Goal: Task Accomplishment & Management: Manage account settings

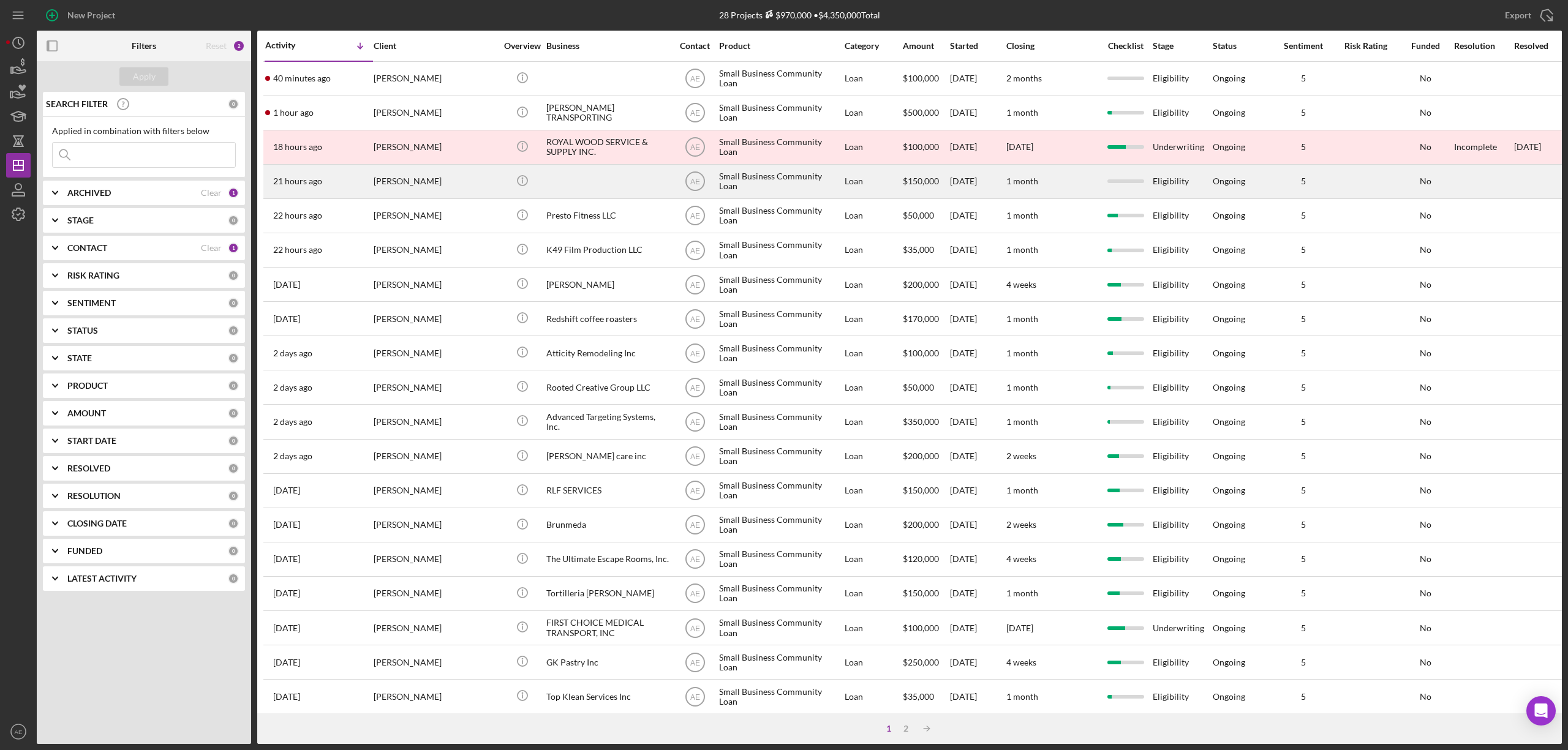
click at [594, 177] on div at bounding box center [607, 182] width 123 height 33
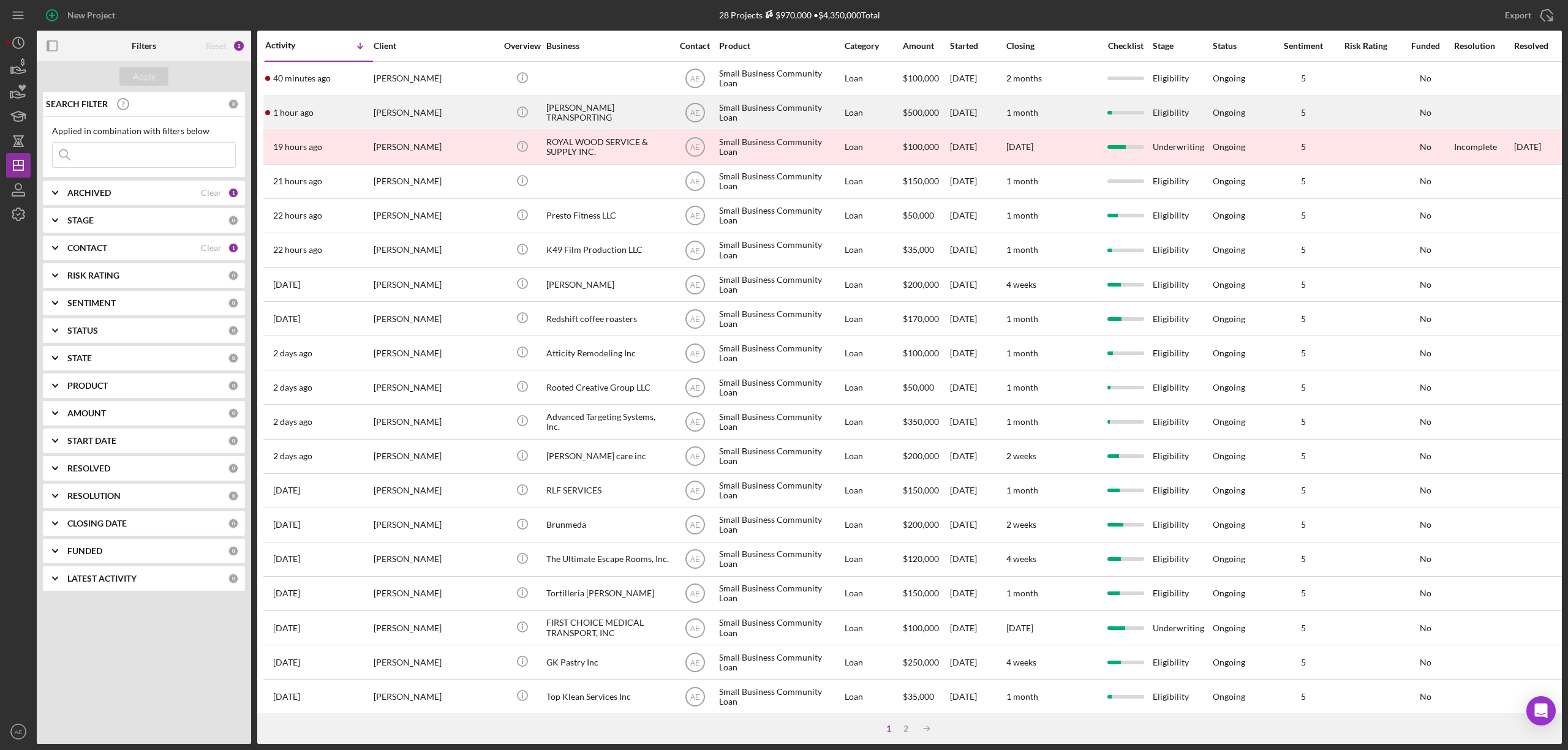
click at [477, 112] on div "[PERSON_NAME]" at bounding box center [434, 113] width 123 height 33
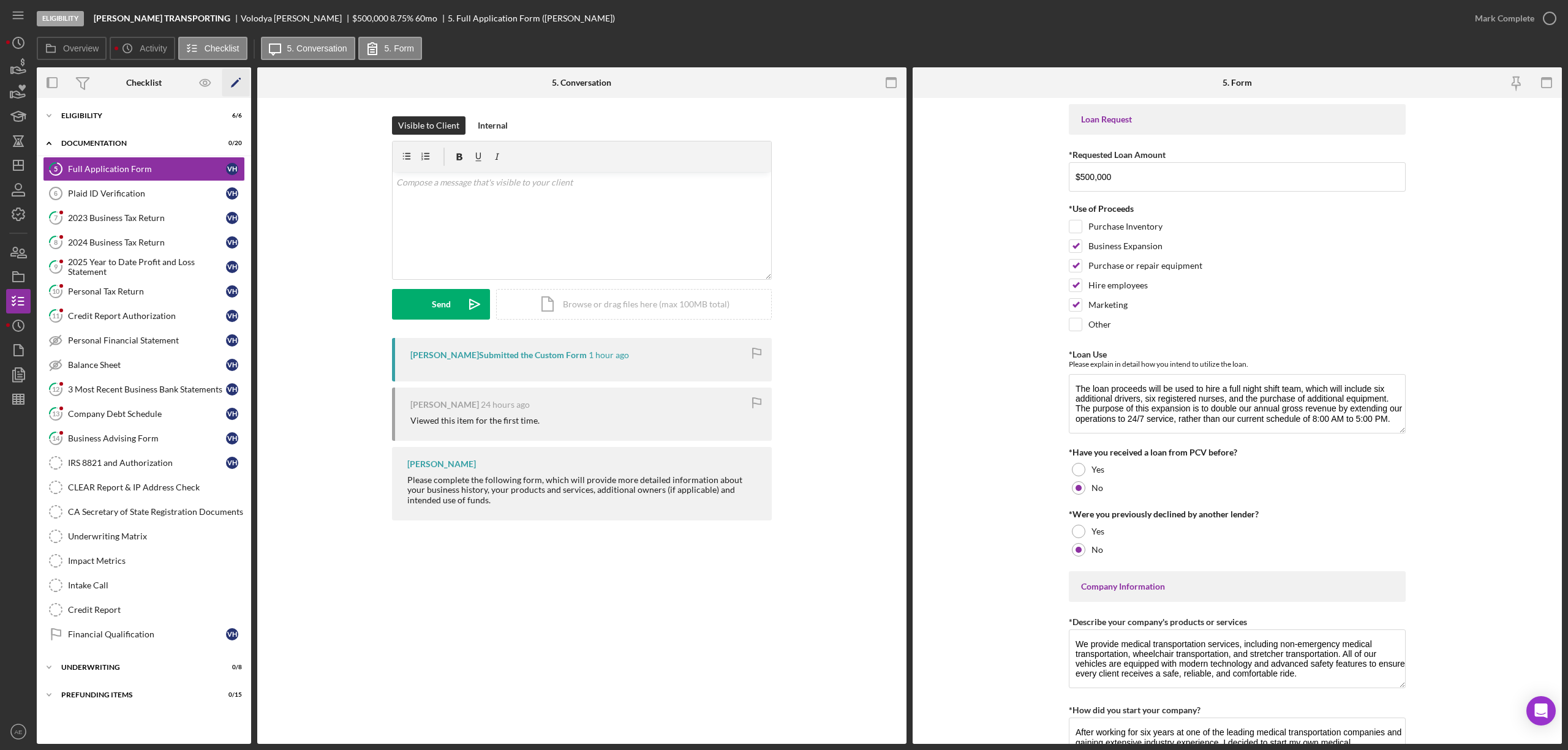
click at [235, 82] on polygon "button" at bounding box center [235, 84] width 9 height 9
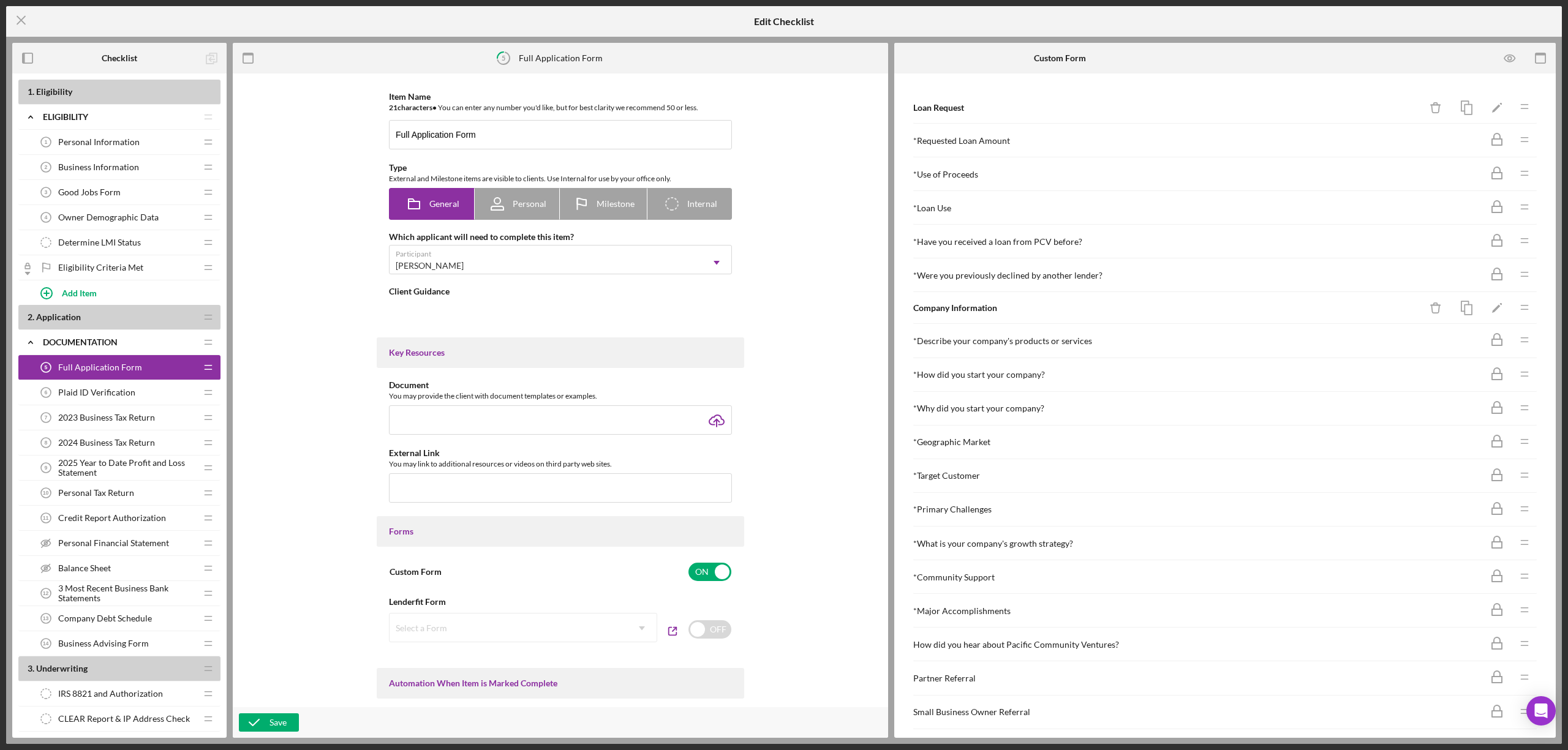
type textarea "<div>Please complete the following form, which will provide more detailed infor…"
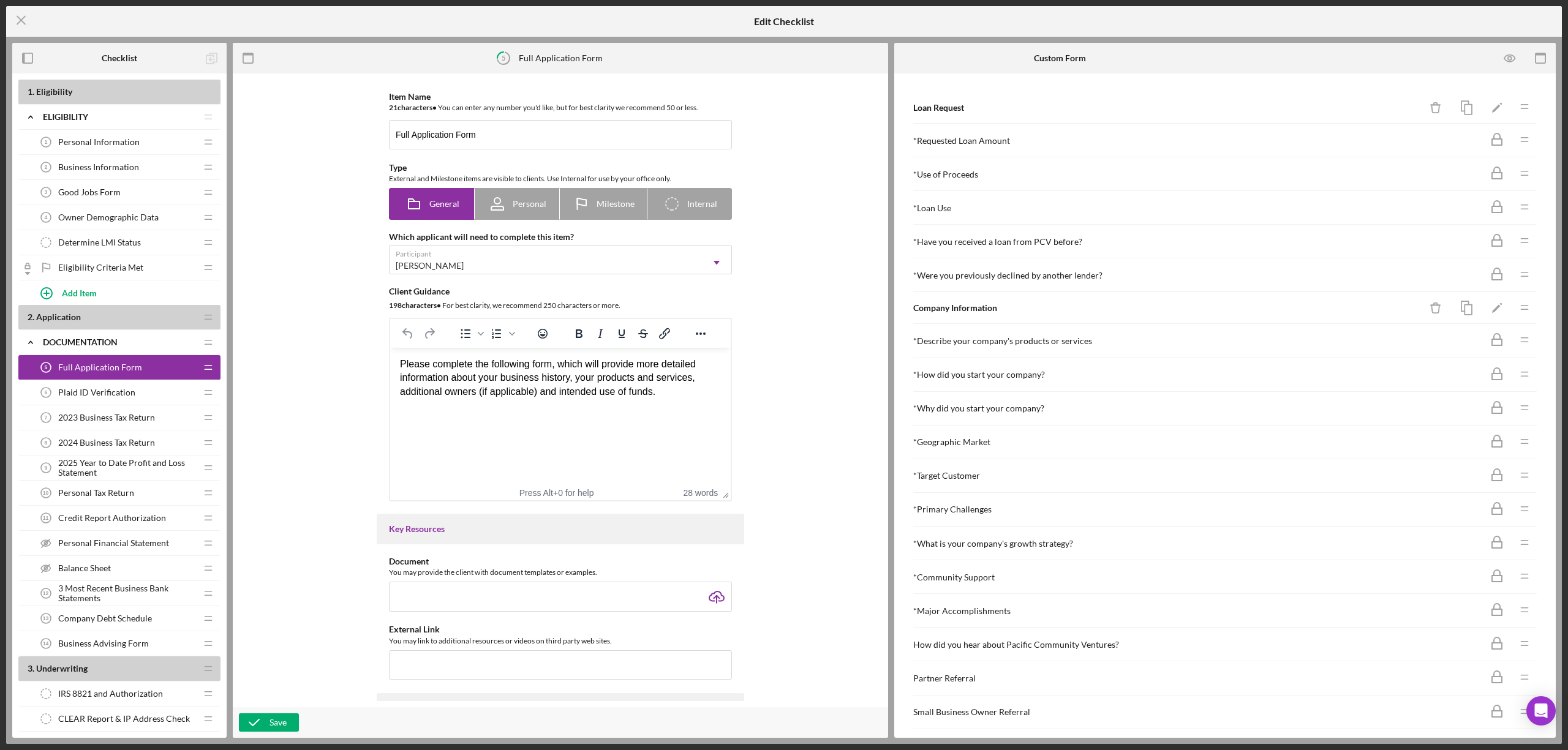
click at [112, 543] on span "Personal Financial Statement" at bounding box center [113, 543] width 111 height 10
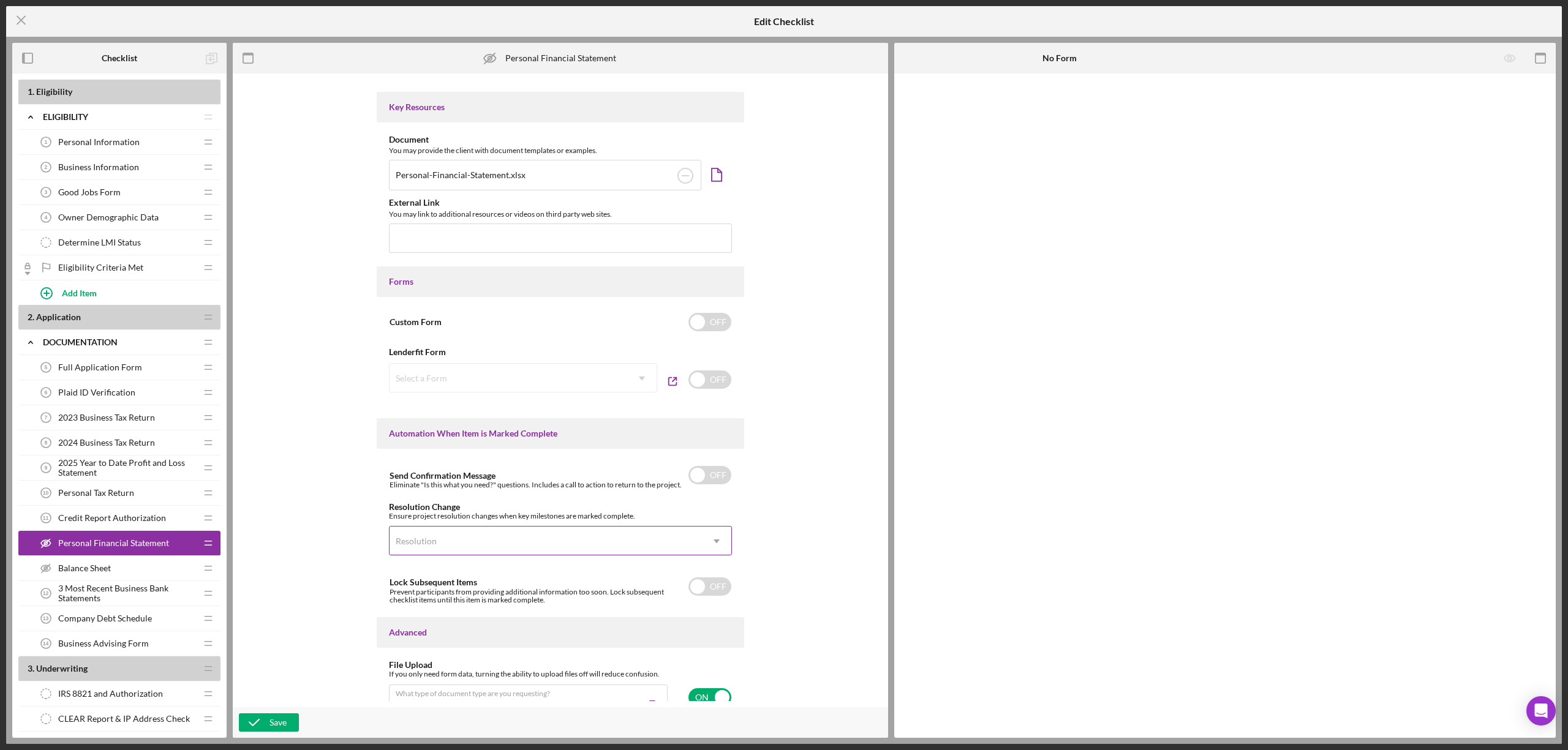
scroll to position [524, 0]
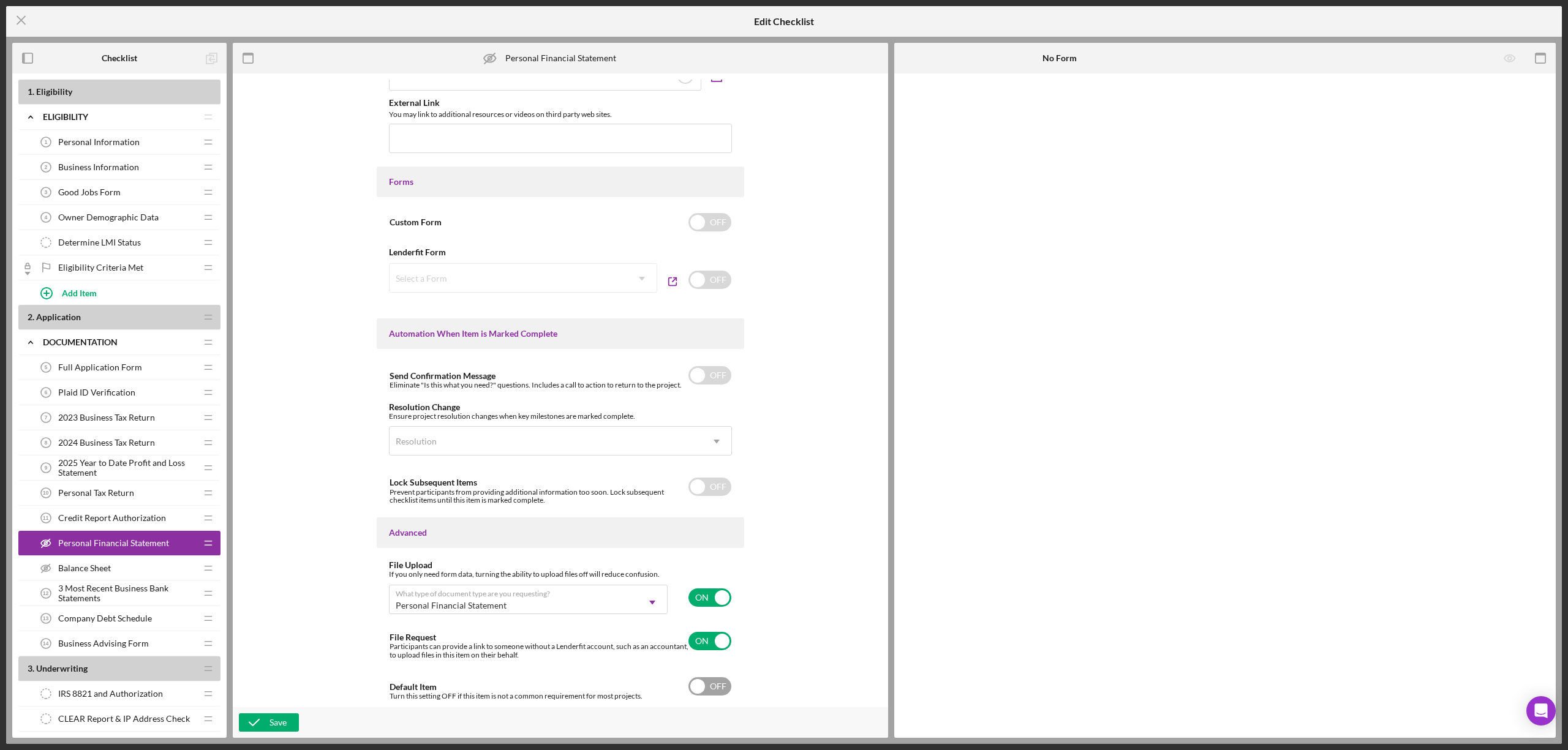
click at [714, 688] on input "checkbox" at bounding box center [709, 687] width 43 height 19
checkbox input "true"
click at [270, 719] on div "Save" at bounding box center [278, 723] width 17 height 19
click at [140, 569] on div "Balance Sheet Balance Sheet" at bounding box center [115, 568] width 163 height 24
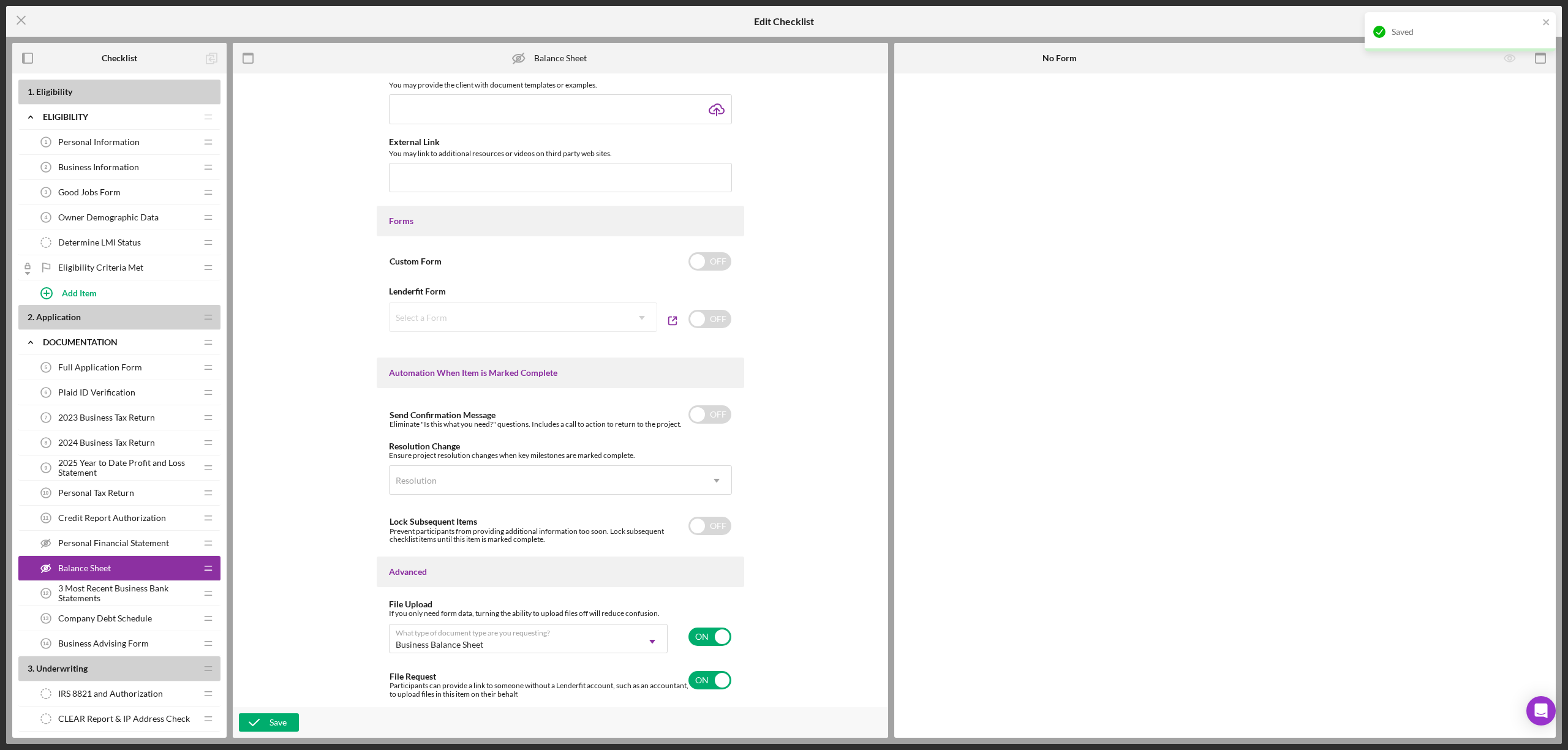
scroll to position [528, 0]
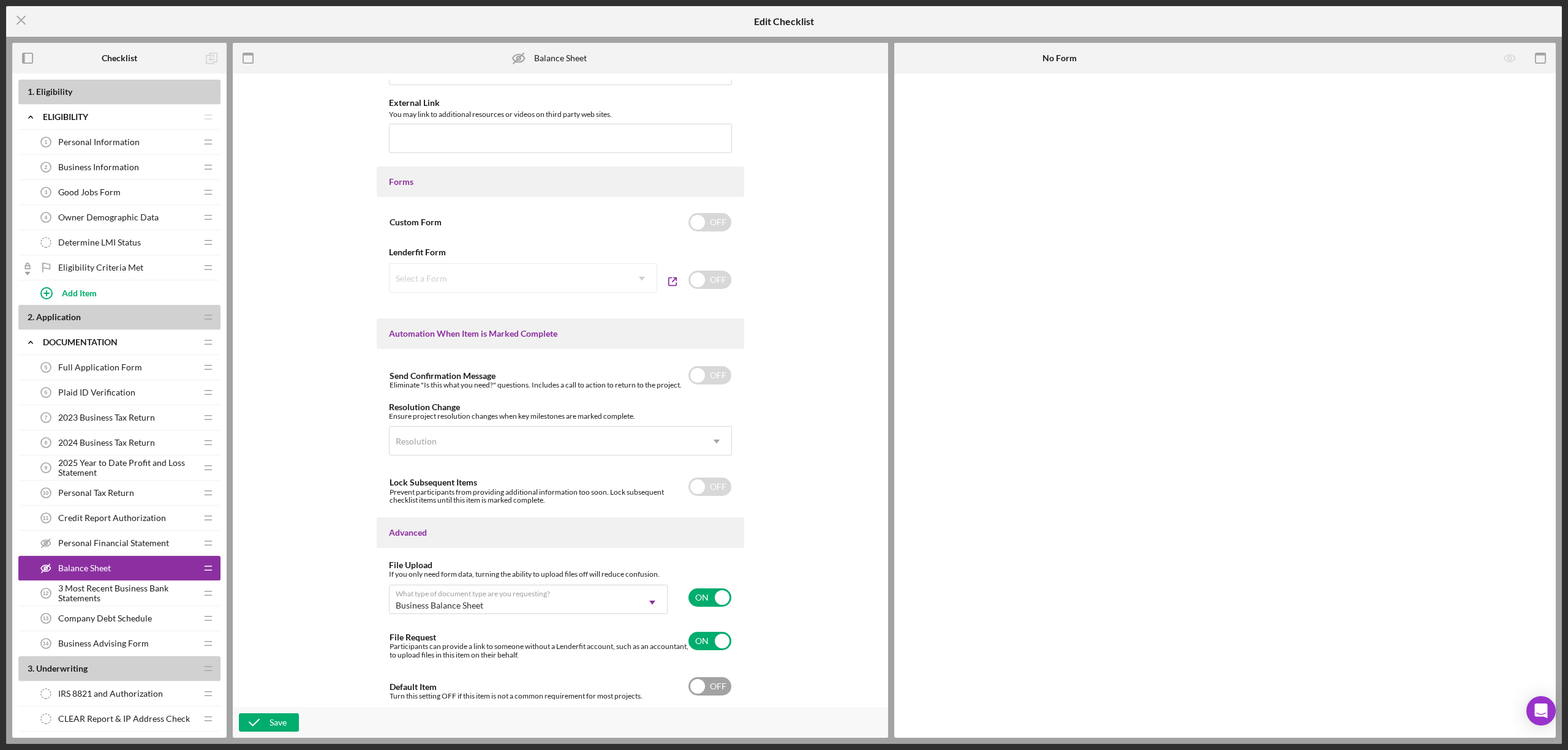
click at [708, 684] on input "checkbox" at bounding box center [709, 687] width 43 height 19
checkbox input "true"
click at [274, 719] on div "Save" at bounding box center [278, 723] width 17 height 19
click at [21, 10] on icon "Icon/Menu Close" at bounding box center [21, 20] width 30 height 30
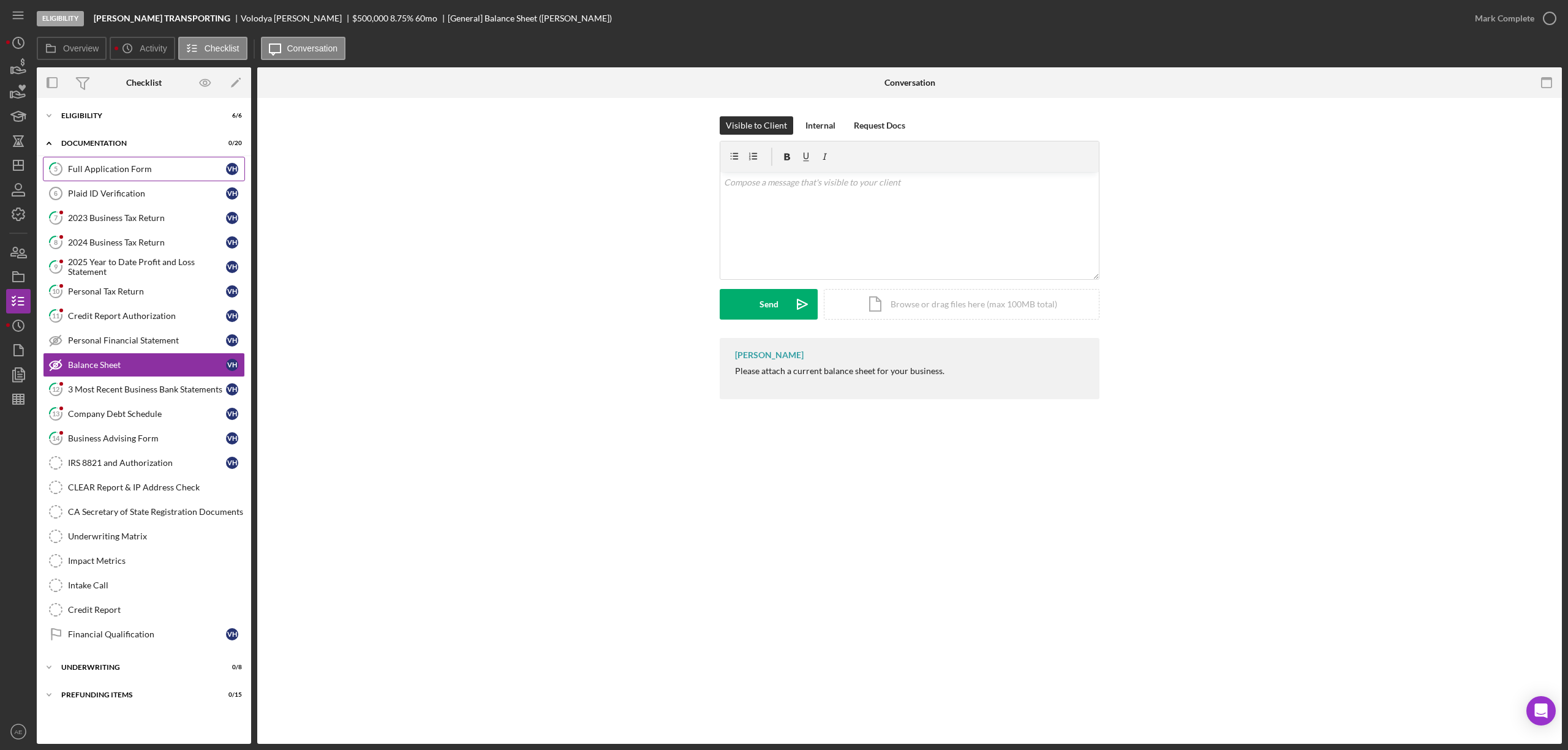
click at [133, 167] on div "Full Application Form" at bounding box center [147, 169] width 158 height 10
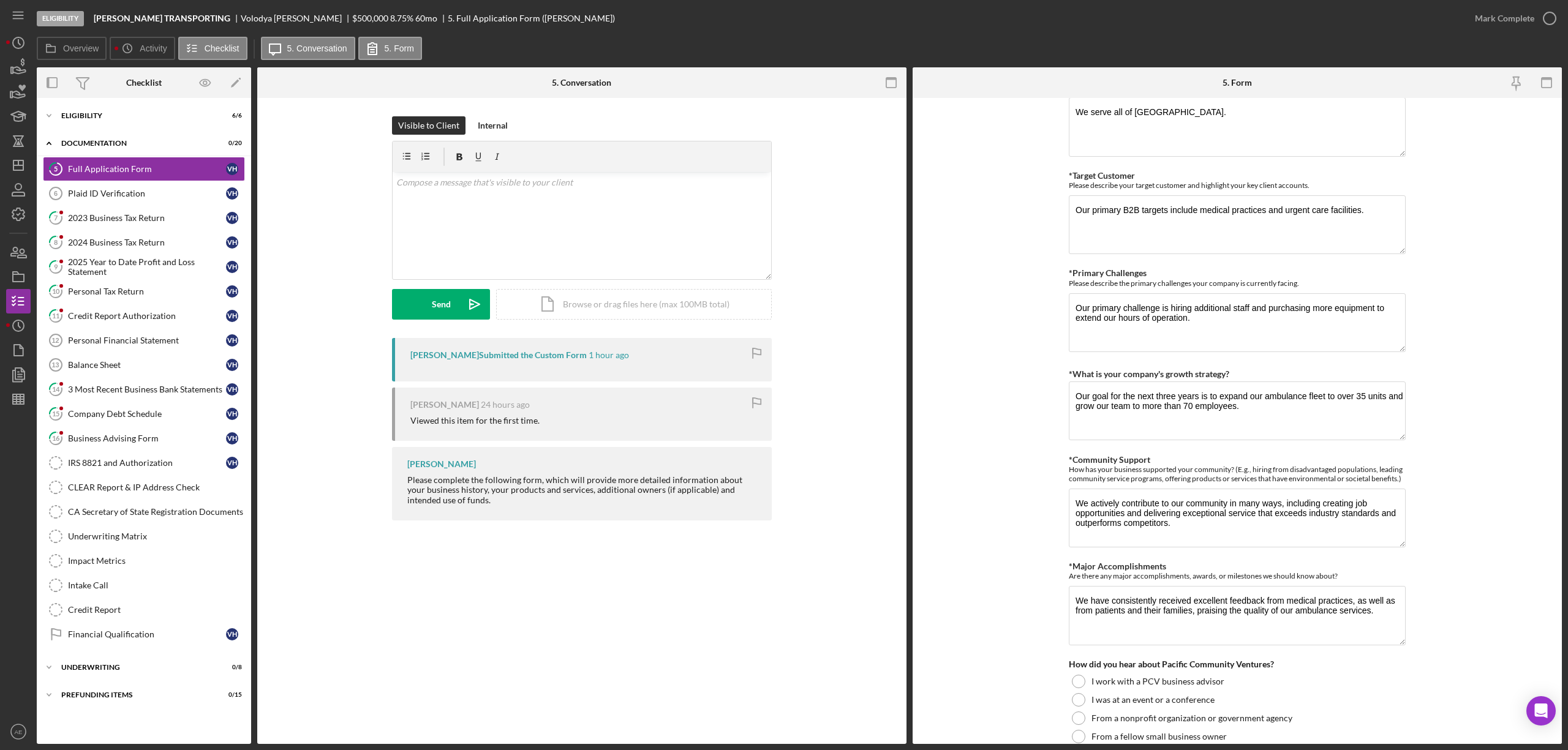
scroll to position [898, 0]
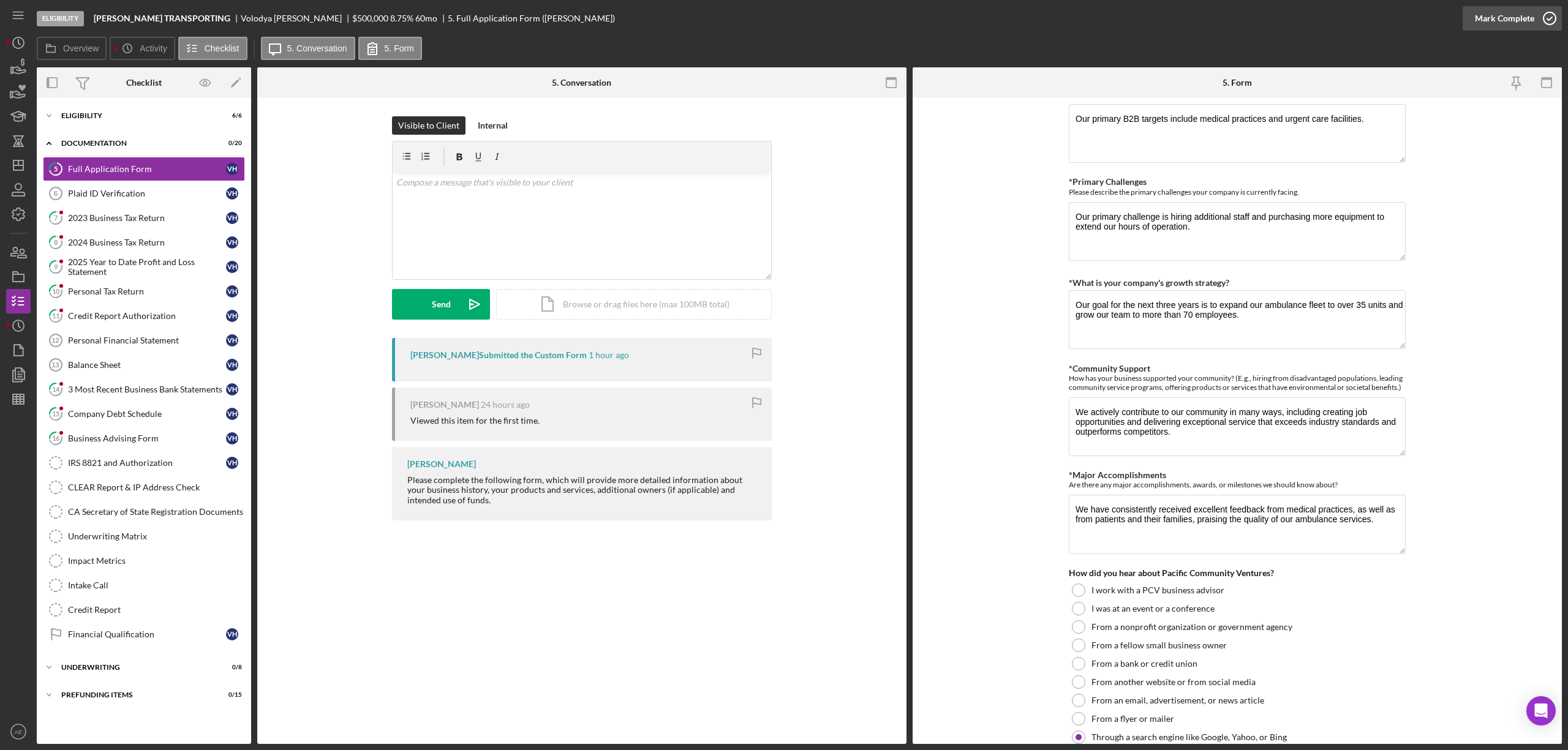
click at [1519, 23] on div "Mark Complete" at bounding box center [1505, 18] width 59 height 24
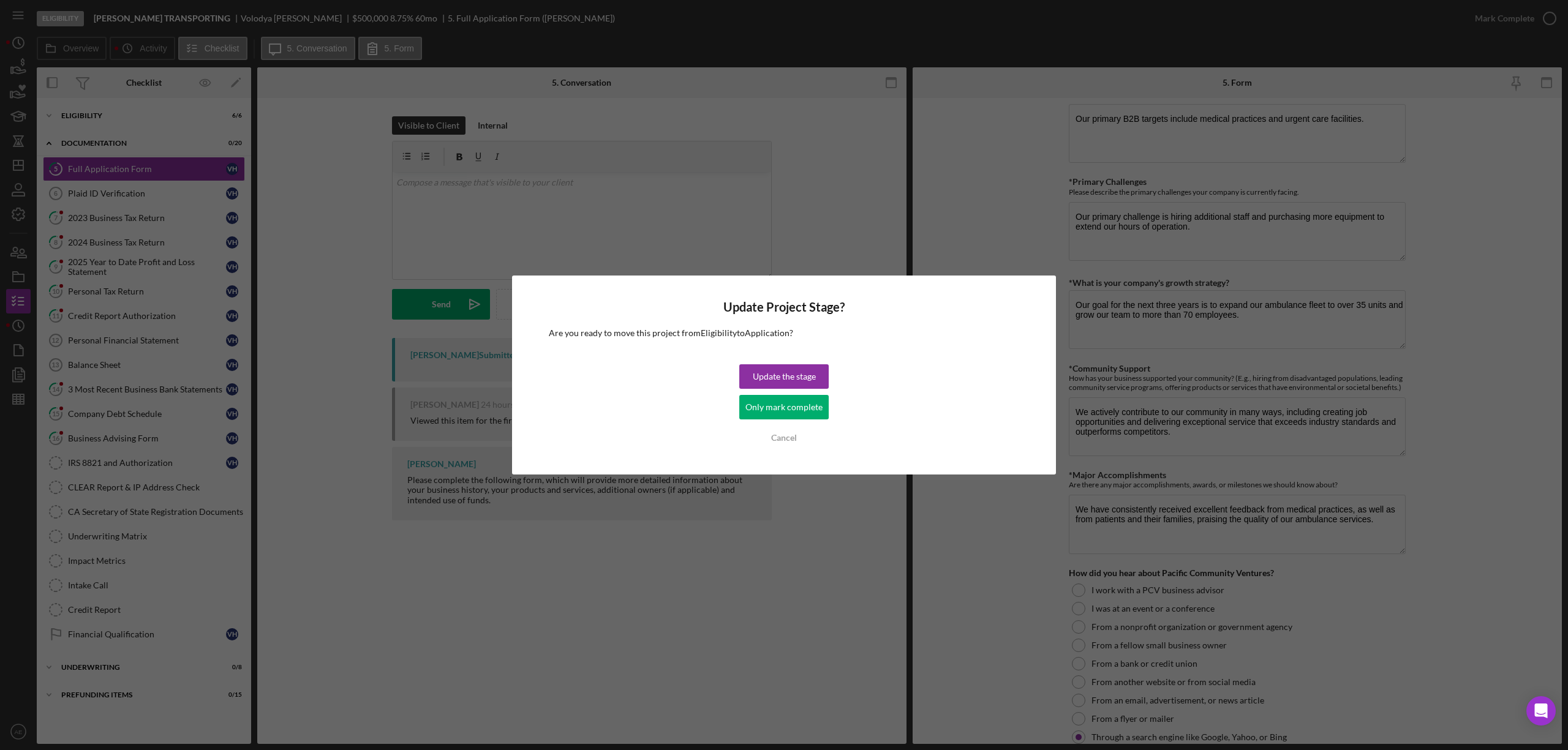
click at [806, 401] on div "Only mark complete" at bounding box center [784, 407] width 77 height 24
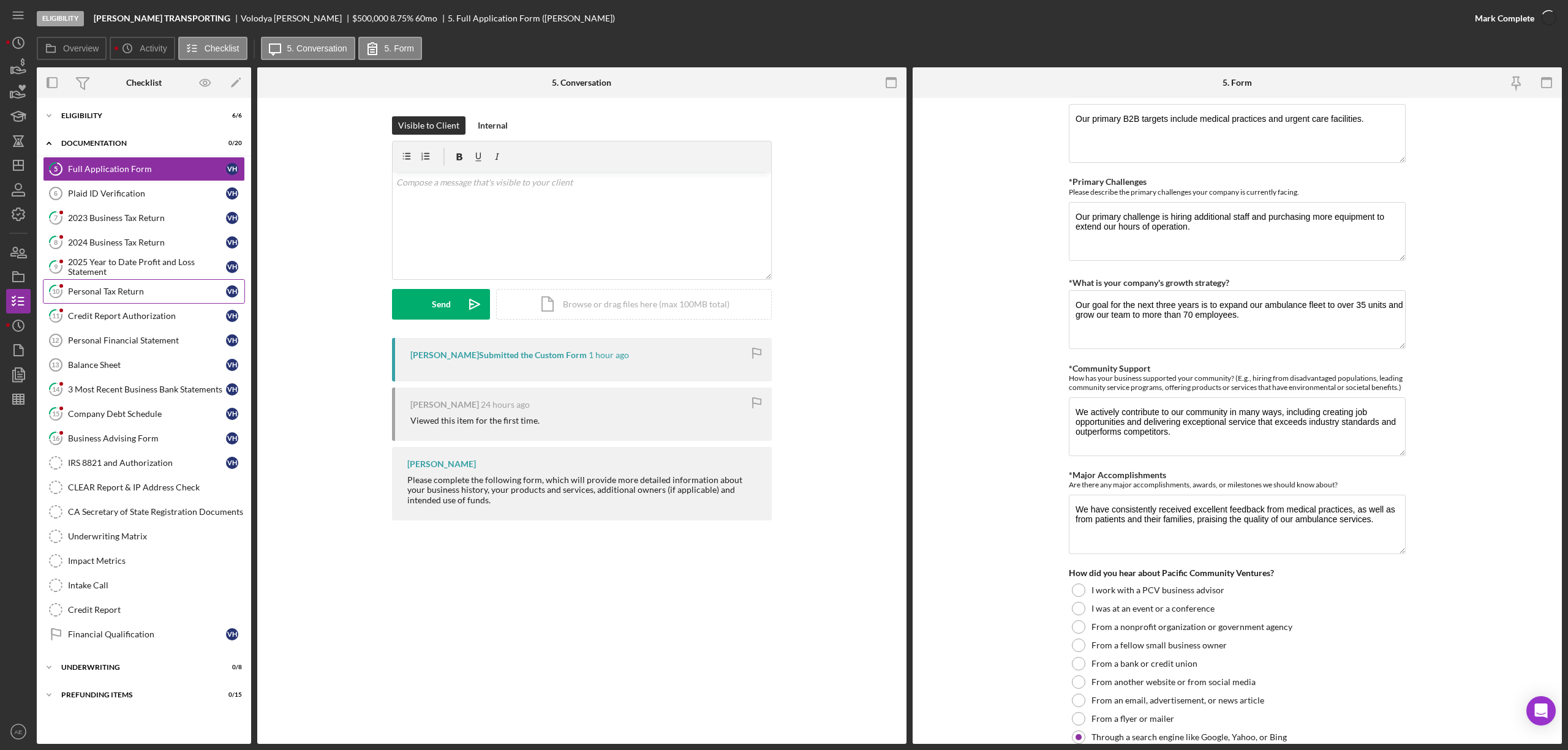
scroll to position [947, 0]
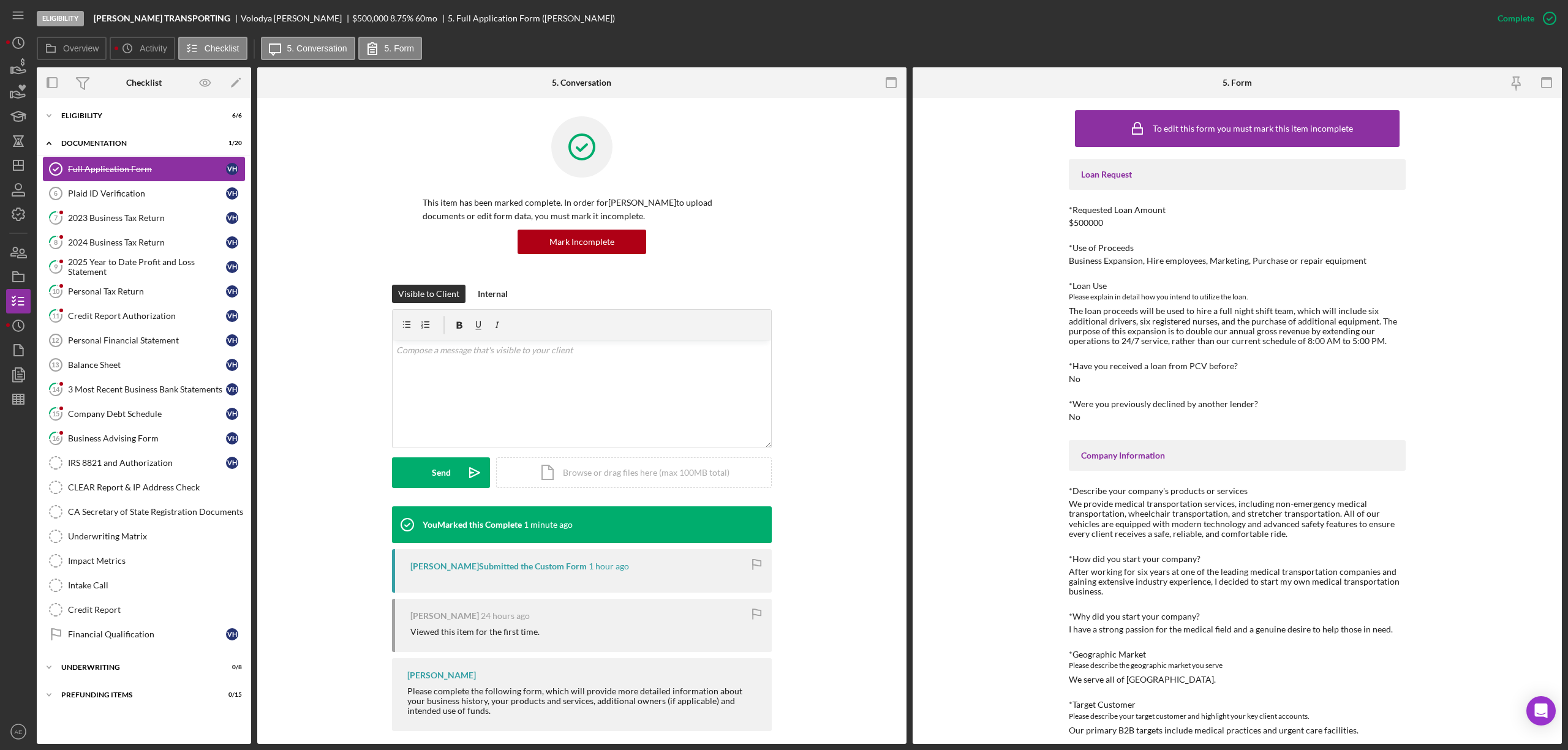
click at [184, 179] on link "Full Application Form Full Application Form V H" at bounding box center [144, 169] width 202 height 24
click at [153, 197] on div "Plaid ID Verification" at bounding box center [147, 193] width 158 height 10
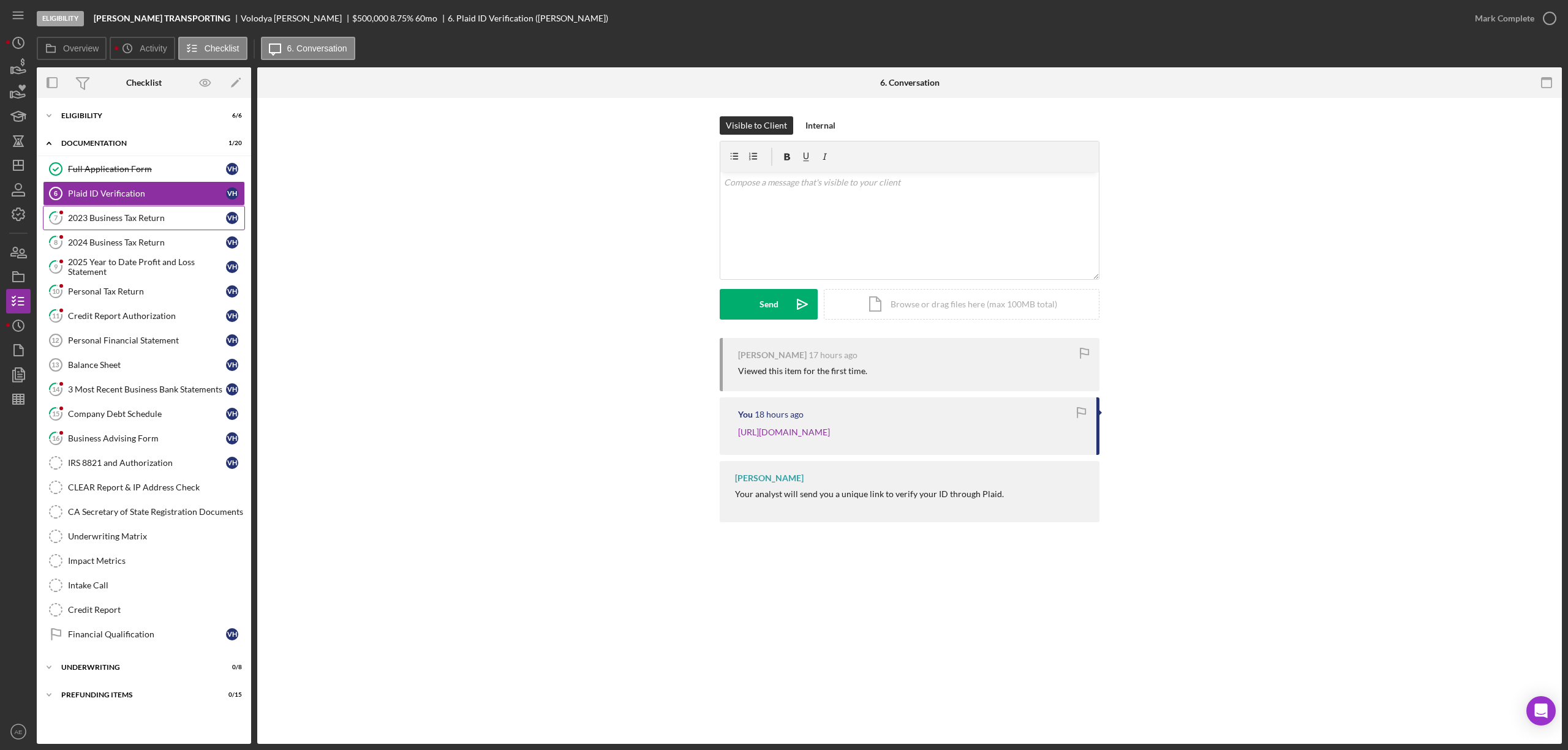
click at [110, 214] on div "2023 Business Tax Return" at bounding box center [147, 218] width 158 height 10
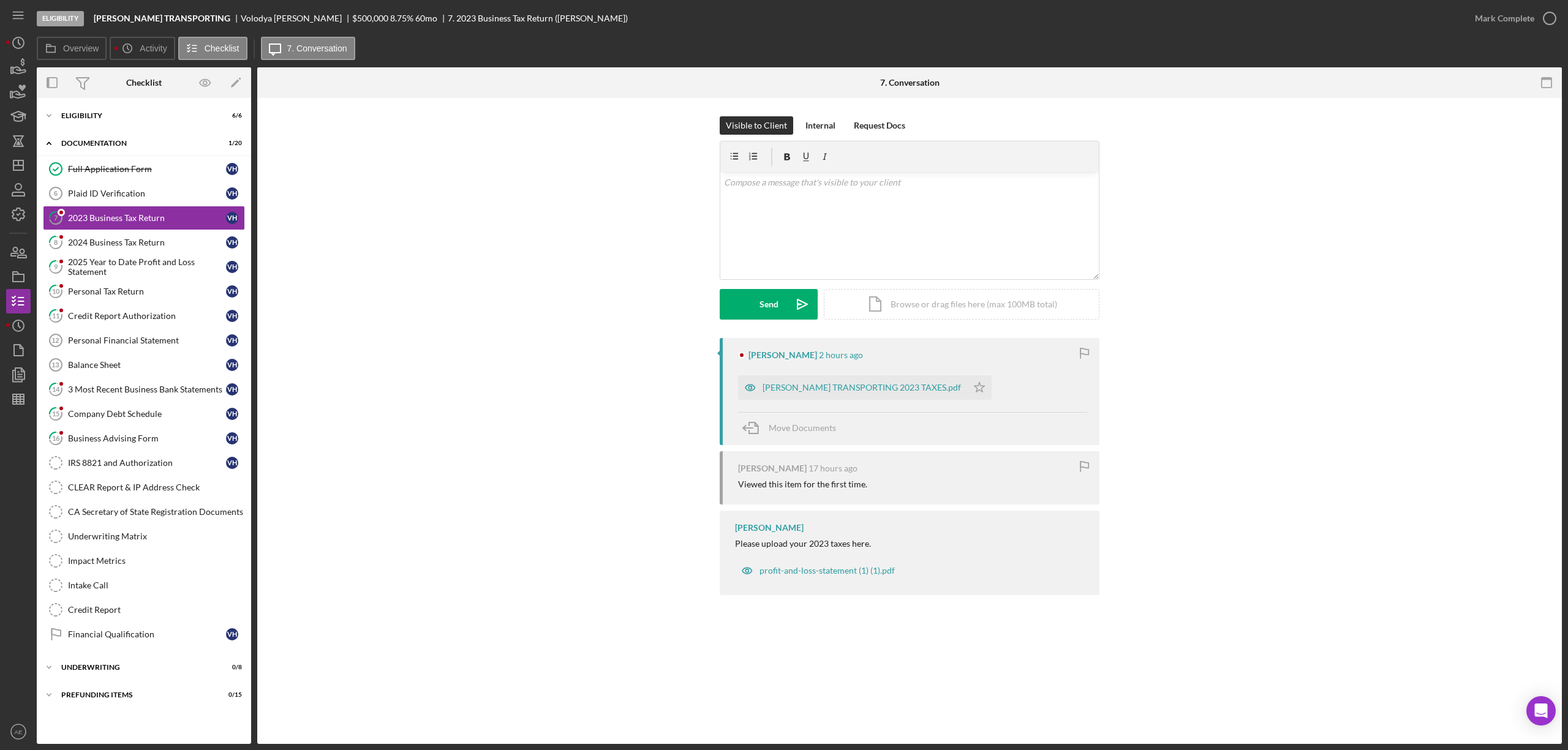
click at [727, 382] on div "[PERSON_NAME] 2 hours ago [PERSON_NAME] TRANSPORTING 2023 TAXES.pdf Icon/Star M…" at bounding box center [909, 391] width 380 height 107
click at [747, 390] on icon "button" at bounding box center [750, 388] width 24 height 24
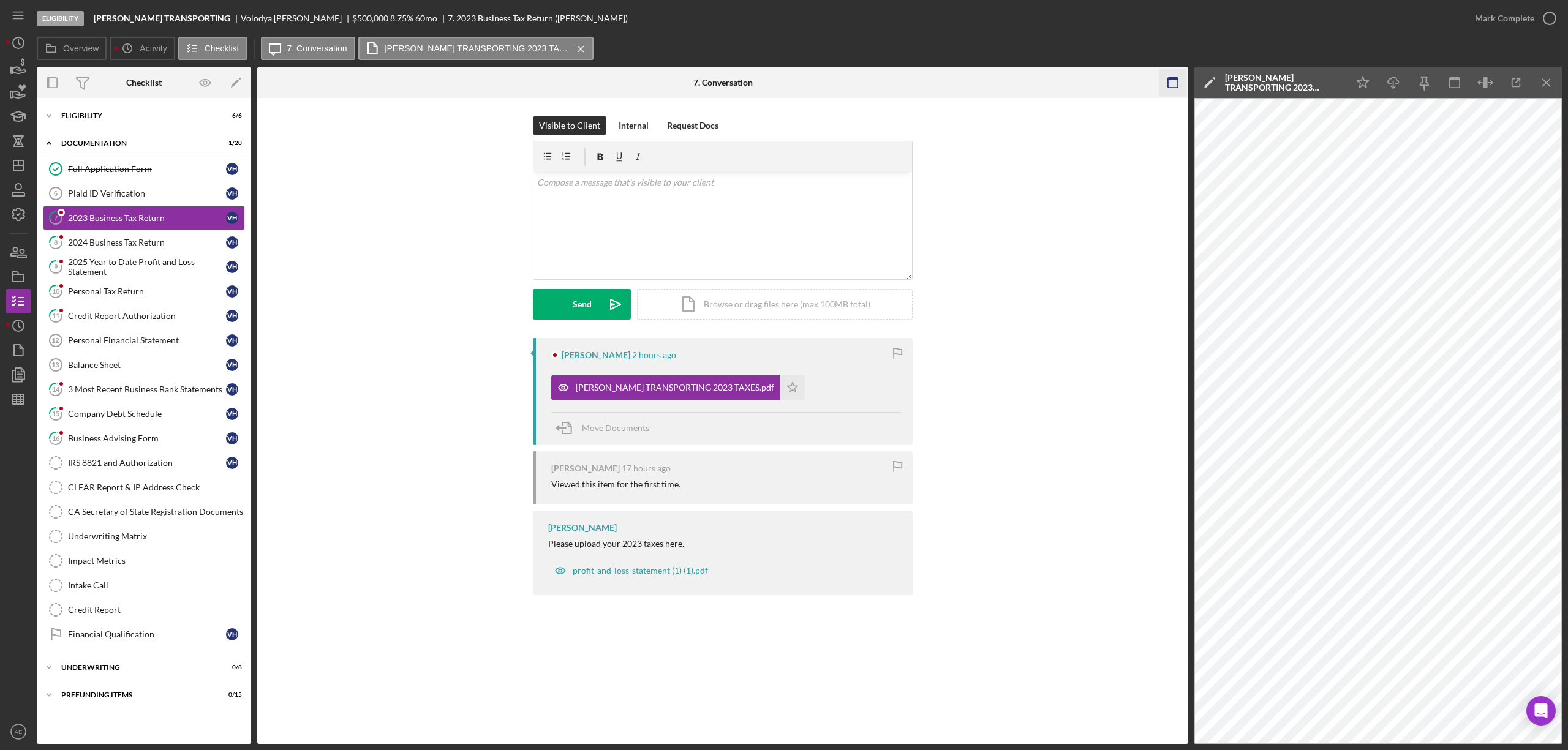
click at [1174, 89] on icon "button" at bounding box center [1173, 83] width 27 height 27
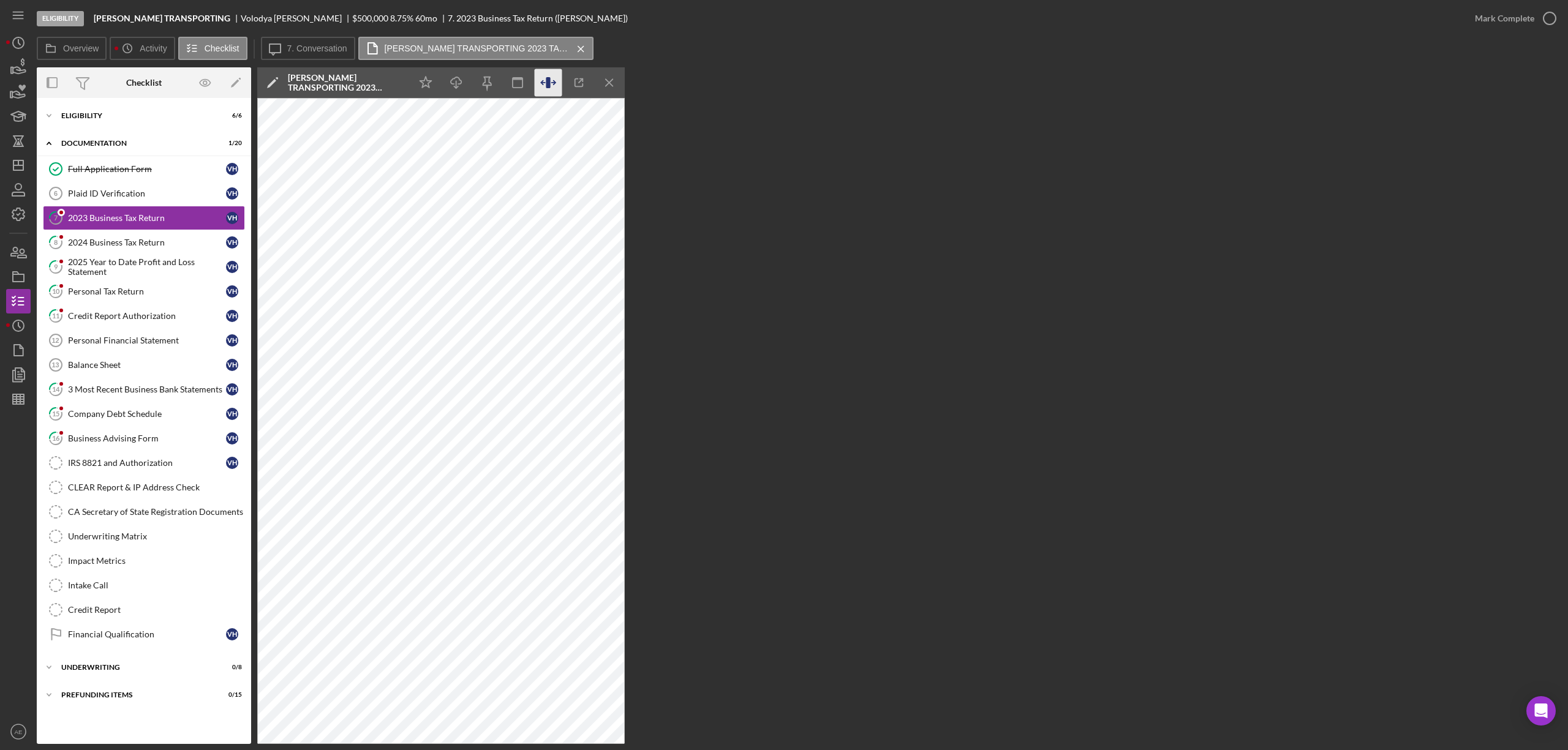
click at [540, 78] on icon "button" at bounding box center [548, 83] width 27 height 27
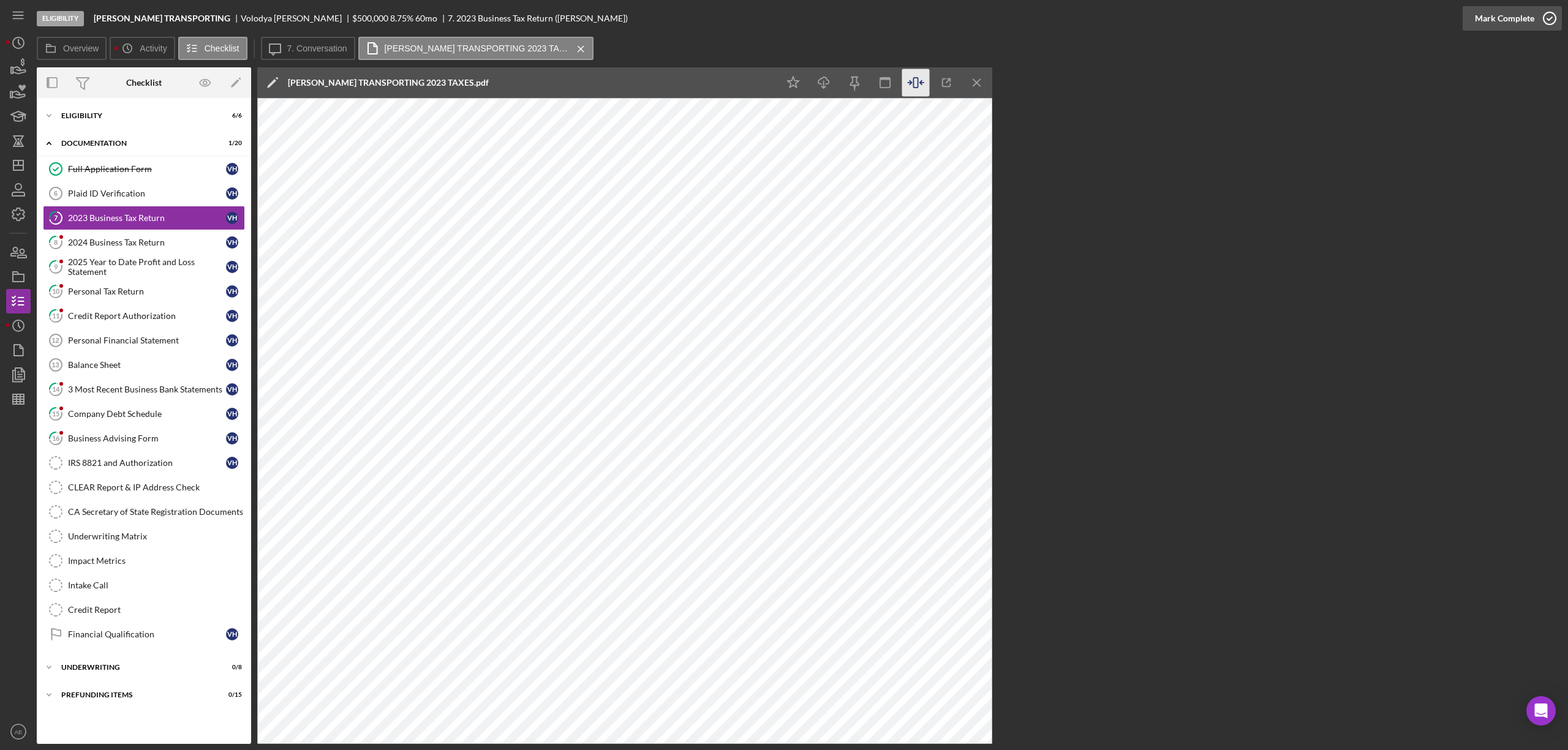
click at [1501, 23] on div "Mark Complete" at bounding box center [1505, 18] width 59 height 24
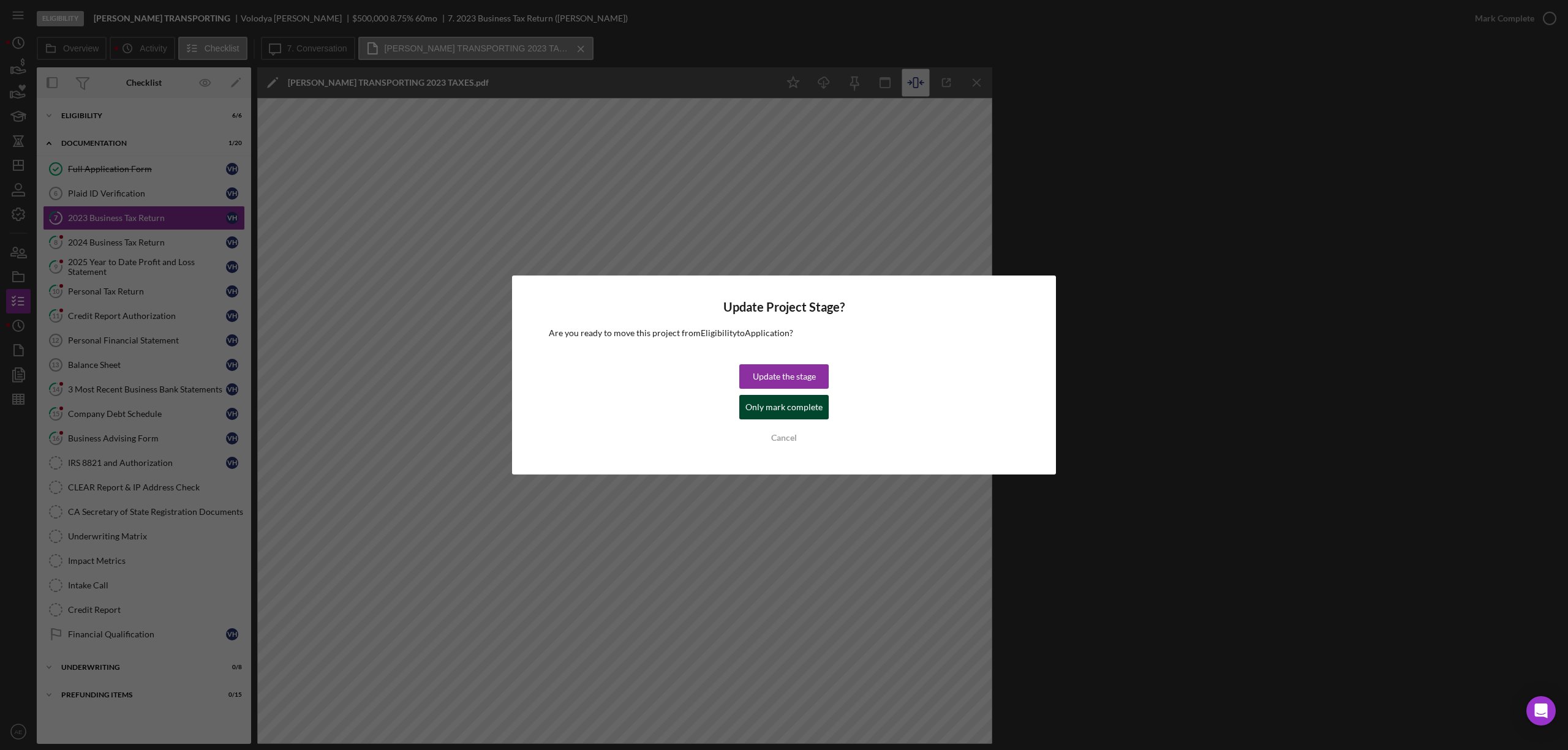
click at [780, 407] on div "Only mark complete" at bounding box center [784, 407] width 77 height 24
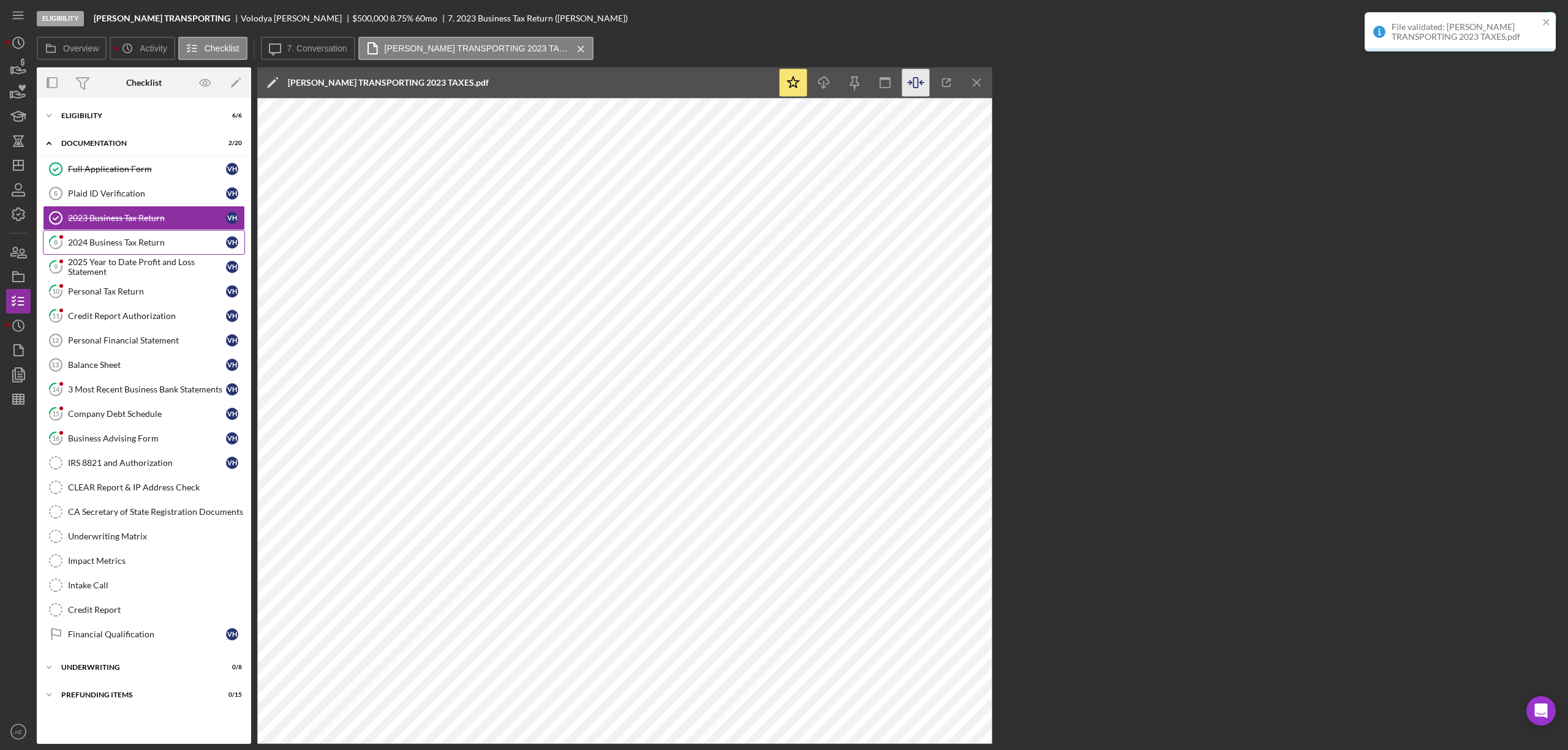
click at [147, 248] on div "2024 Business Tax Return" at bounding box center [147, 242] width 158 height 10
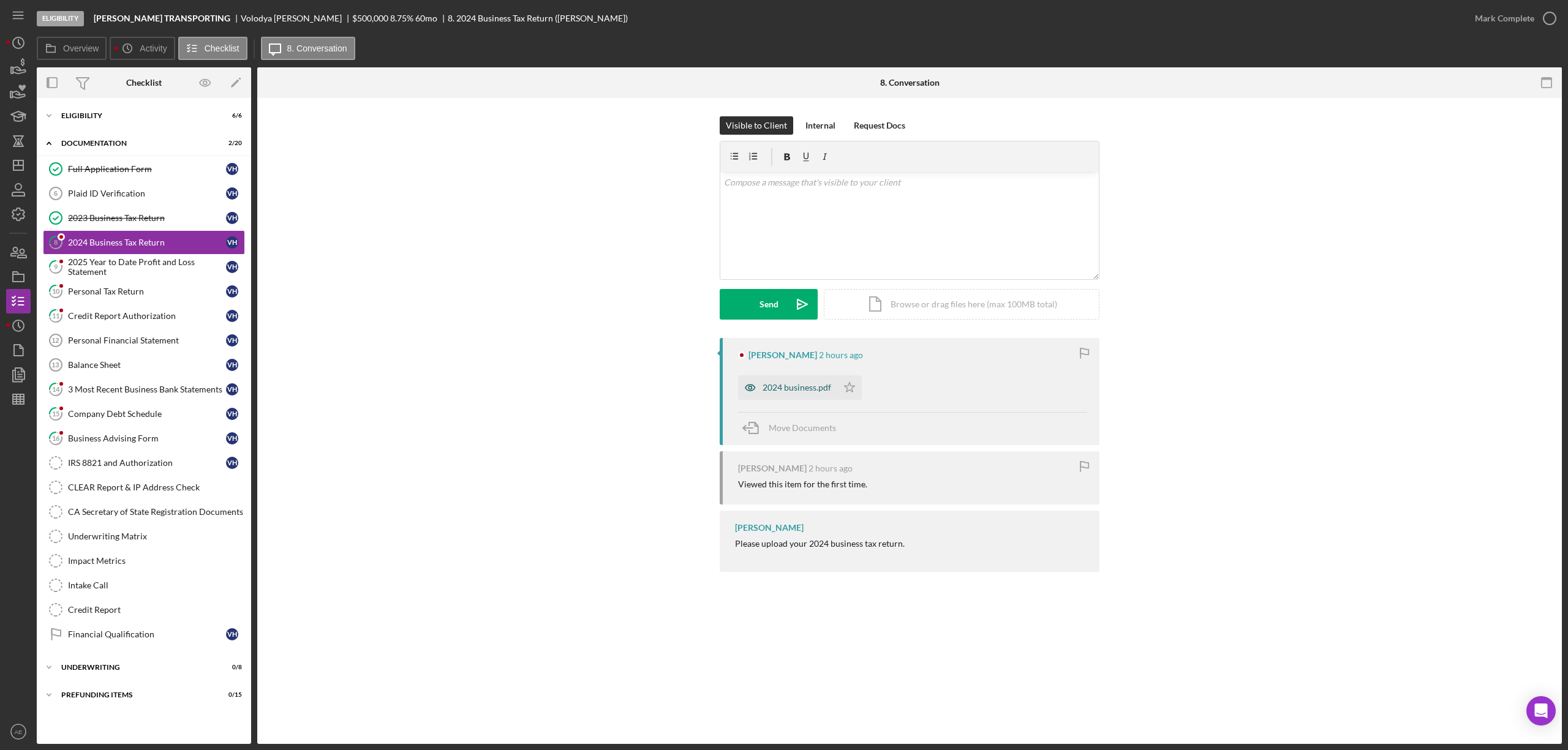
click at [741, 386] on icon "button" at bounding box center [750, 388] width 24 height 24
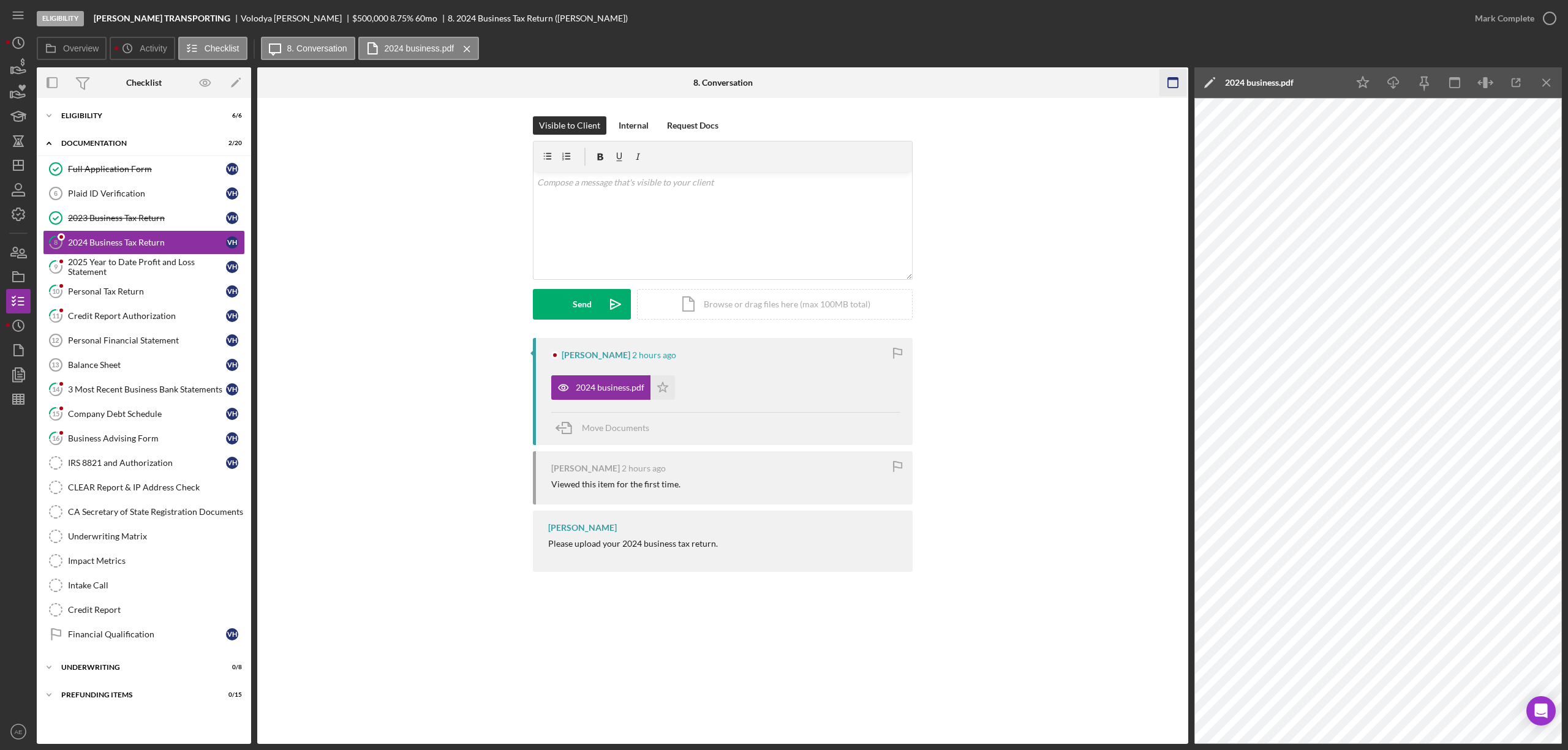
click at [1169, 91] on icon "button" at bounding box center [1173, 83] width 27 height 27
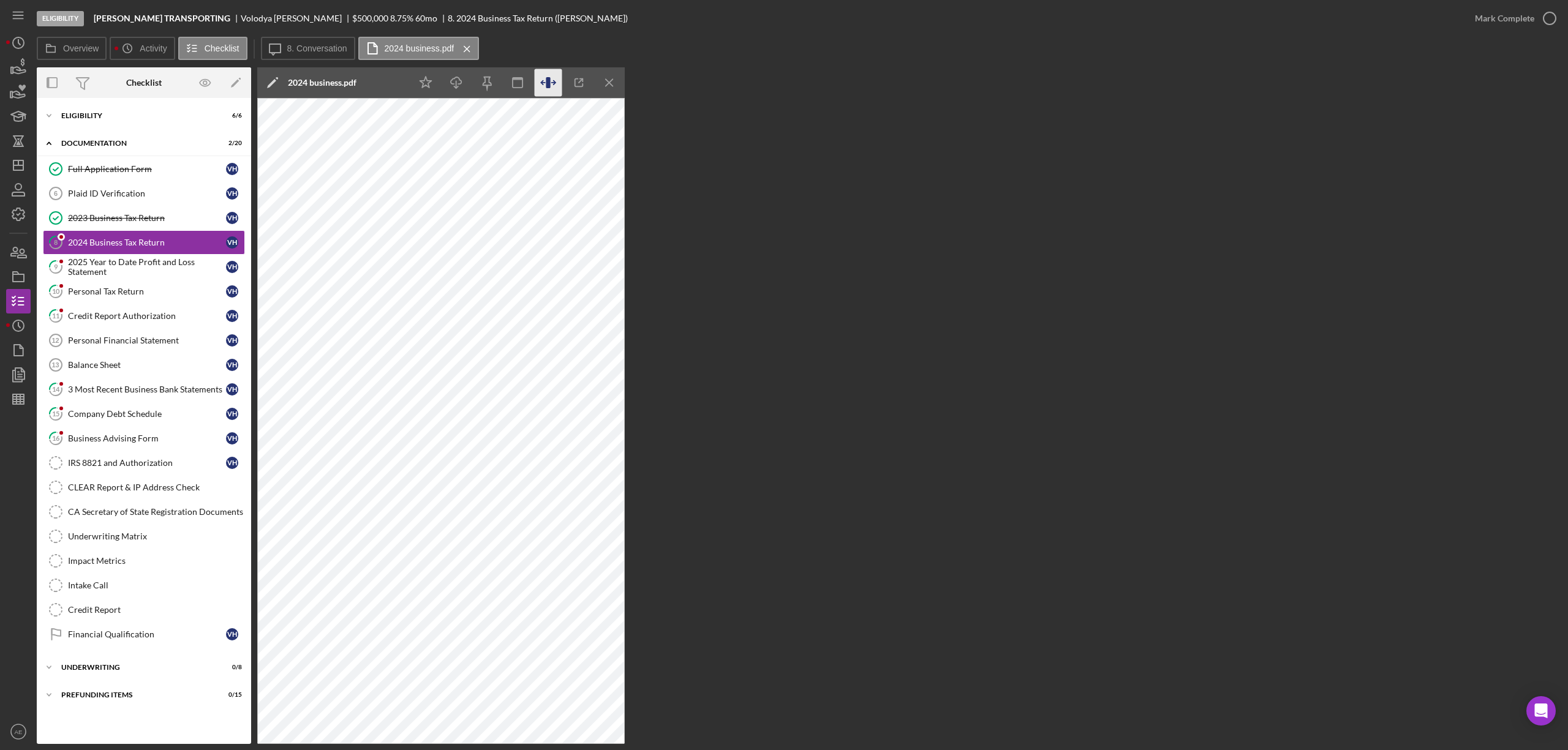
click at [548, 88] on icon "button" at bounding box center [548, 83] width 4 height 11
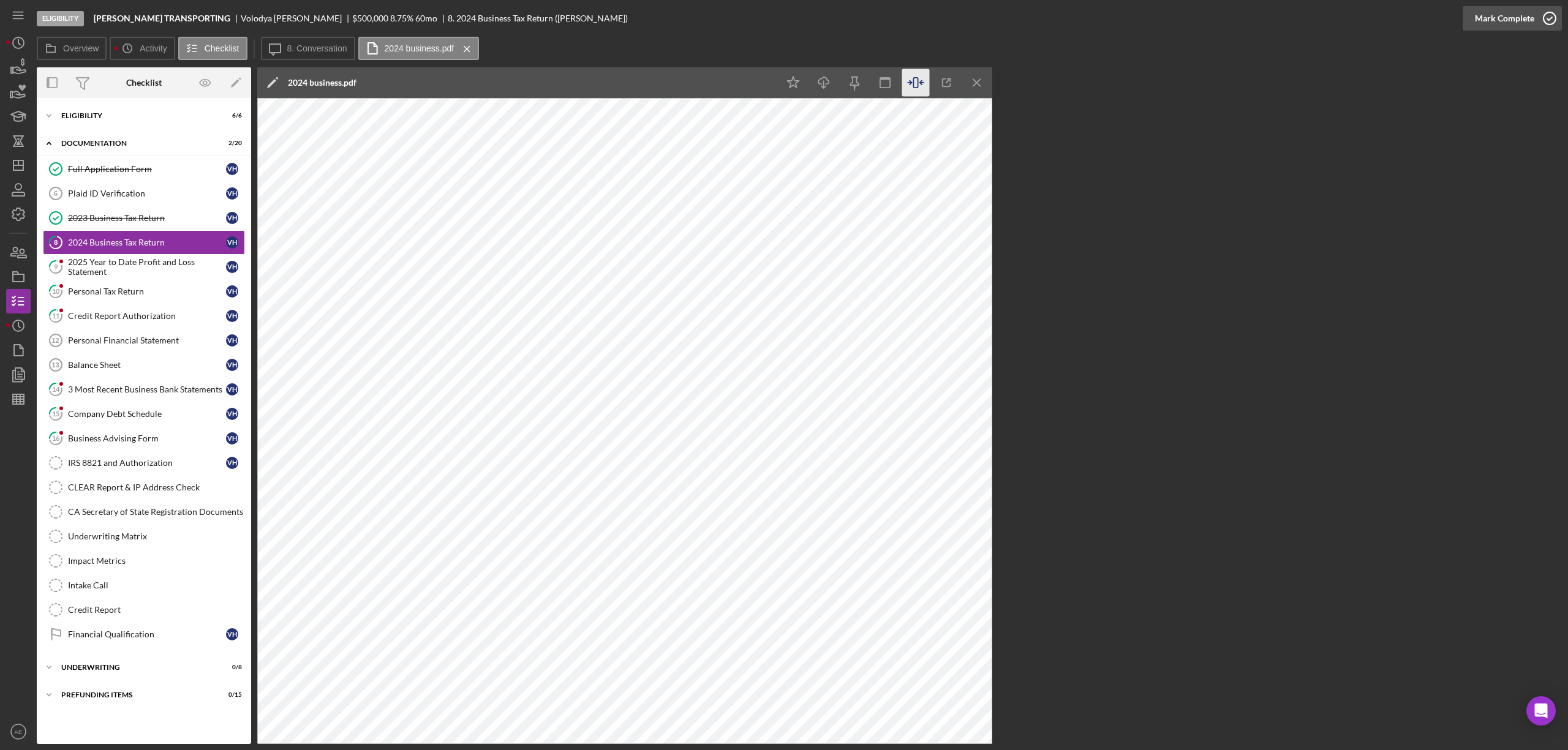
click at [1516, 16] on div "Mark Complete" at bounding box center [1505, 18] width 59 height 24
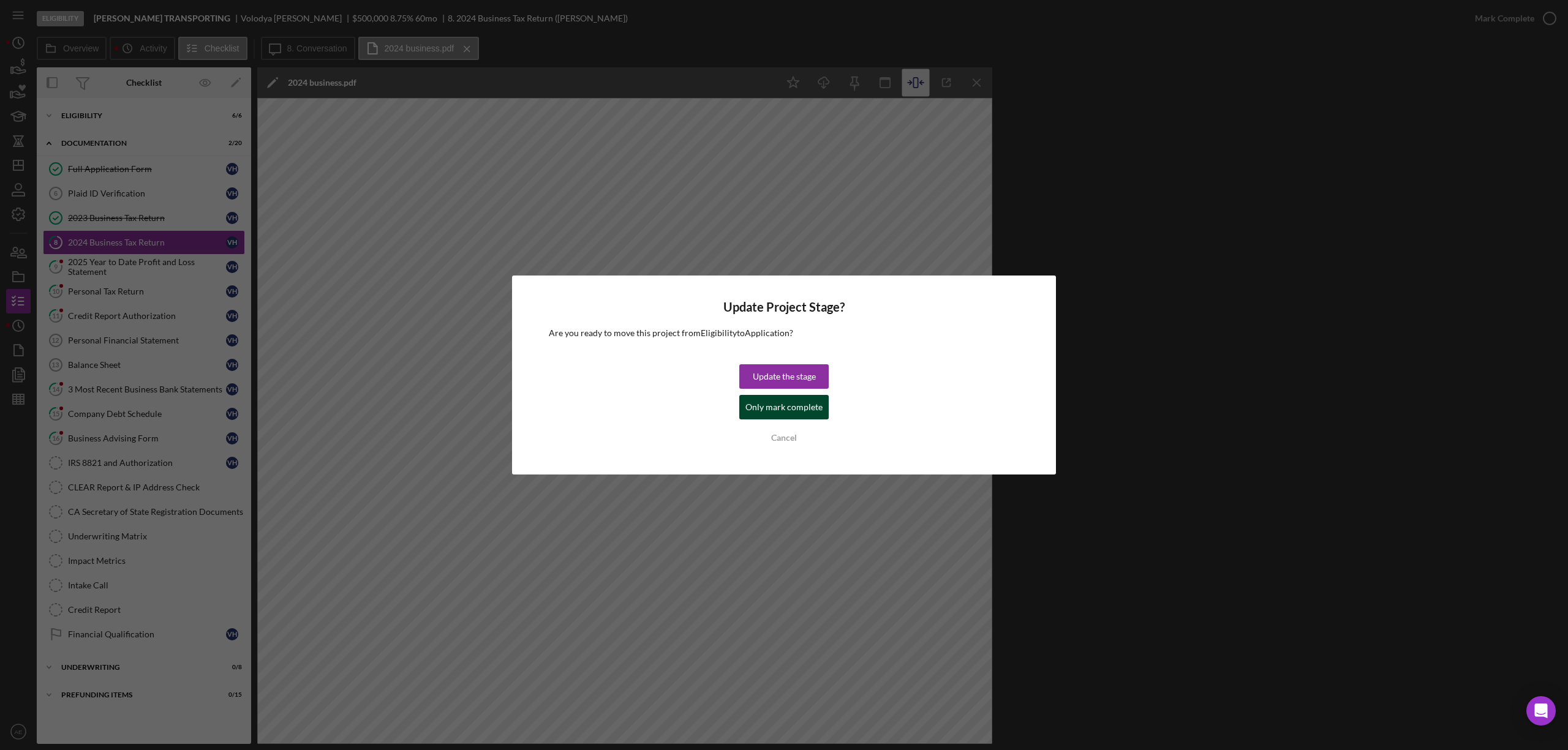
click at [790, 418] on div "Only mark complete" at bounding box center [784, 407] width 77 height 24
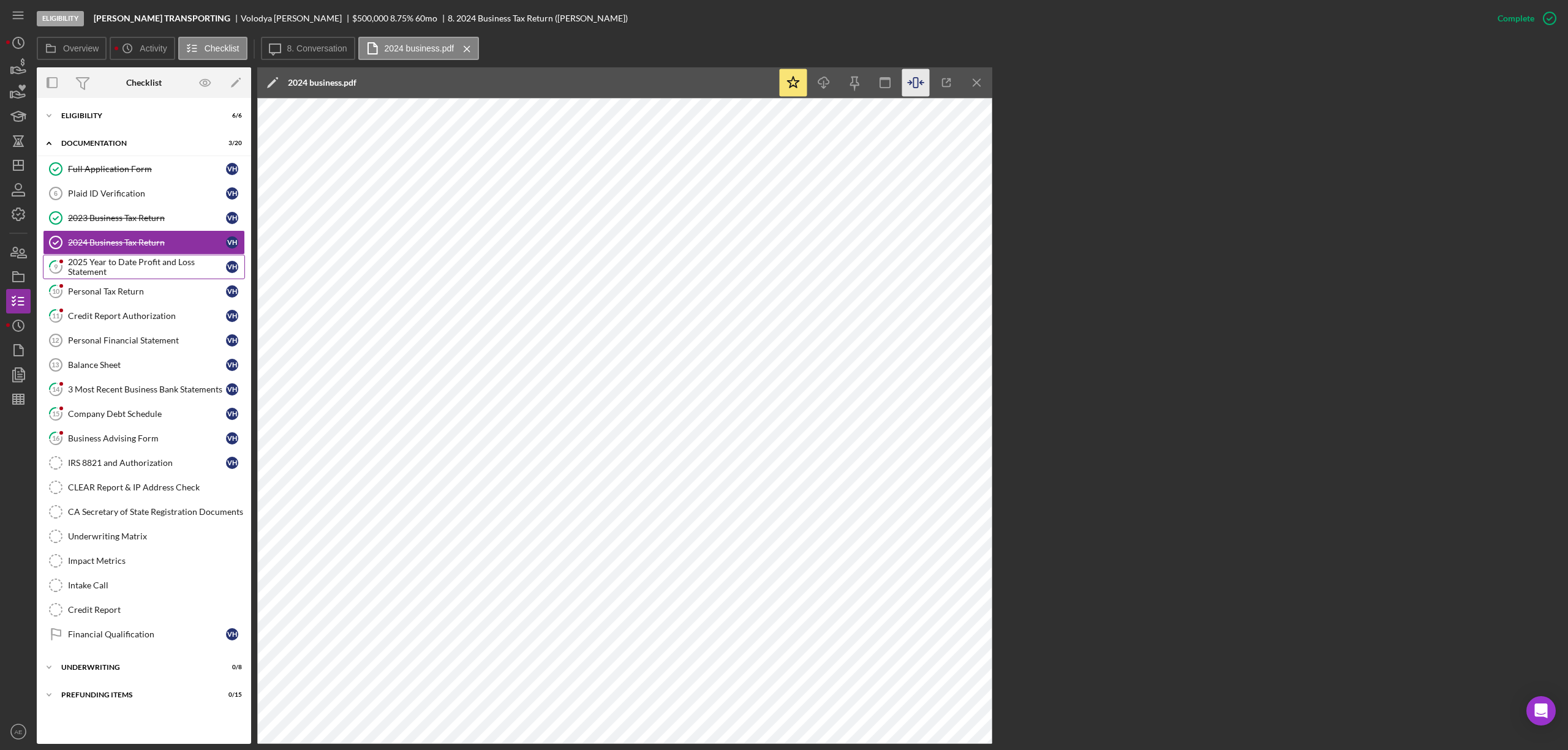
click at [146, 277] on div "2025 Year to Date Profit and Loss Statement" at bounding box center [147, 266] width 158 height 20
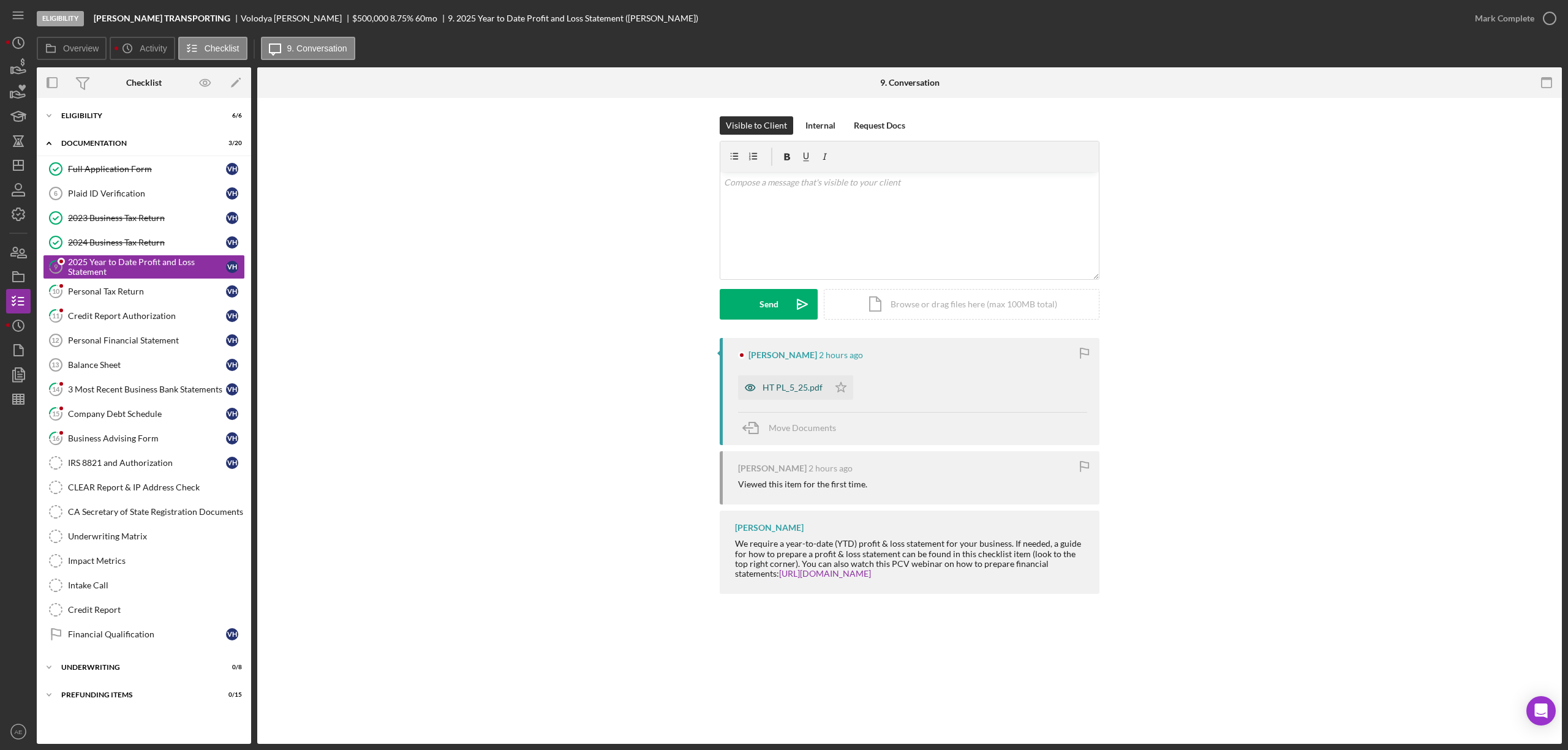
click at [751, 388] on icon "button" at bounding box center [750, 388] width 3 height 3
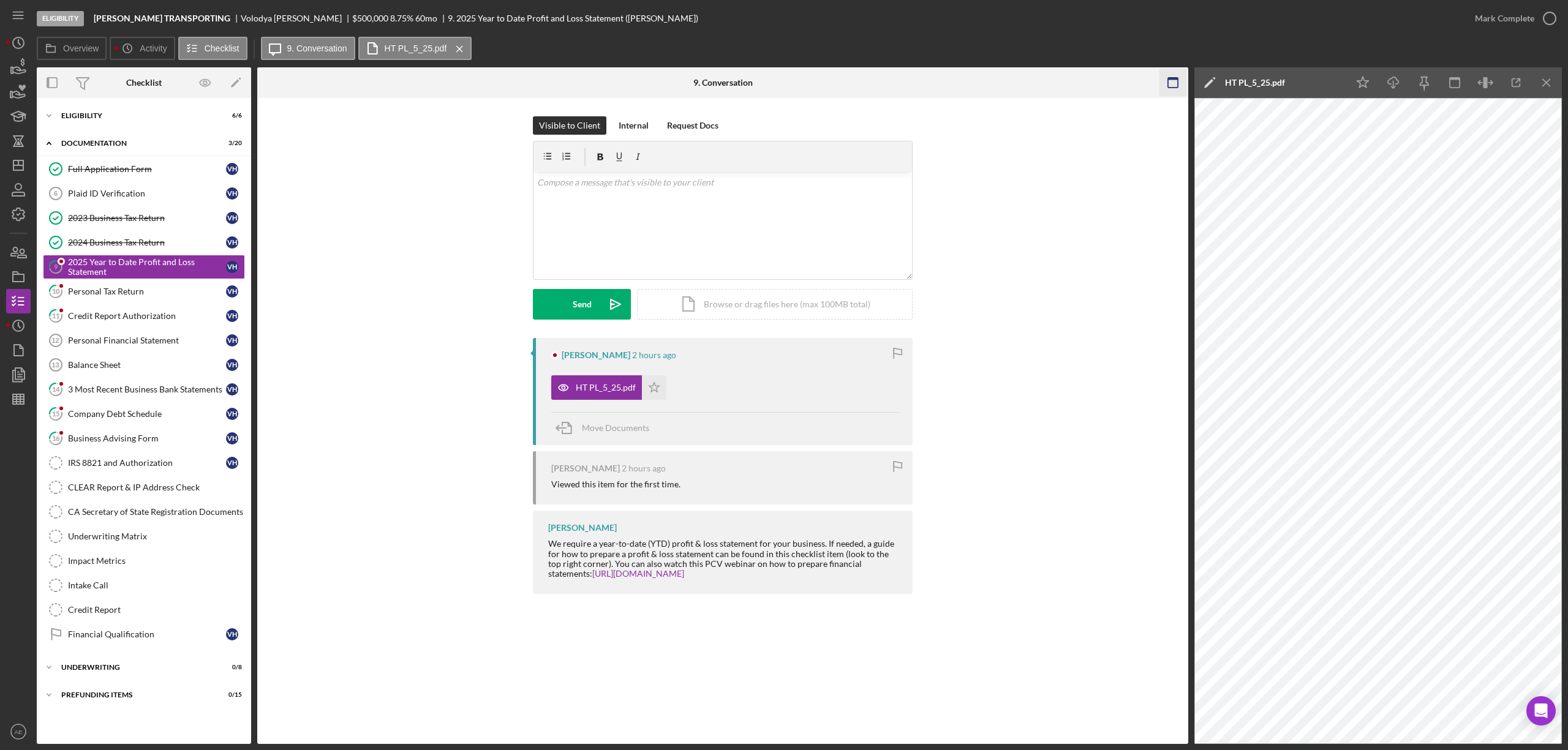
click at [1168, 86] on rect "button" at bounding box center [1173, 83] width 10 height 10
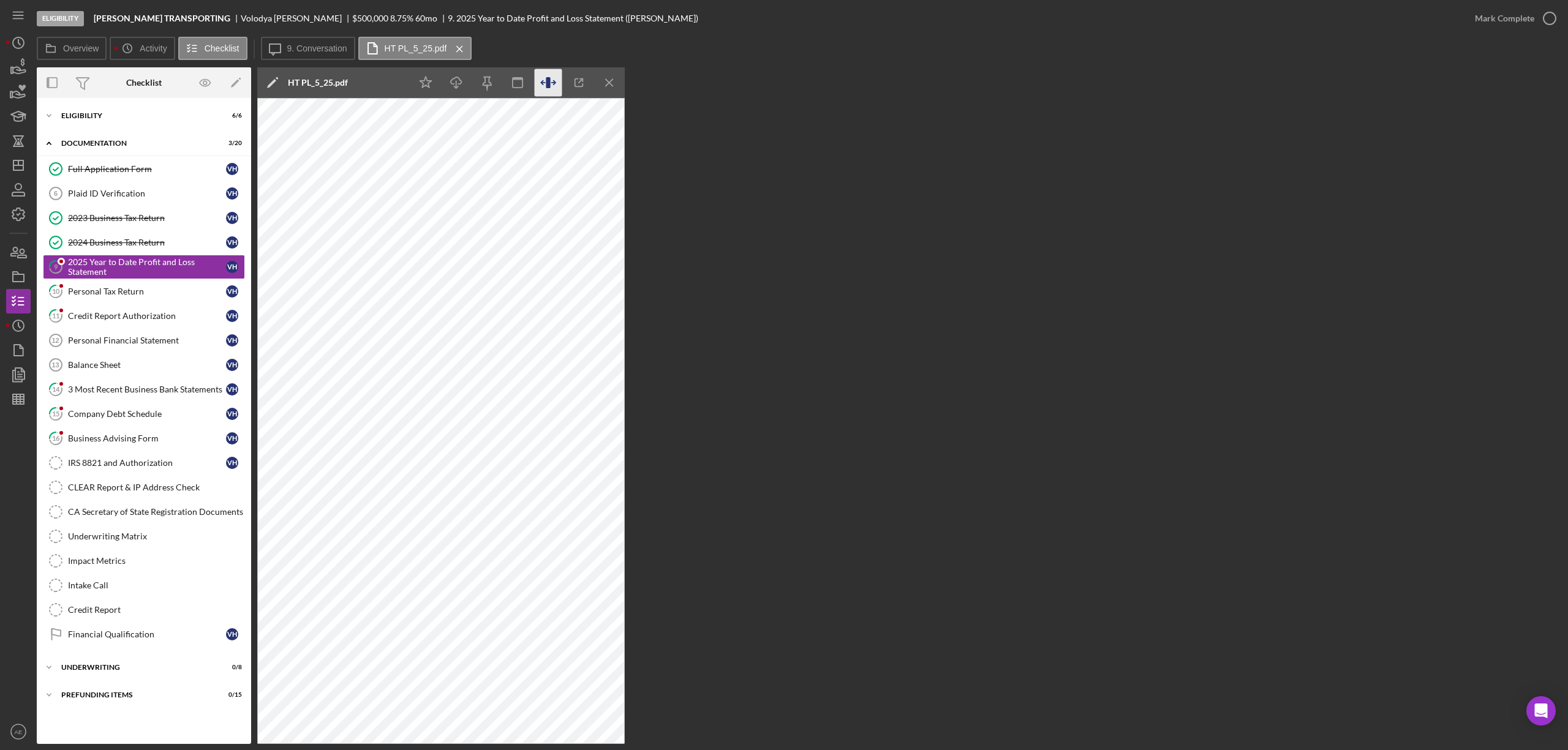
click at [548, 89] on icon "button" at bounding box center [548, 83] width 27 height 27
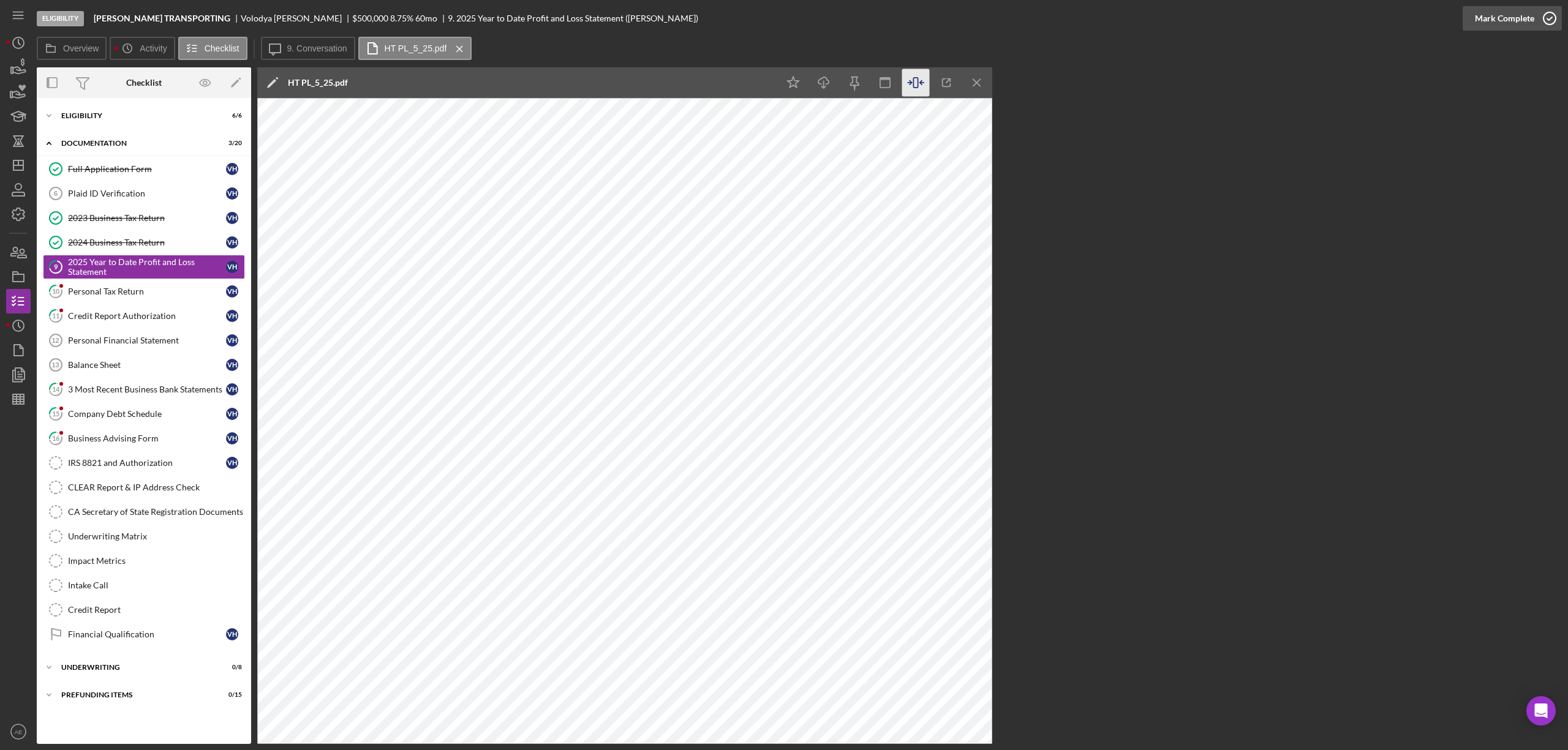
click at [1490, 27] on div "Mark Complete" at bounding box center [1505, 18] width 59 height 24
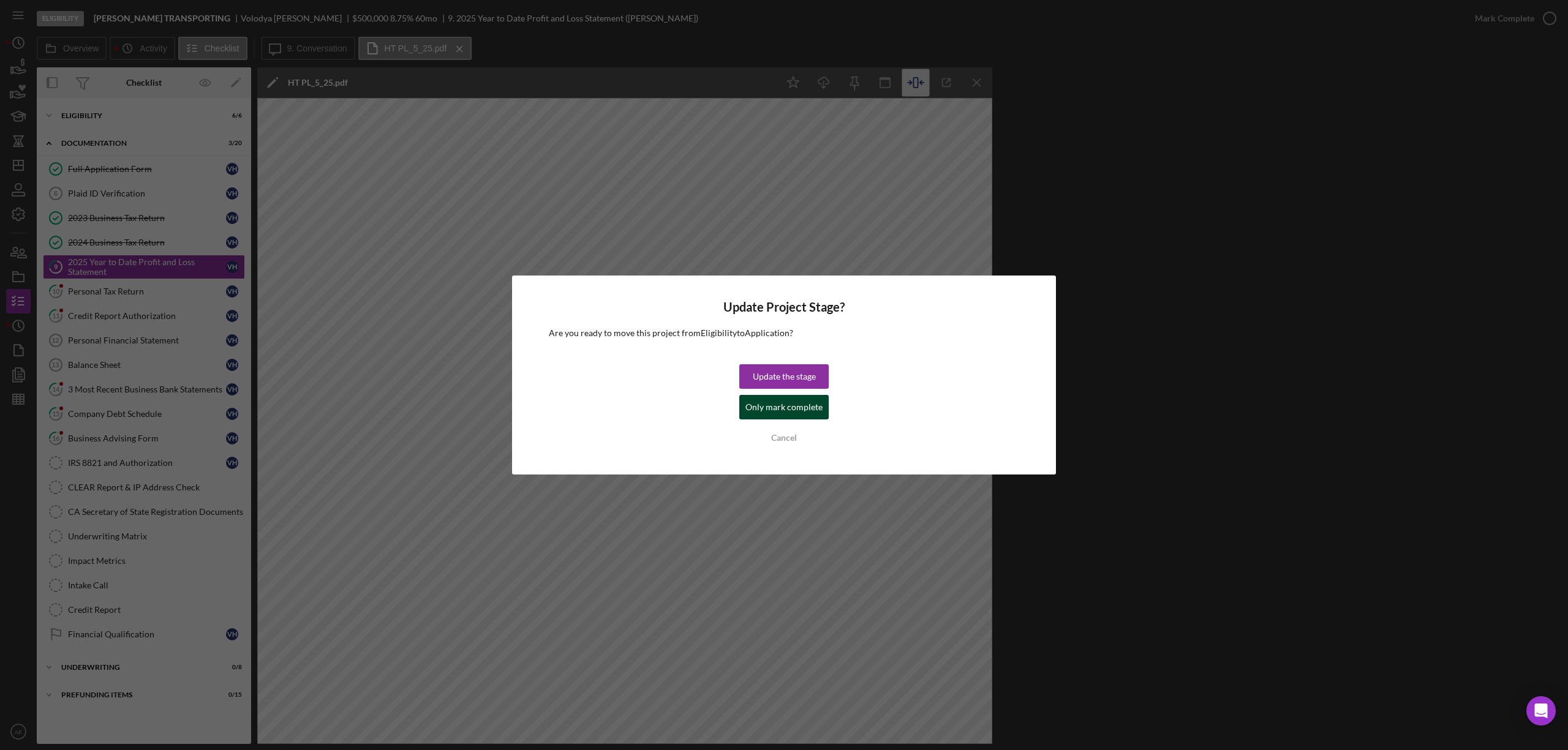
click at [800, 410] on div "Only mark complete" at bounding box center [784, 407] width 77 height 24
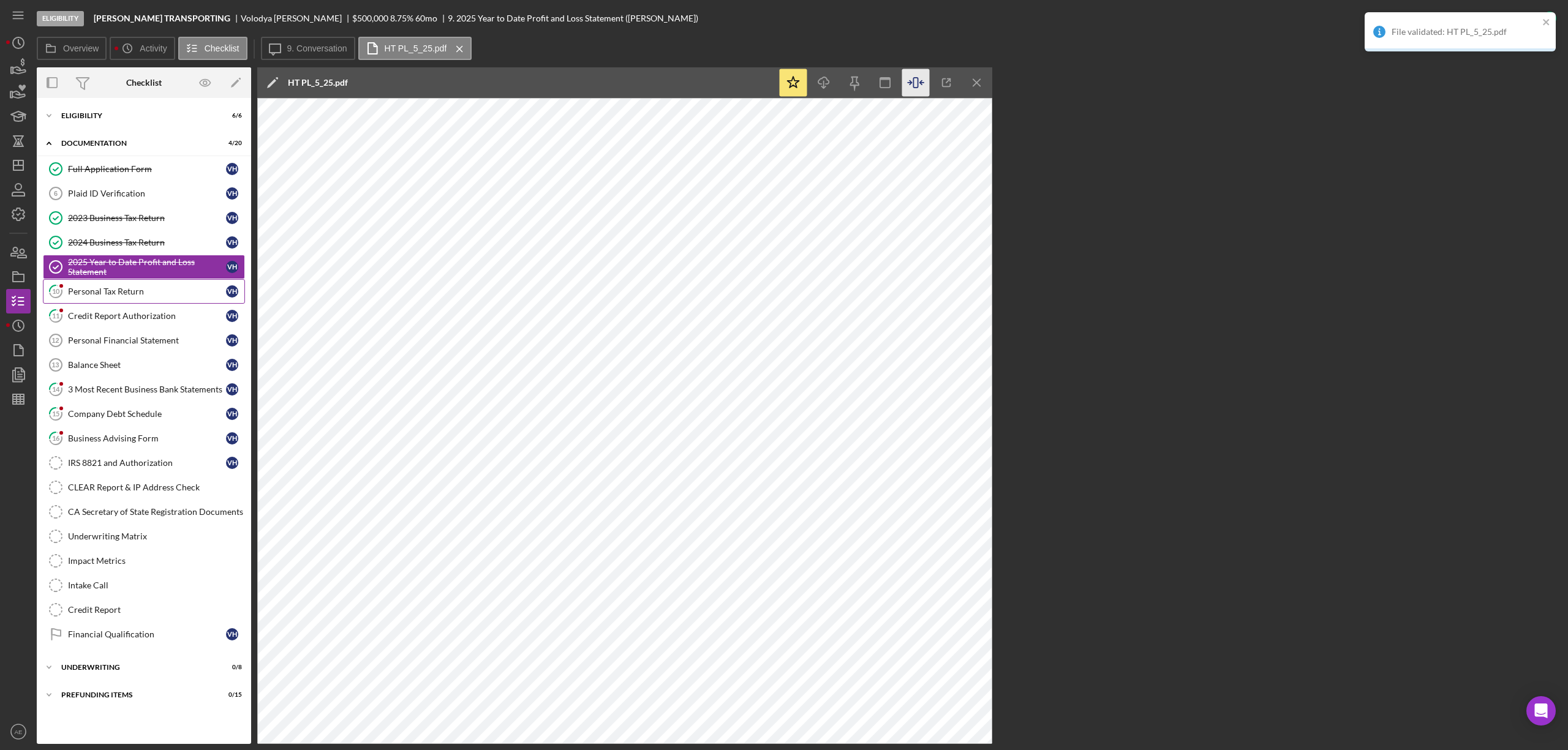
click at [103, 292] on div "Personal Tax Return" at bounding box center [147, 291] width 158 height 10
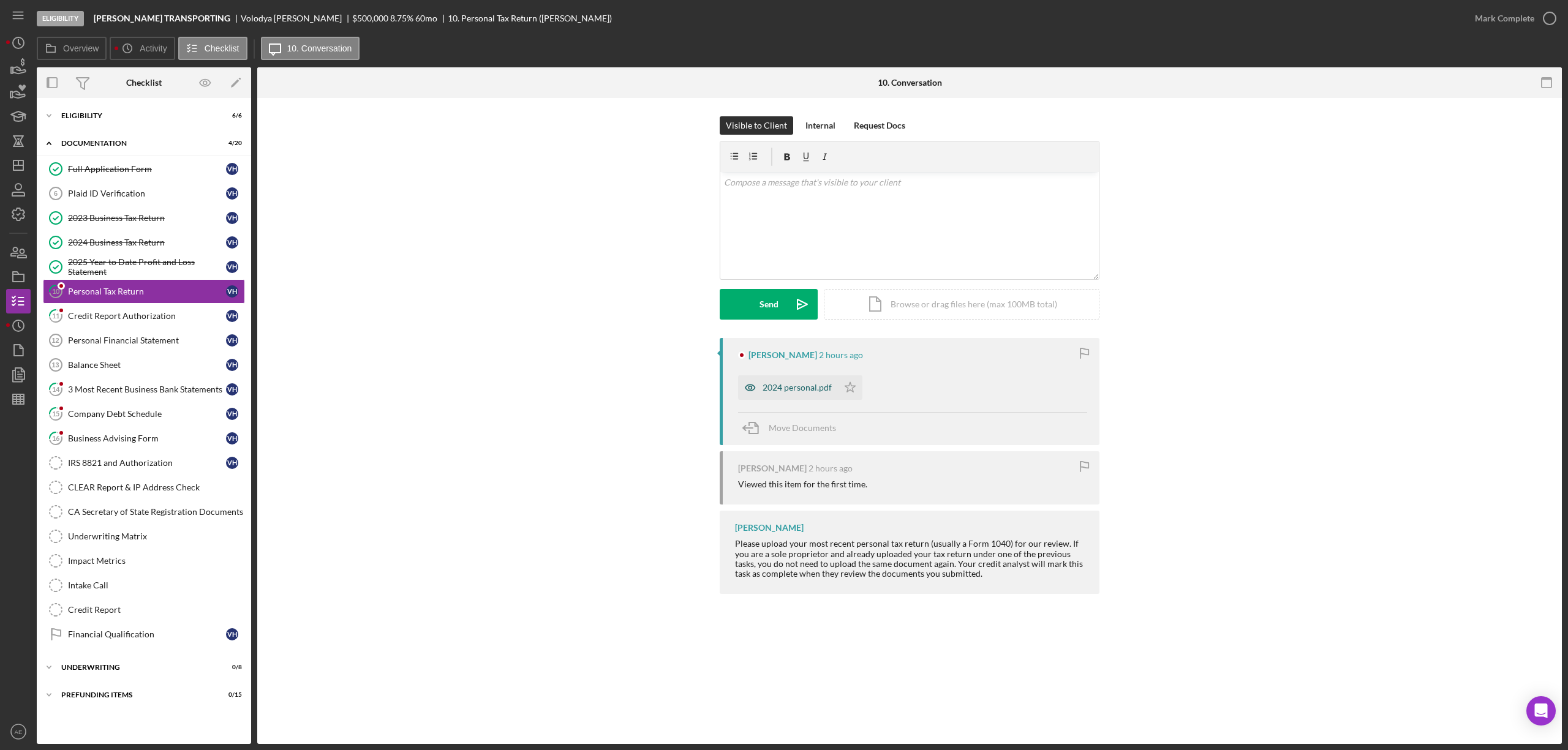
click at [746, 390] on icon "button" at bounding box center [750, 388] width 24 height 24
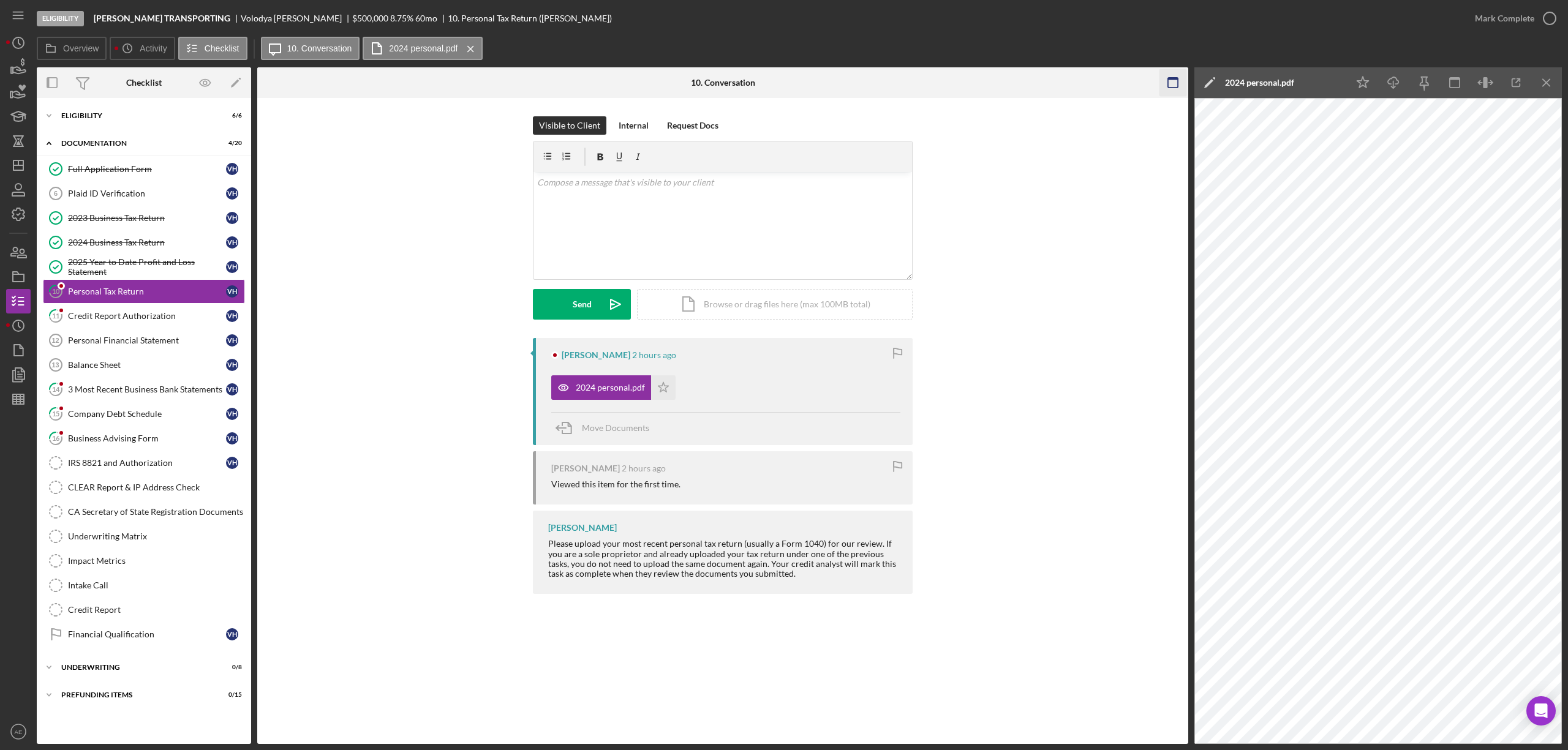
click at [1182, 80] on icon "button" at bounding box center [1173, 83] width 27 height 27
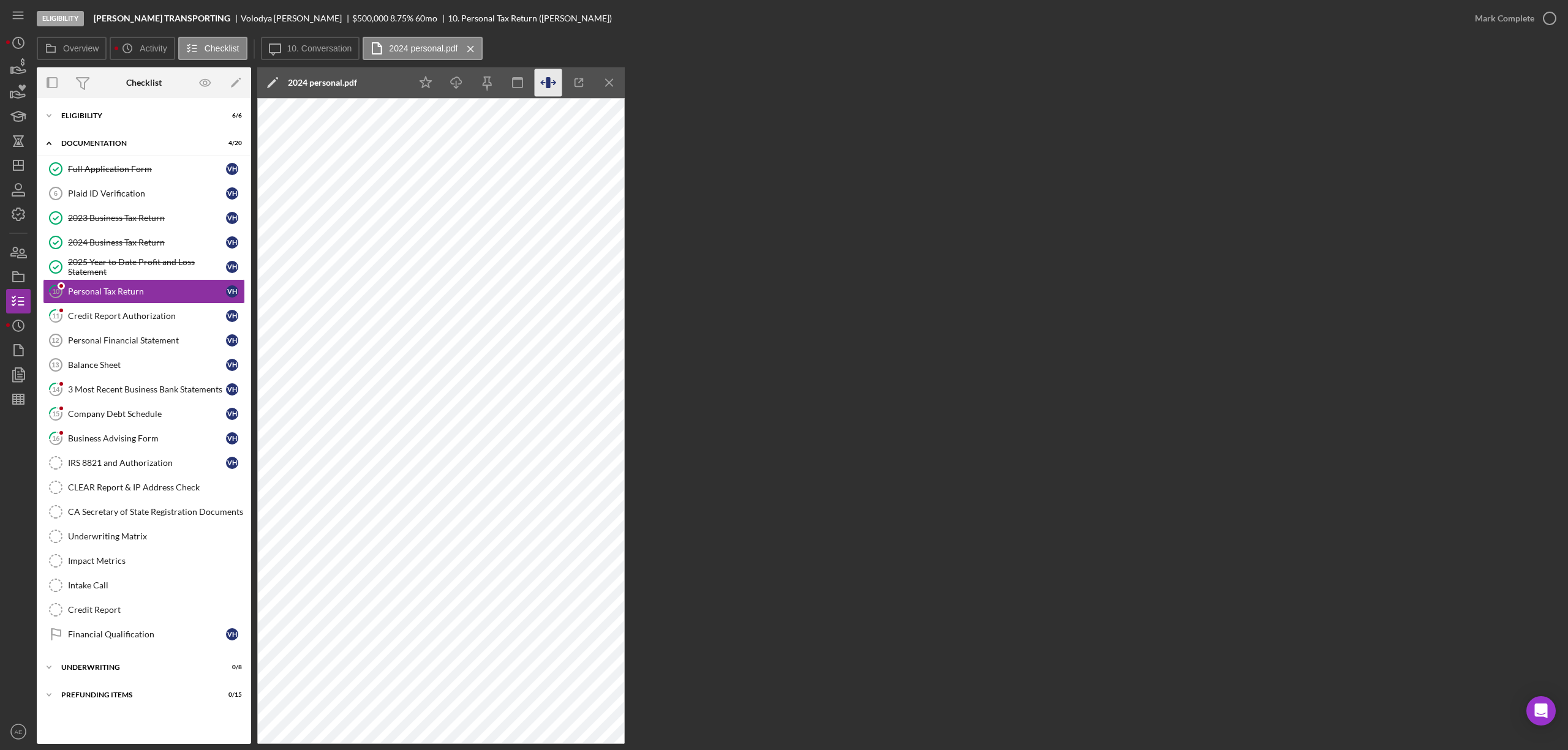
click at [540, 87] on icon "button" at bounding box center [548, 83] width 27 height 27
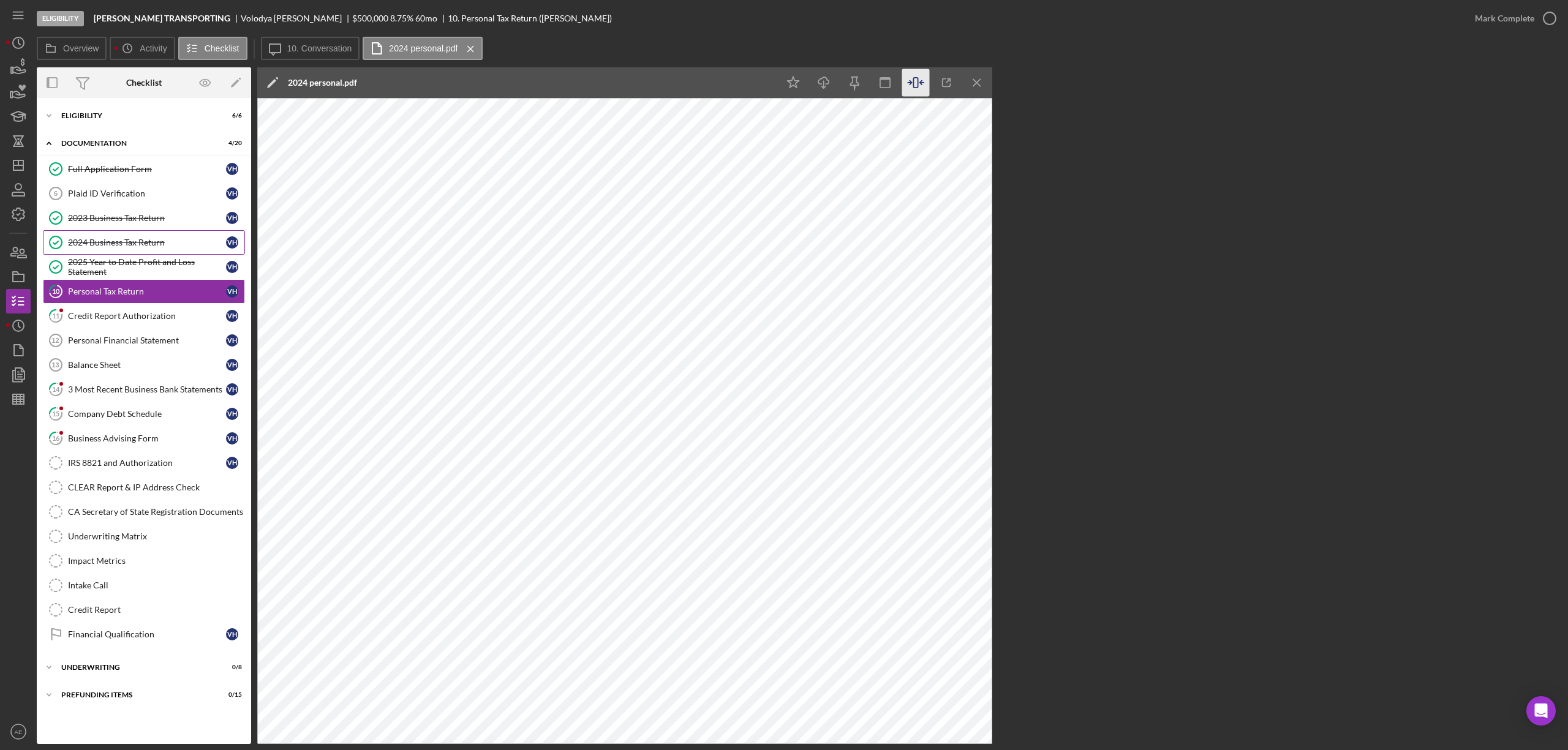
click at [152, 240] on div "2024 Business Tax Return" at bounding box center [147, 242] width 158 height 10
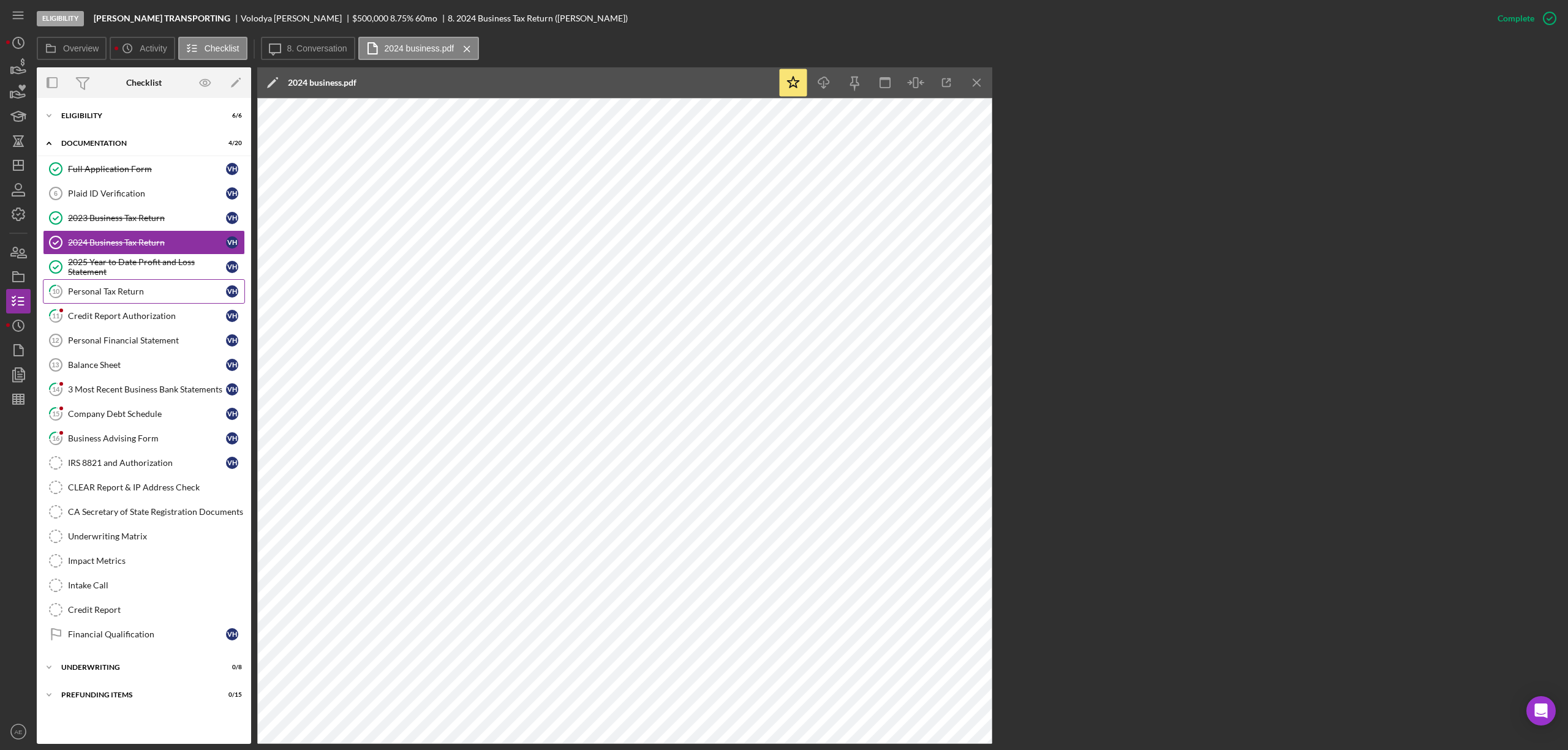
click at [150, 285] on link "10 Personal Tax Return V H" at bounding box center [144, 291] width 202 height 24
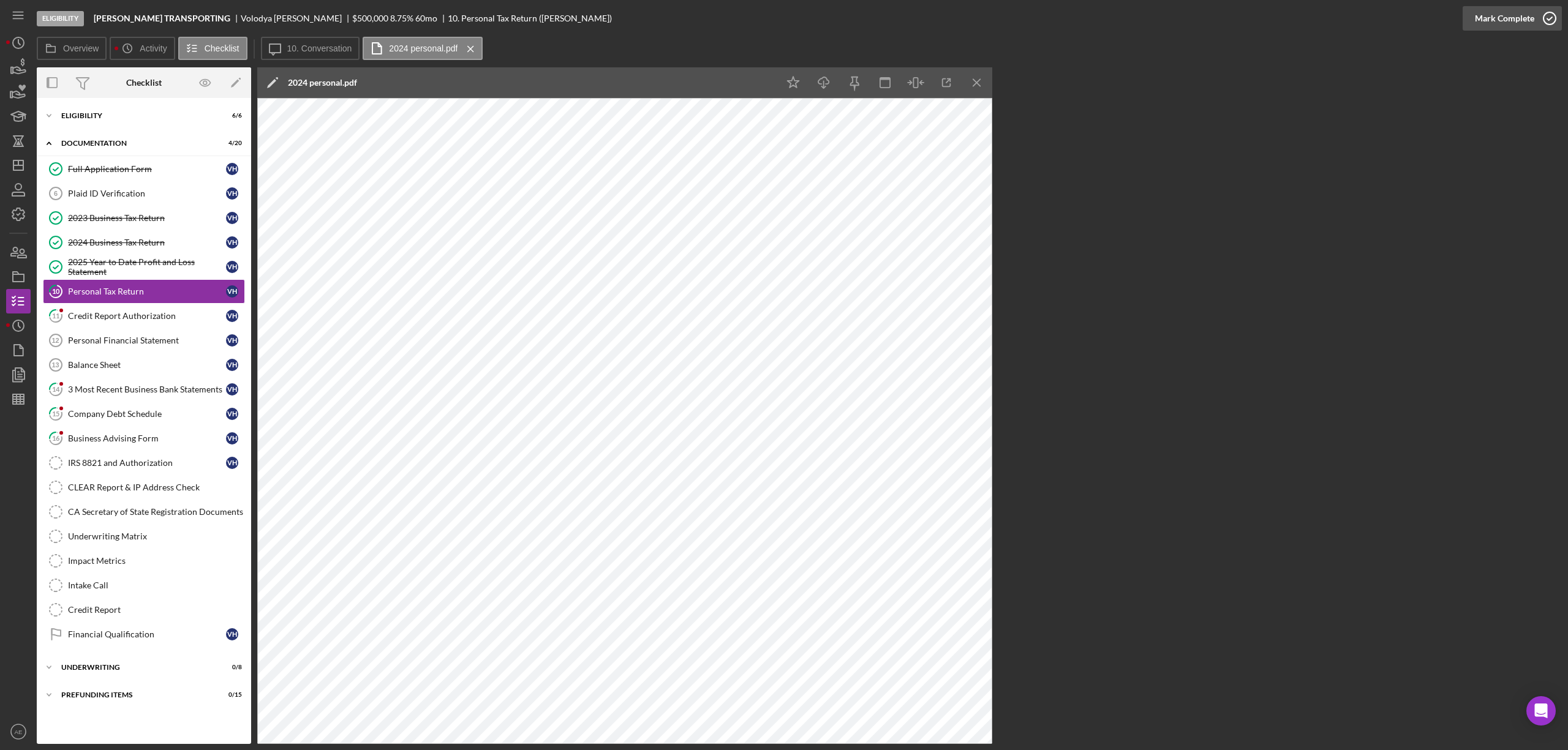
click at [1512, 23] on div "Mark Complete" at bounding box center [1505, 18] width 59 height 24
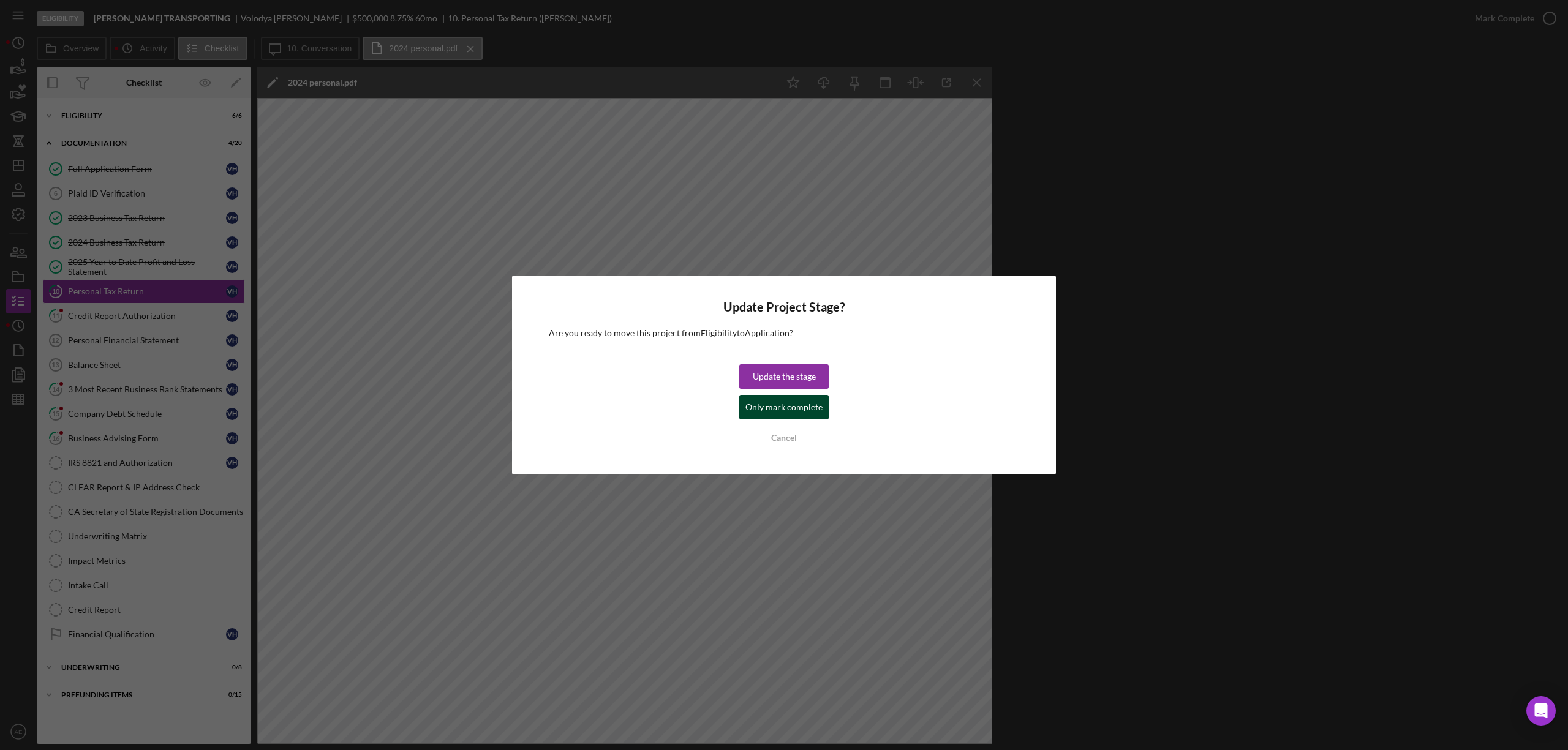
click at [795, 412] on div "Only mark complete" at bounding box center [784, 407] width 77 height 24
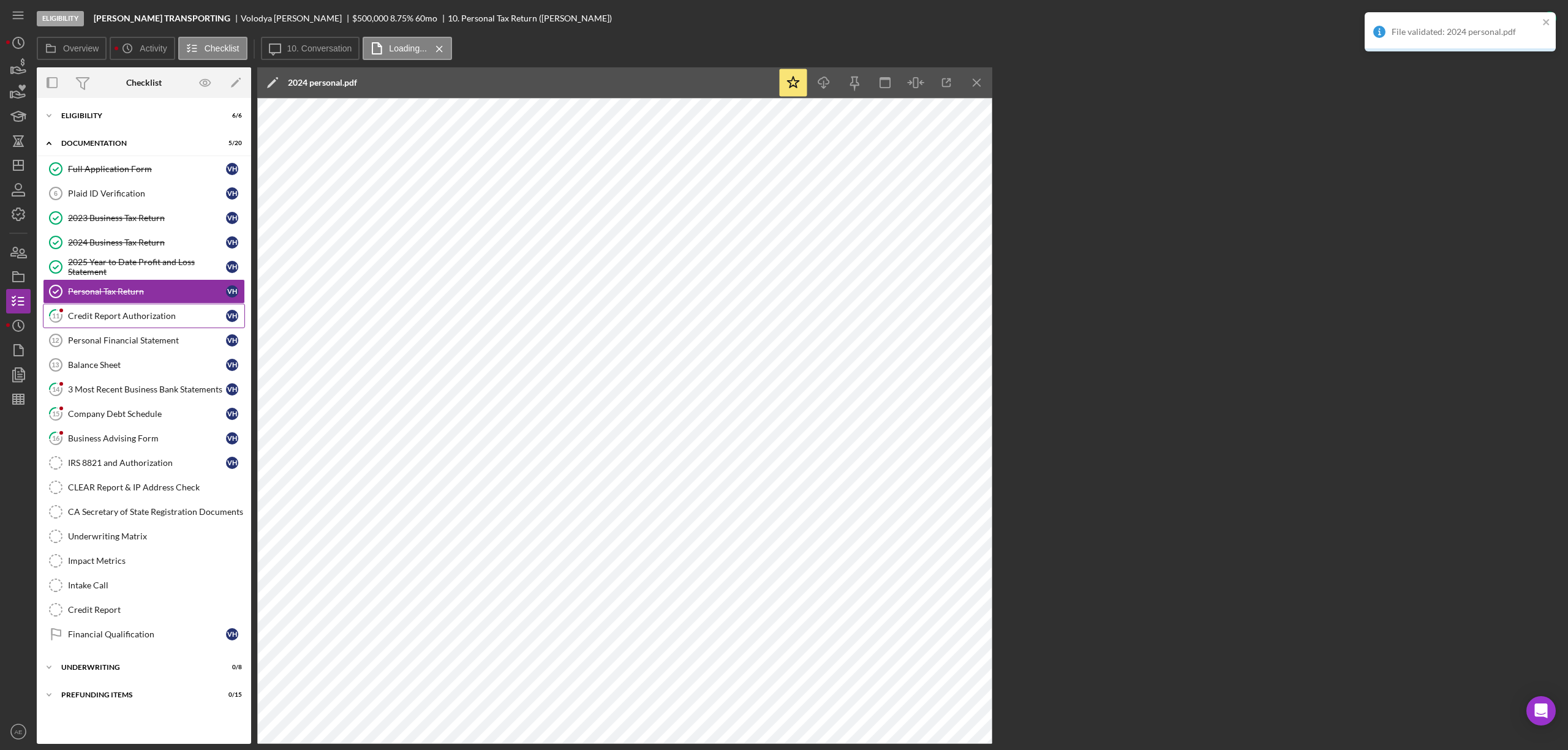
click at [145, 321] on div "Credit Report Authorization" at bounding box center [147, 316] width 158 height 10
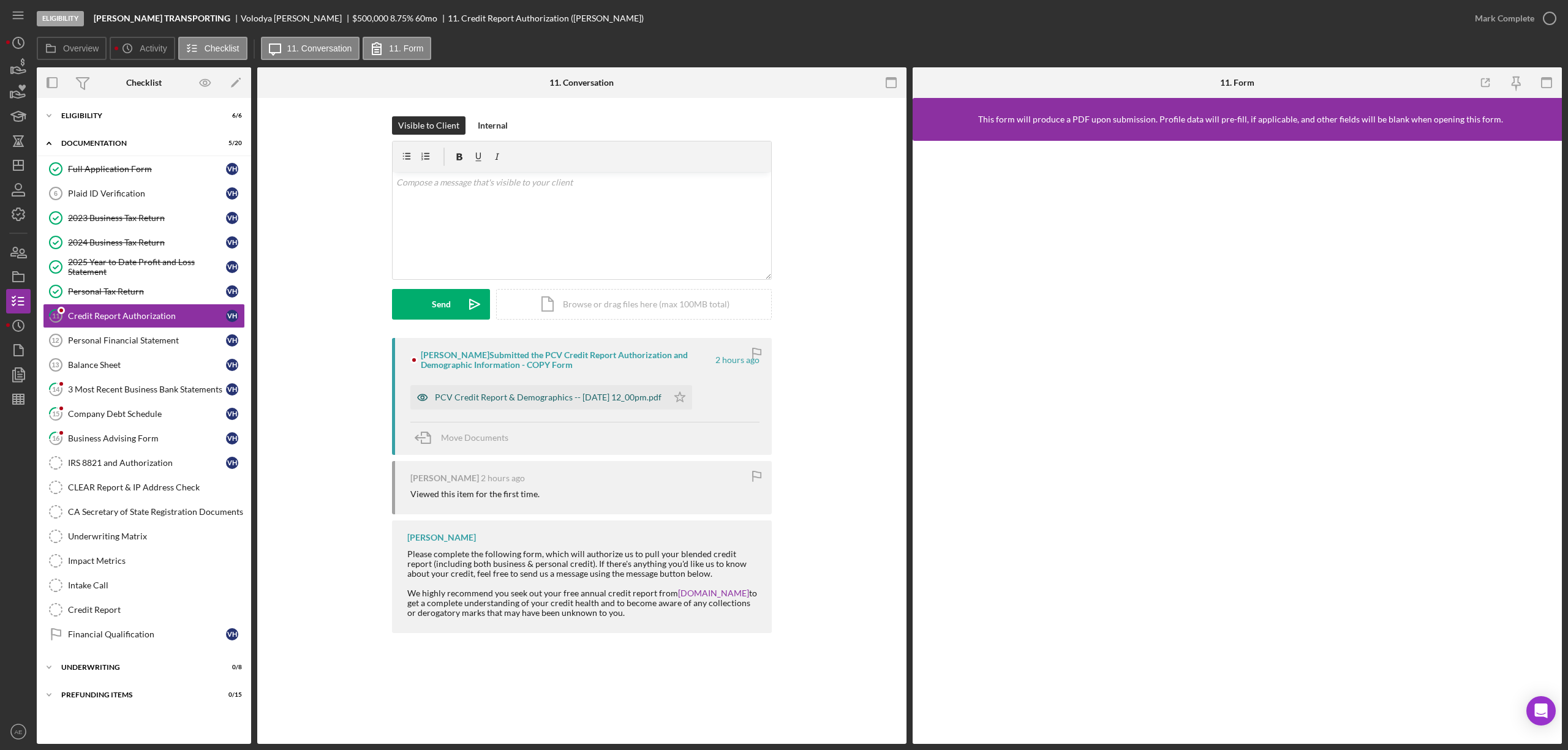
click at [419, 393] on icon "button" at bounding box center [422, 397] width 24 height 24
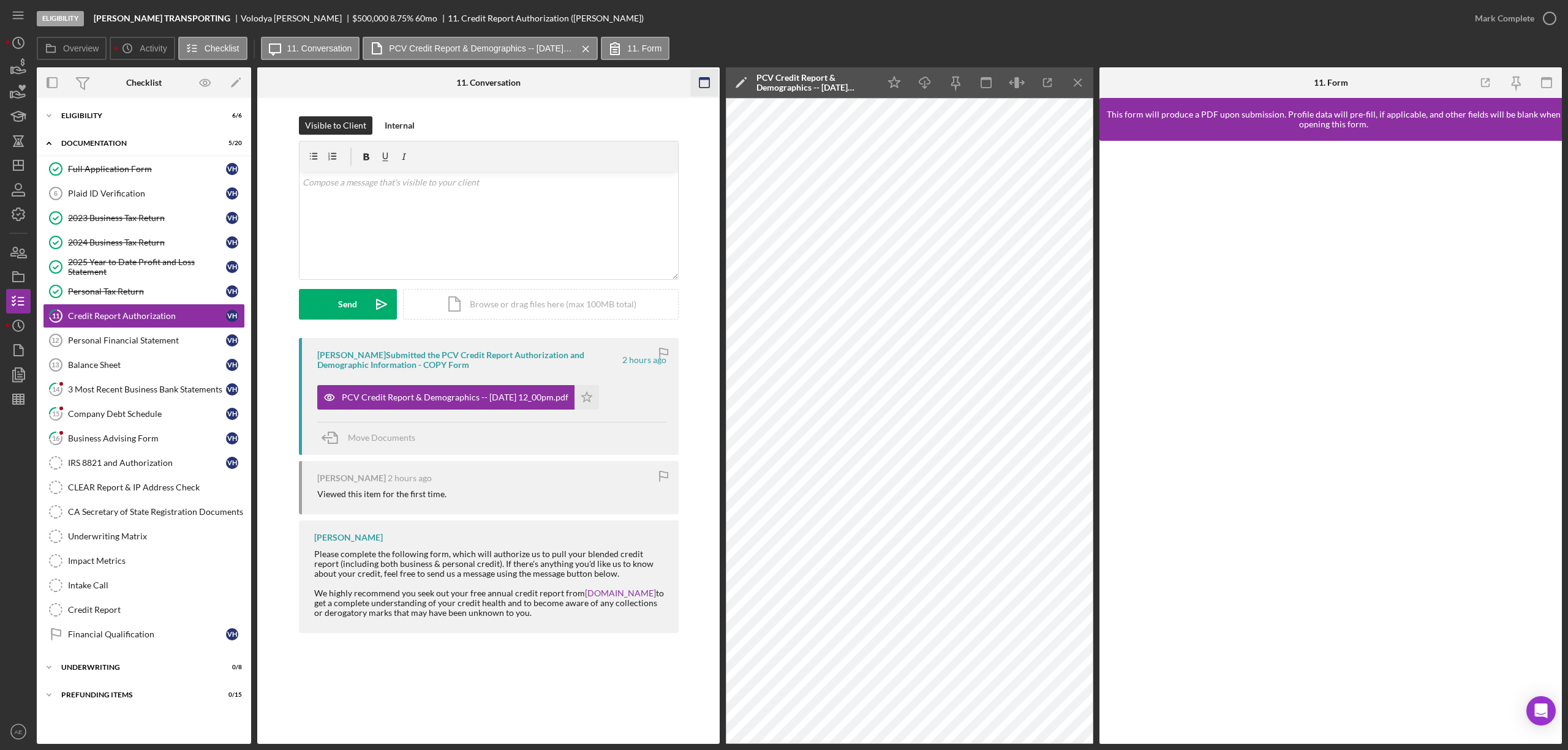
click at [713, 84] on icon "button" at bounding box center [704, 83] width 27 height 27
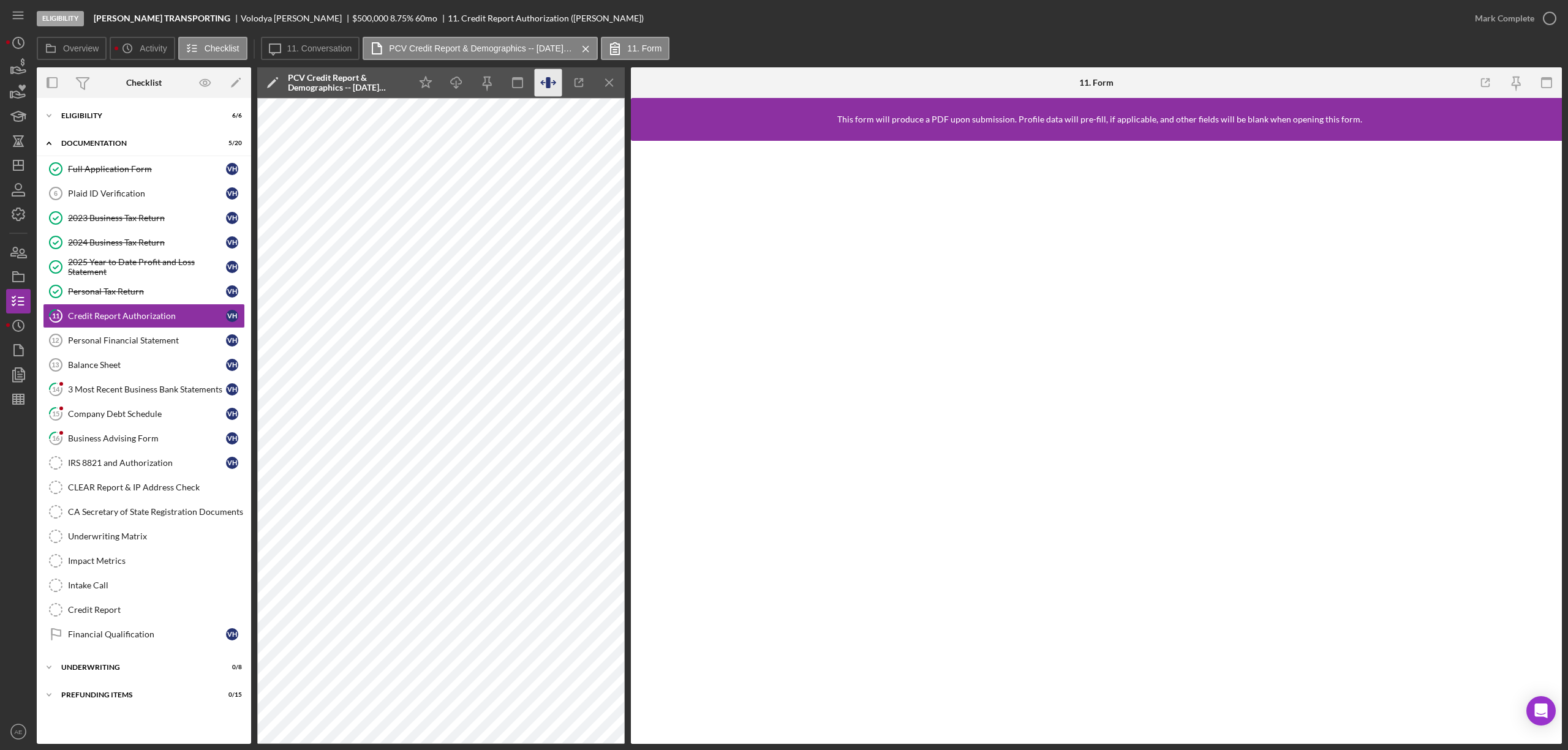
click at [547, 84] on icon "button" at bounding box center [548, 83] width 4 height 11
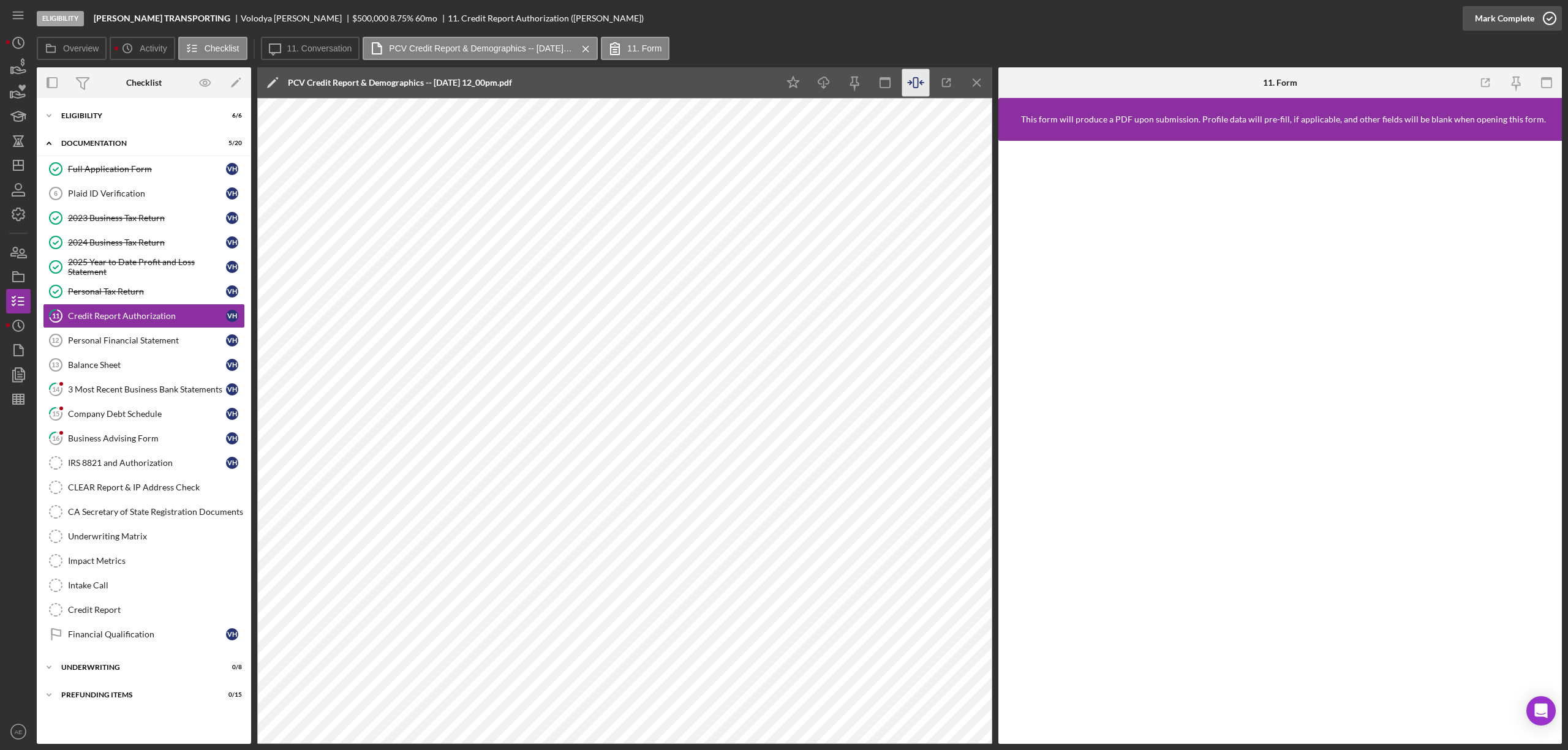
click at [1529, 21] on div "Mark Complete" at bounding box center [1505, 18] width 59 height 24
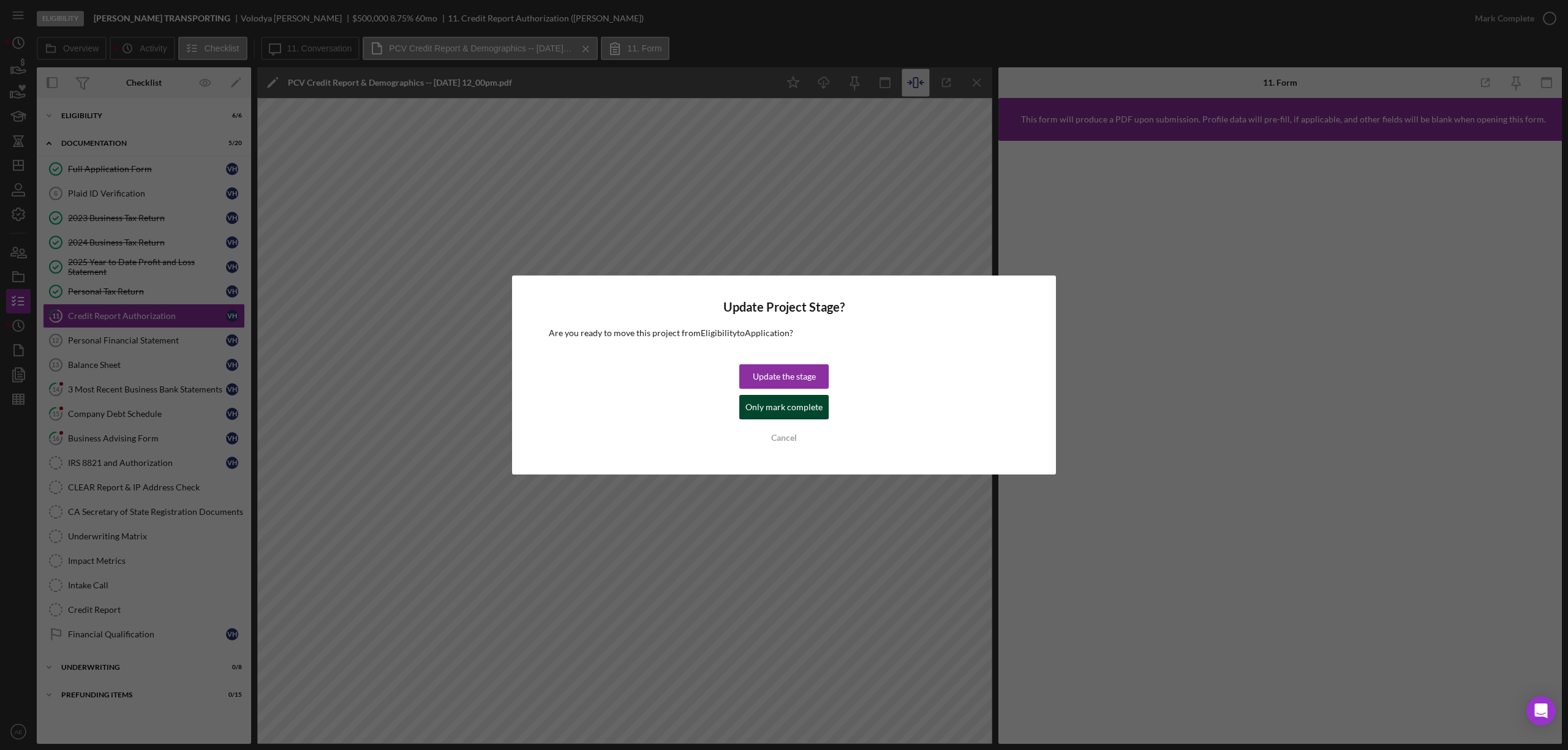
click at [795, 407] on div "Only mark complete" at bounding box center [784, 407] width 77 height 24
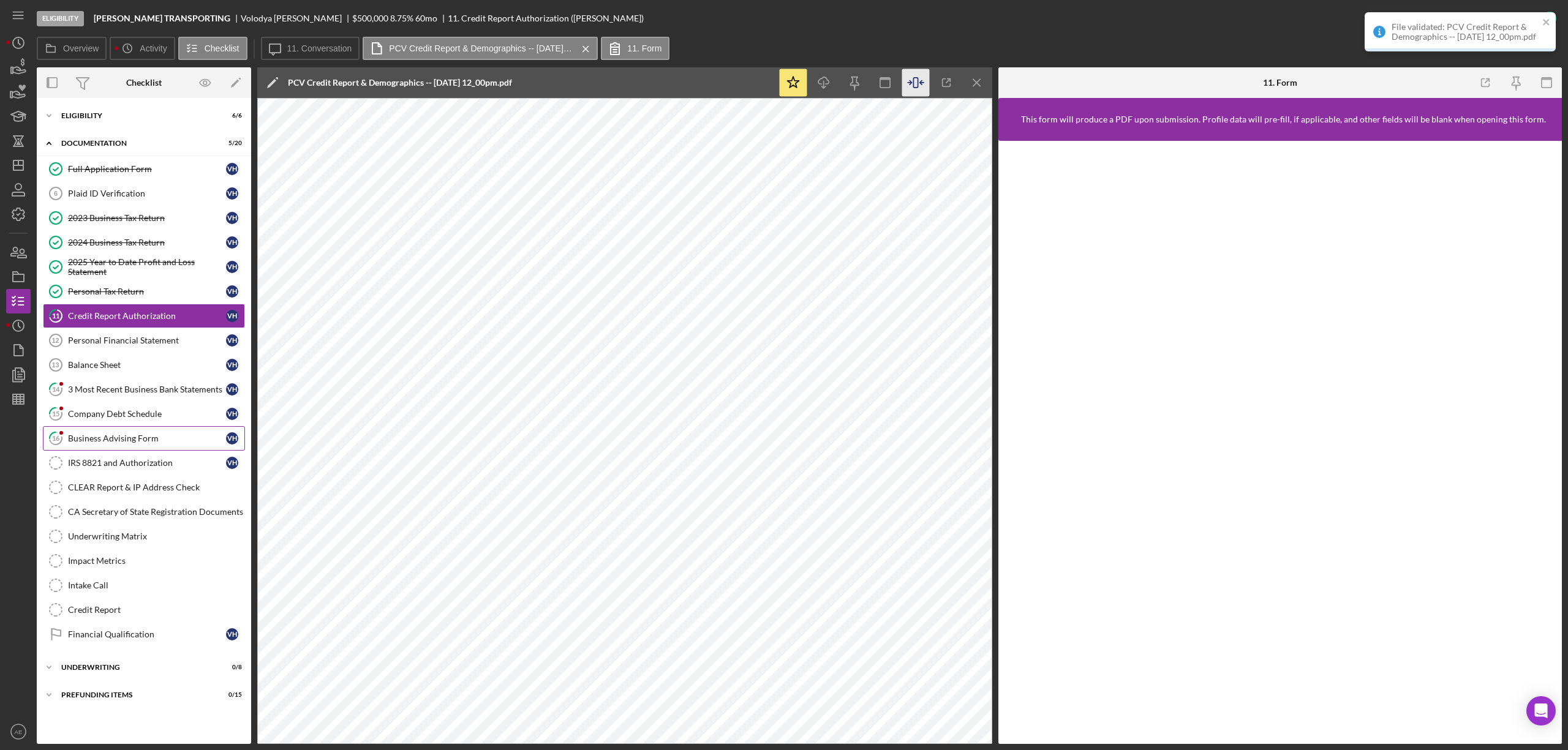
click at [149, 439] on div "Business Advising Form" at bounding box center [147, 438] width 158 height 10
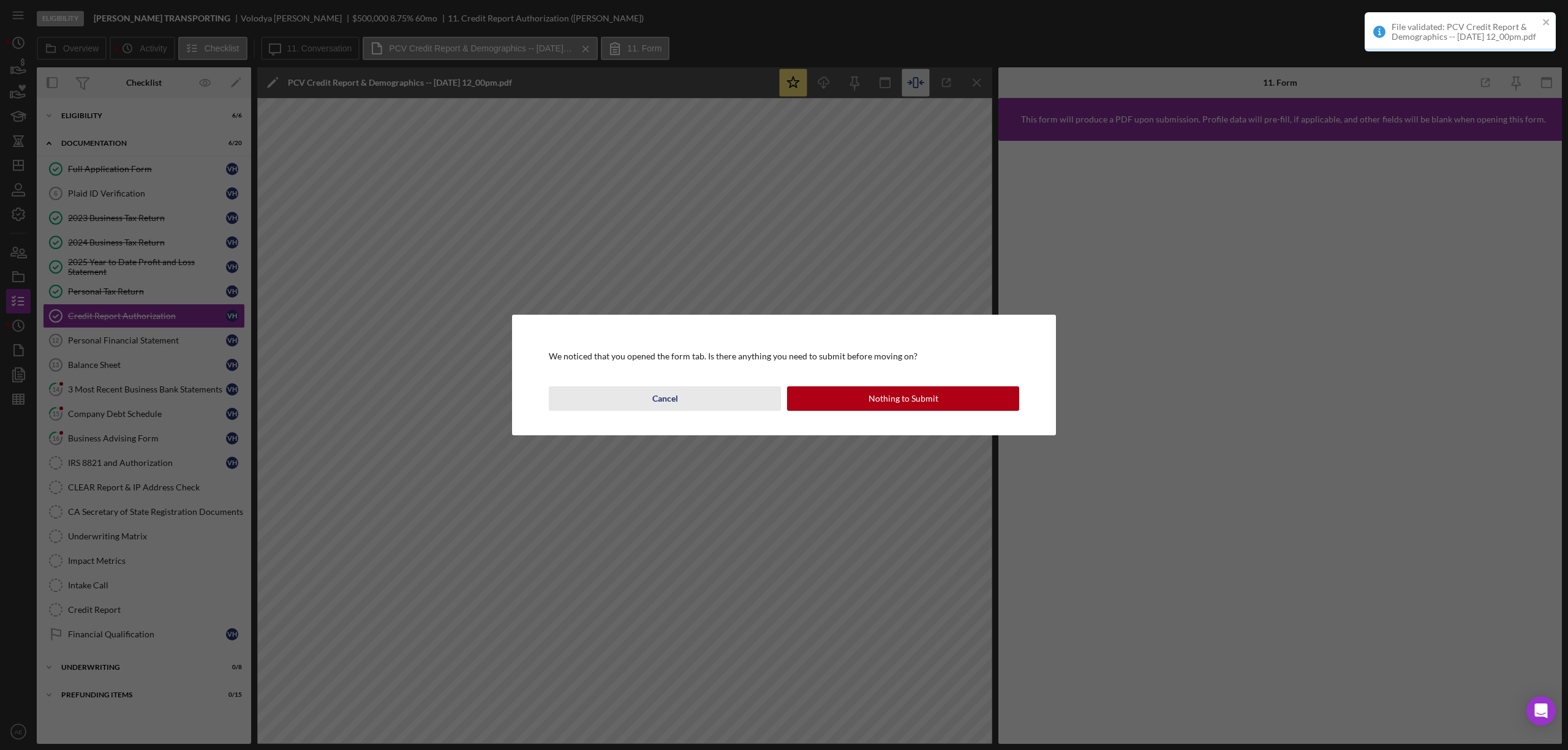
click at [677, 393] on div "Cancel" at bounding box center [665, 398] width 26 height 24
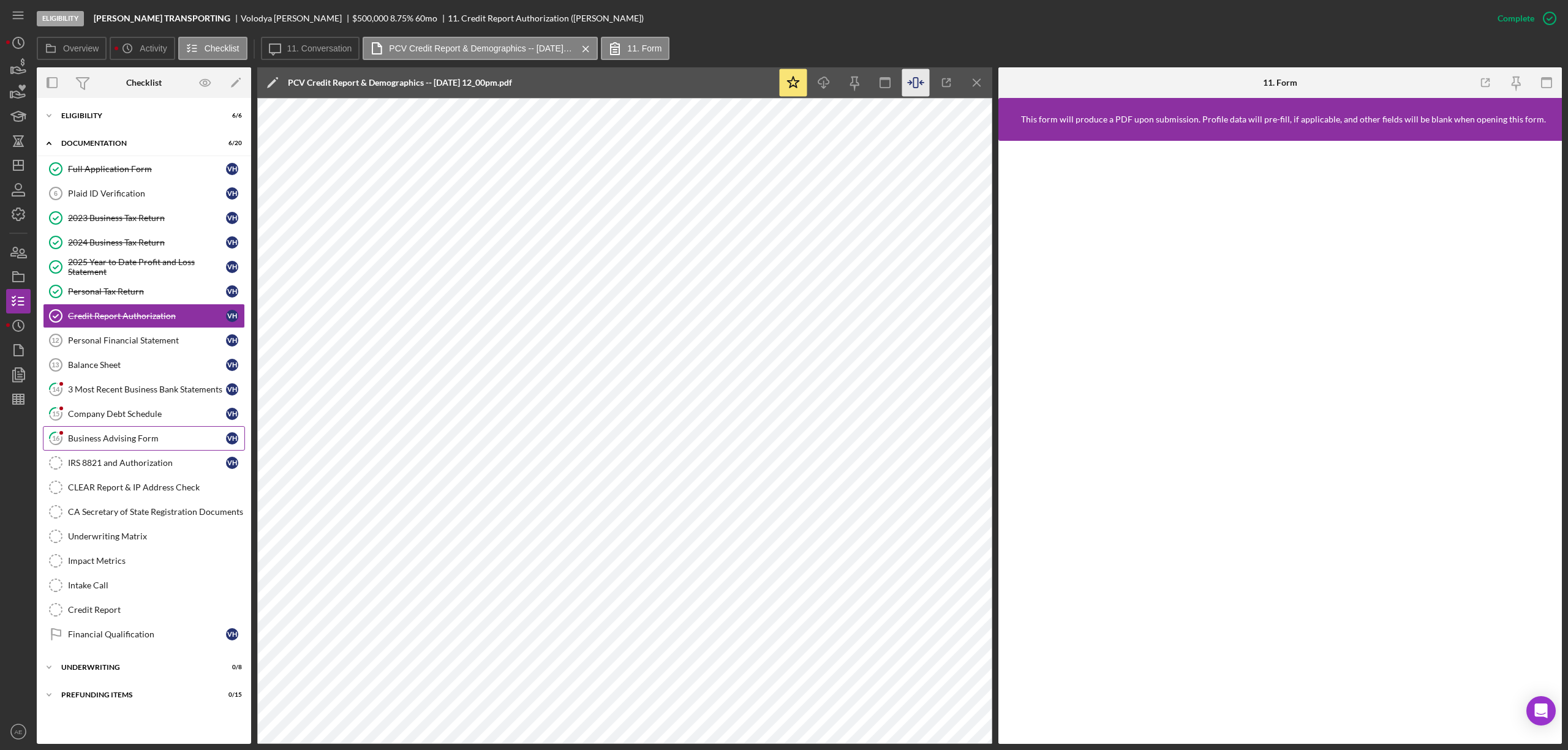
click at [177, 444] on div "Business Advising Form" at bounding box center [147, 438] width 158 height 10
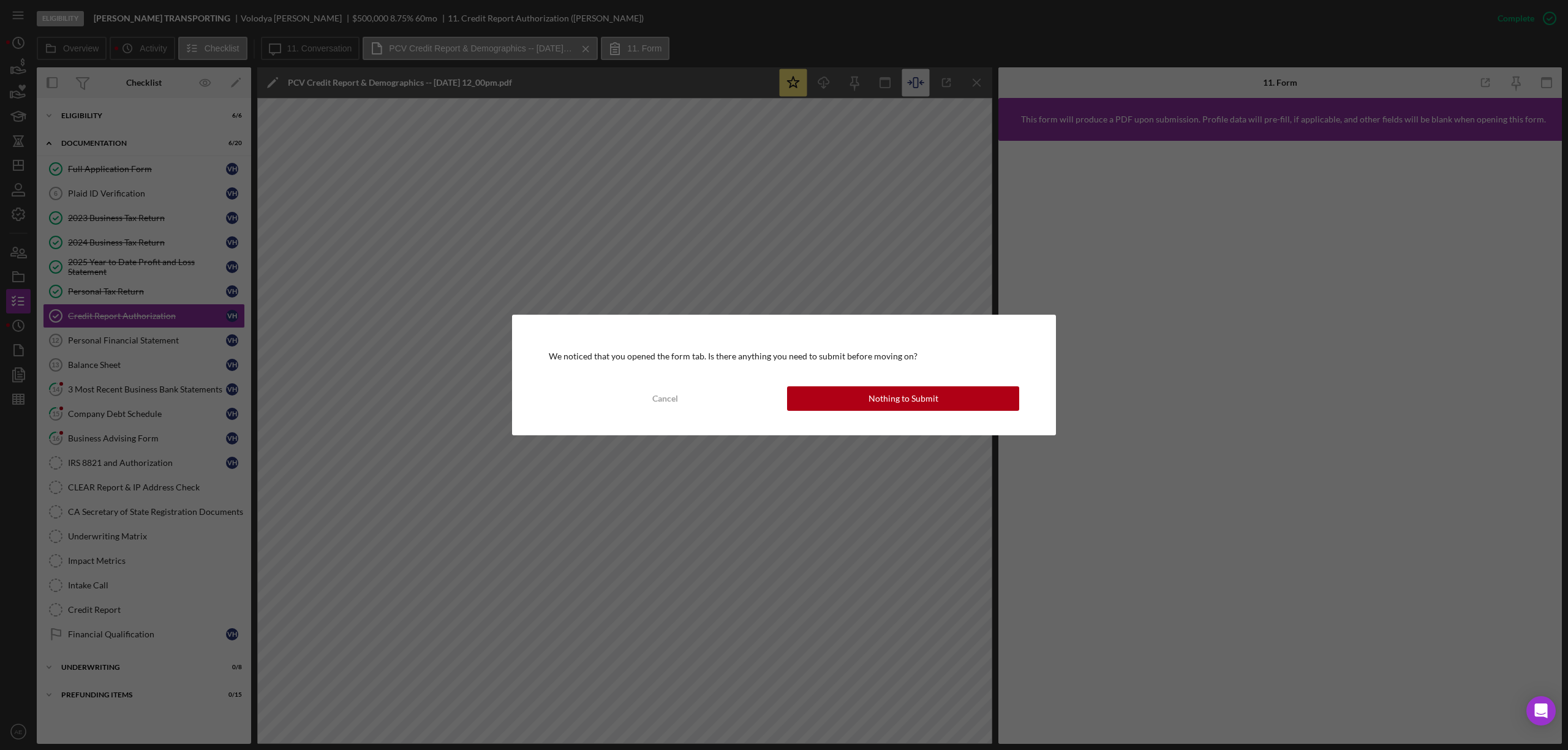
click at [801, 385] on div "We noticed that you opened the form tab. Is there anything you need to submit b…" at bounding box center [784, 375] width 544 height 120
click at [813, 398] on button "Nothing to Submit" at bounding box center [902, 398] width 232 height 24
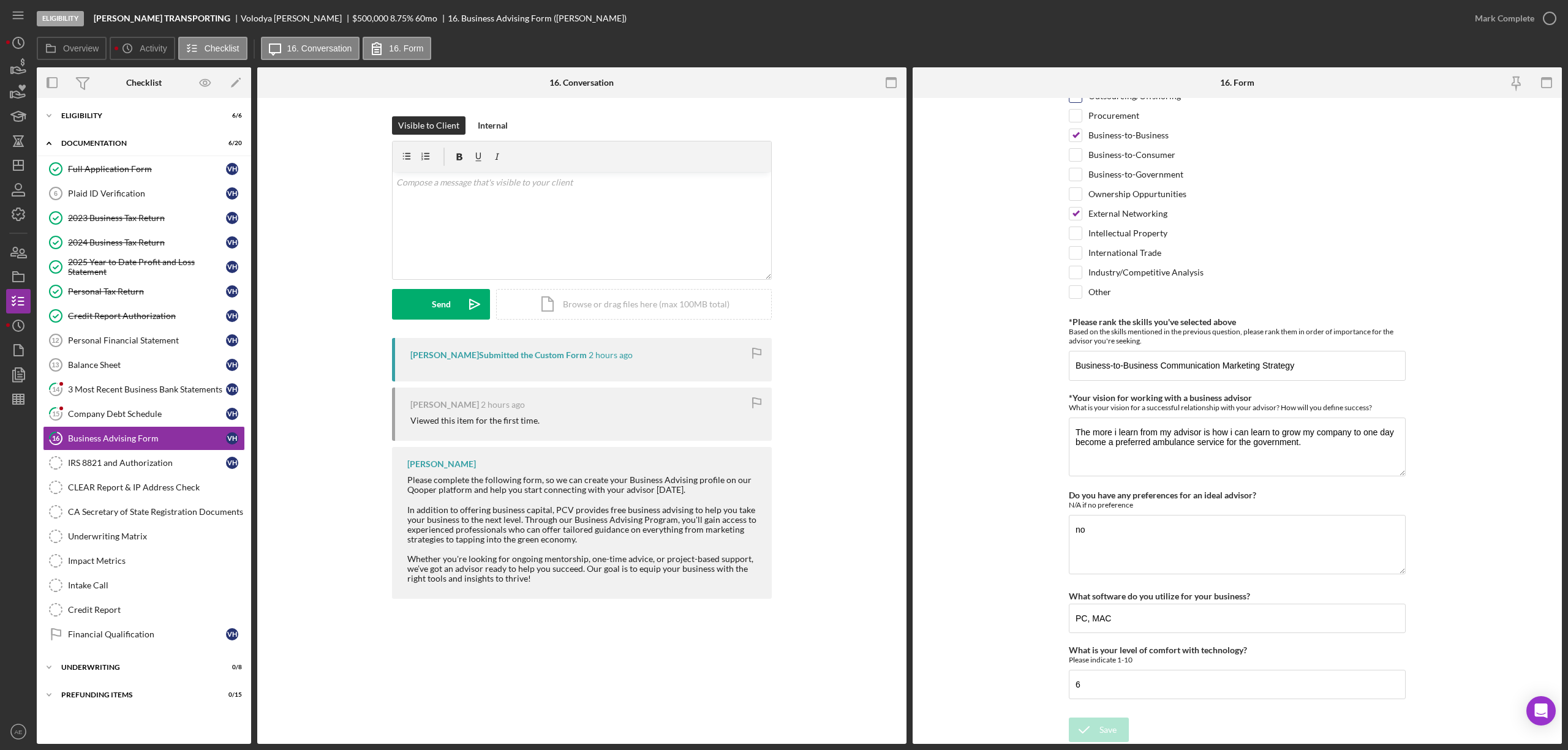
scroll to position [851, 0]
click at [1476, 12] on div "Mark Complete" at bounding box center [1505, 18] width 59 height 24
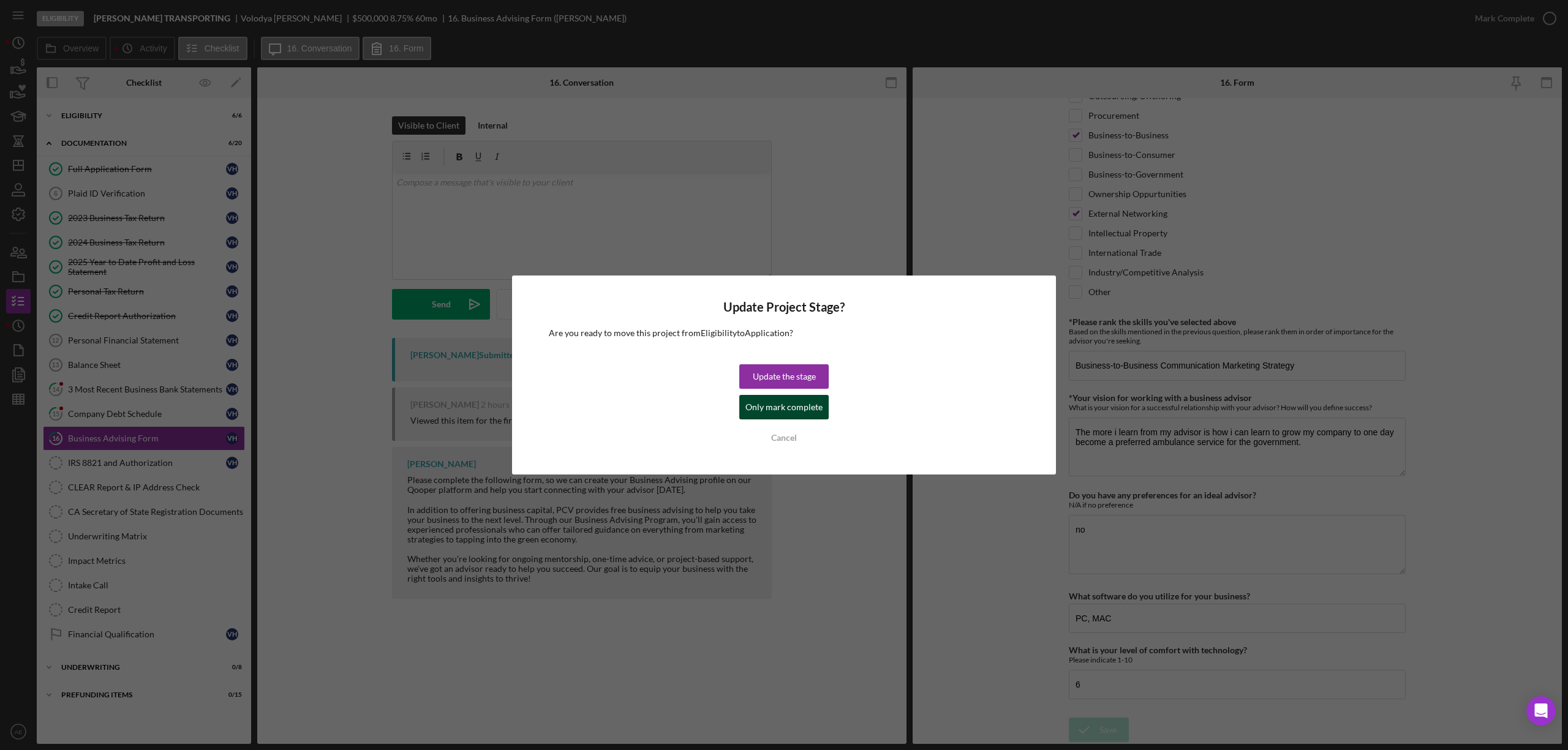
click at [820, 402] on div "Only mark complete" at bounding box center [784, 407] width 77 height 24
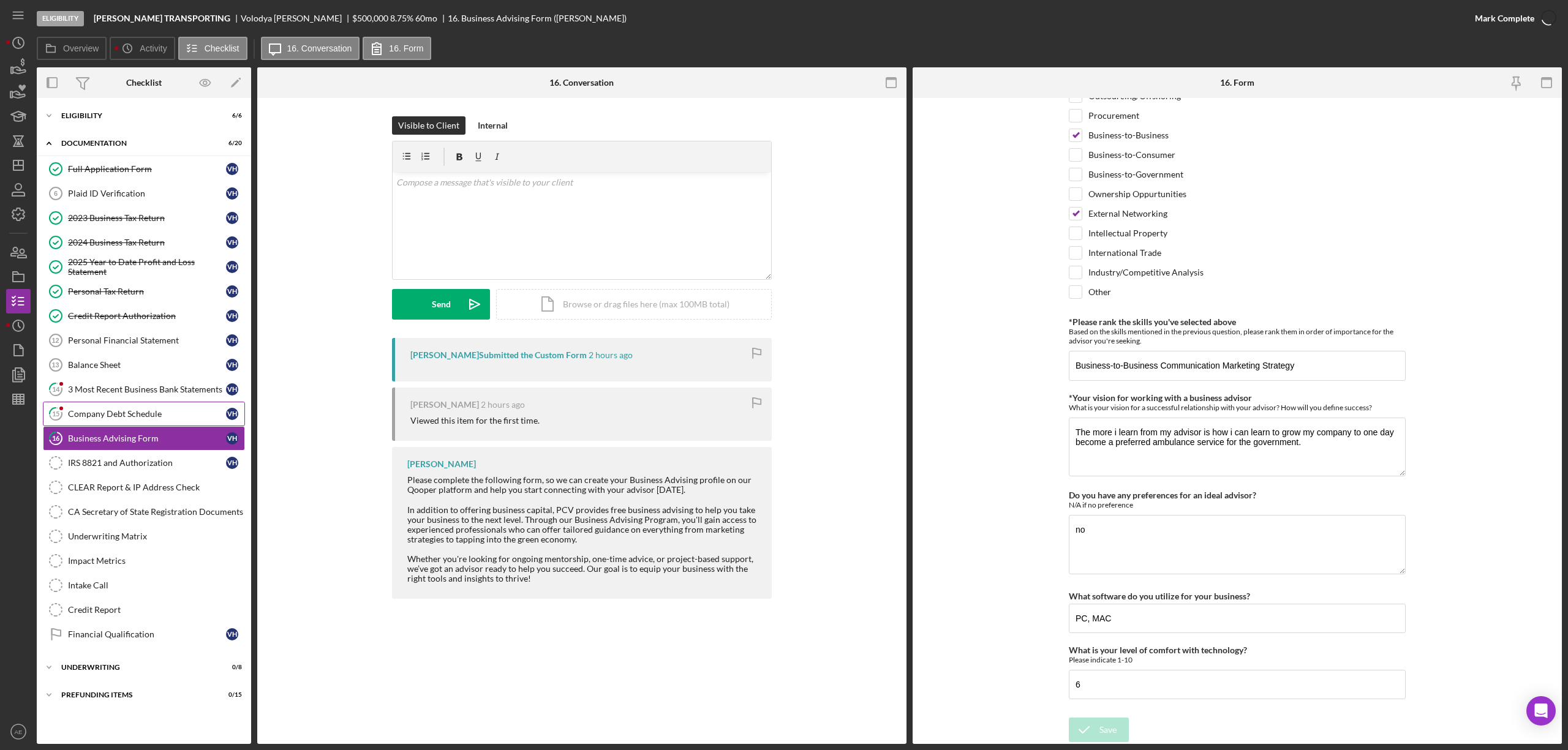
scroll to position [900, 0]
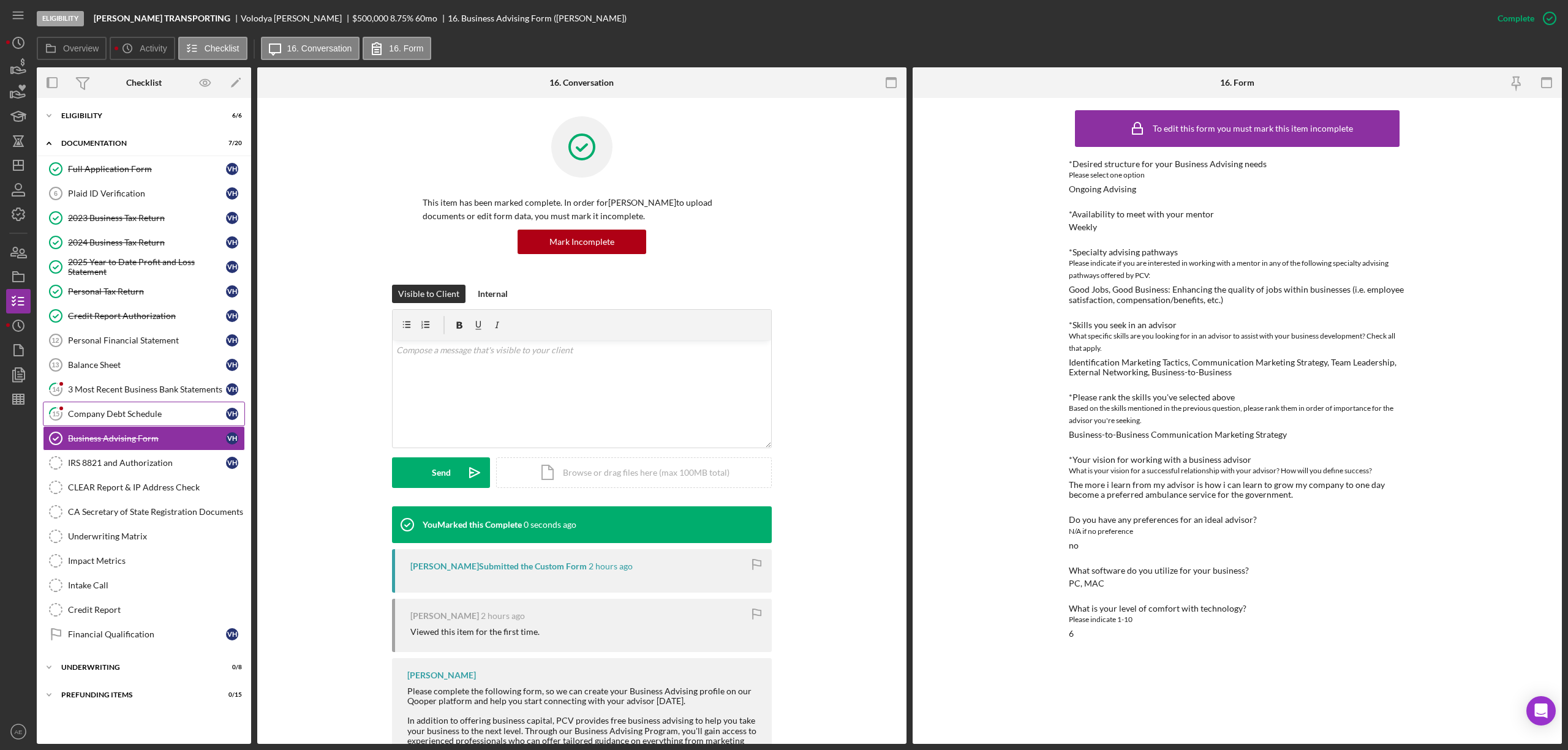
click at [202, 427] on link "15 Company Debt Schedule V H" at bounding box center [144, 413] width 202 height 24
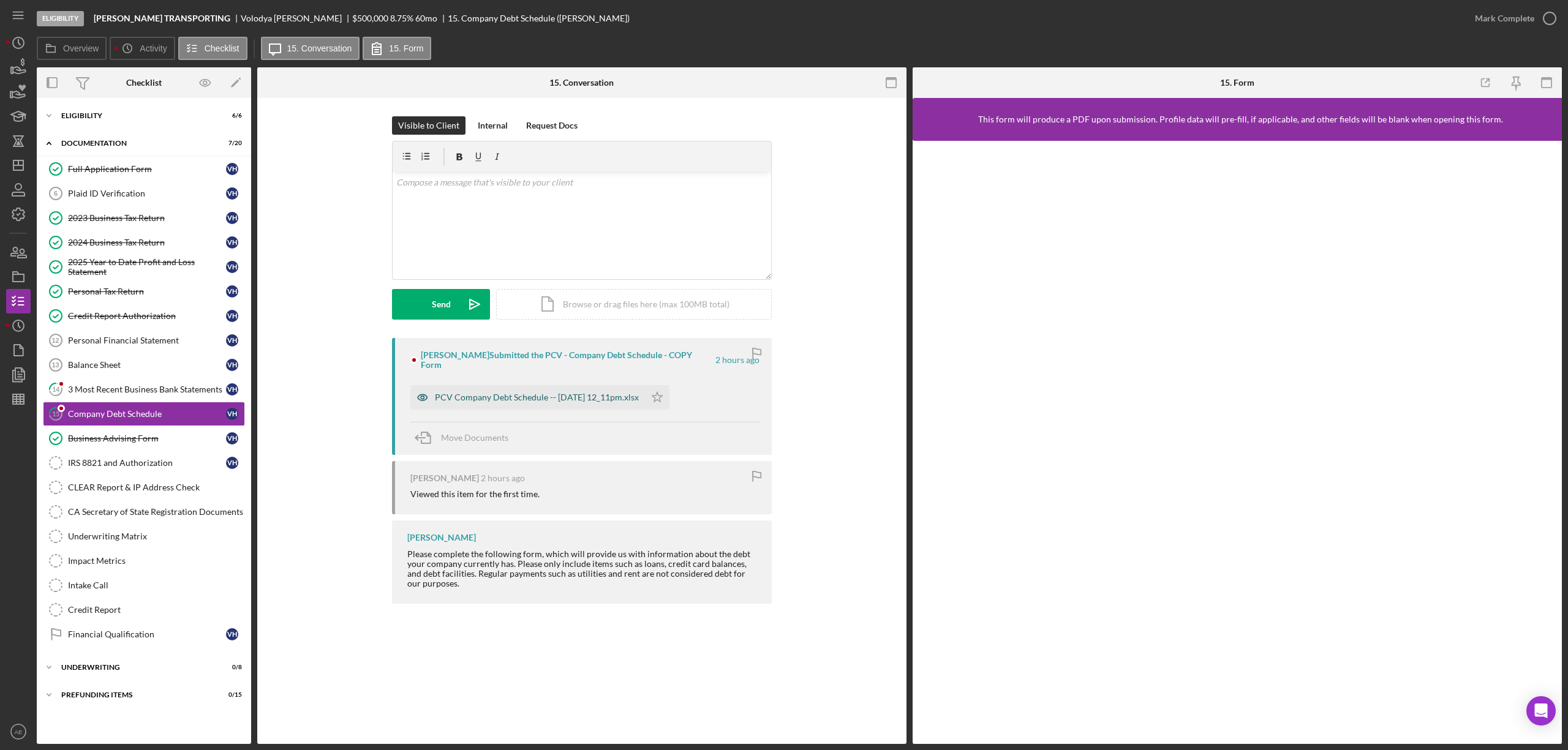
click at [419, 393] on icon "button" at bounding box center [422, 397] width 24 height 24
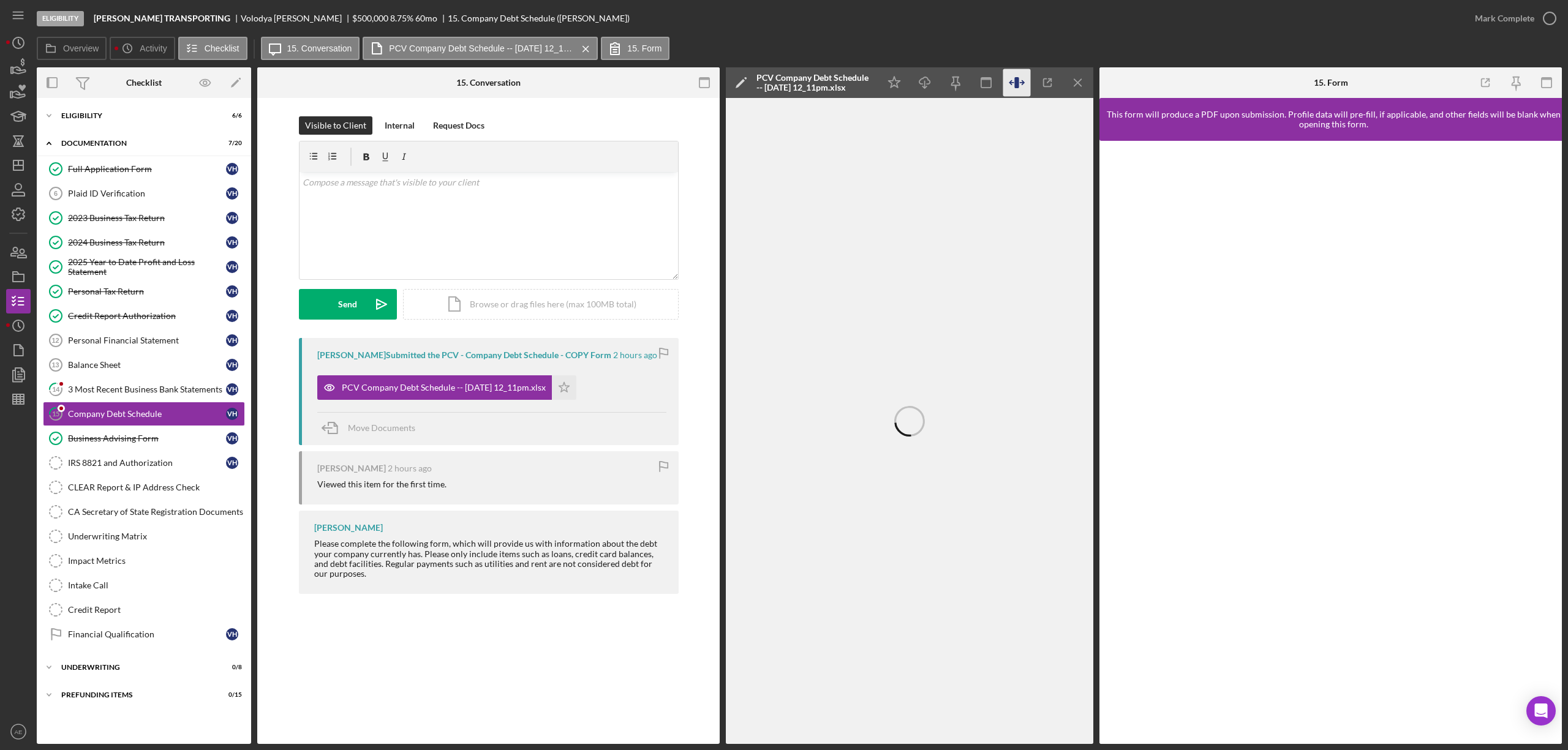
click at [1014, 89] on icon "button" at bounding box center [1016, 83] width 27 height 27
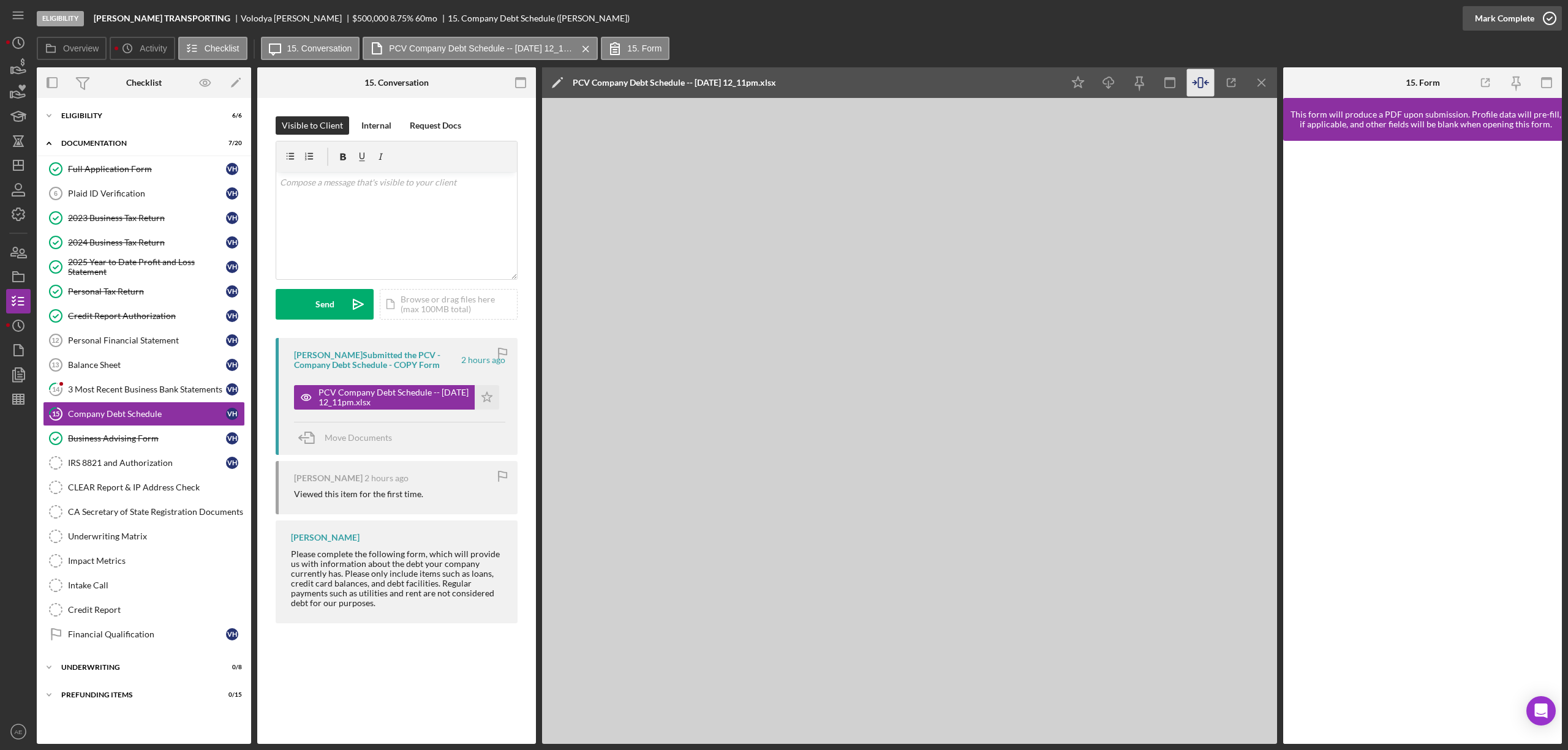
click at [1520, 17] on div "Mark Complete" at bounding box center [1505, 18] width 59 height 24
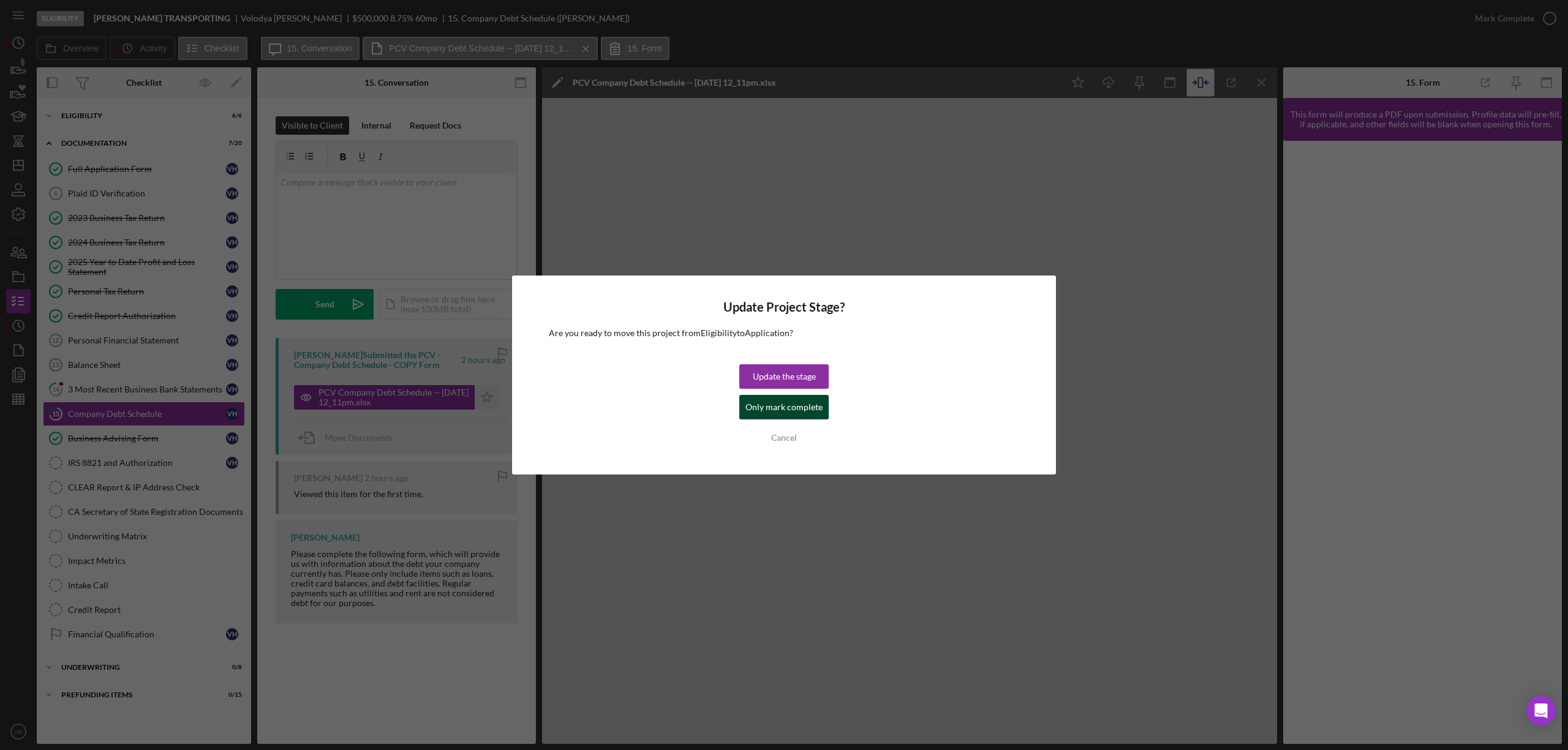
click at [814, 412] on div "Only mark complete" at bounding box center [784, 407] width 77 height 24
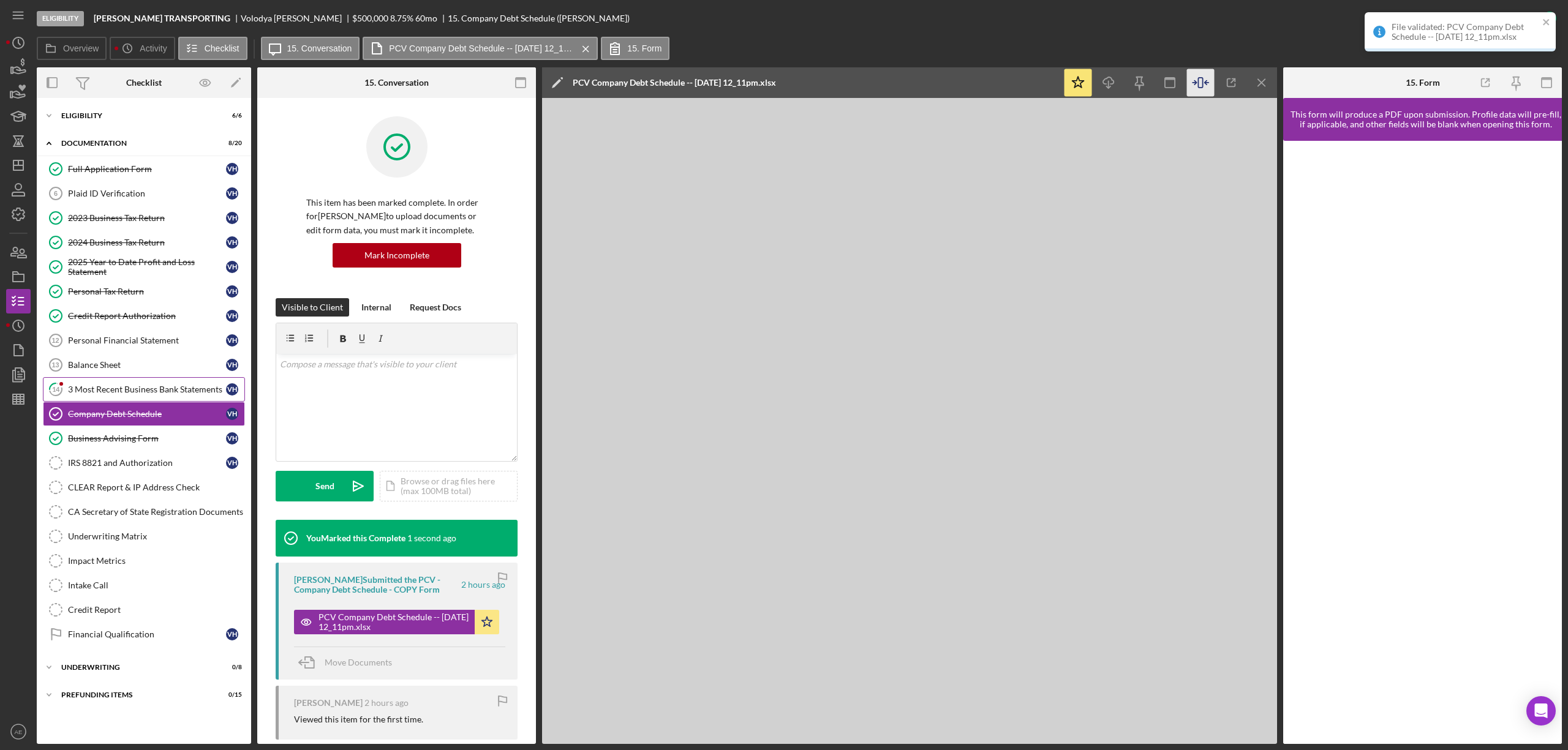
click at [172, 388] on div "3 Most Recent Business Bank Statements" at bounding box center [147, 389] width 158 height 10
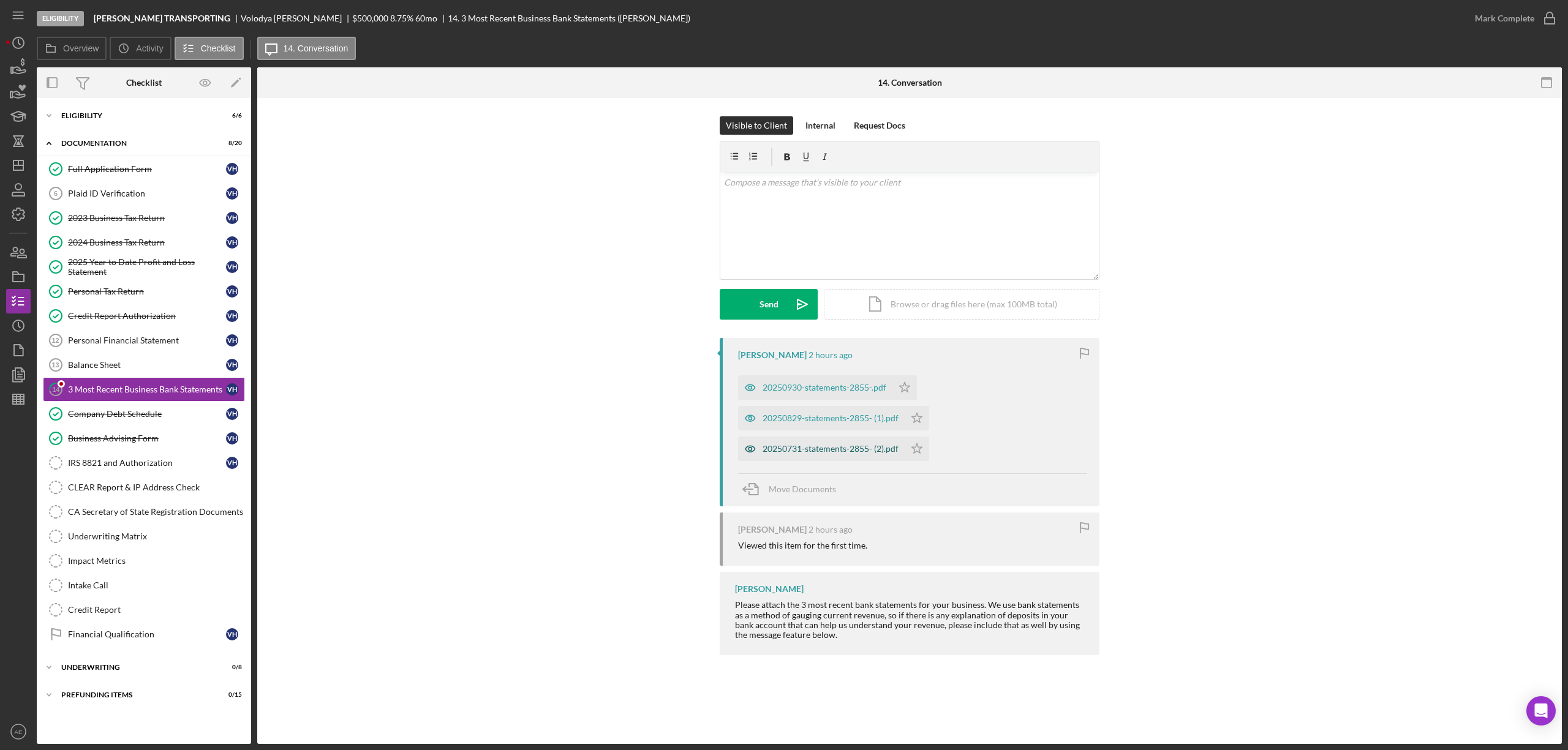
click at [747, 444] on icon "button" at bounding box center [750, 448] width 24 height 24
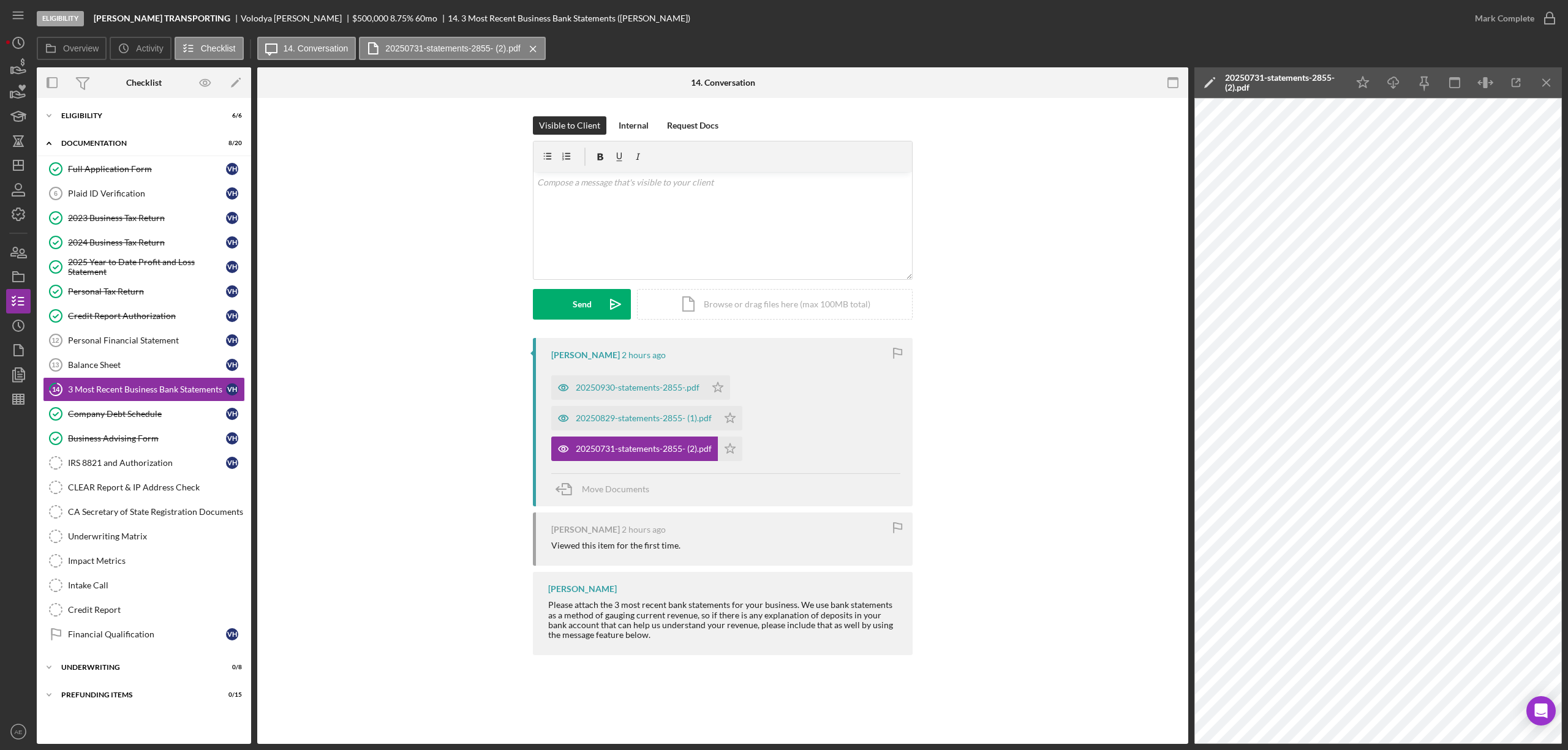
click at [563, 420] on icon "button" at bounding box center [563, 418] width 24 height 24
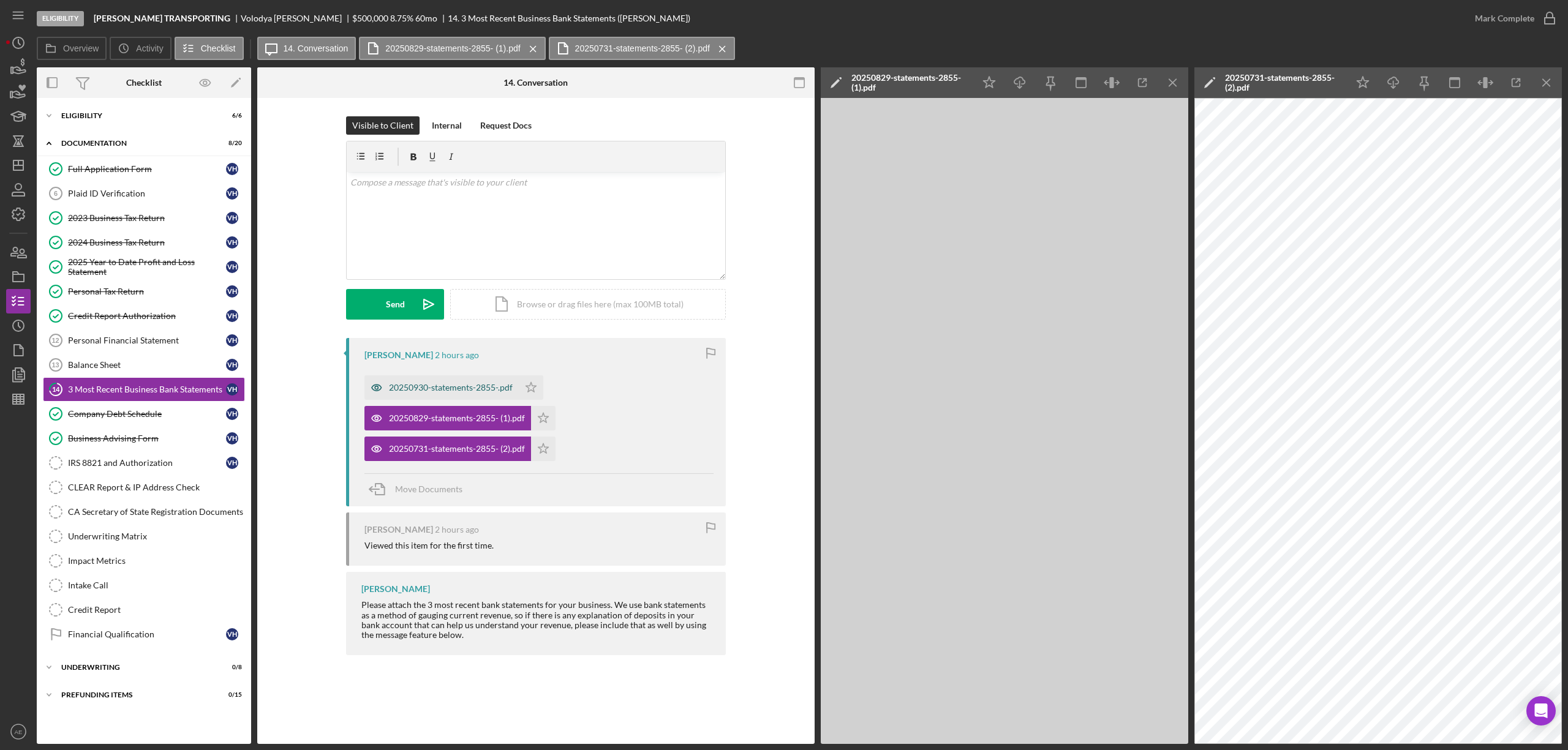
click at [370, 386] on icon "button" at bounding box center [376, 388] width 24 height 24
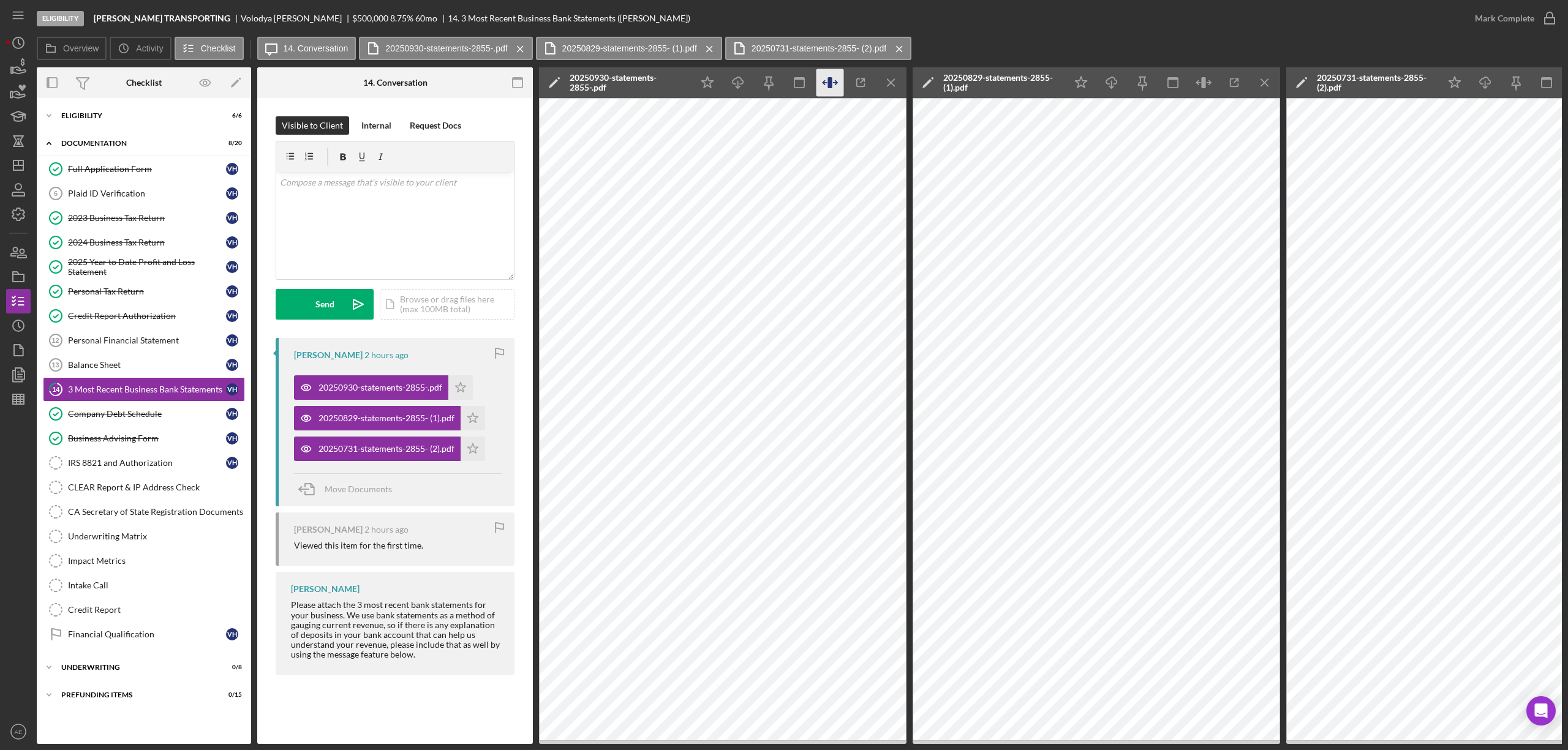
click at [827, 79] on icon "button" at bounding box center [830, 83] width 27 height 27
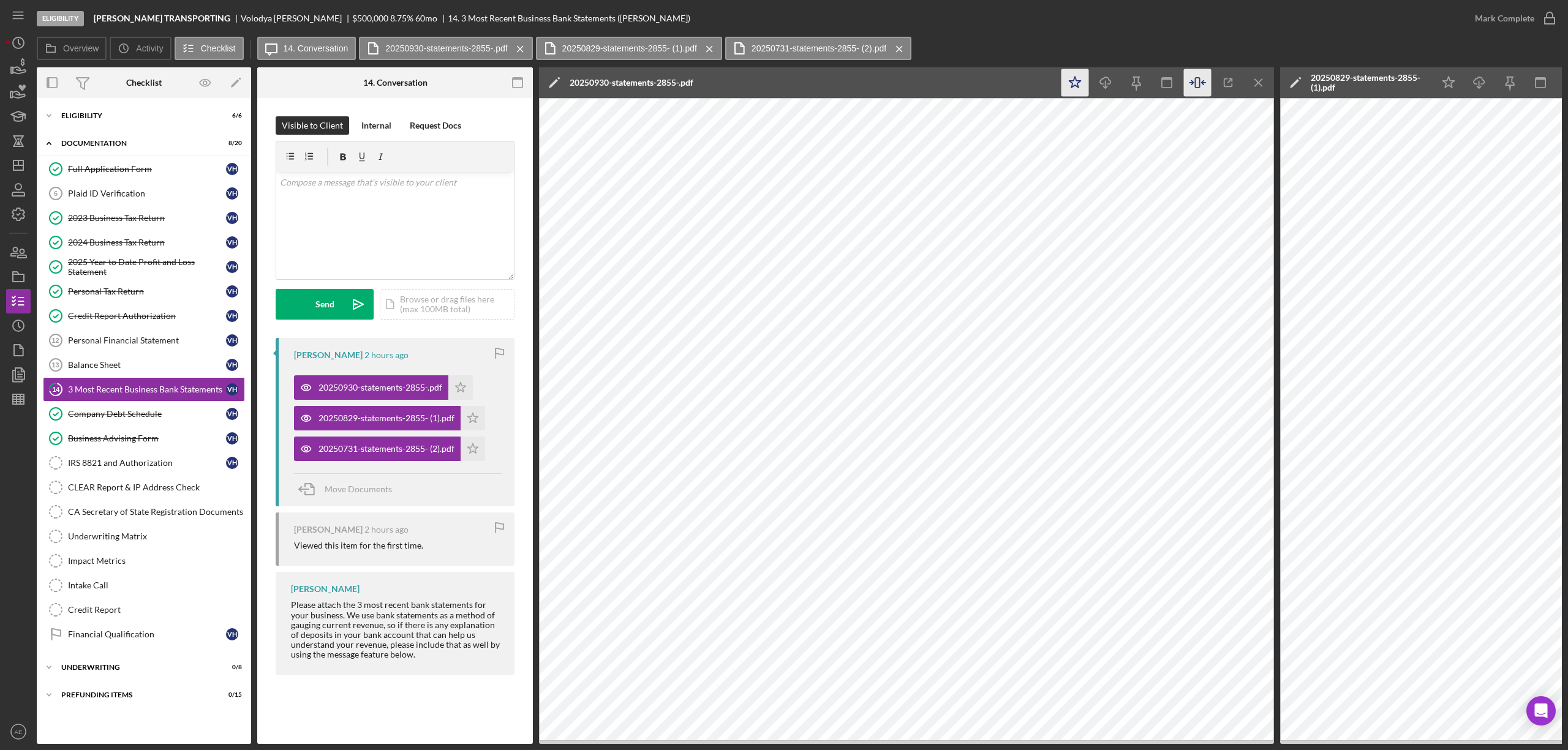
click at [1078, 84] on polygon "button" at bounding box center [1075, 82] width 12 height 11
click at [1258, 80] on icon "Icon/Menu Close" at bounding box center [1259, 83] width 27 height 27
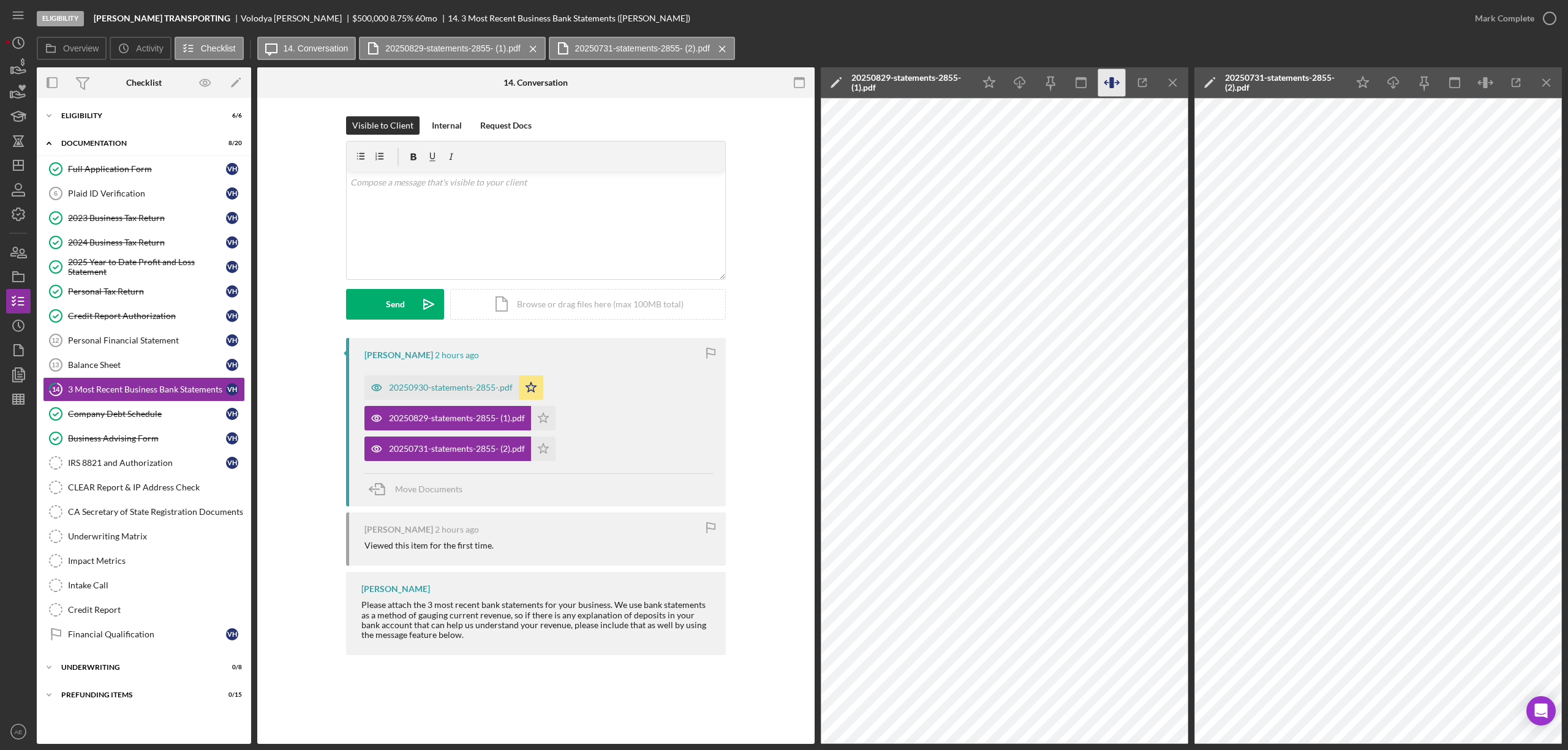
click at [1113, 84] on icon "button" at bounding box center [1111, 83] width 4 height 11
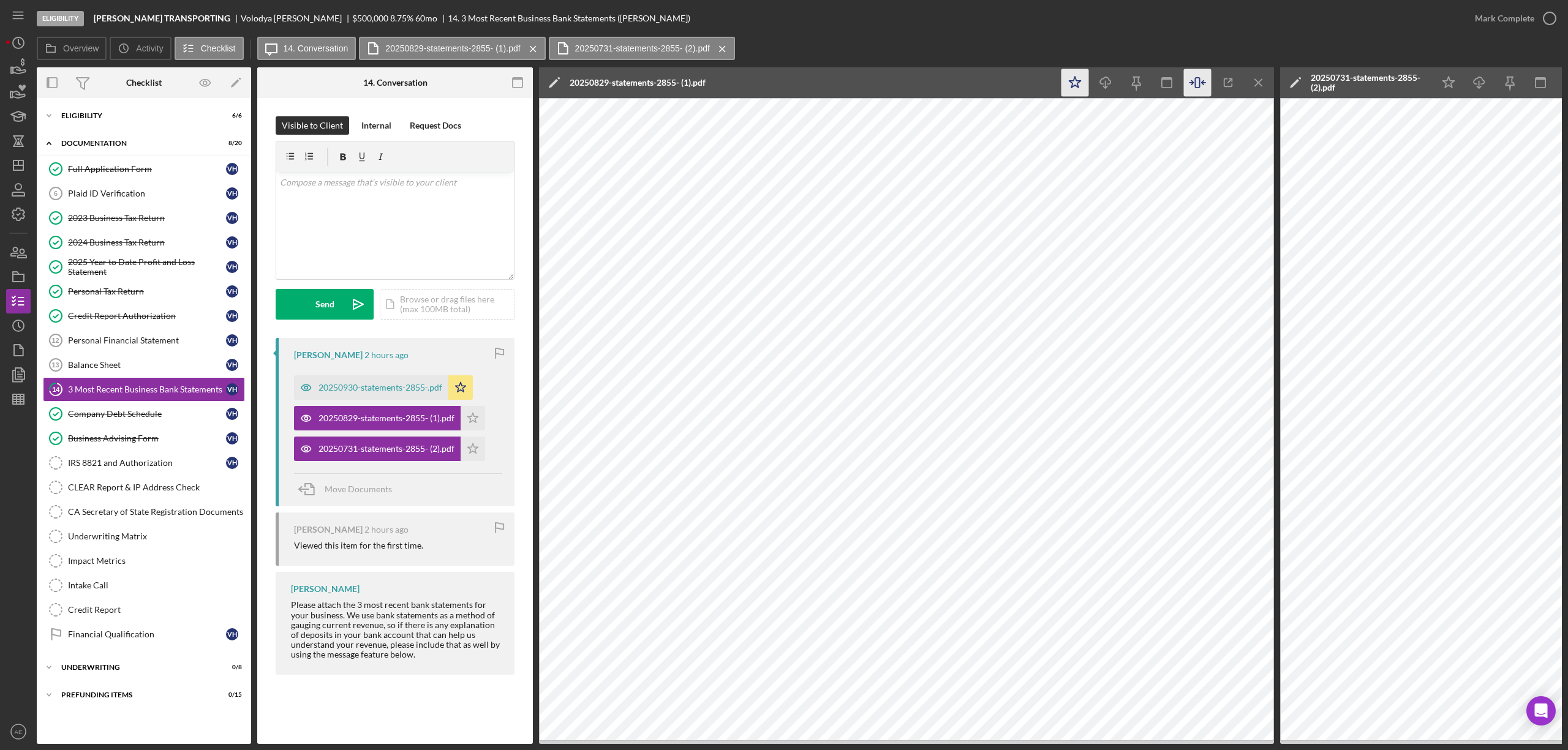
click at [1070, 84] on icon "Icon/Star" at bounding box center [1075, 83] width 27 height 27
click at [1251, 82] on icon "Icon/Menu Close" at bounding box center [1259, 83] width 27 height 27
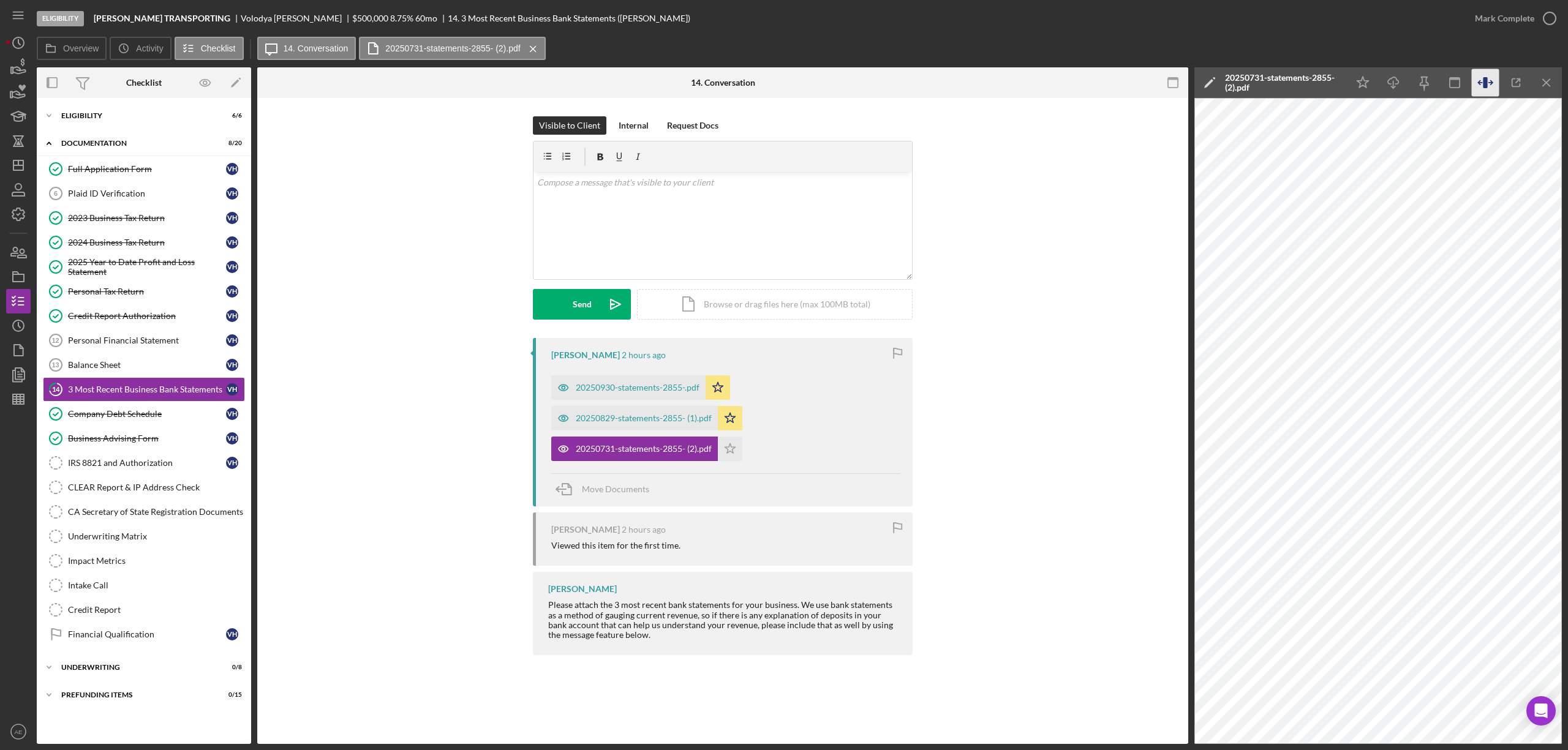
click at [1490, 83] on icon "button" at bounding box center [1491, 83] width 4 height 0
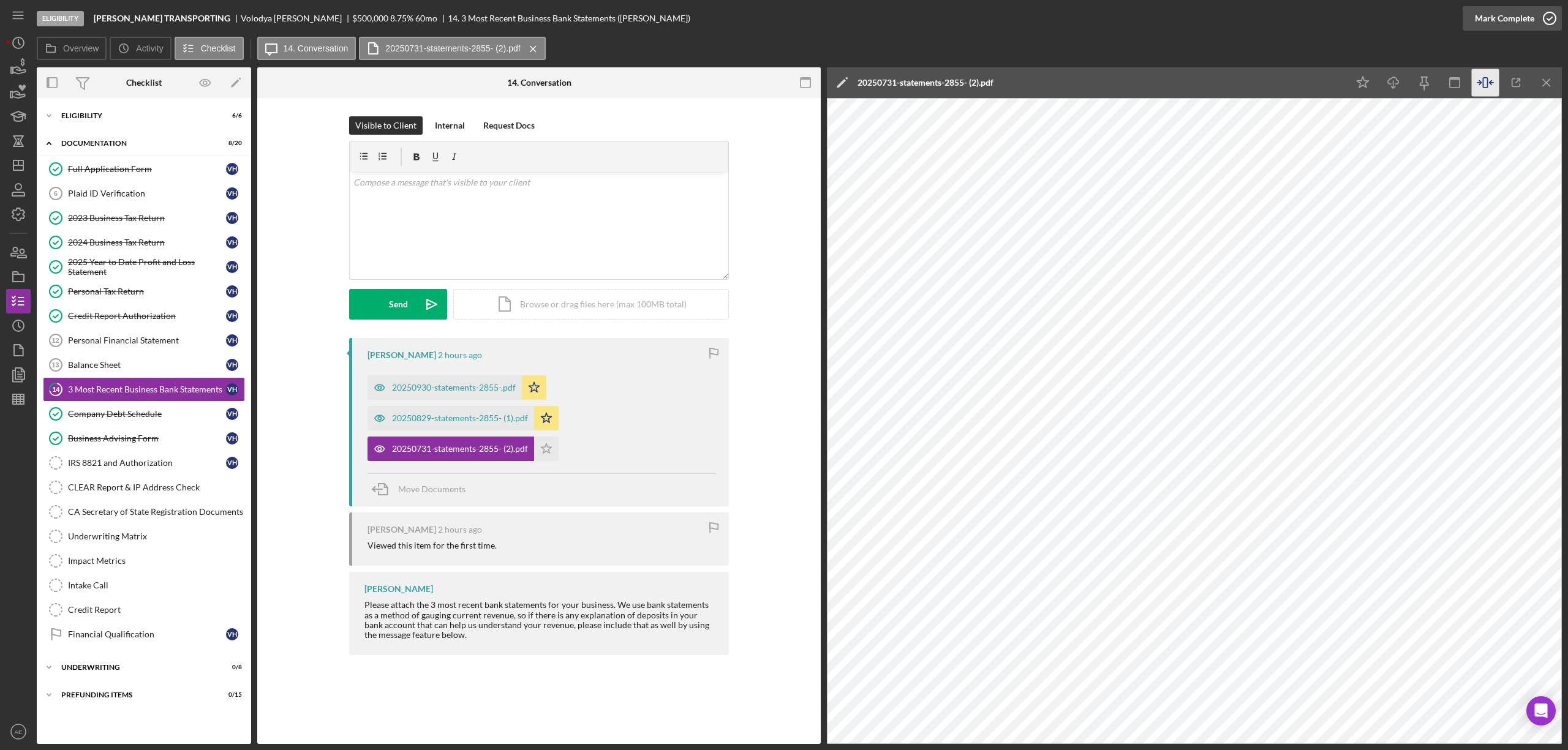
click at [1502, 13] on div "Mark Complete" at bounding box center [1505, 18] width 59 height 24
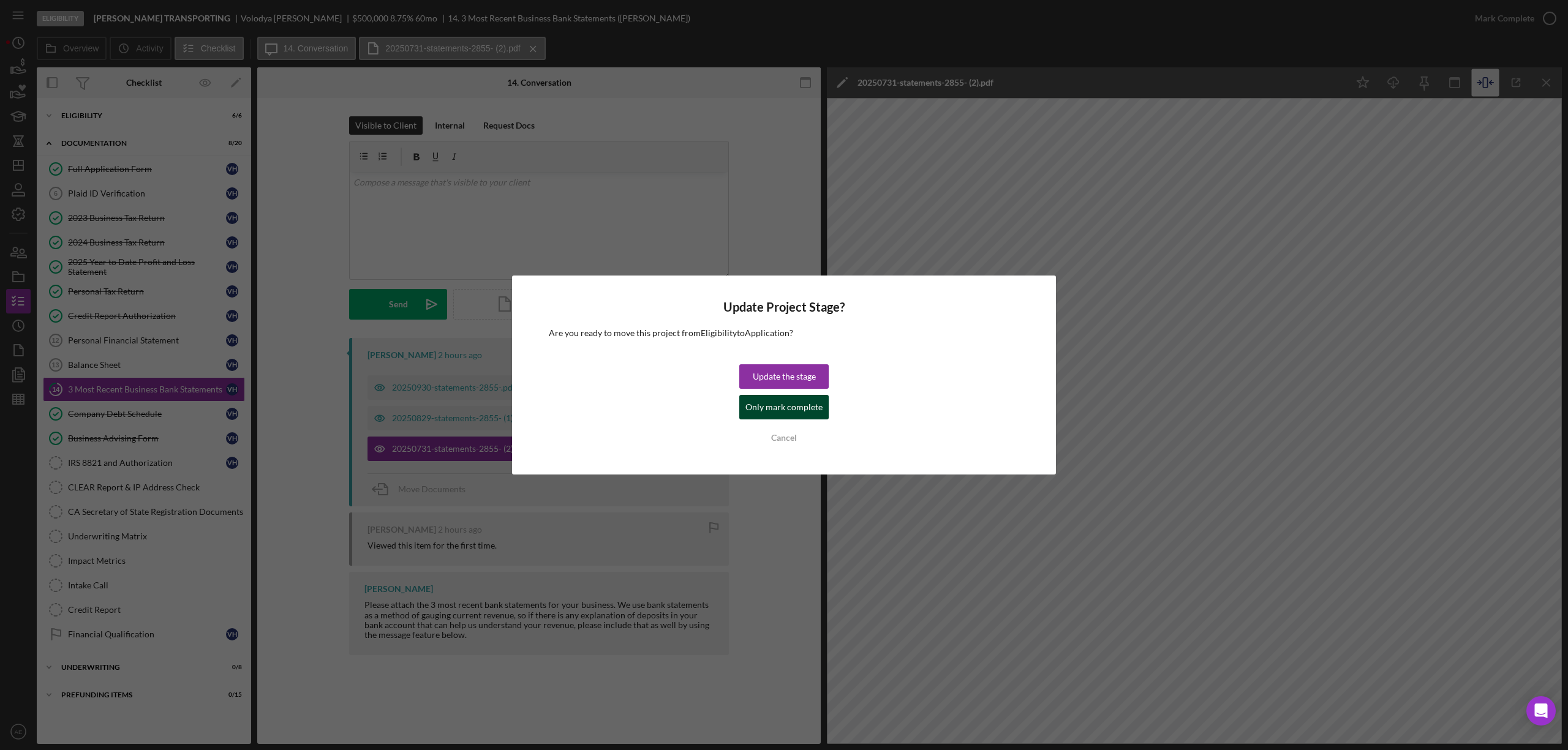
click at [792, 404] on div "Only mark complete" at bounding box center [784, 407] width 77 height 24
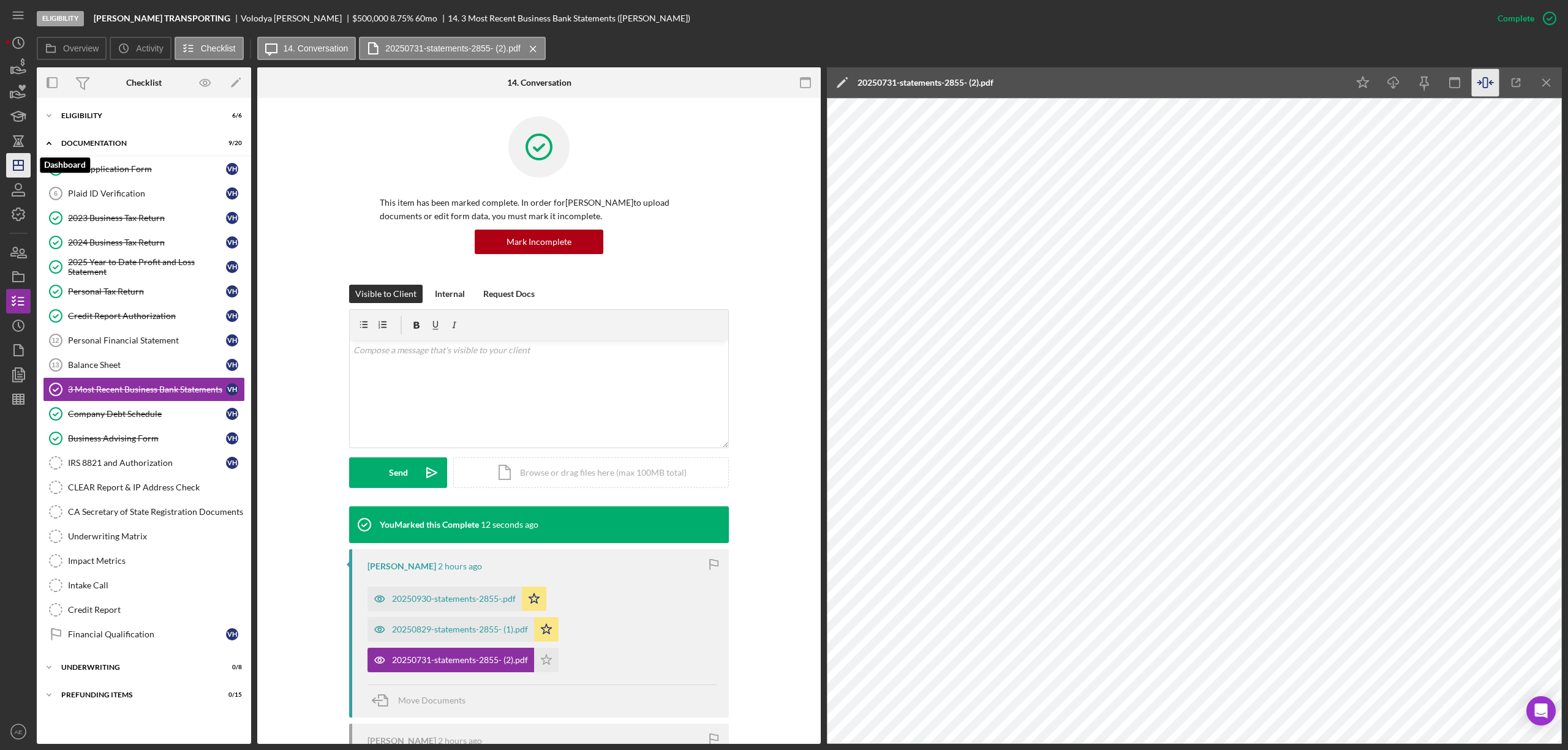
click at [24, 162] on icon "Icon/Dashboard" at bounding box center [18, 165] width 30 height 30
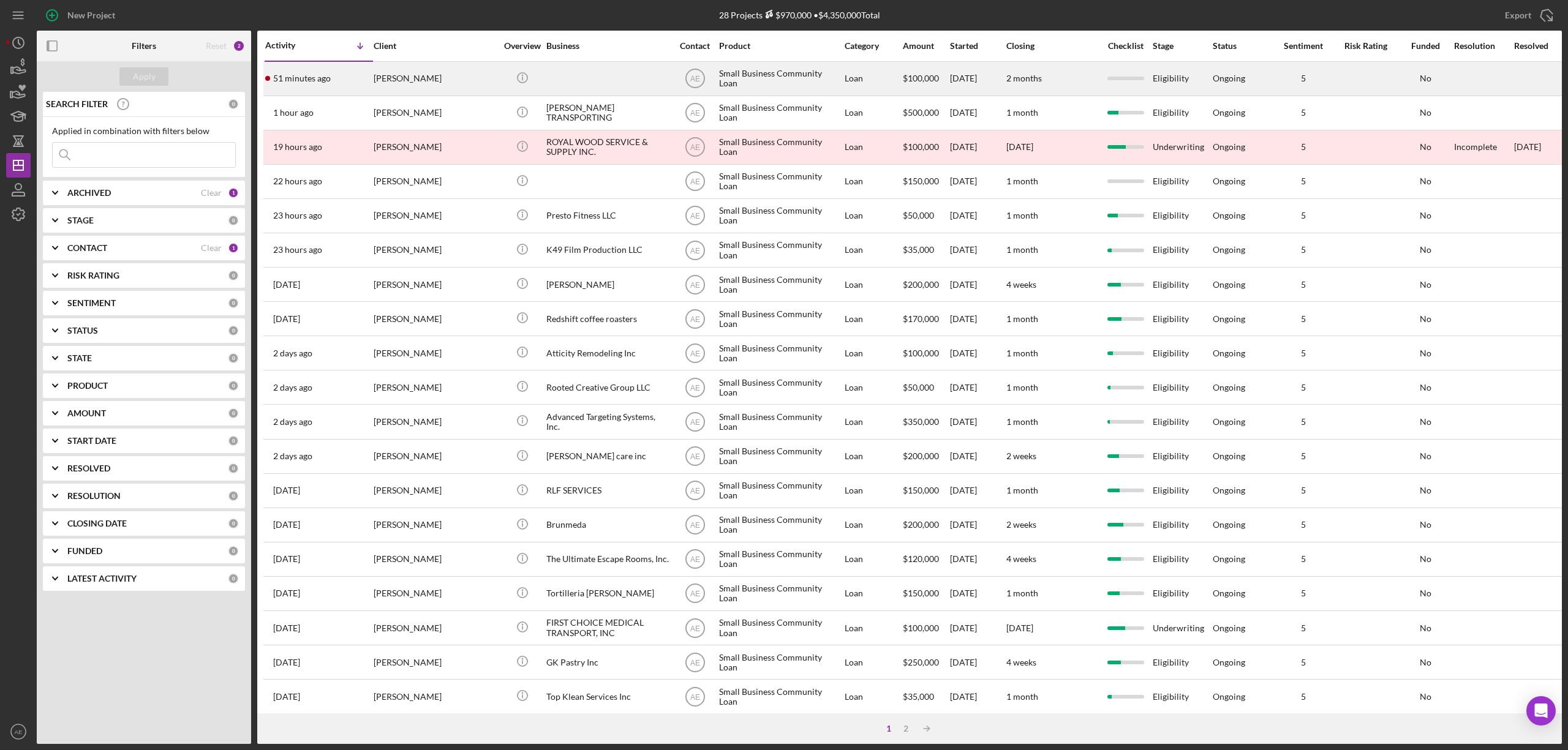
click at [432, 86] on div "[PERSON_NAME]" at bounding box center [434, 79] width 123 height 33
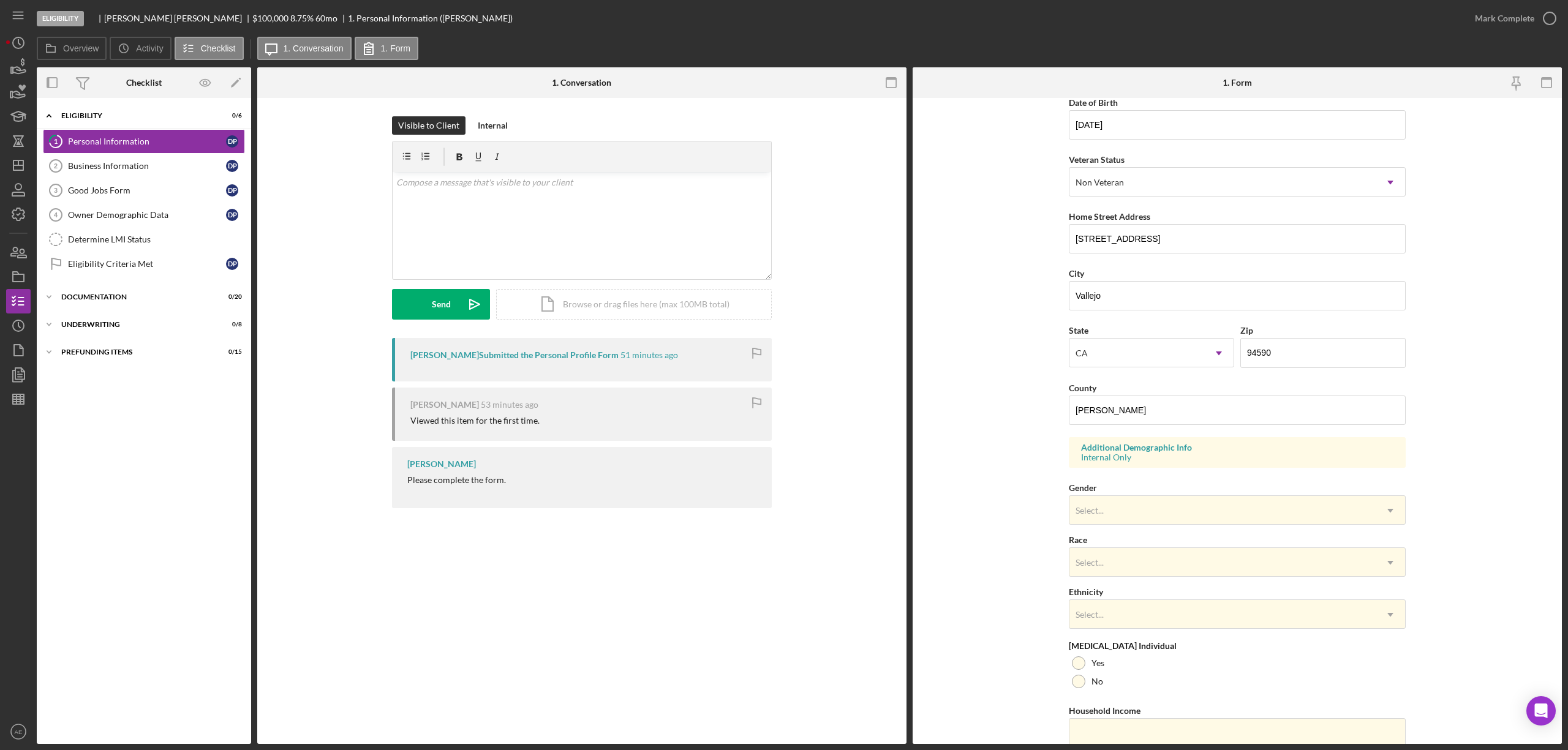
scroll to position [163, 0]
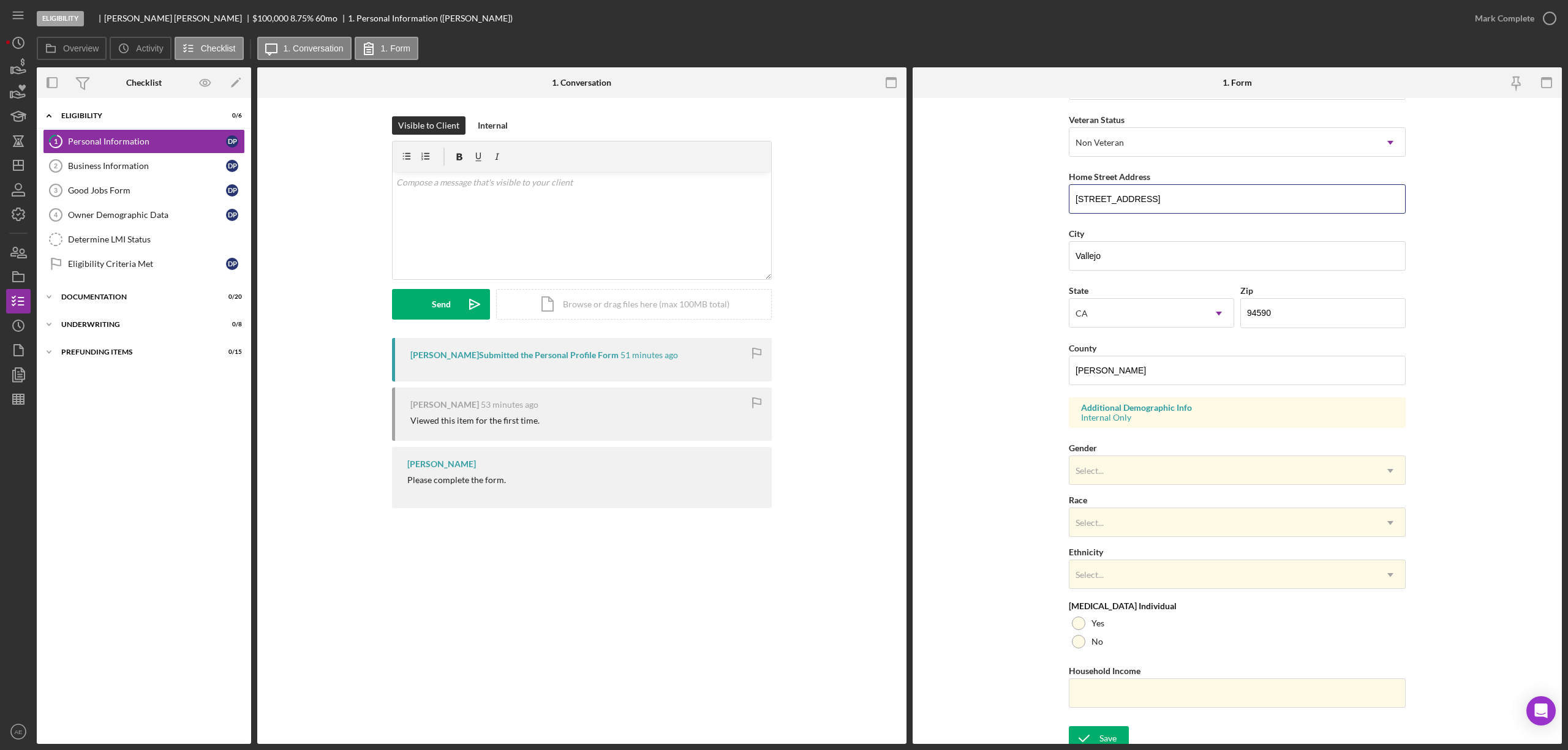
drag, startPoint x: 1163, startPoint y: 198, endPoint x: 973, endPoint y: 194, distance: 190.0
click at [973, 194] on form "First Name [PERSON_NAME] Middle Name Last Name [PERSON_NAME] Job Title Owner of…" at bounding box center [1237, 420] width 649 height 646
drag, startPoint x: 1120, startPoint y: 255, endPoint x: 942, endPoint y: 255, distance: 178.0
click at [942, 255] on form "First Name [PERSON_NAME] Middle Name Last Name [PERSON_NAME] Job Title Owner of…" at bounding box center [1237, 420] width 649 height 646
click at [114, 250] on link "Determine LMI Status Determine LMI Status" at bounding box center [144, 239] width 202 height 24
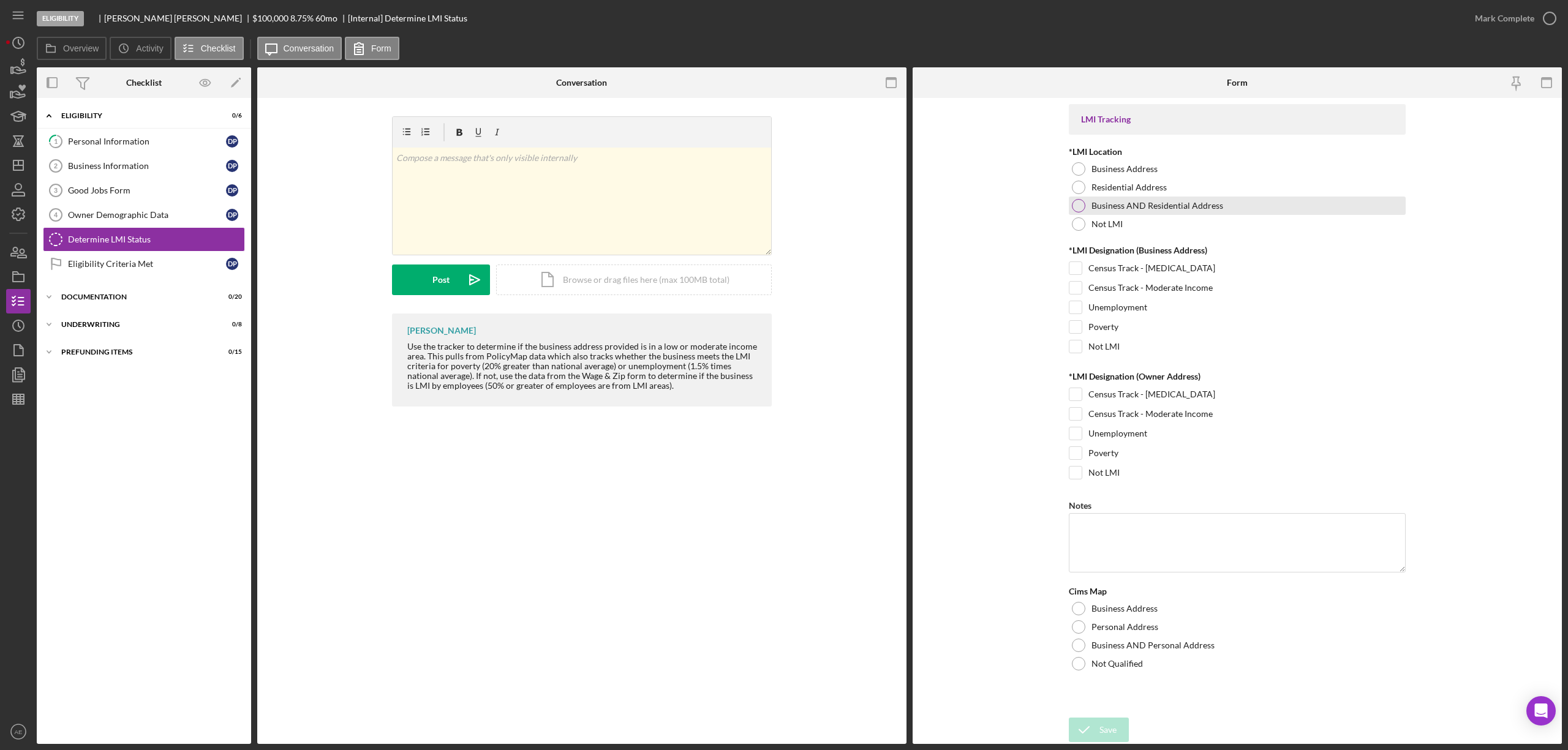
click at [1176, 204] on label "Business AND Residential Address" at bounding box center [1157, 205] width 132 height 10
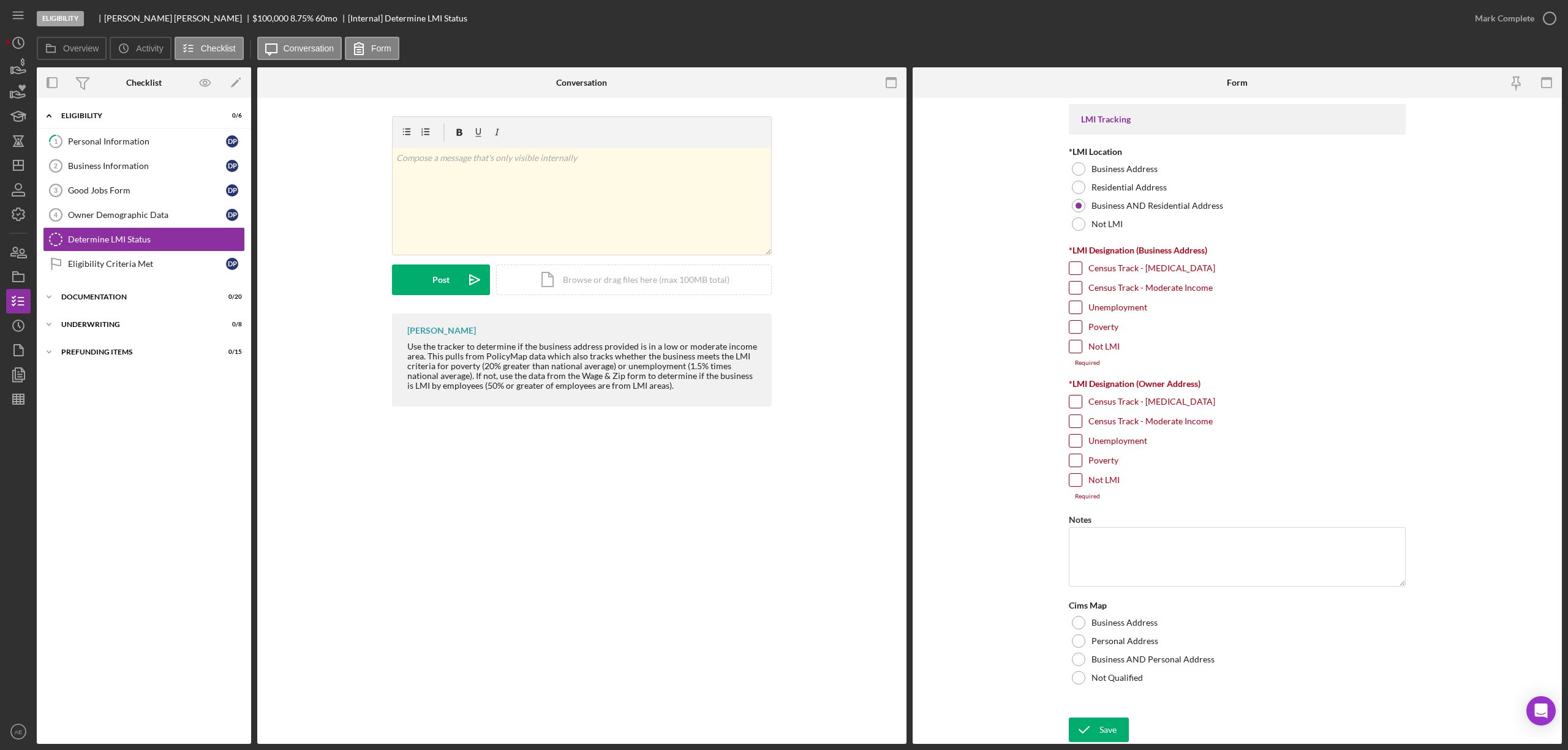
click at [1102, 351] on label "Not LMI" at bounding box center [1104, 347] width 31 height 12
click at [1081, 351] on input "Not LMI" at bounding box center [1076, 347] width 13 height 12
checkbox input "true"
click at [1138, 432] on label "Unemployment" at bounding box center [1117, 434] width 59 height 12
click at [1081, 432] on input "Unemployment" at bounding box center [1076, 434] width 13 height 12
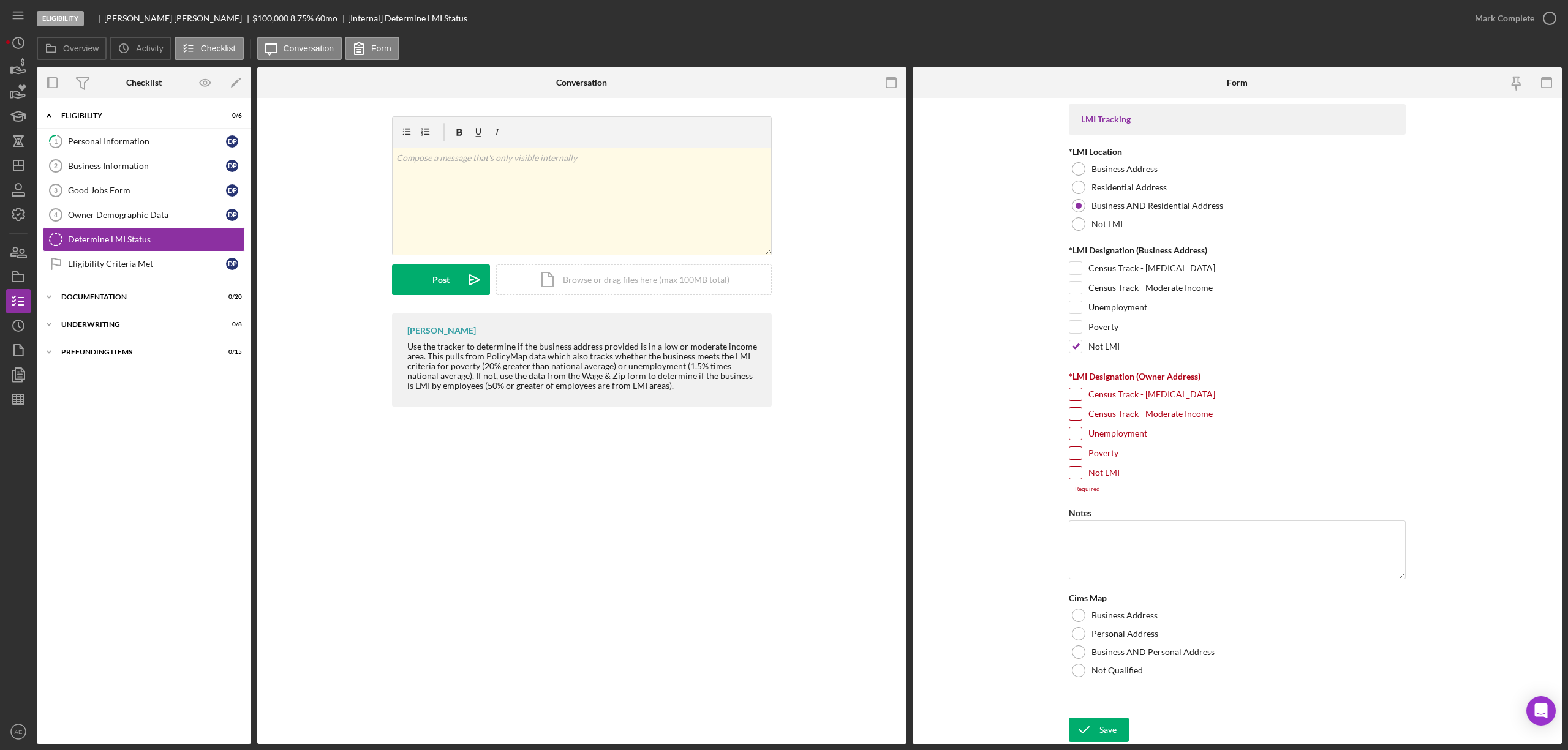
checkbox input "true"
click at [1117, 664] on label "Not Qualified" at bounding box center [1117, 664] width 52 height 10
click at [1095, 727] on icon "submit" at bounding box center [1084, 730] width 30 height 30
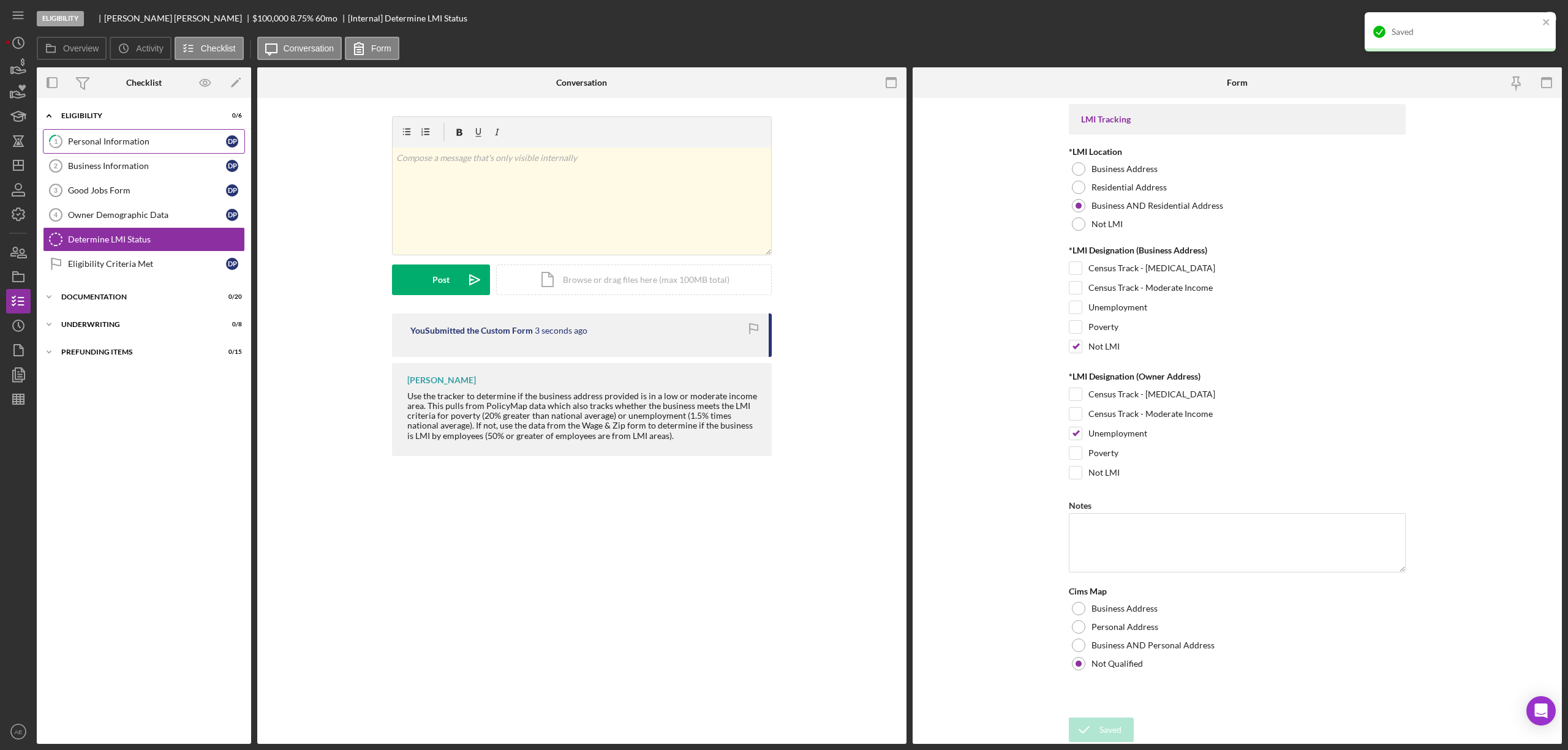
click at [130, 143] on div "Personal Information" at bounding box center [147, 141] width 158 height 10
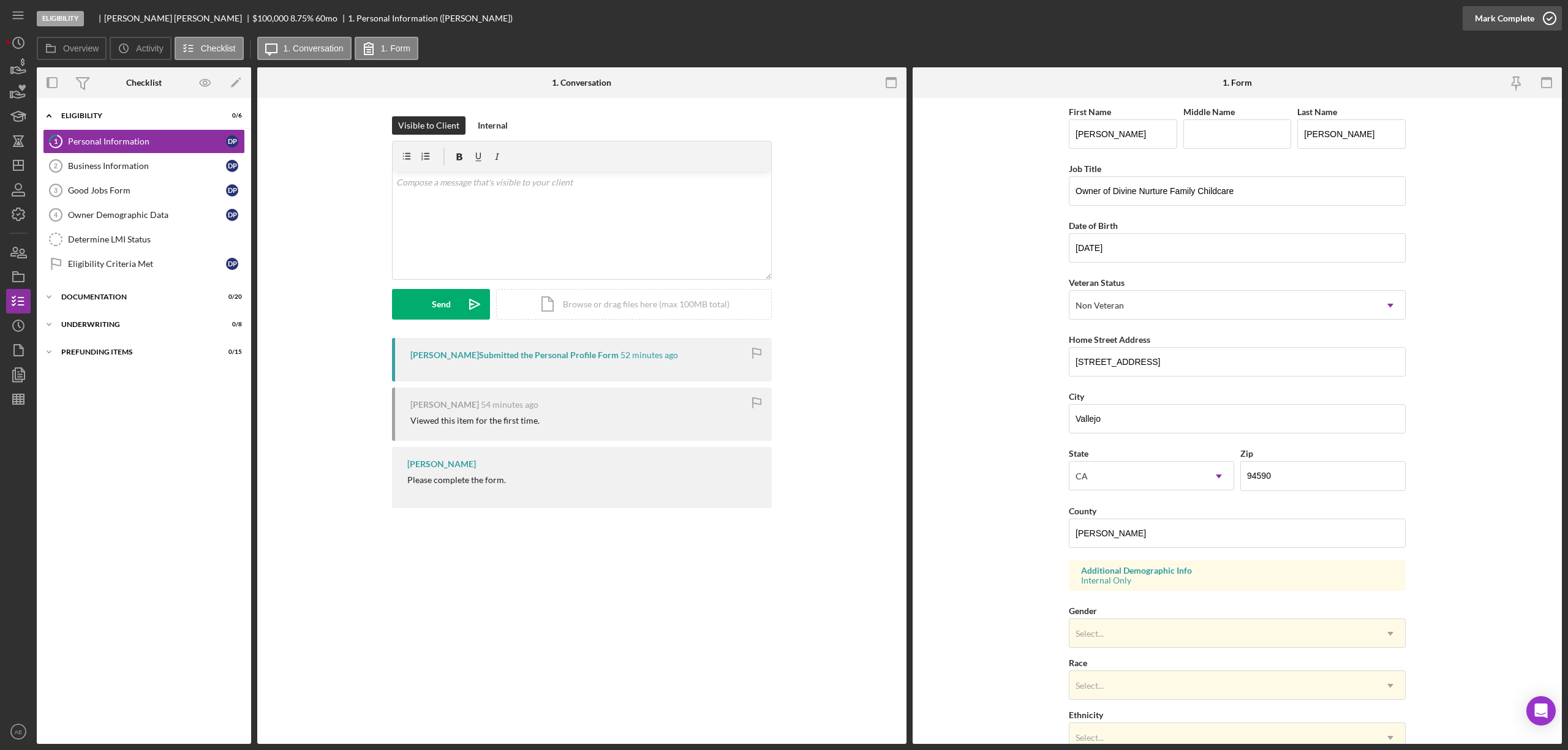
click at [1509, 12] on div "Mark Complete" at bounding box center [1505, 18] width 59 height 24
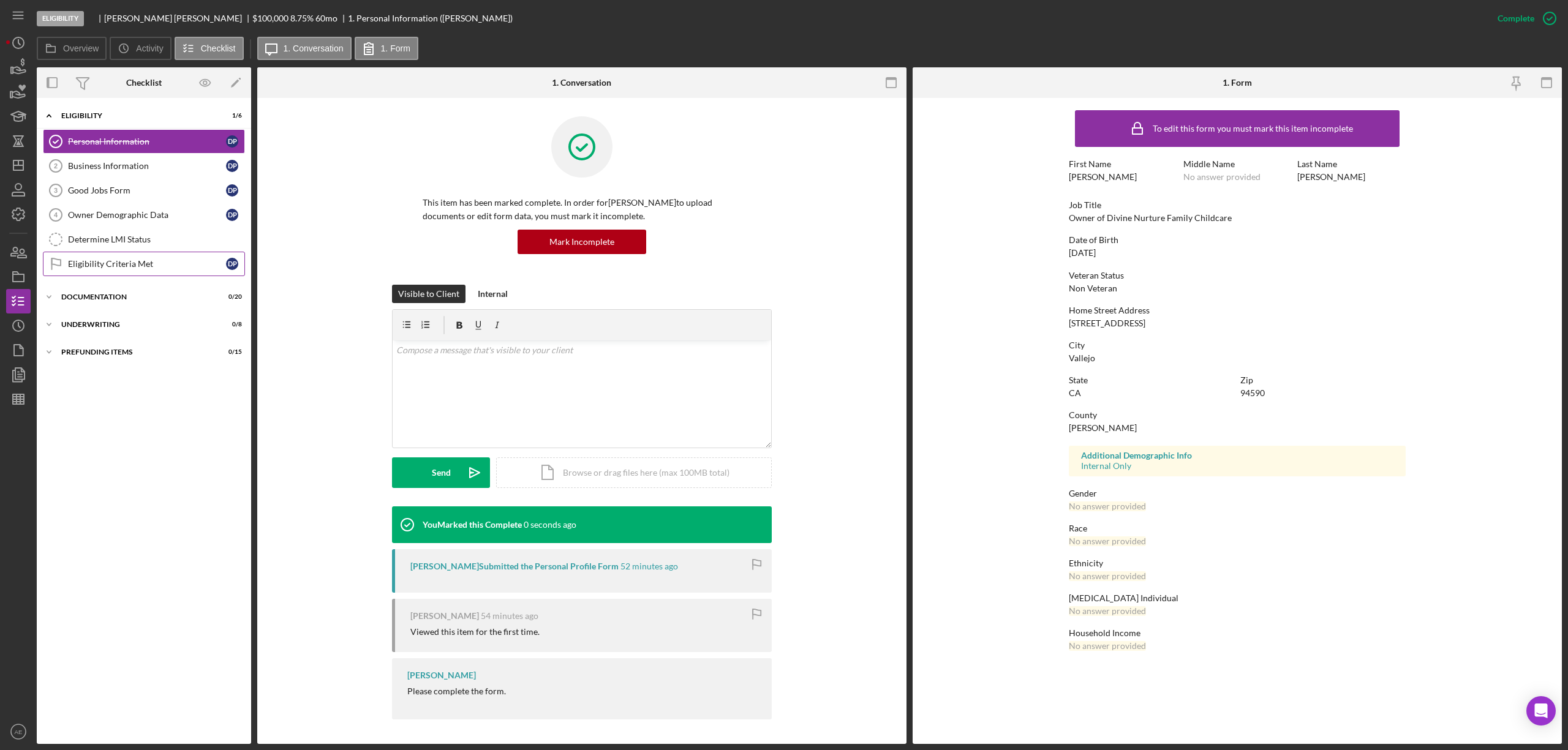
click at [145, 265] on div "Eligibility Criteria Met" at bounding box center [147, 264] width 158 height 10
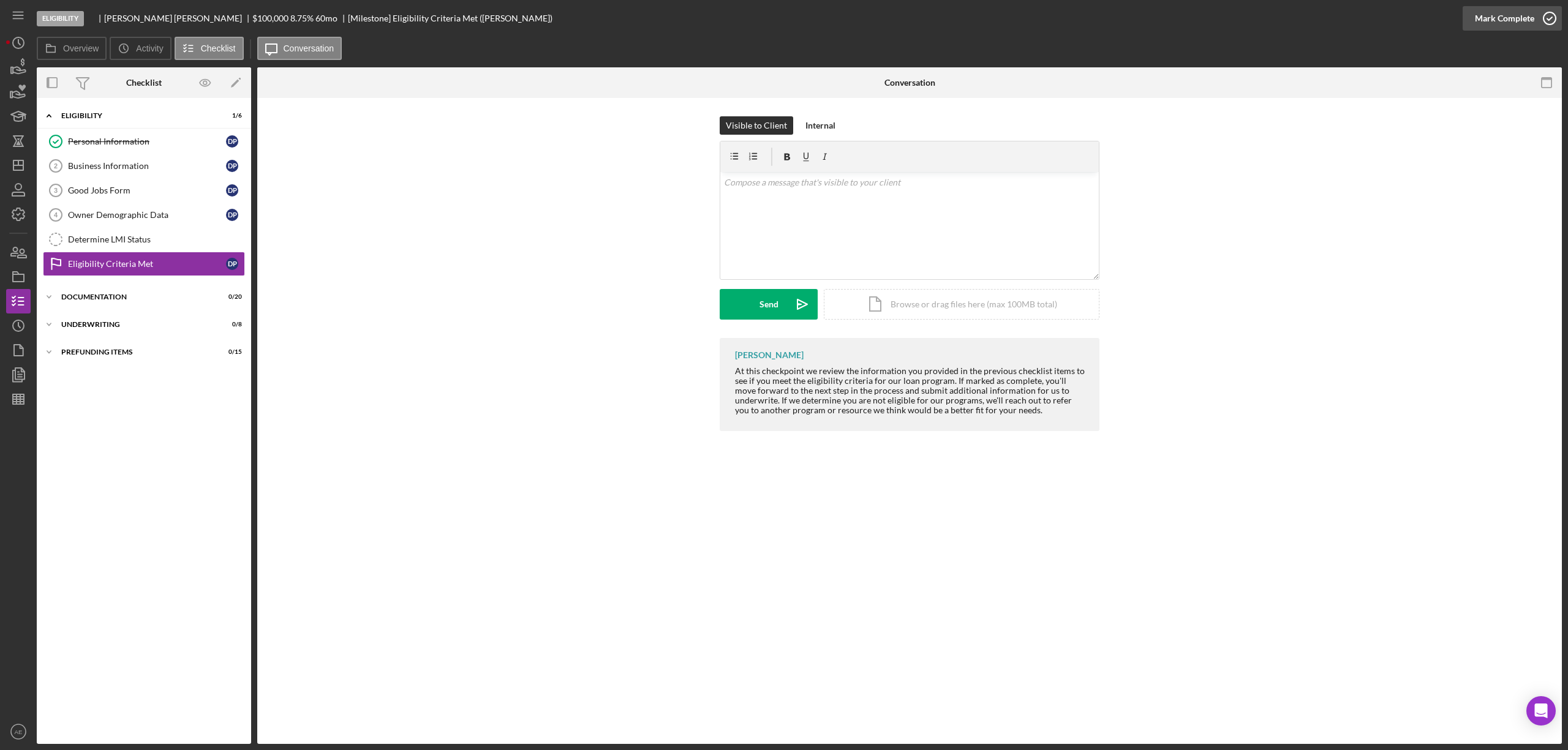
click at [1476, 27] on div "Mark Complete" at bounding box center [1505, 18] width 59 height 24
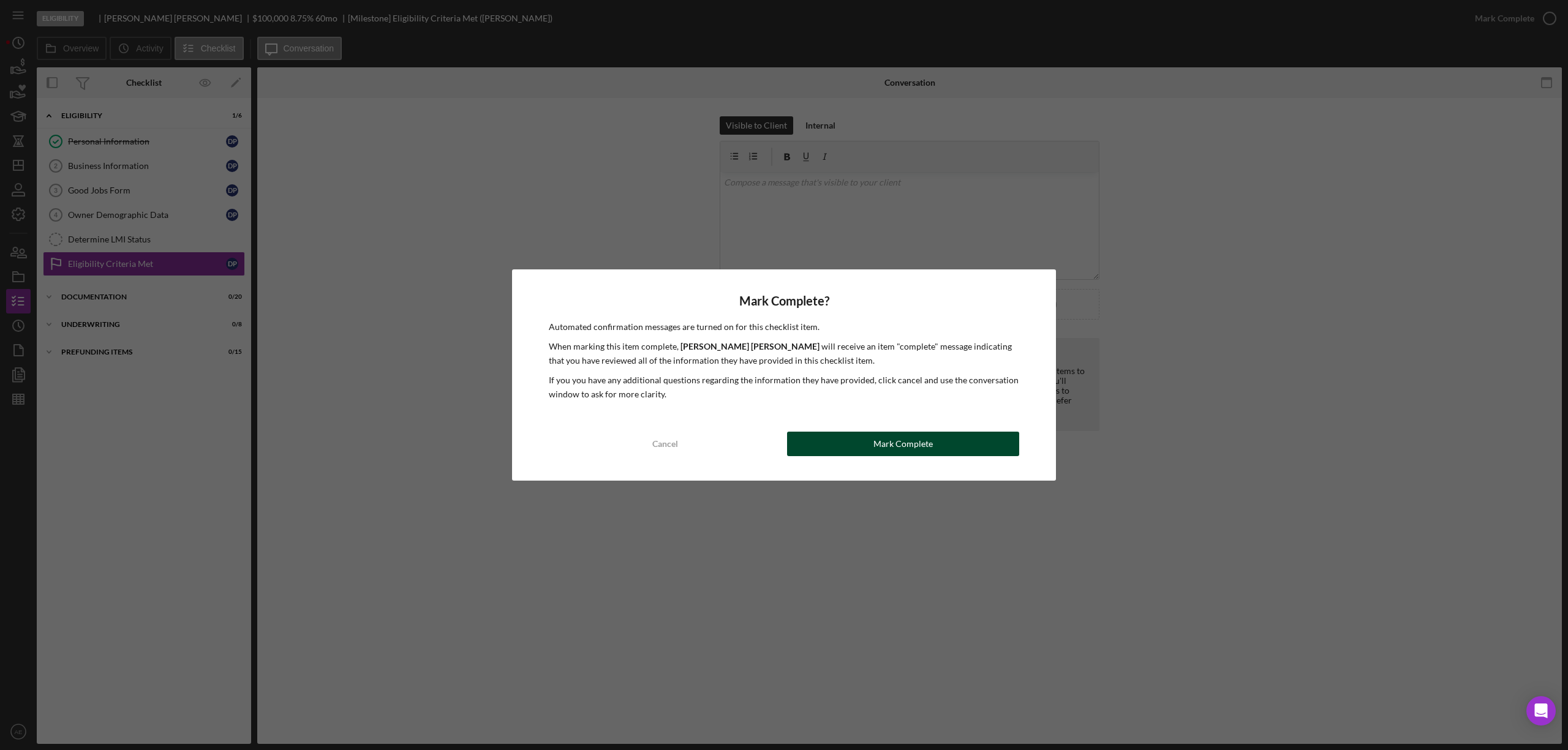
click at [895, 451] on div "Mark Complete" at bounding box center [903, 444] width 59 height 24
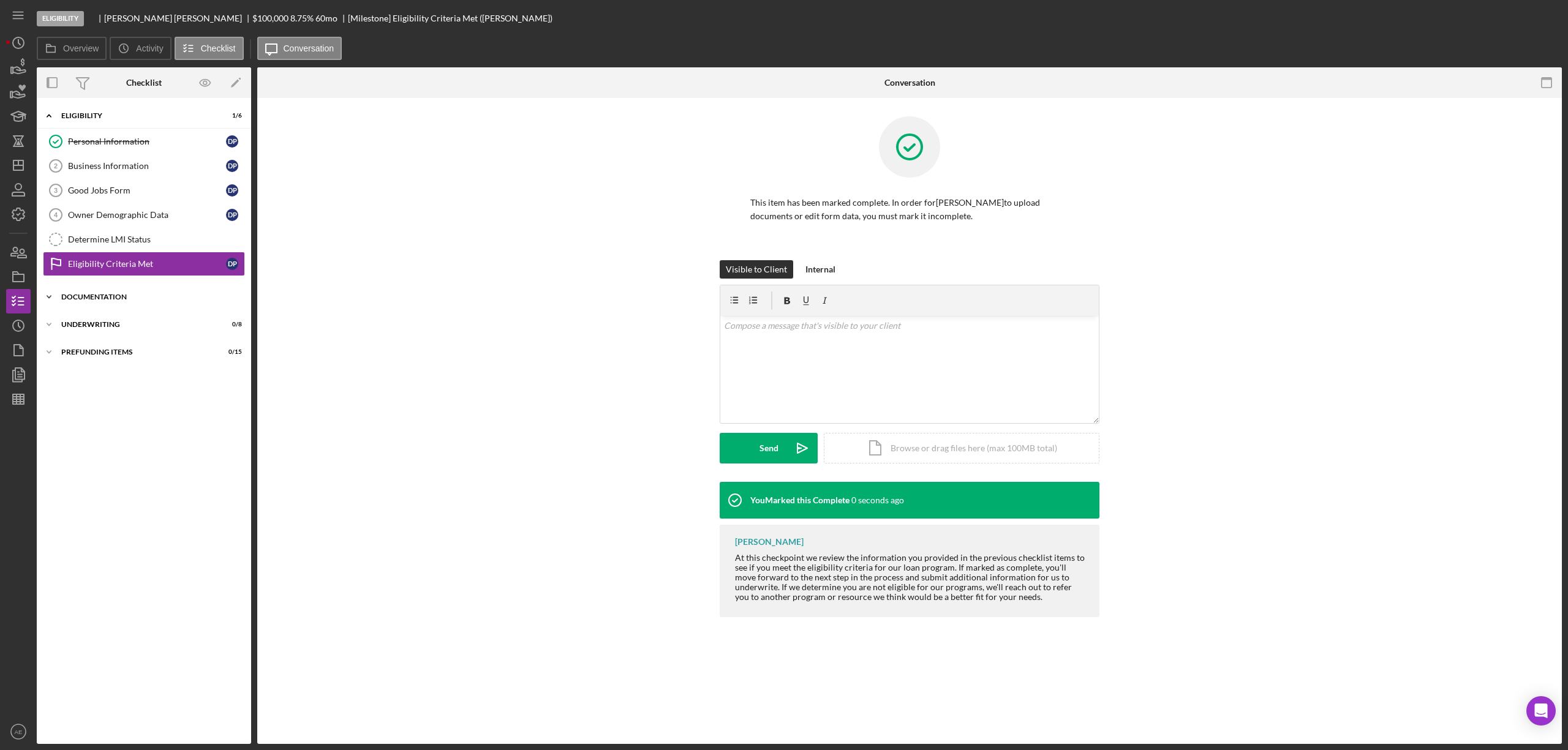
click at [167, 301] on div "Documentation" at bounding box center [148, 297] width 174 height 7
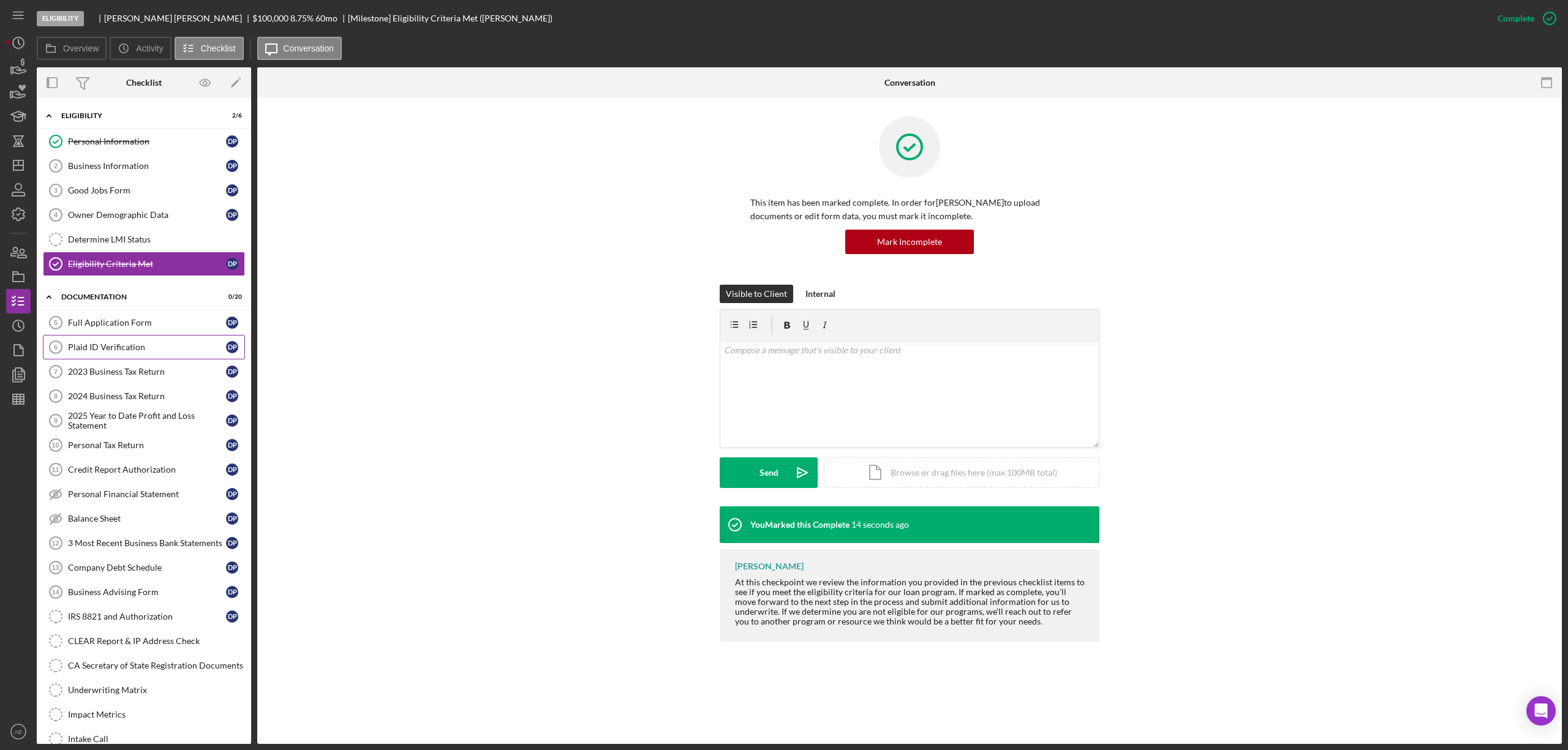
click at [111, 355] on link "Plaid ID Verification 6 Plaid ID Verification D P" at bounding box center [144, 347] width 202 height 24
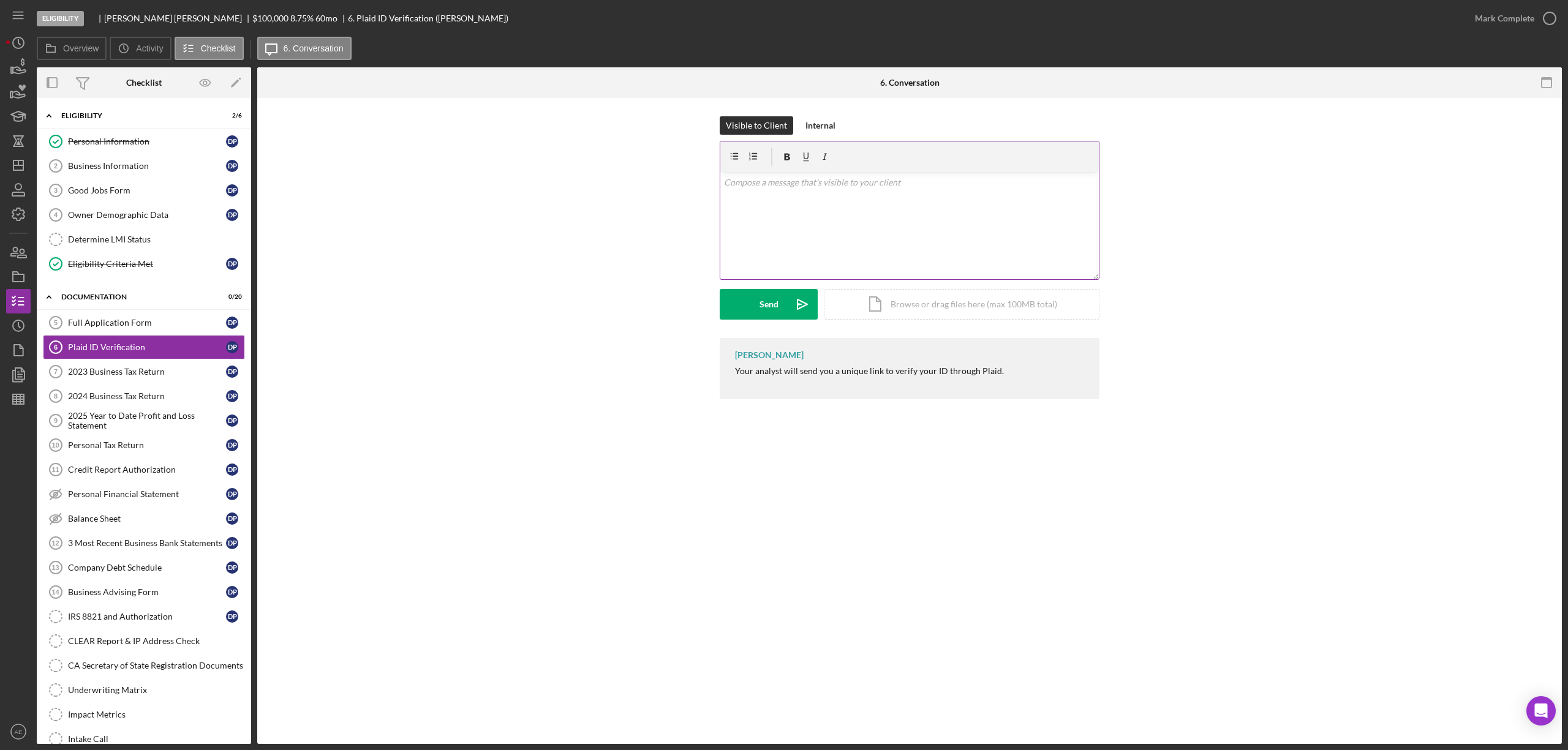
click at [853, 242] on div "v Color teal Color pink Remove color Add row above Add row below Add column bef…" at bounding box center [909, 225] width 378 height 107
click at [767, 312] on div "Send" at bounding box center [769, 304] width 19 height 30
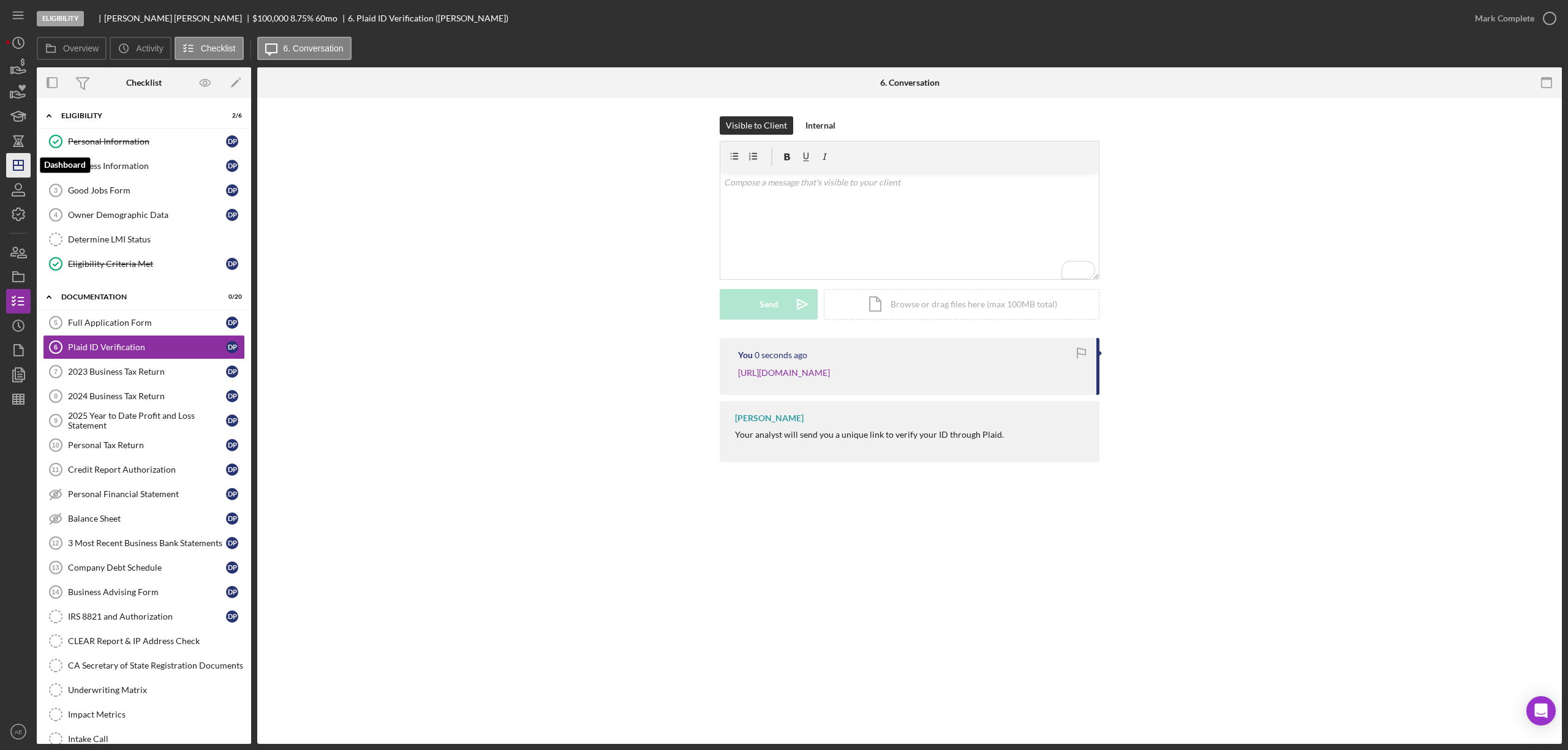
click at [23, 169] on polygon "button" at bounding box center [18, 165] width 10 height 10
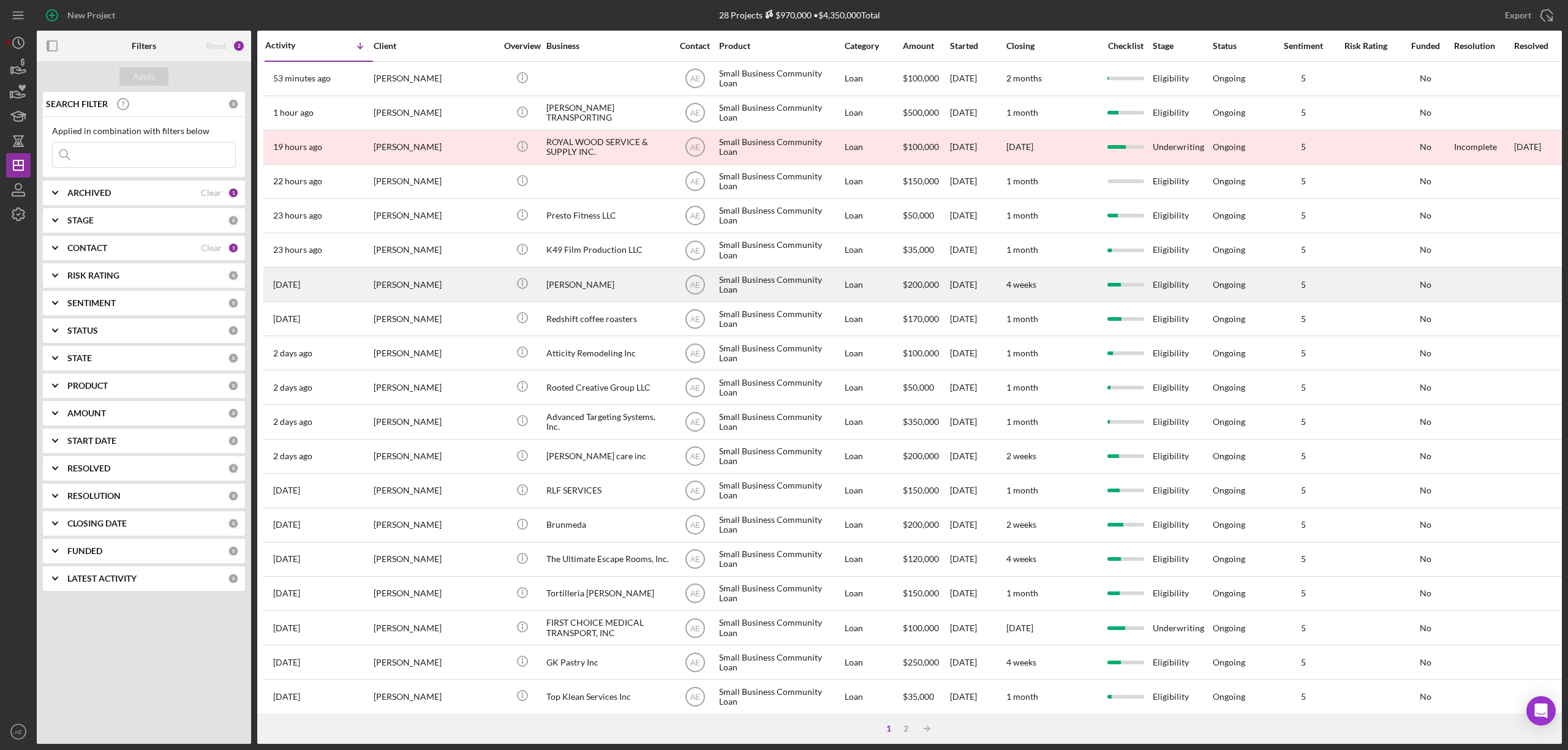
scroll to position [224, 0]
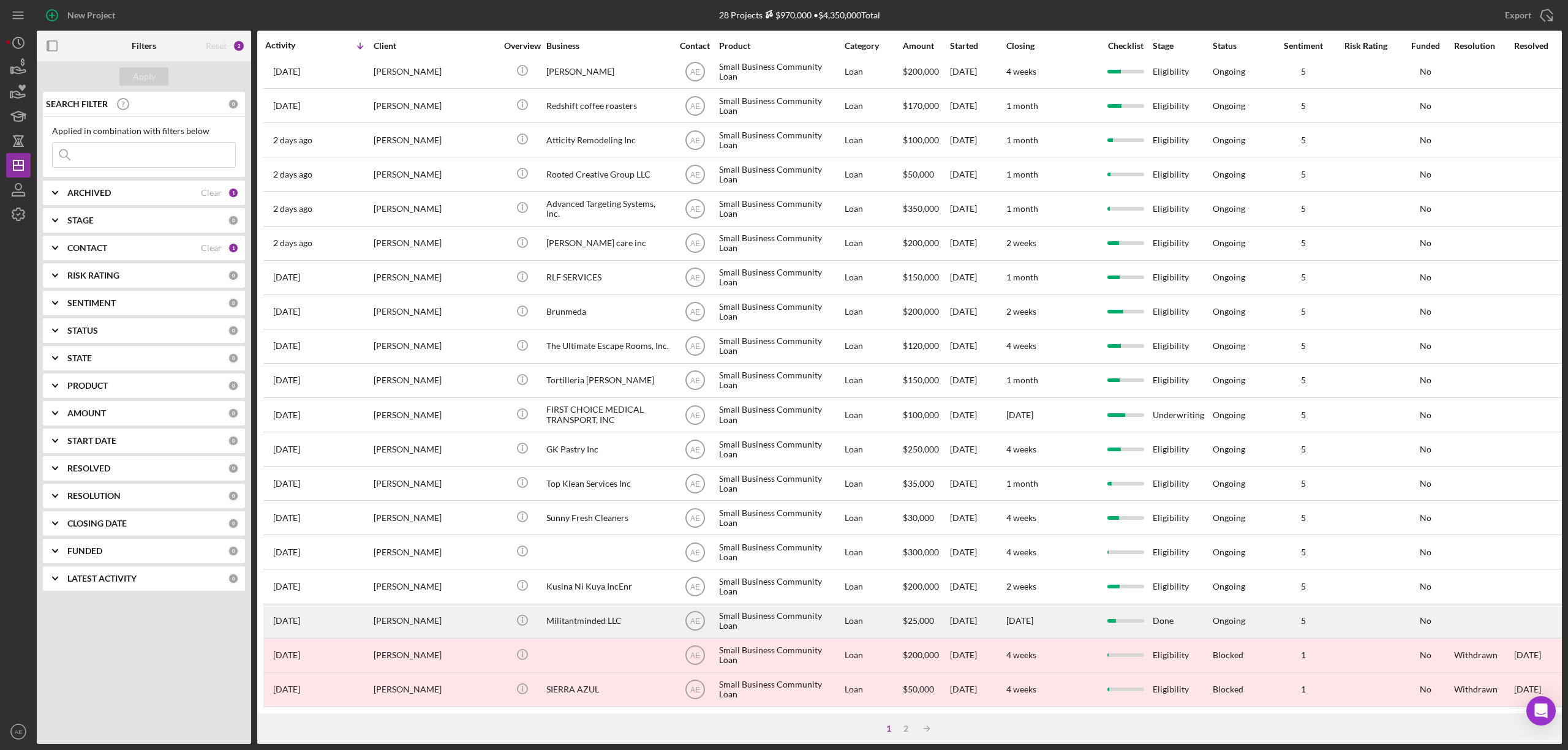
click at [605, 611] on div "Militantminded LLC" at bounding box center [607, 622] width 123 height 33
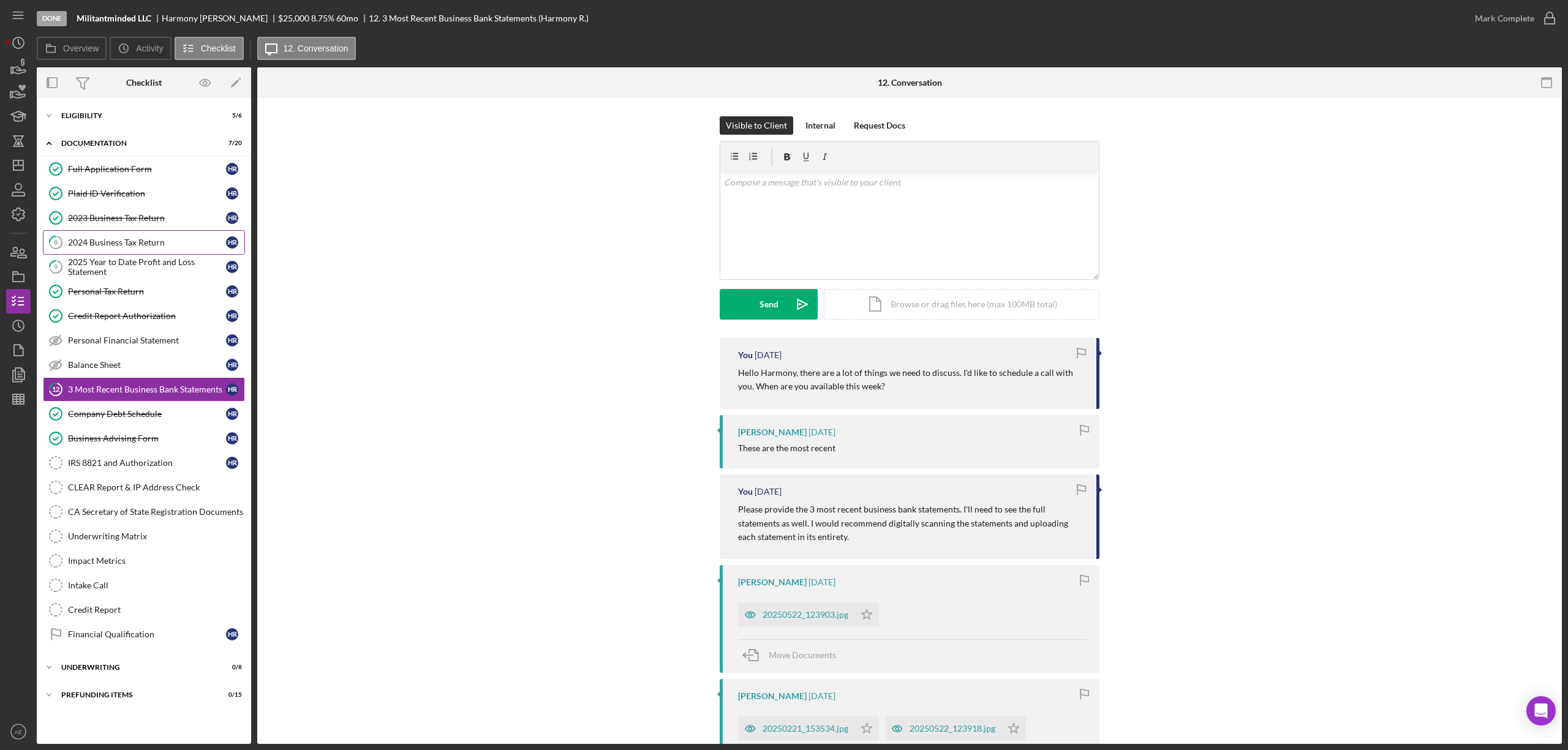
click at [163, 255] on link "8 2024 Business Tax Return H R" at bounding box center [144, 242] width 202 height 24
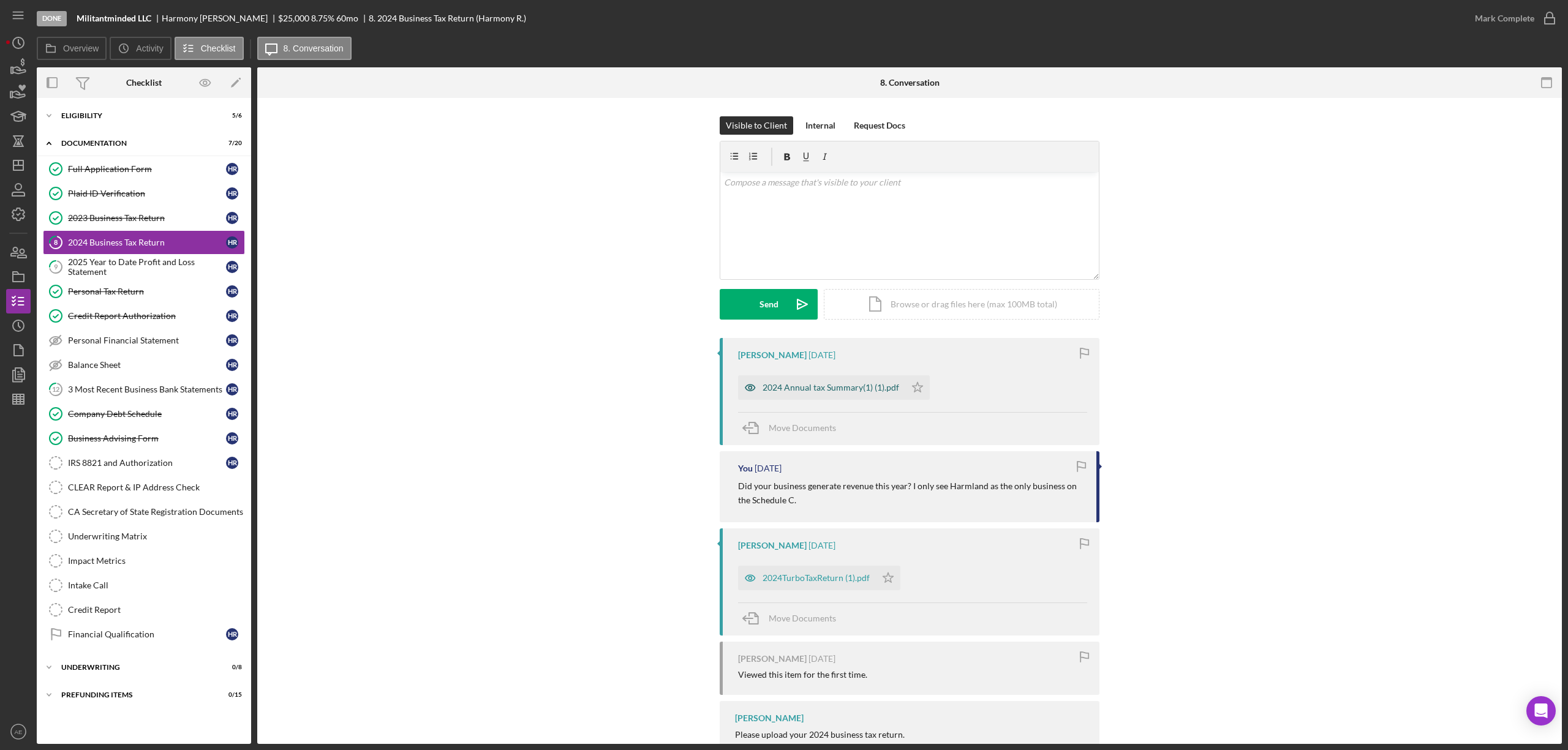
click at [748, 384] on icon "button" at bounding box center [750, 388] width 24 height 24
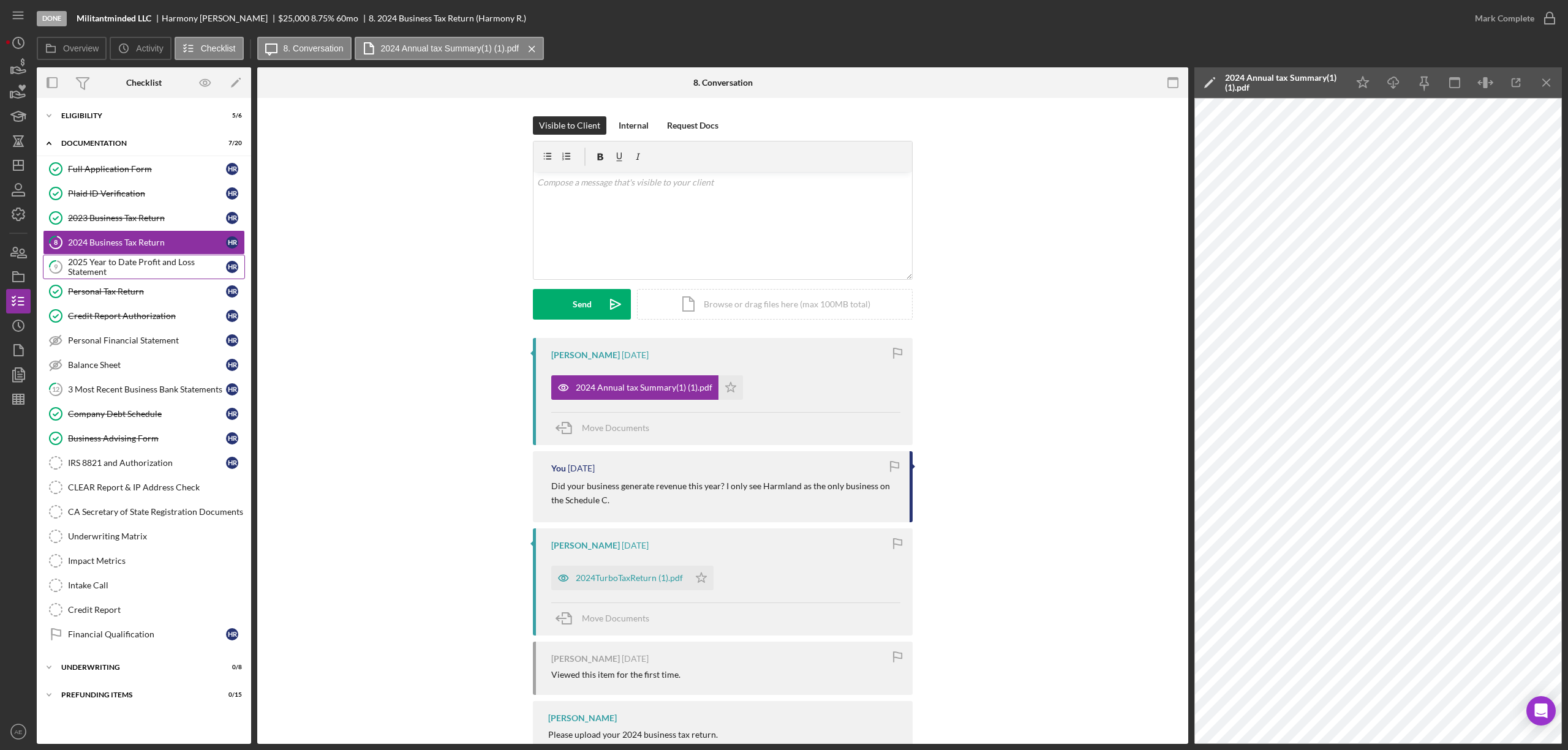
click at [111, 276] on div "2025 Year to Date Profit and Loss Statement" at bounding box center [147, 266] width 158 height 20
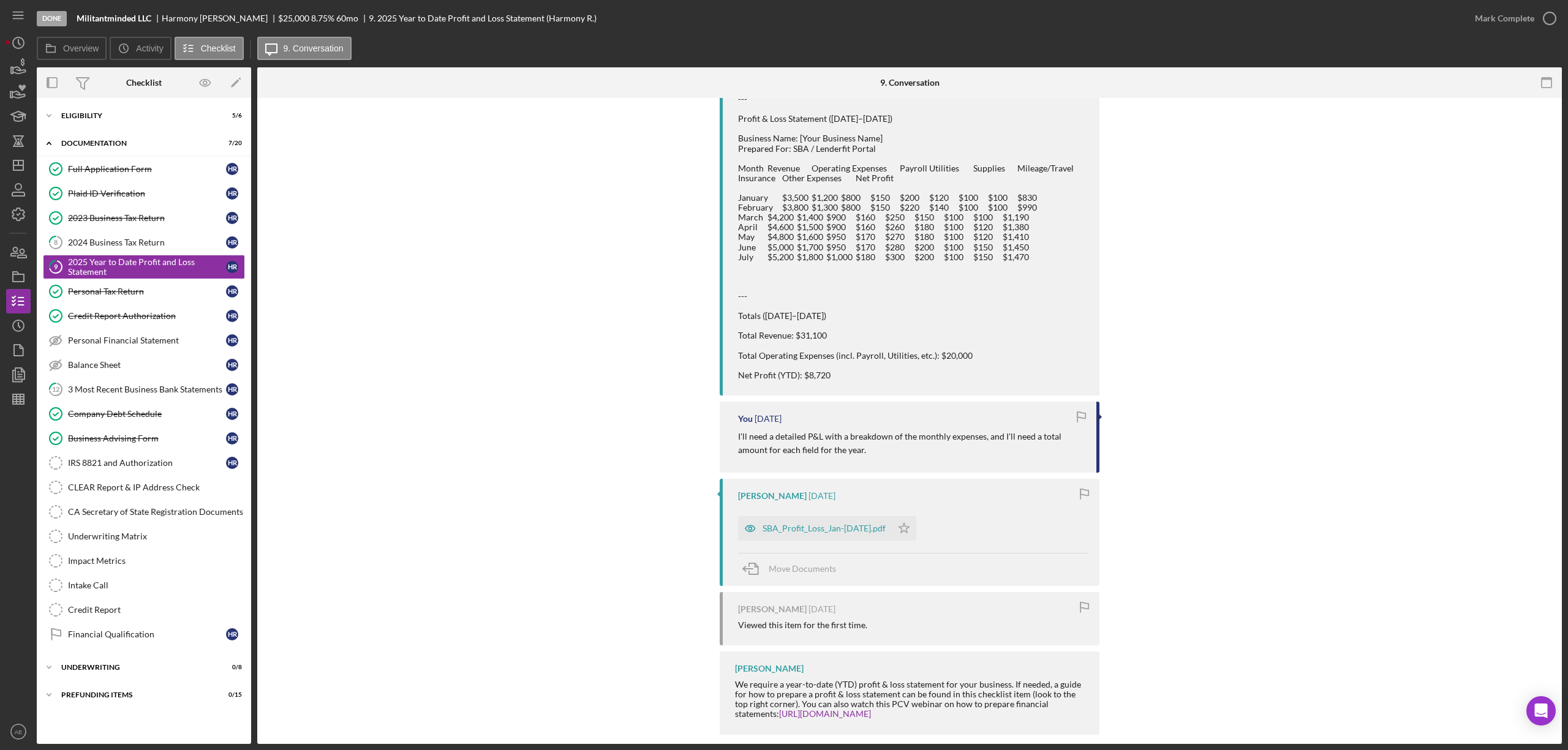
scroll to position [287, 0]
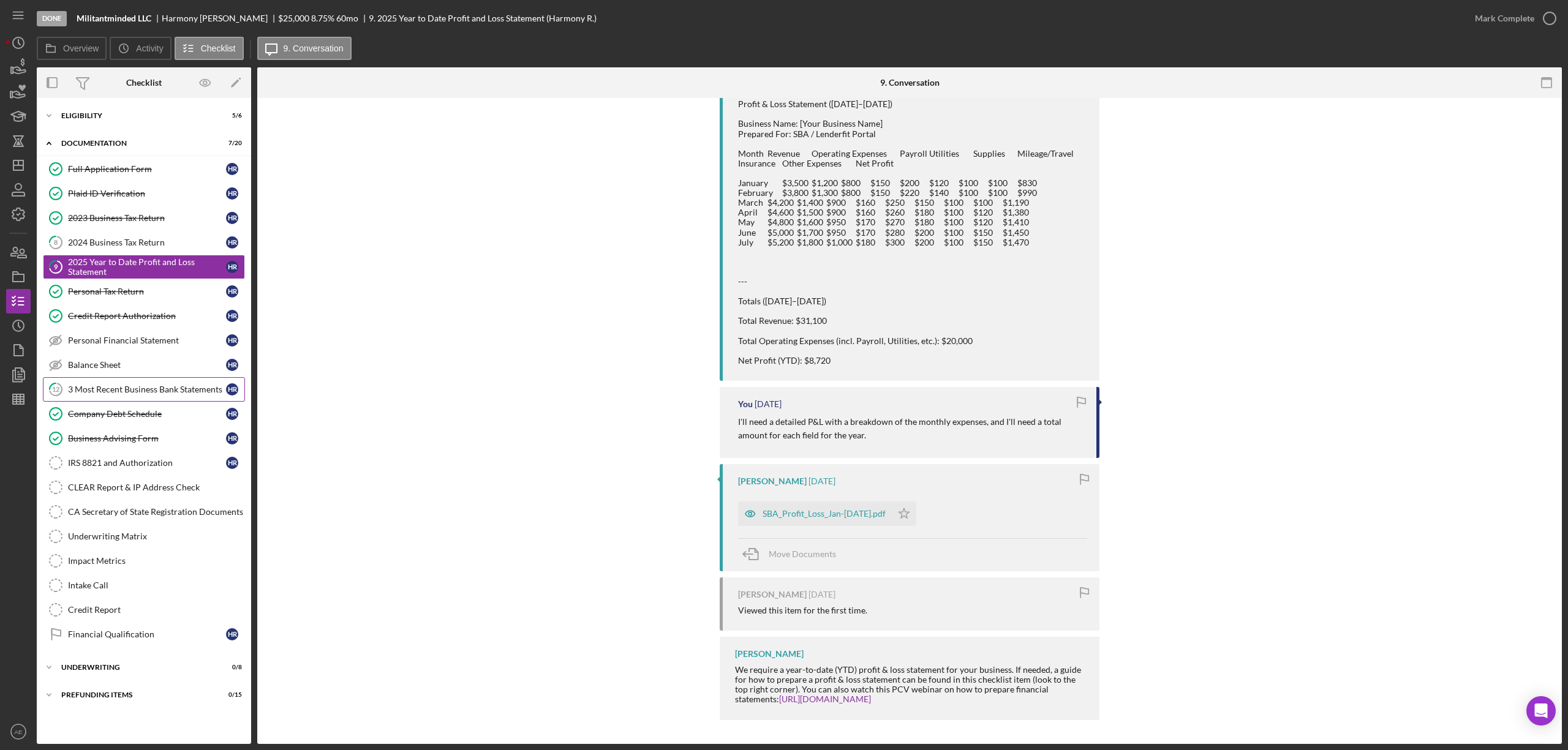
drag, startPoint x: 149, startPoint y: 395, endPoint x: 174, endPoint y: 398, distance: 25.2
click at [149, 395] on div "3 Most Recent Business Bank Statements" at bounding box center [147, 389] width 158 height 10
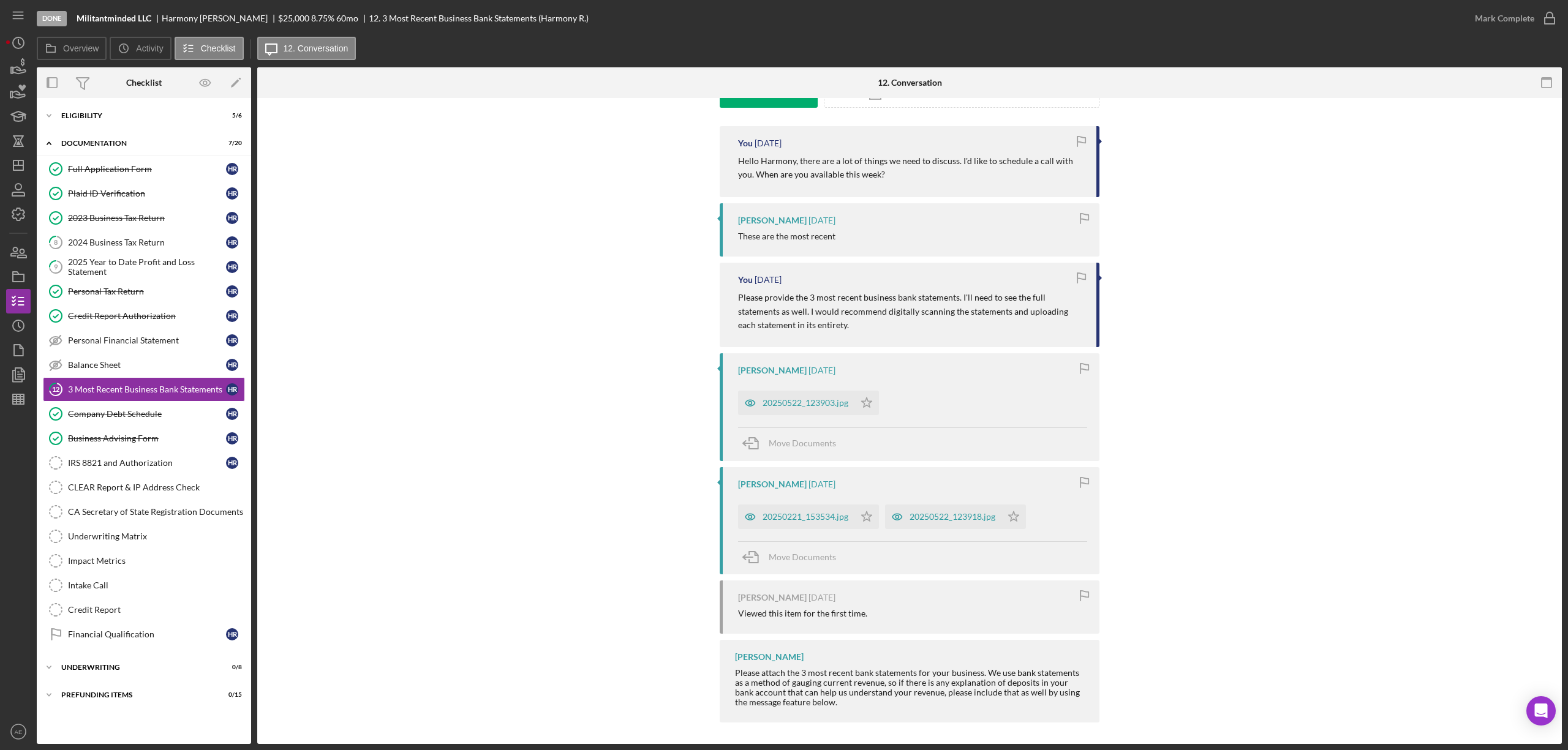
scroll to position [216, 0]
click at [741, 404] on icon "button" at bounding box center [750, 399] width 24 height 24
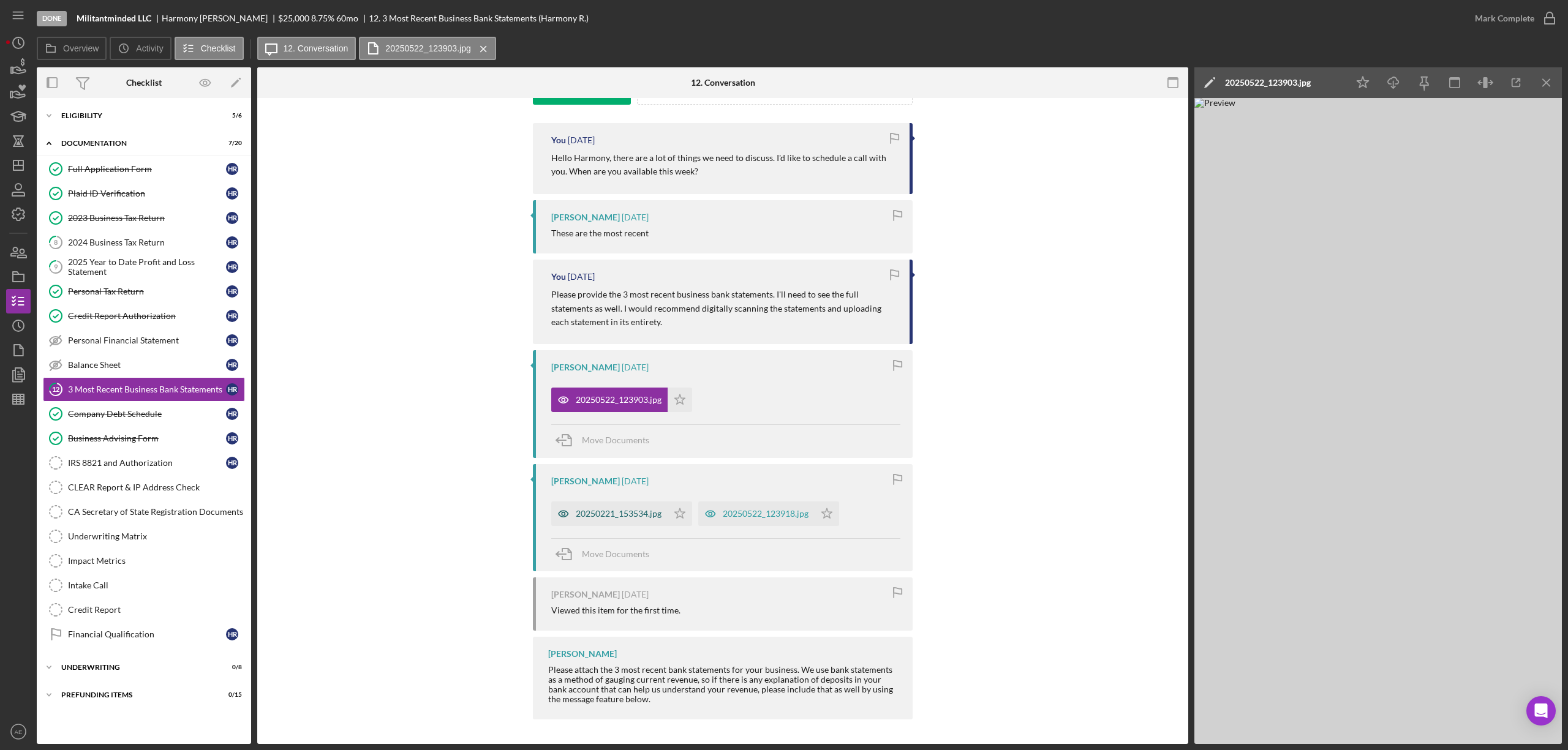
click at [564, 505] on icon "button" at bounding box center [563, 513] width 24 height 24
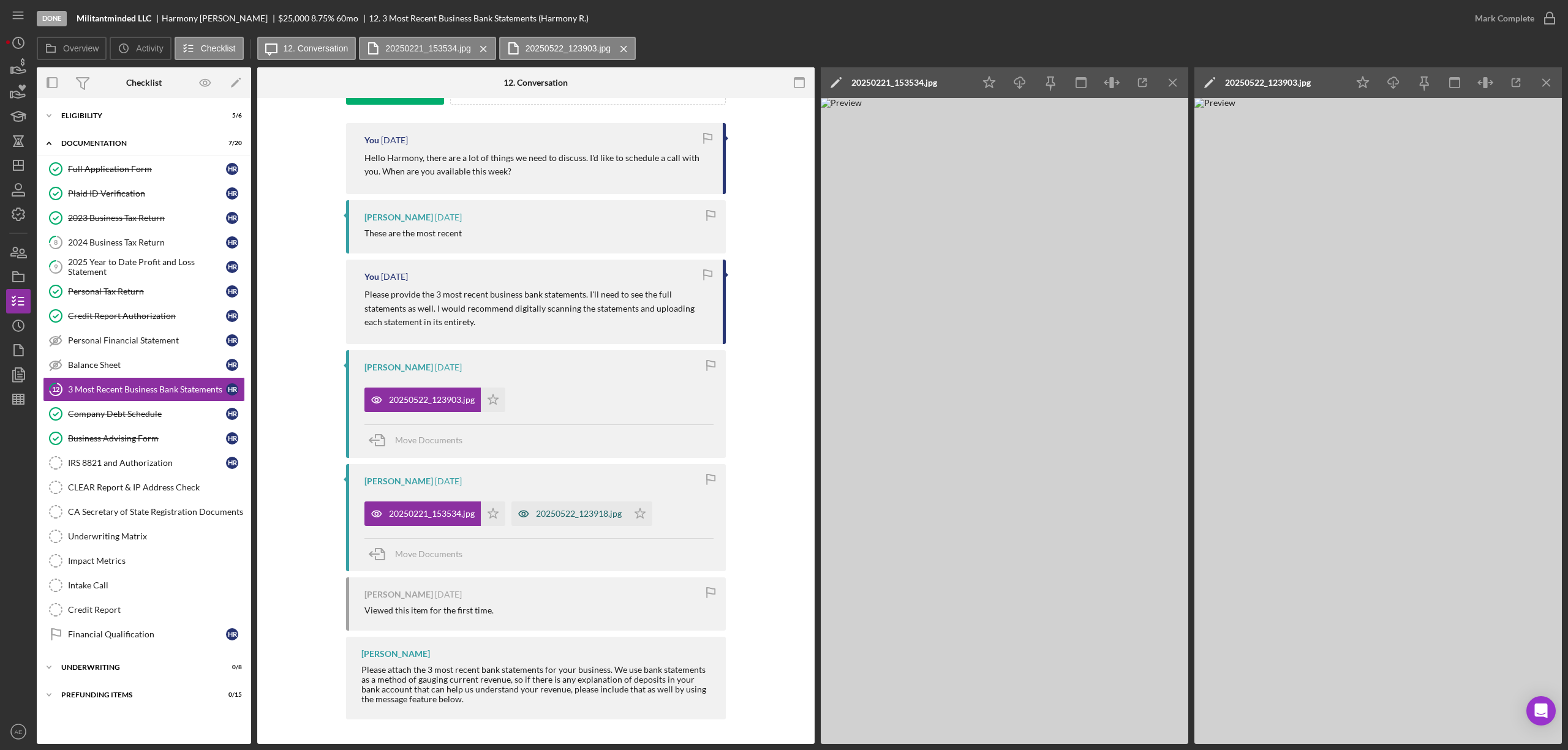
click at [527, 515] on icon "button" at bounding box center [523, 513] width 24 height 24
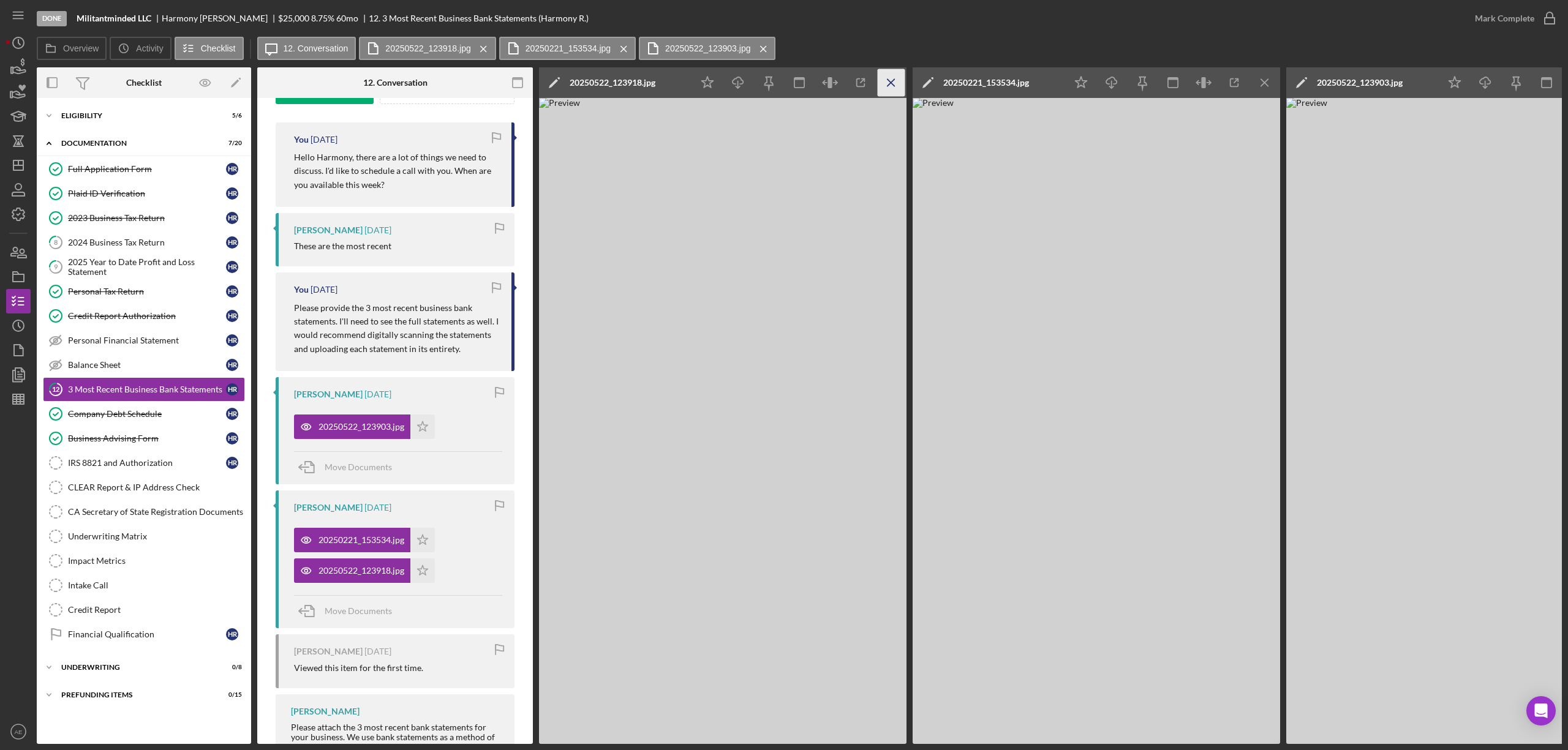
click at [900, 75] on icon "Icon/Menu Close" at bounding box center [891, 83] width 27 height 27
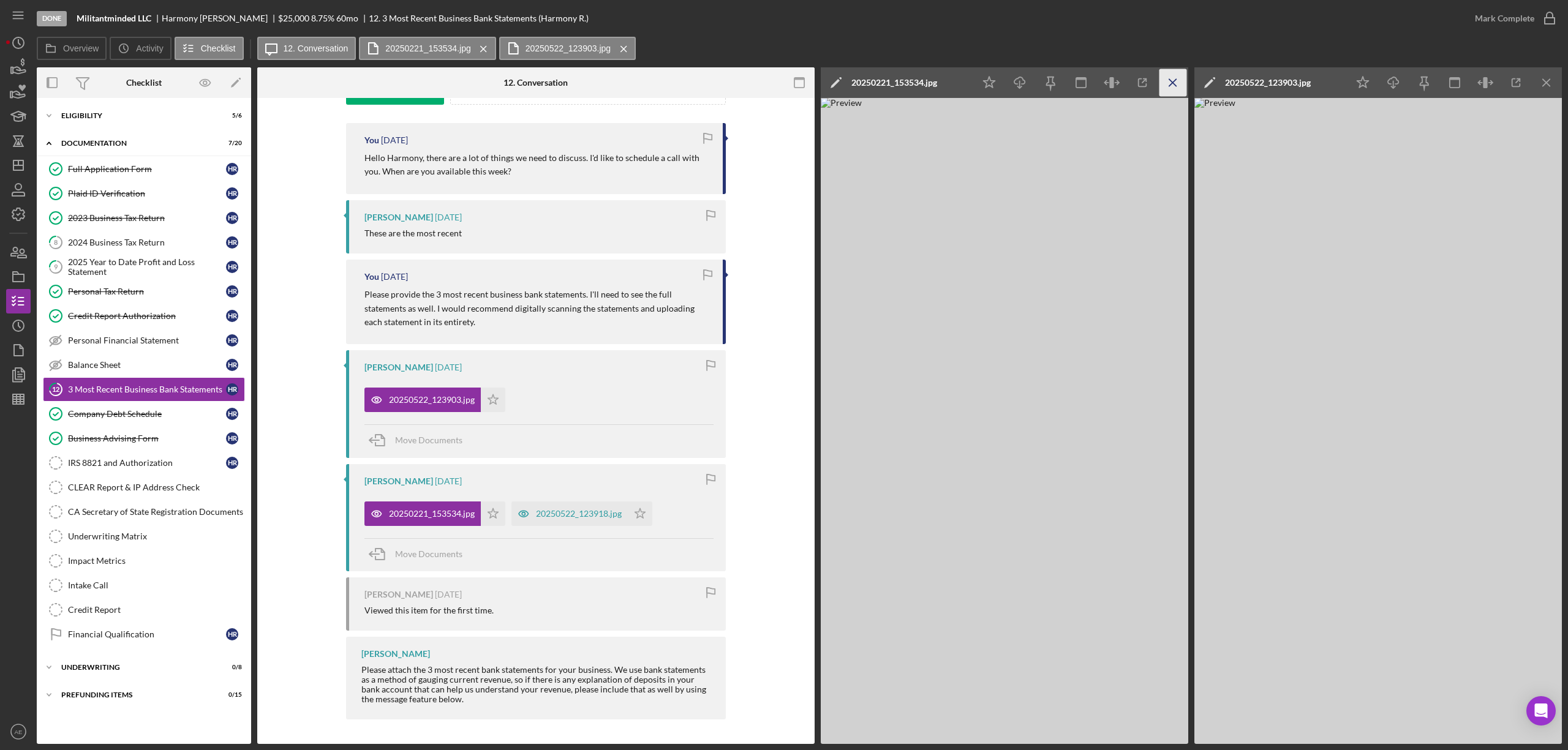
click at [1180, 77] on icon "Icon/Menu Close" at bounding box center [1173, 83] width 27 height 27
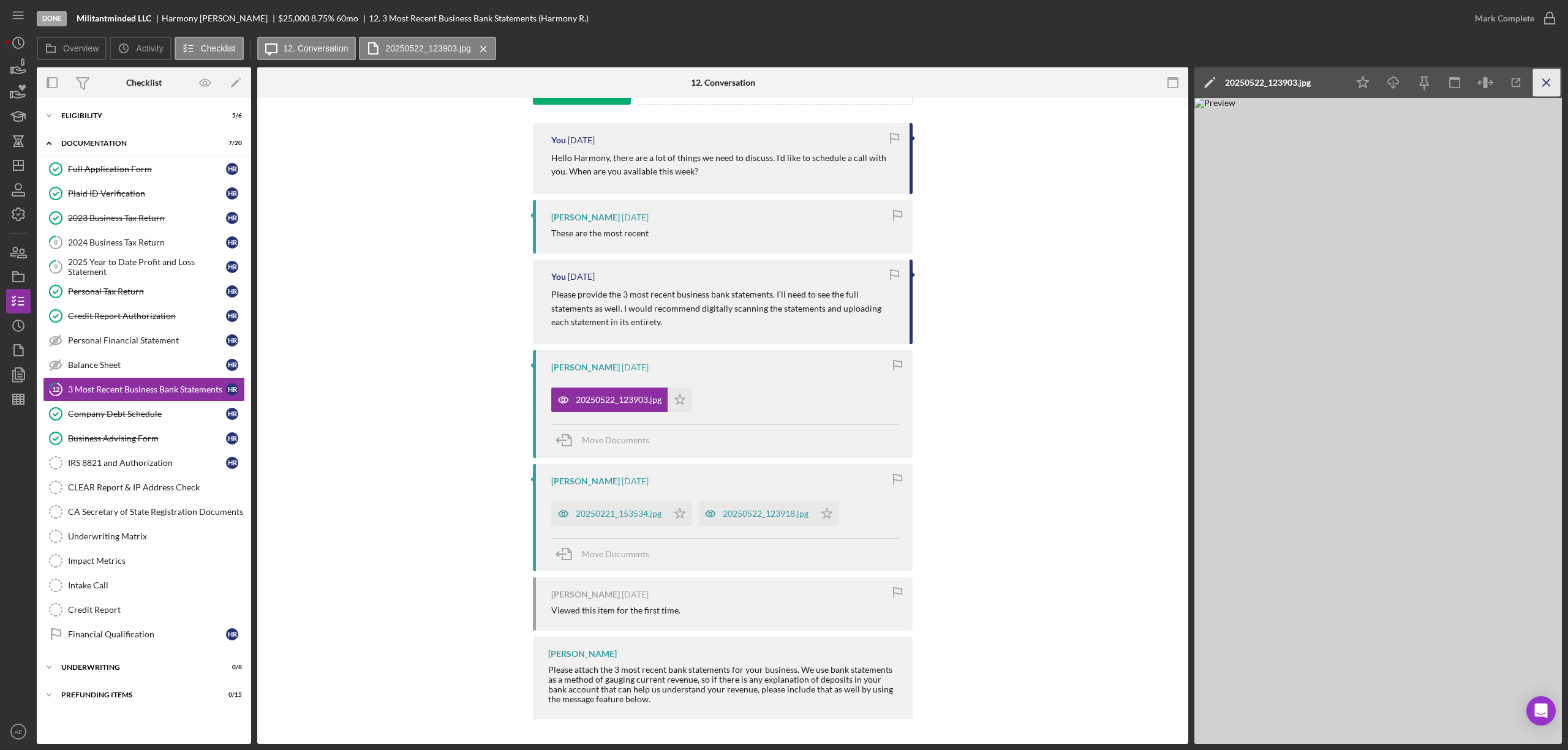
click at [1541, 79] on icon "Icon/Menu Close" at bounding box center [1546, 83] width 27 height 27
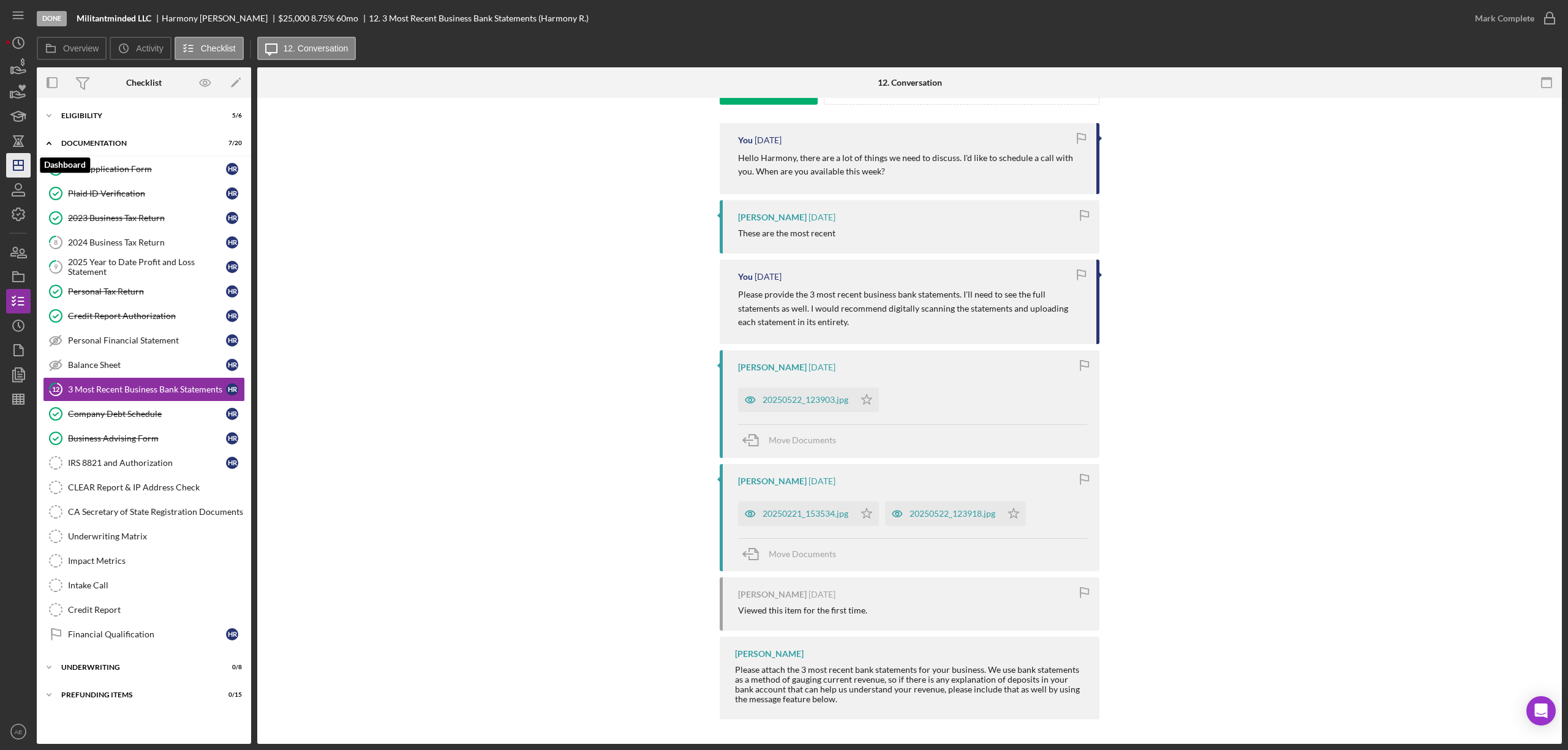
click at [24, 170] on icon "Icon/Dashboard" at bounding box center [18, 165] width 30 height 30
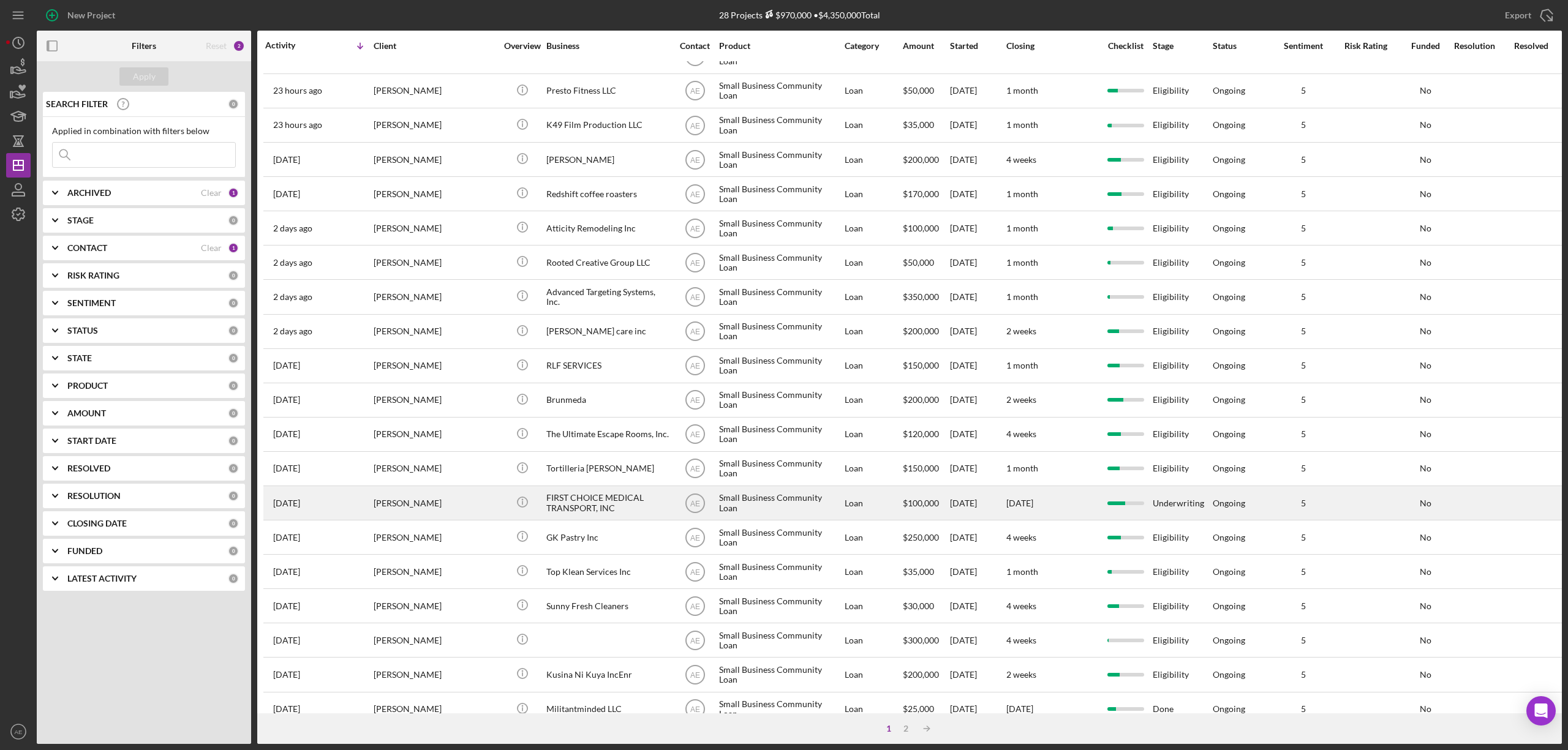
scroll to position [224, 0]
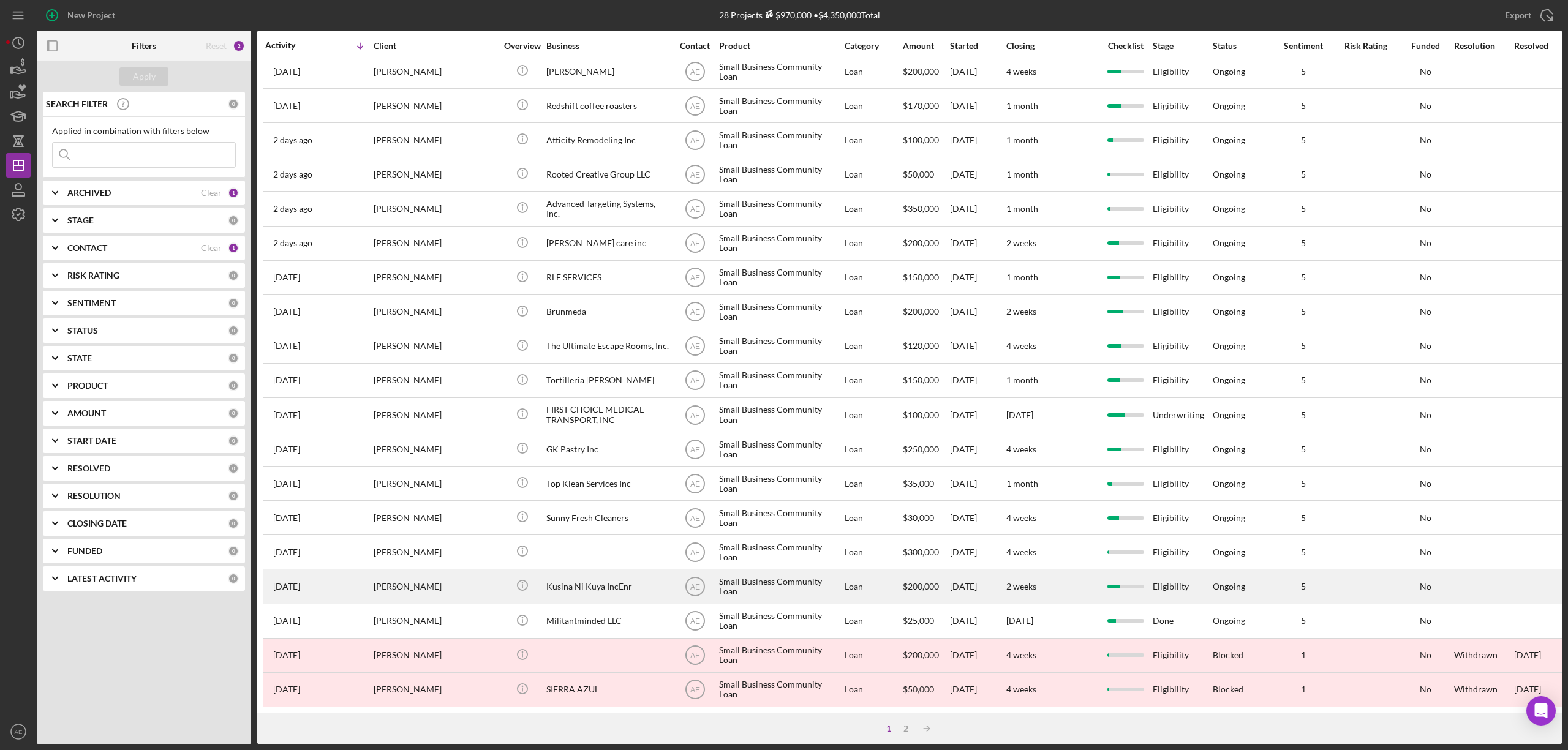
click at [481, 584] on div "[PERSON_NAME]" at bounding box center [434, 587] width 123 height 33
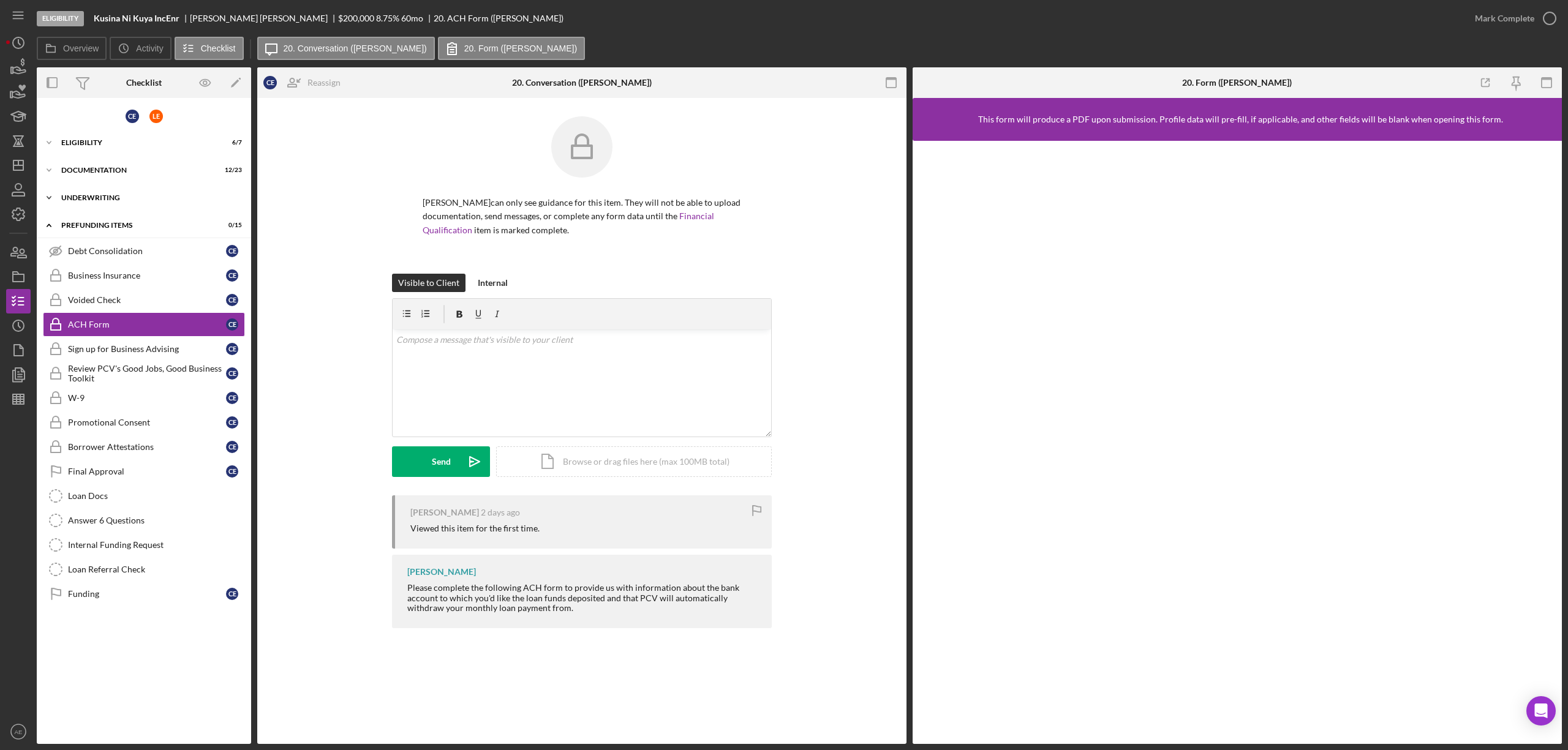
click at [99, 196] on div "Underwriting" at bounding box center [148, 198] width 174 height 7
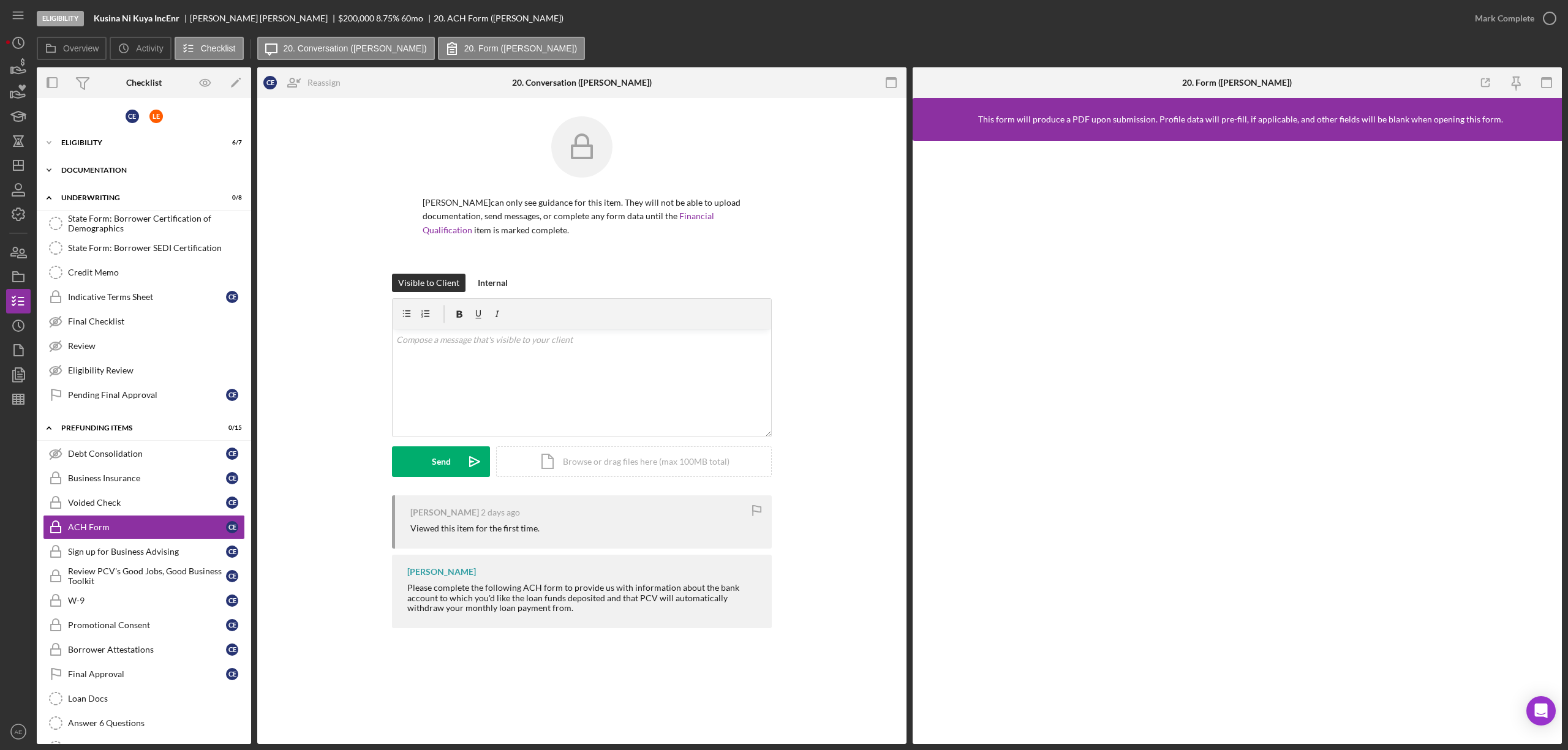
click at [112, 170] on div "Documentation" at bounding box center [148, 170] width 174 height 7
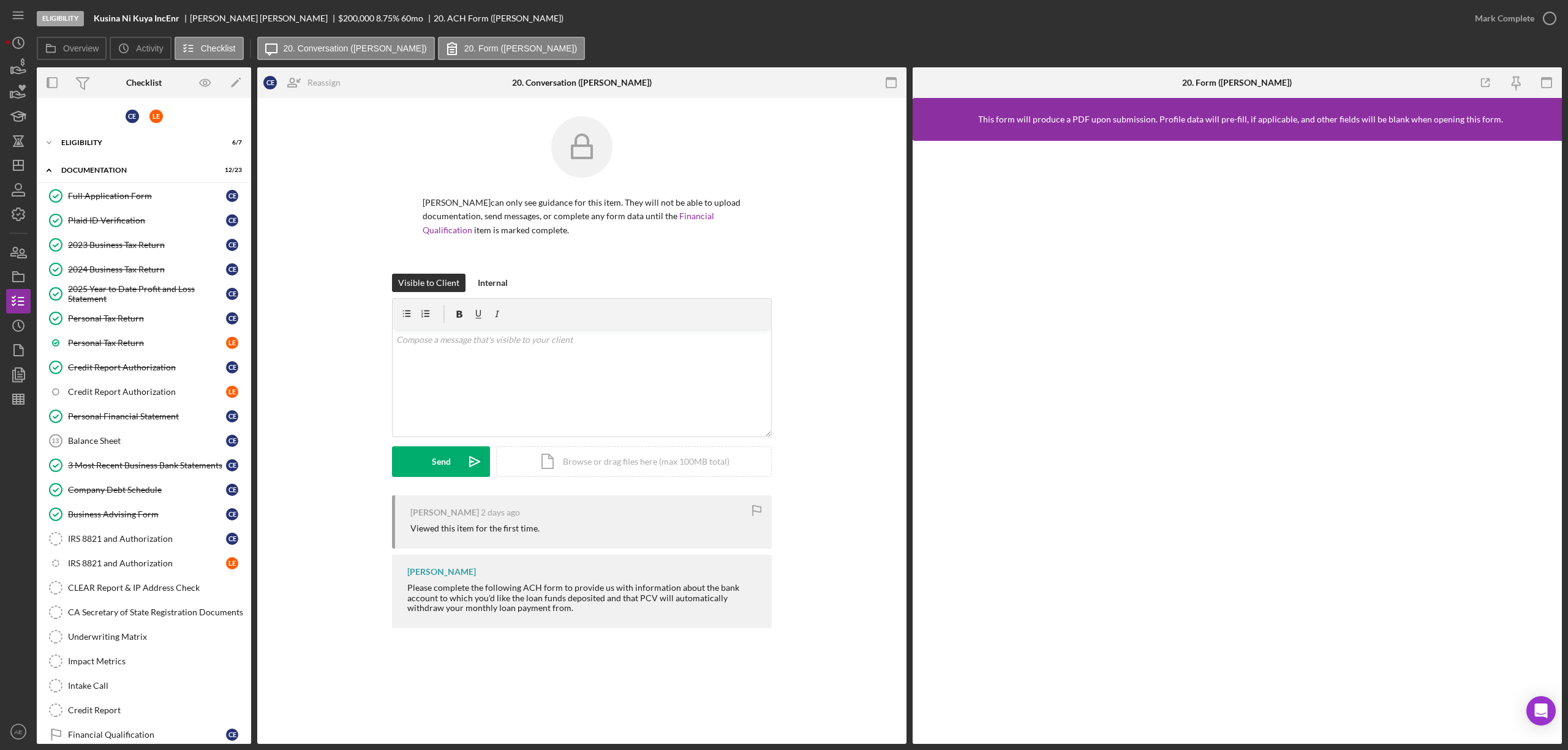
click at [121, 126] on div "C E L E" at bounding box center [144, 116] width 214 height 24
click at [101, 139] on div "Eligibility" at bounding box center [148, 142] width 174 height 7
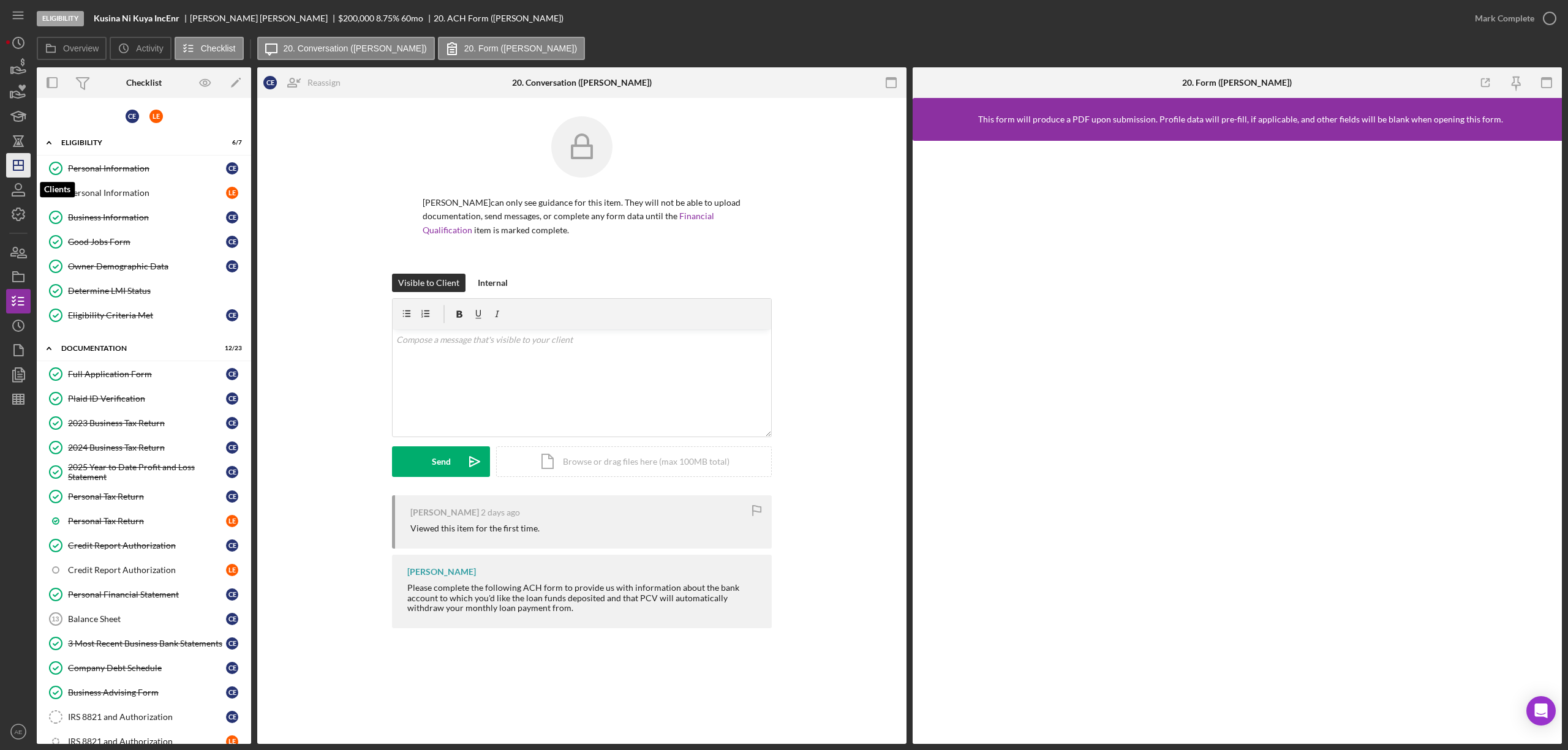
click at [21, 170] on polygon "button" at bounding box center [18, 165] width 10 height 10
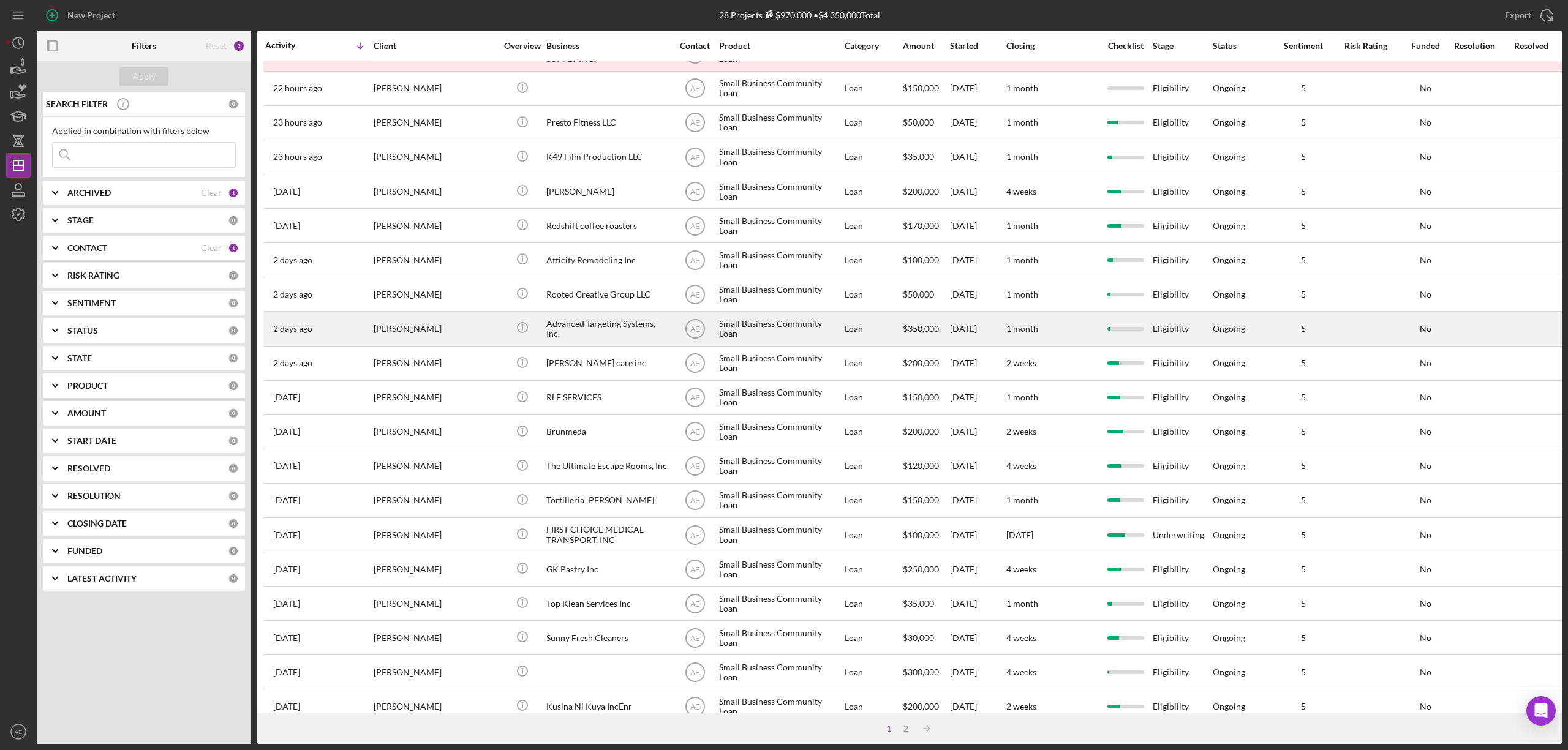
scroll to position [224, 0]
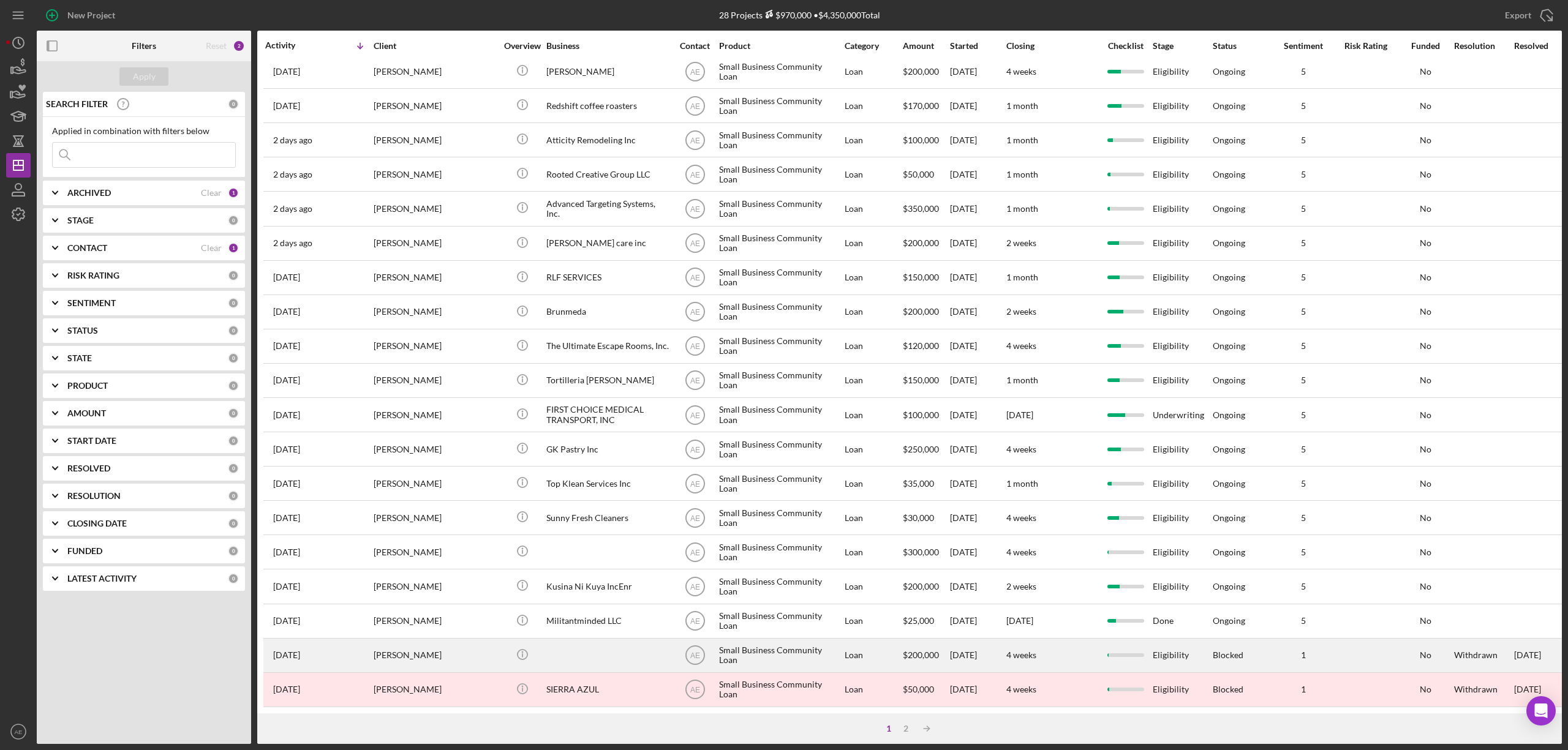
click at [461, 639] on div "[PERSON_NAME]" at bounding box center [434, 655] width 123 height 33
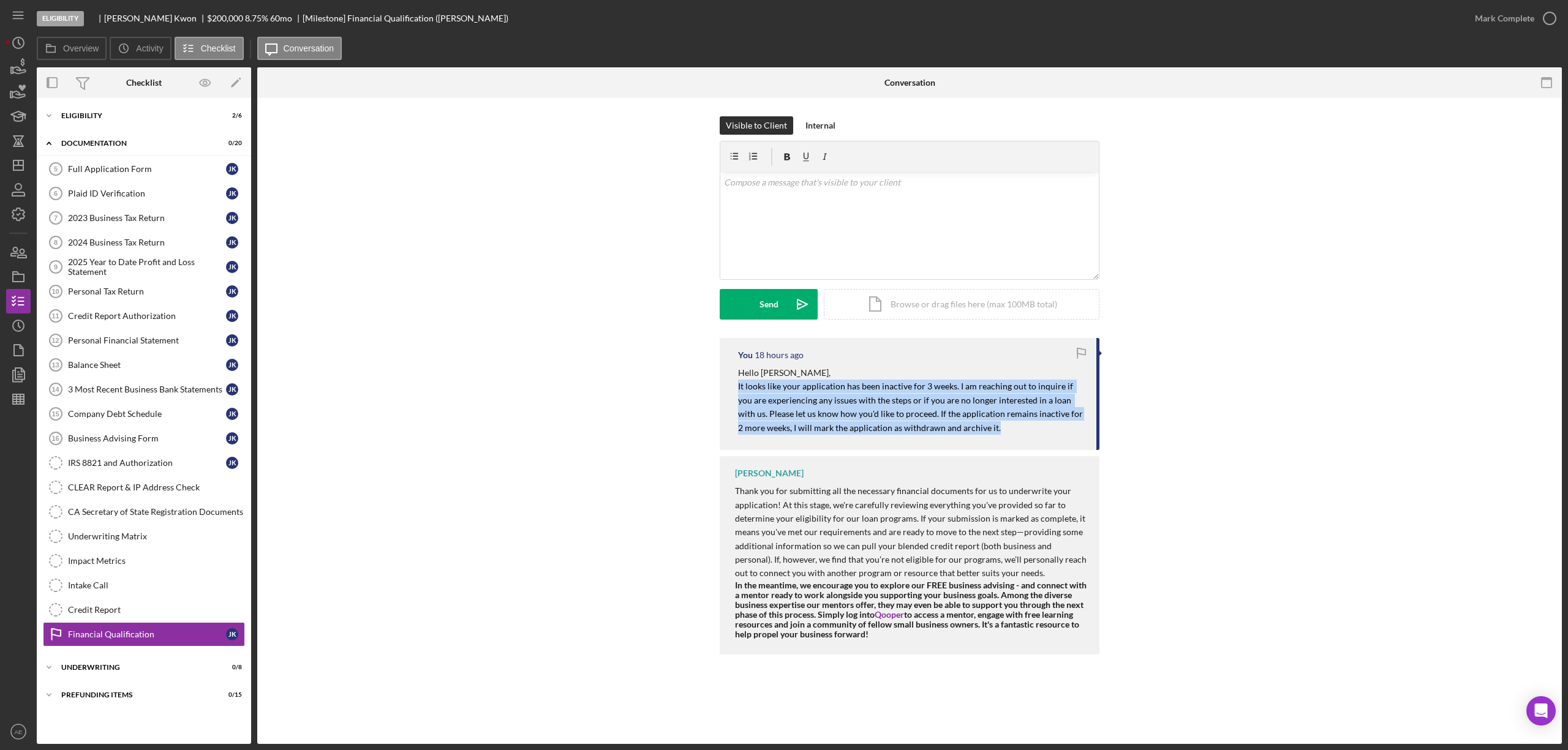
drag, startPoint x: 733, startPoint y: 388, endPoint x: 990, endPoint y: 431, distance: 260.6
click at [990, 430] on div "You 18 hours ago Hello [PERSON_NAME], It looks like your application has been i…" at bounding box center [909, 394] width 380 height 112
copy mark "It looks like your application has been inactive for 3 weeks. I am reaching out…"
click at [18, 167] on icon "Icon/Dashboard" at bounding box center [18, 165] width 30 height 30
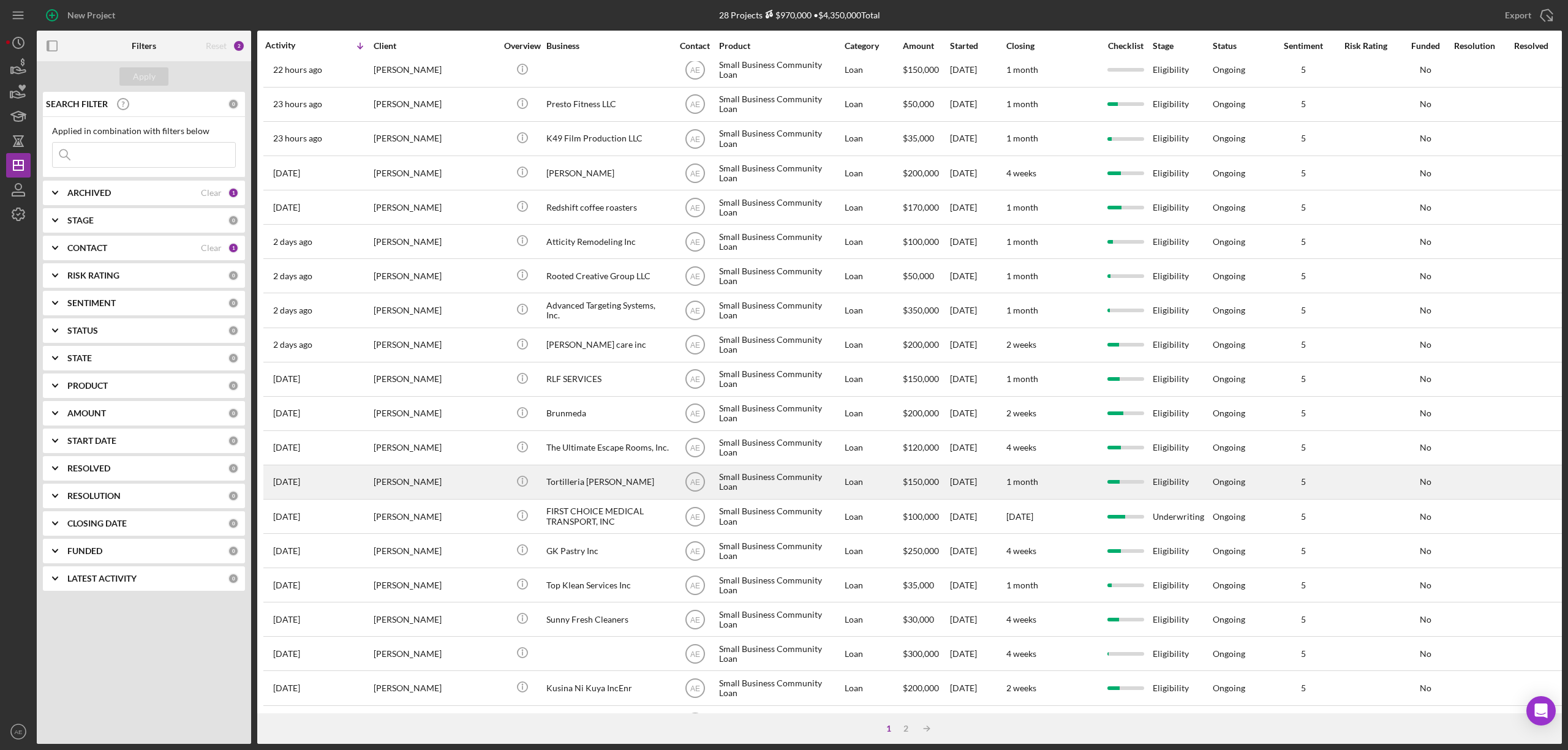
scroll to position [224, 0]
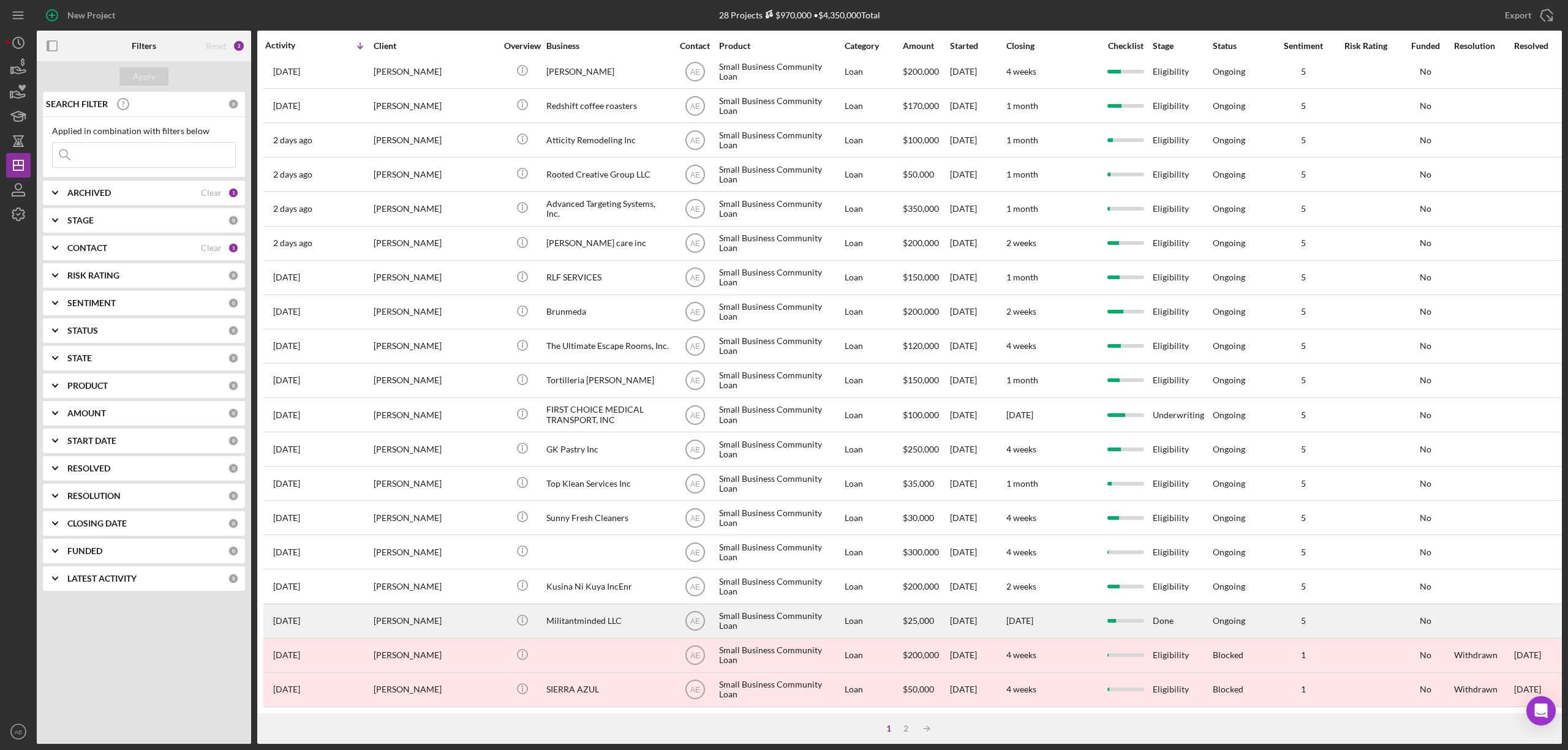
click at [581, 616] on div "Militantminded LLC" at bounding box center [607, 622] width 123 height 33
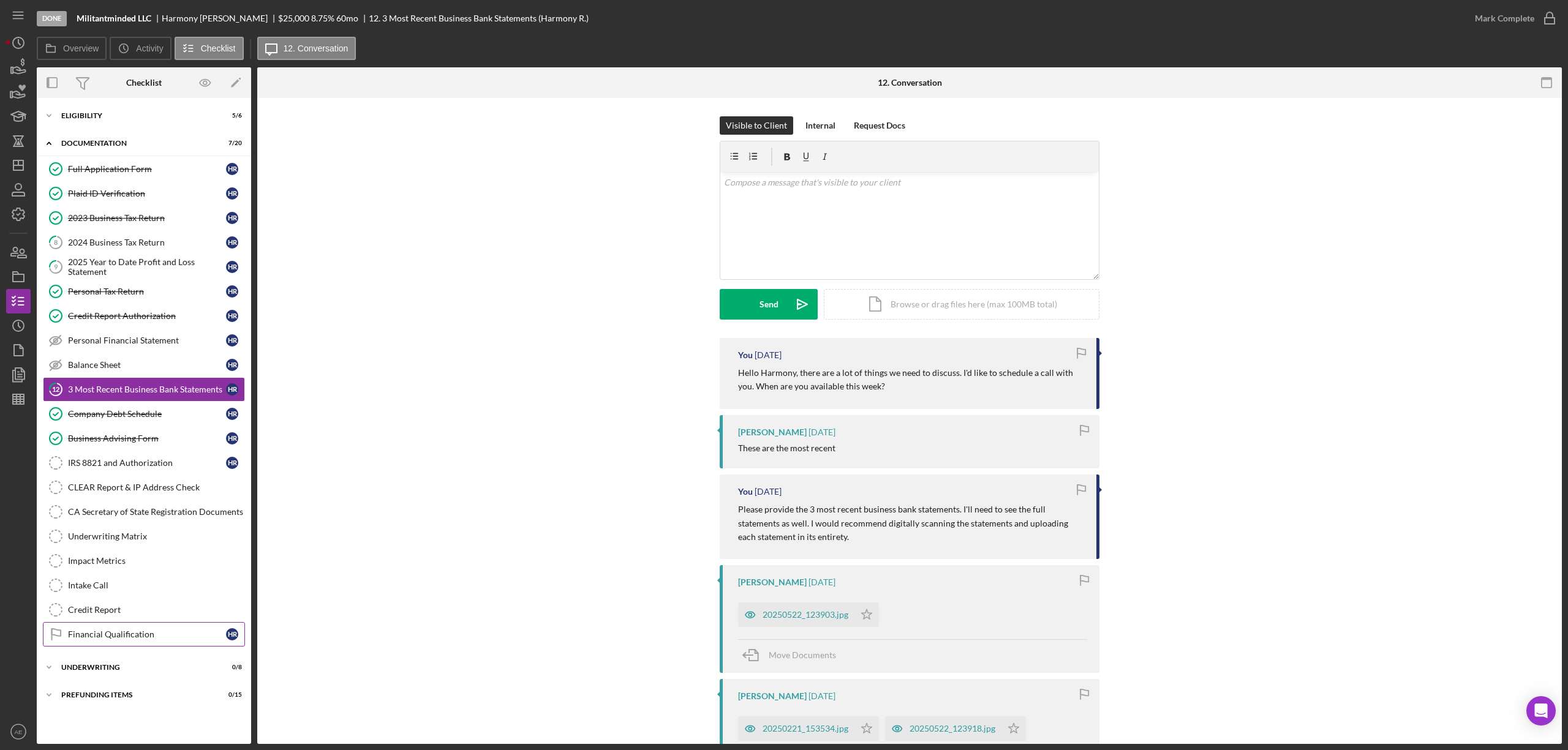
drag, startPoint x: 150, startPoint y: 647, endPoint x: 177, endPoint y: 630, distance: 31.9
click at [148, 639] on div "Financial Qualification" at bounding box center [147, 634] width 158 height 10
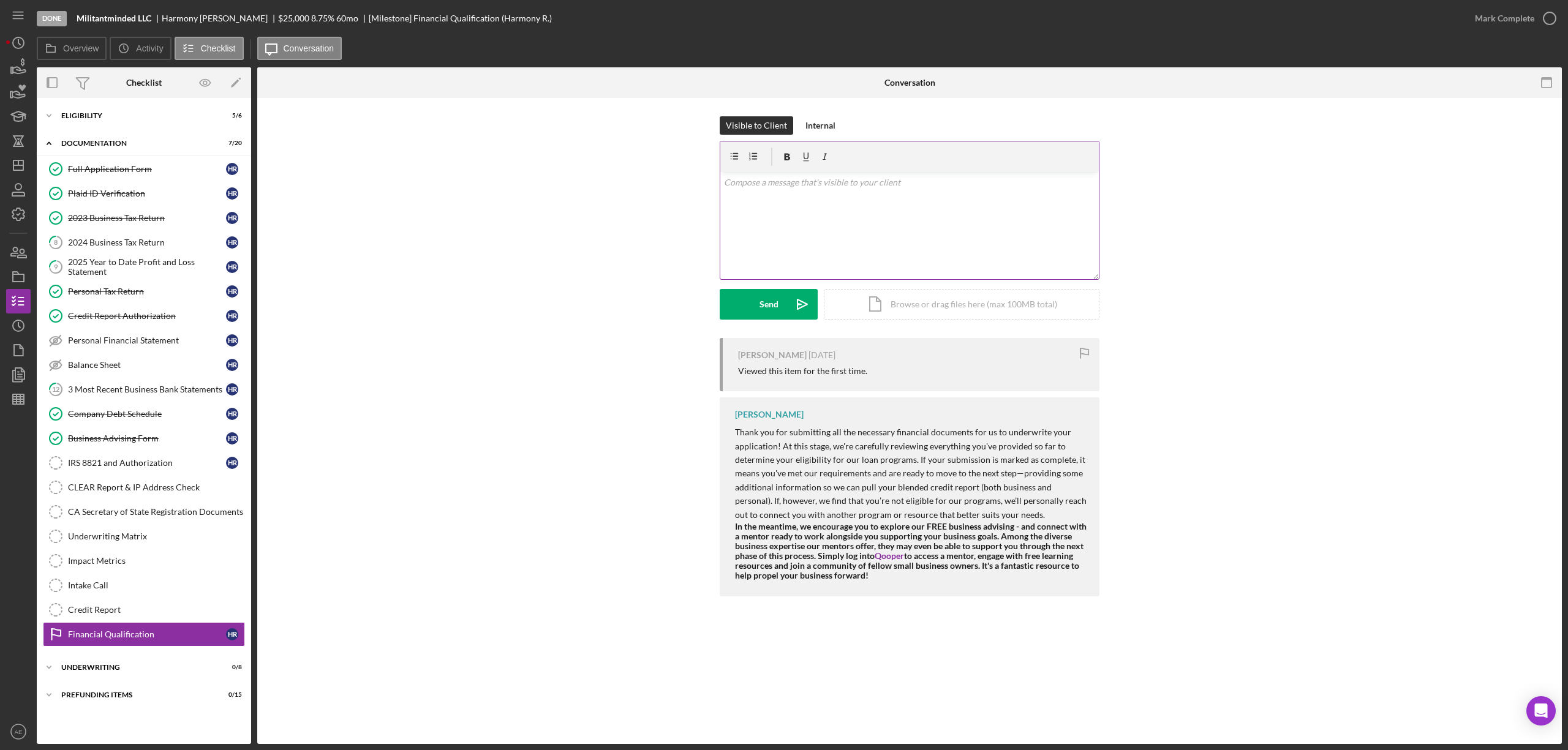
click at [855, 245] on div "v Color teal Color pink Remove color Add row above Add row below Add column bef…" at bounding box center [909, 225] width 378 height 107
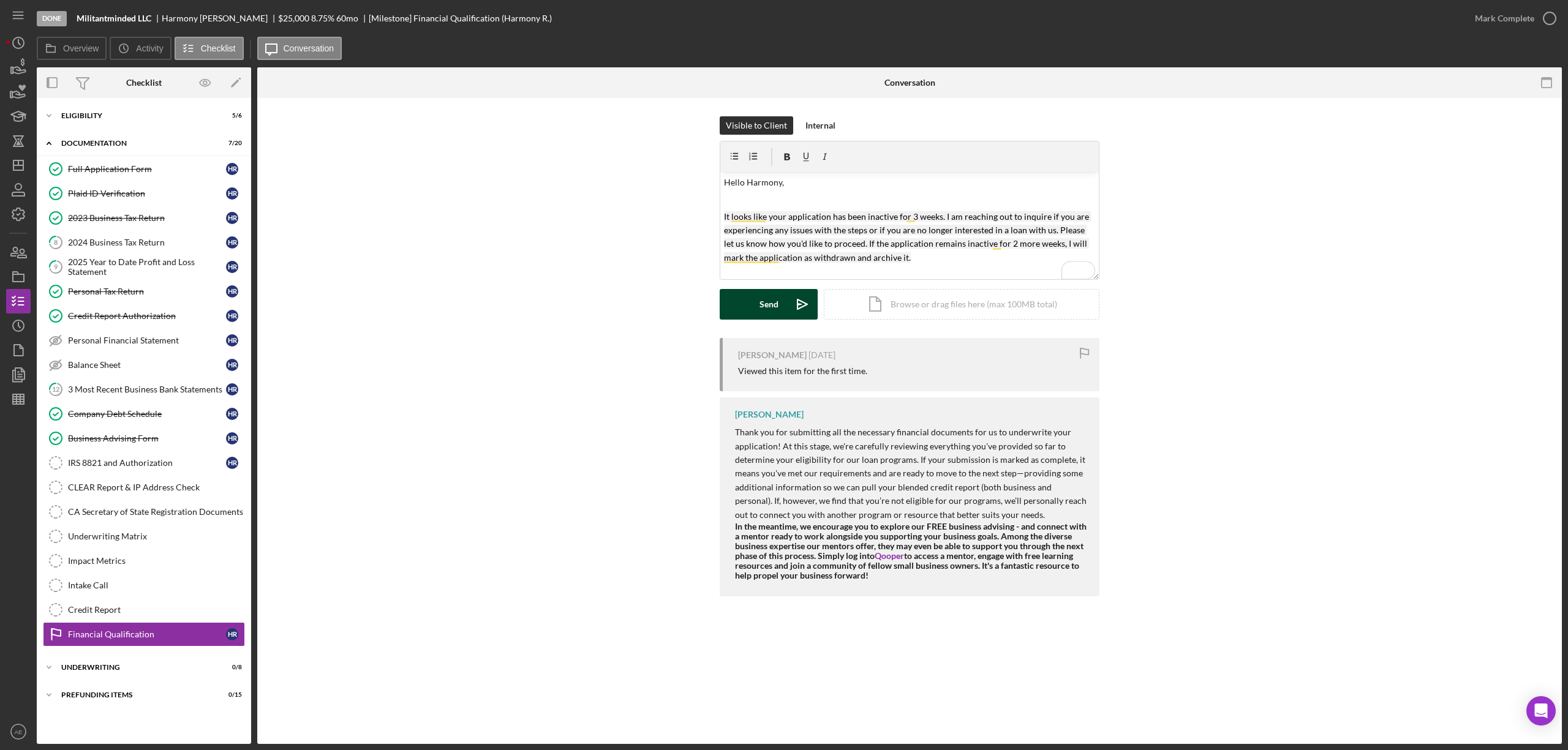
click at [796, 291] on icon "Icon/icon-invite-send" at bounding box center [802, 304] width 30 height 30
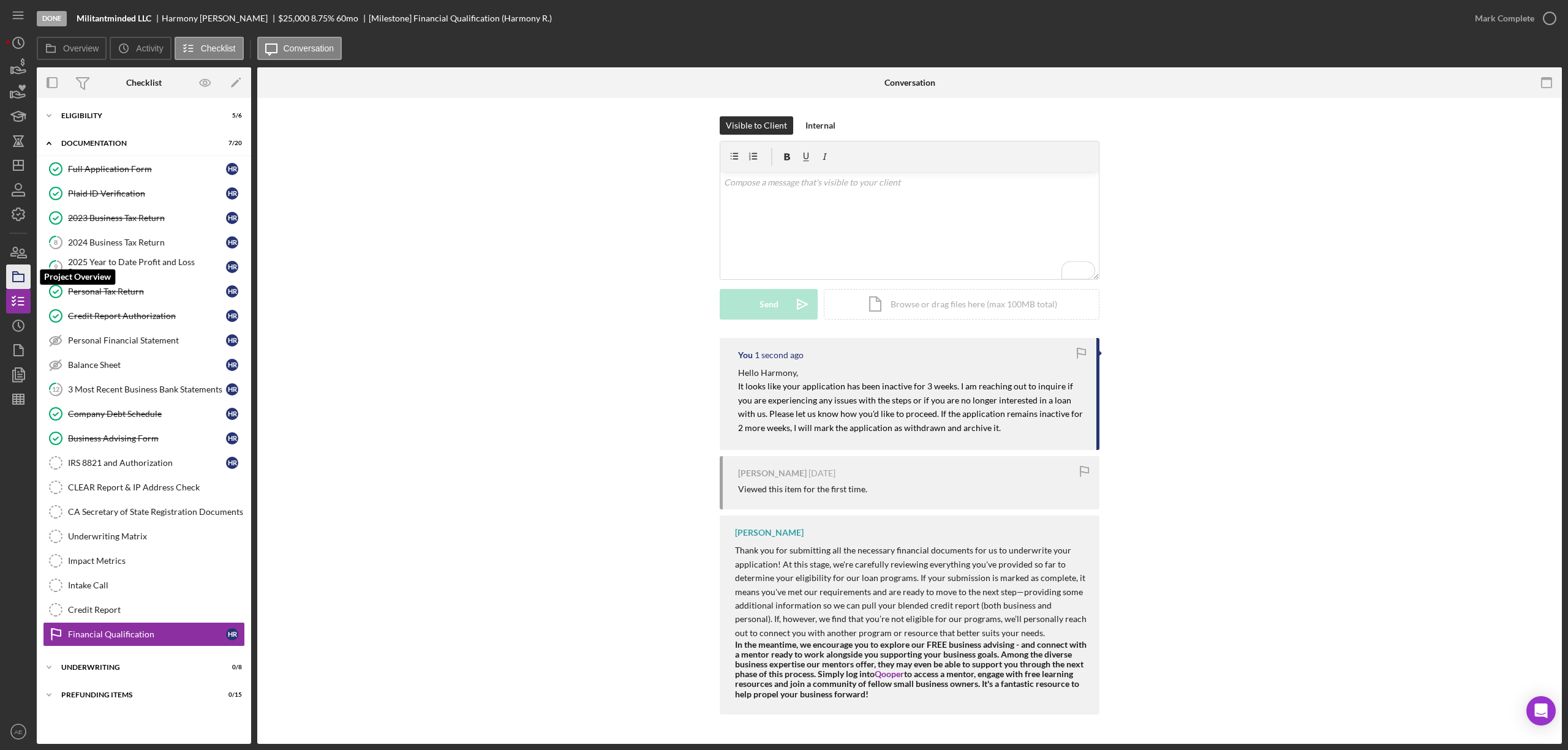
click at [18, 273] on polygon "button" at bounding box center [16, 273] width 6 height 2
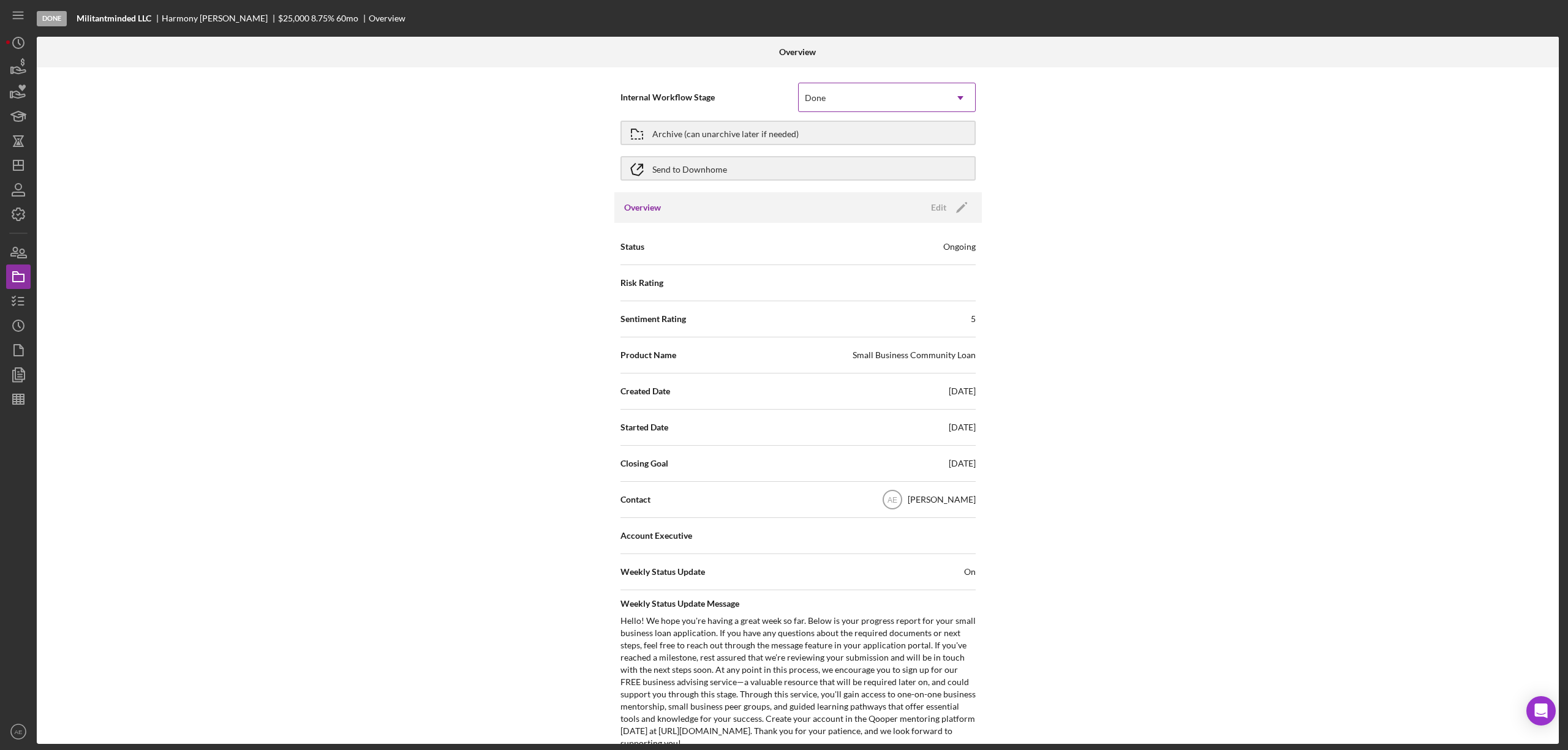
click at [855, 101] on div "Done" at bounding box center [872, 98] width 147 height 28
click at [843, 162] on div "Application" at bounding box center [885, 165] width 177 height 31
click at [948, 209] on icon "Icon/Edit" at bounding box center [961, 207] width 30 height 30
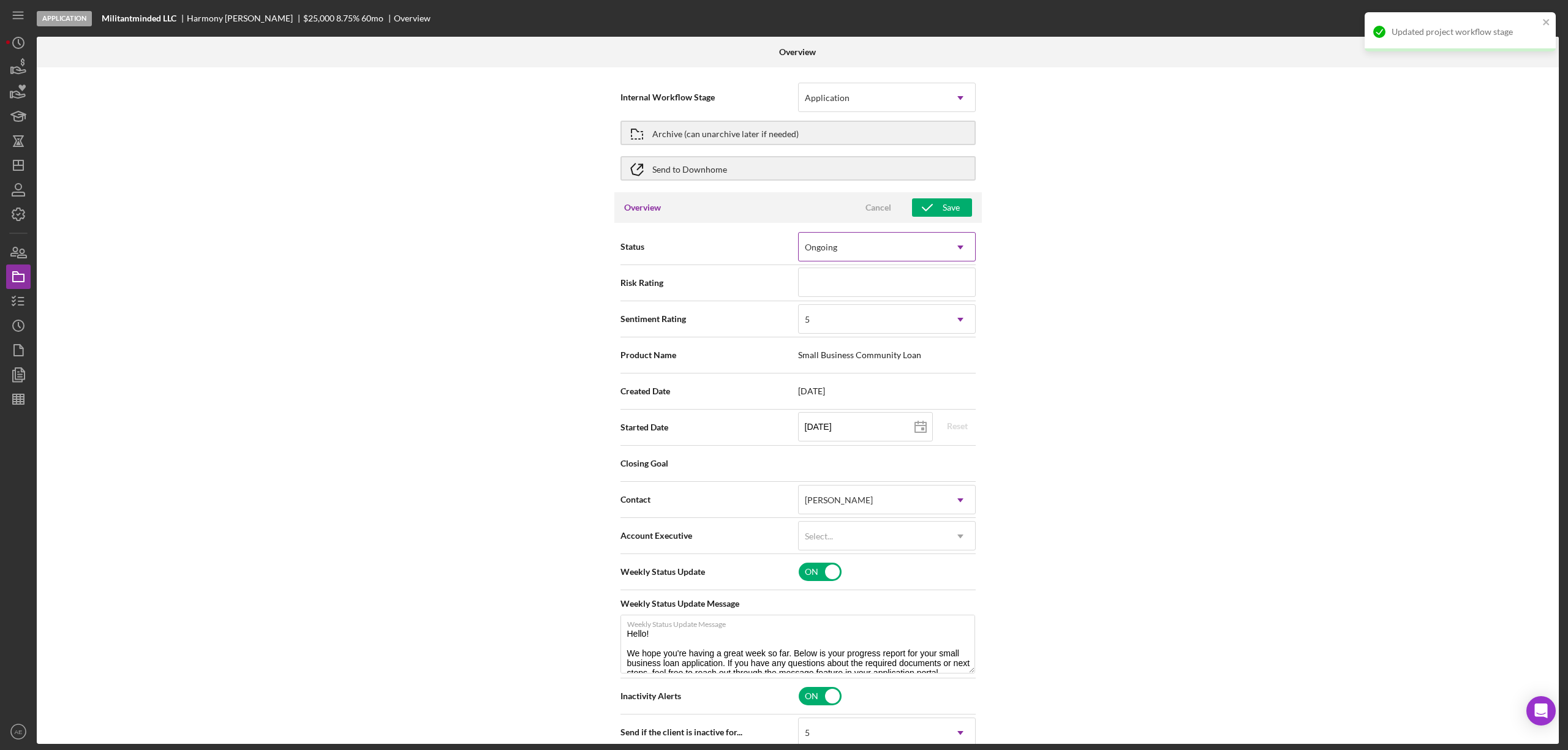
click at [880, 245] on div "Ongoing" at bounding box center [872, 248] width 147 height 28
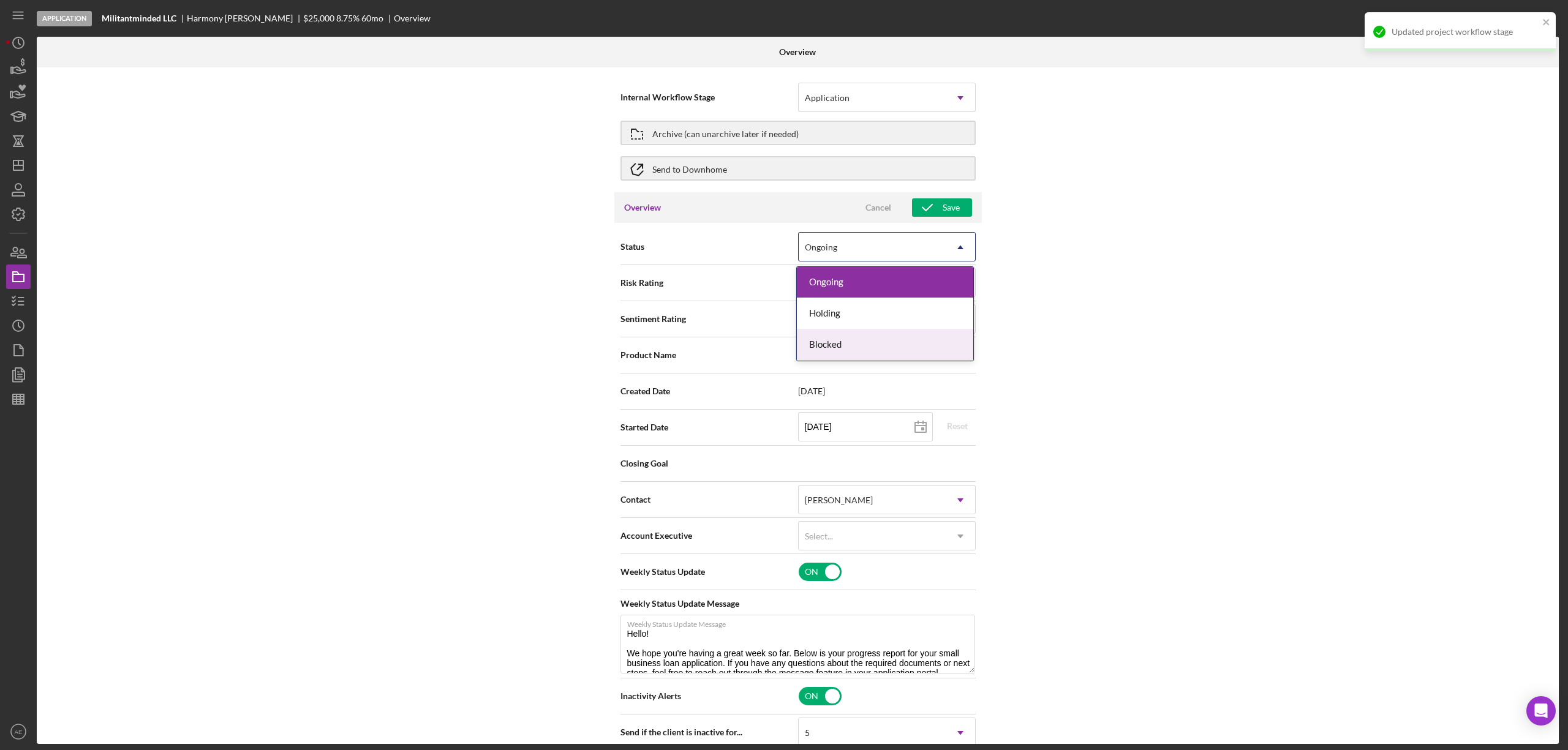
click at [859, 348] on div "Blocked" at bounding box center [885, 345] width 177 height 31
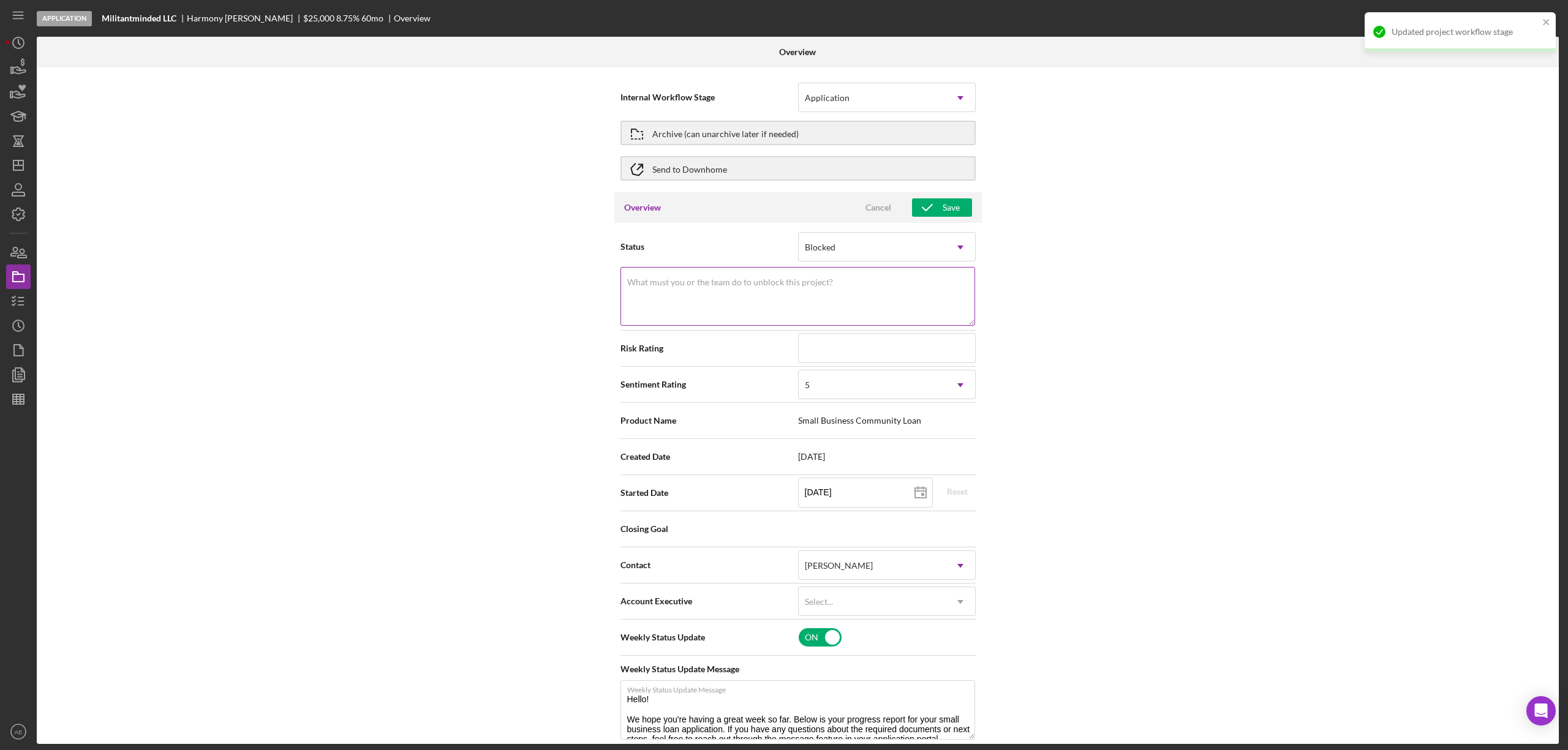
click at [814, 294] on textarea "What must you or the team do to unblock this project?" at bounding box center [798, 296] width 355 height 59
drag, startPoint x: 698, startPoint y: 291, endPoint x: 605, endPoint y: 291, distance: 93.0
click at [605, 291] on div "Internal Workflow Stage Application Icon/Dropdown Arrow Archive (can unarchive …" at bounding box center [798, 405] width 1522 height 677
type textarea "Inactivity"
click at [828, 395] on div "5" at bounding box center [872, 385] width 147 height 28
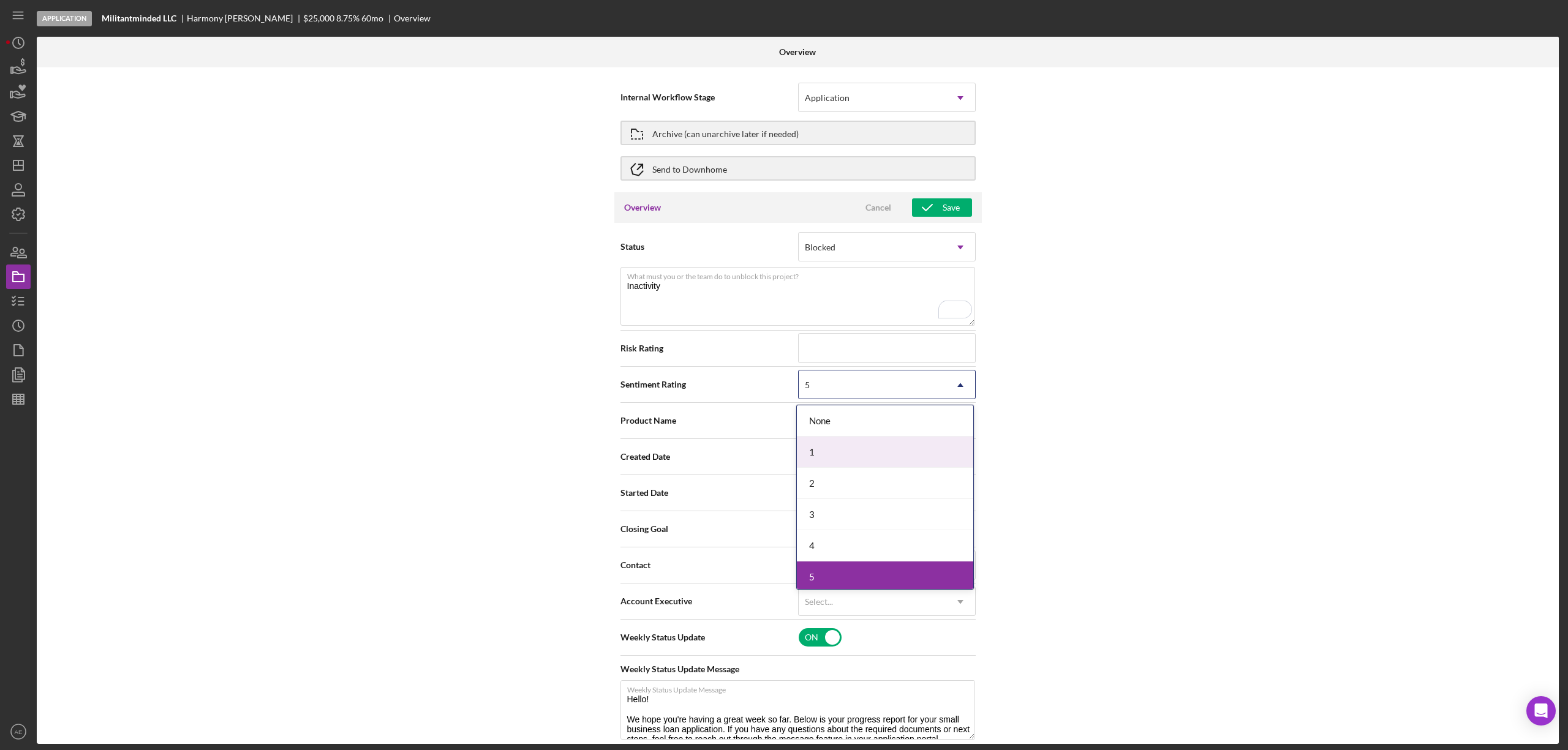
click at [821, 449] on div "1" at bounding box center [885, 452] width 177 height 31
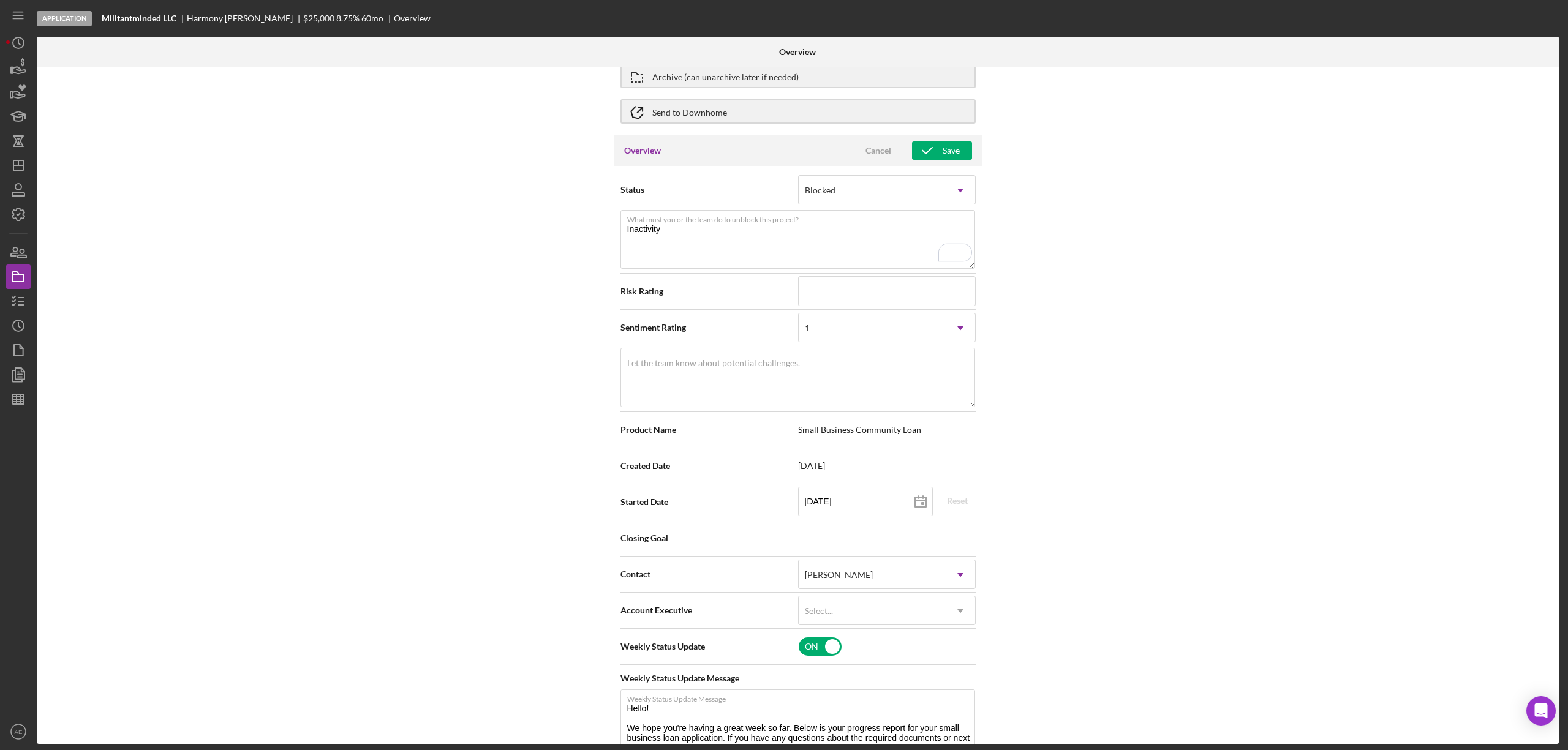
scroll to position [81, 0]
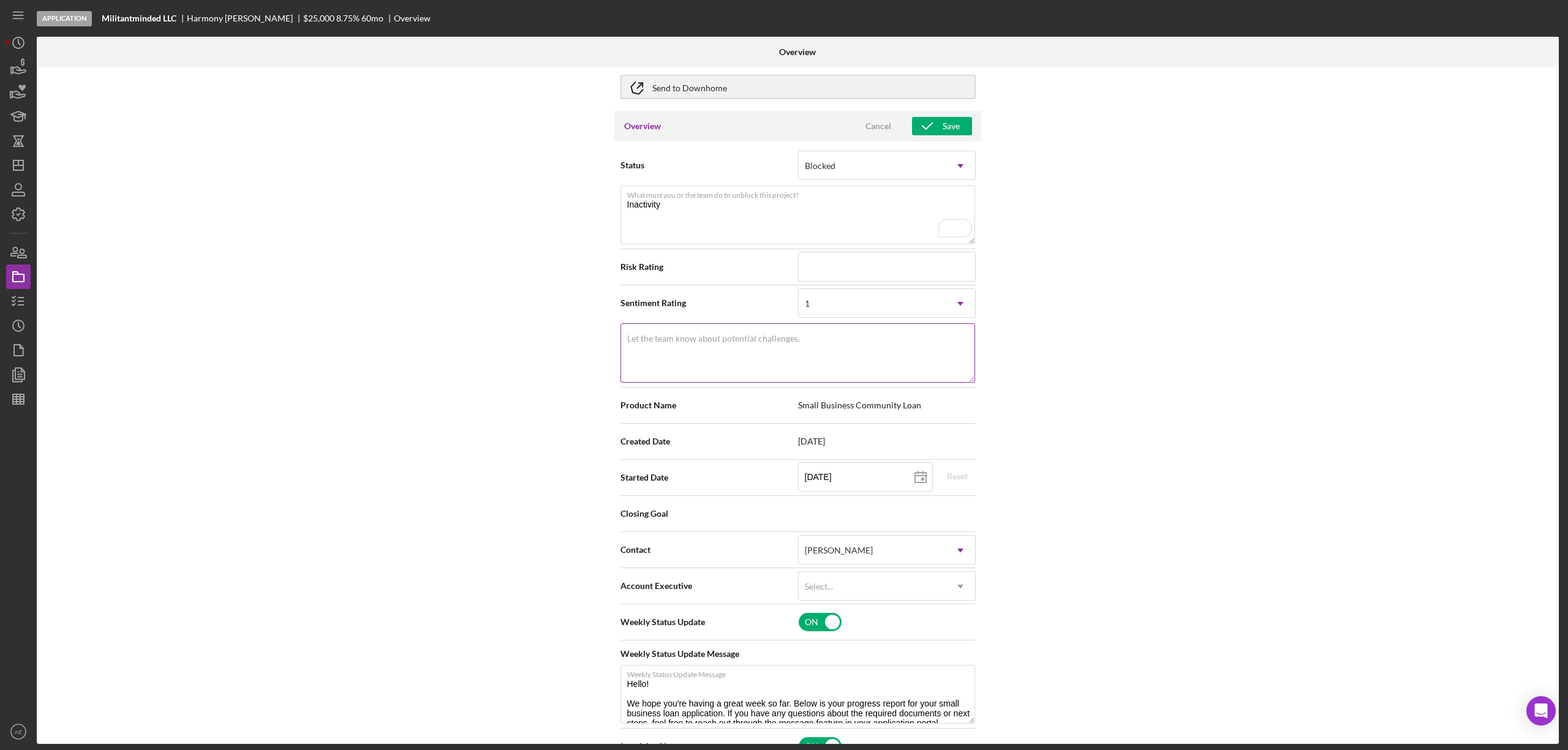
click at [699, 354] on textarea "Let the team know about potential challenges." at bounding box center [798, 352] width 355 height 59
paste textarea "Inactivity"
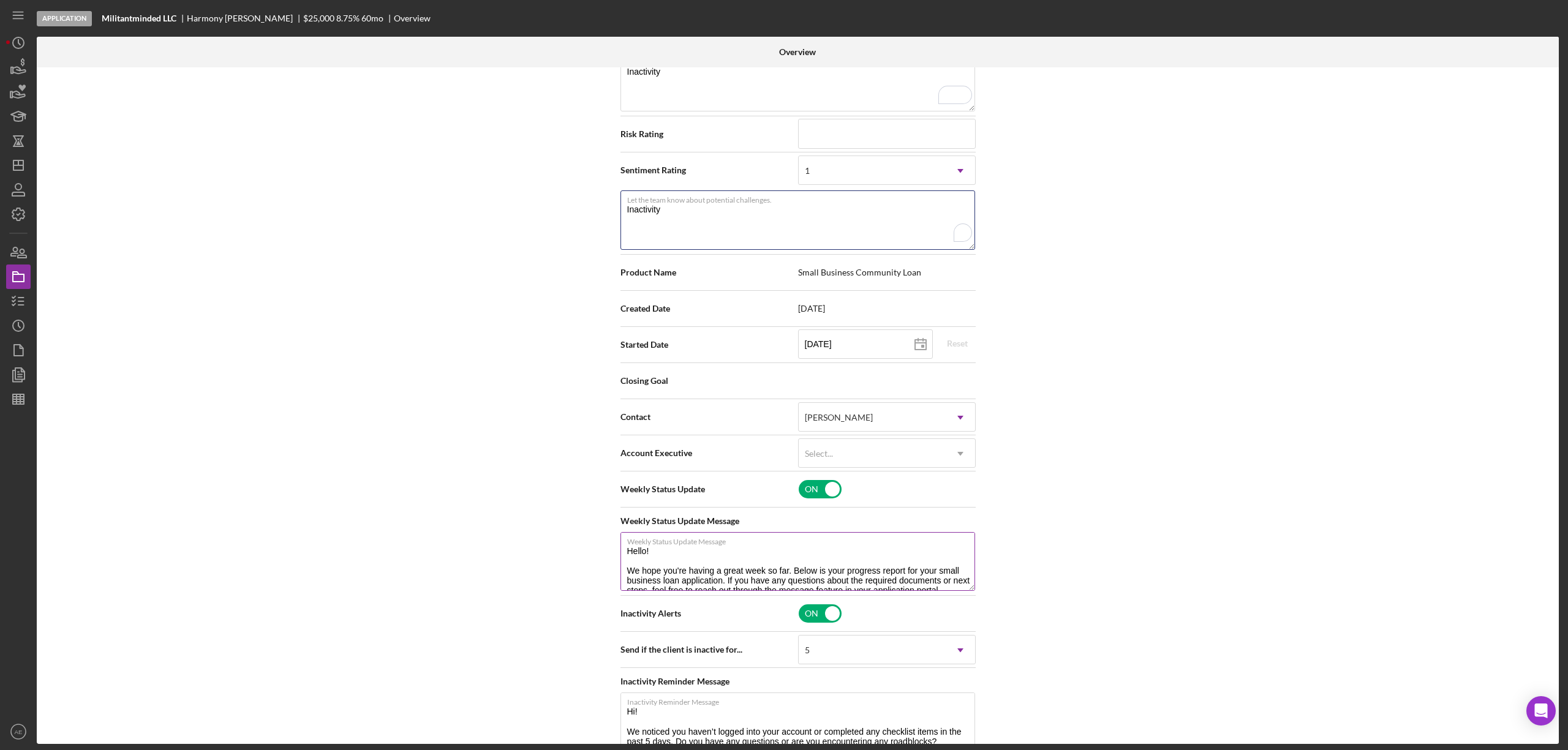
scroll to position [327, 0]
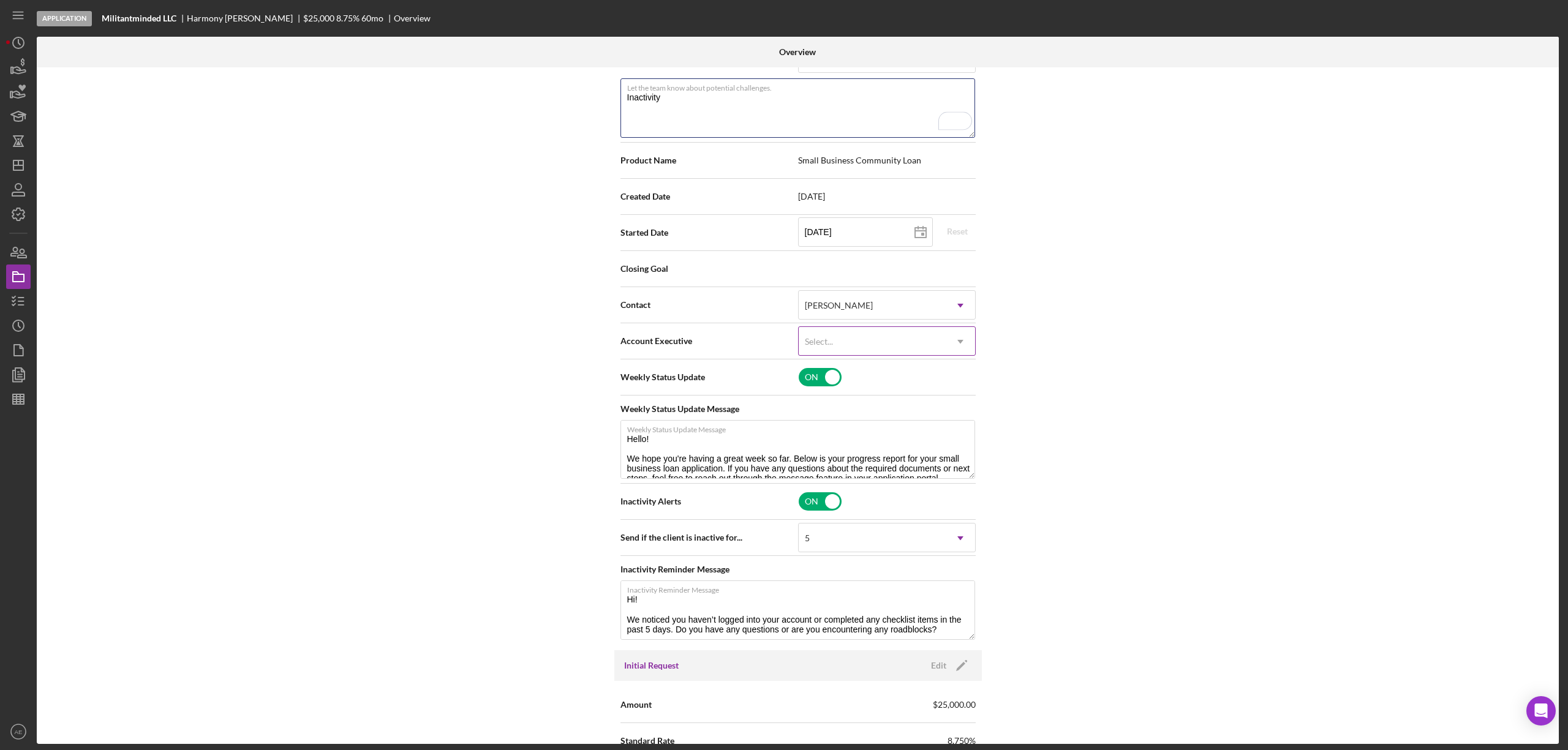
type textarea "Inactivity"
click at [834, 331] on div "Select..." at bounding box center [872, 341] width 147 height 28
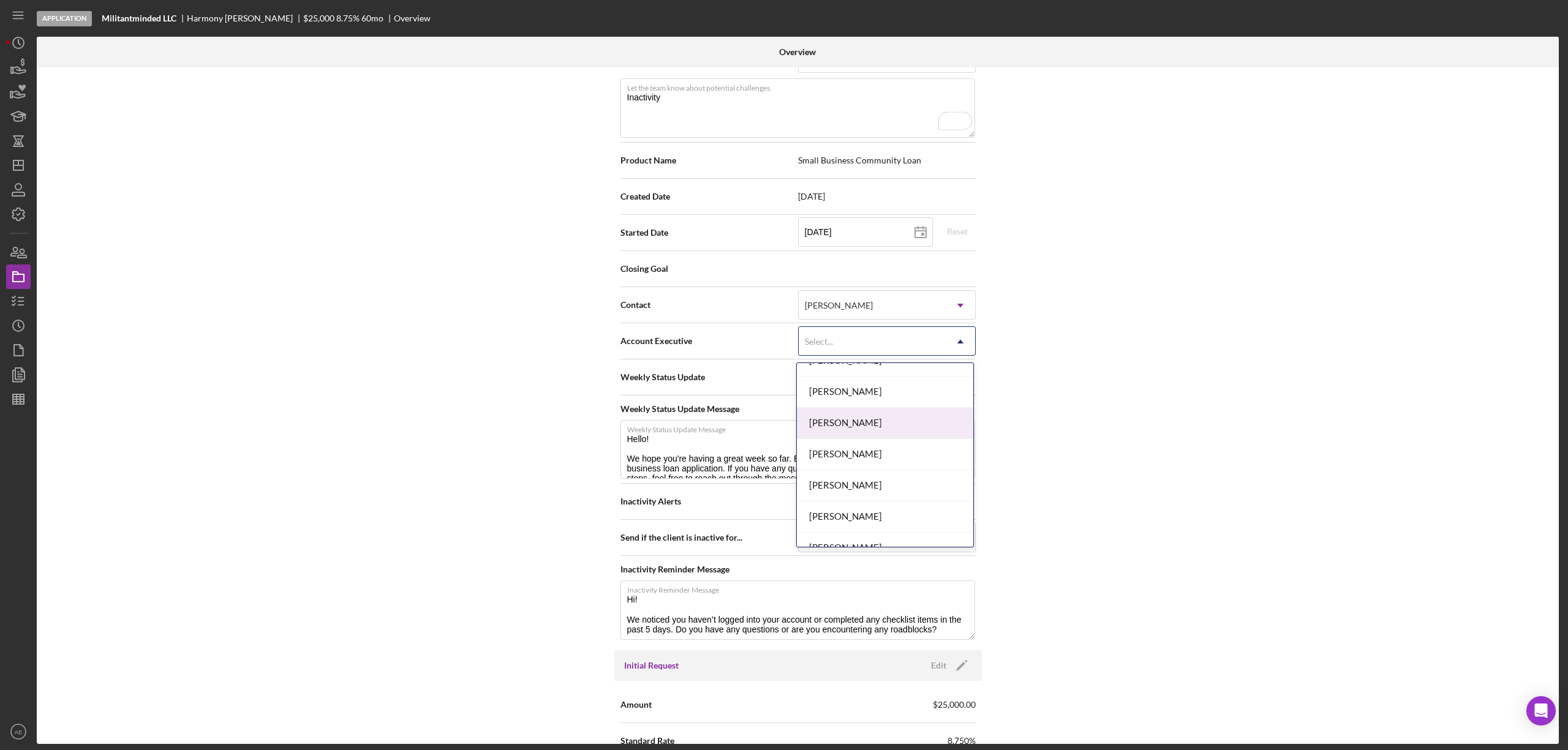
scroll to position [445, 0]
click at [884, 501] on div "[PERSON_NAME]" at bounding box center [885, 500] width 177 height 31
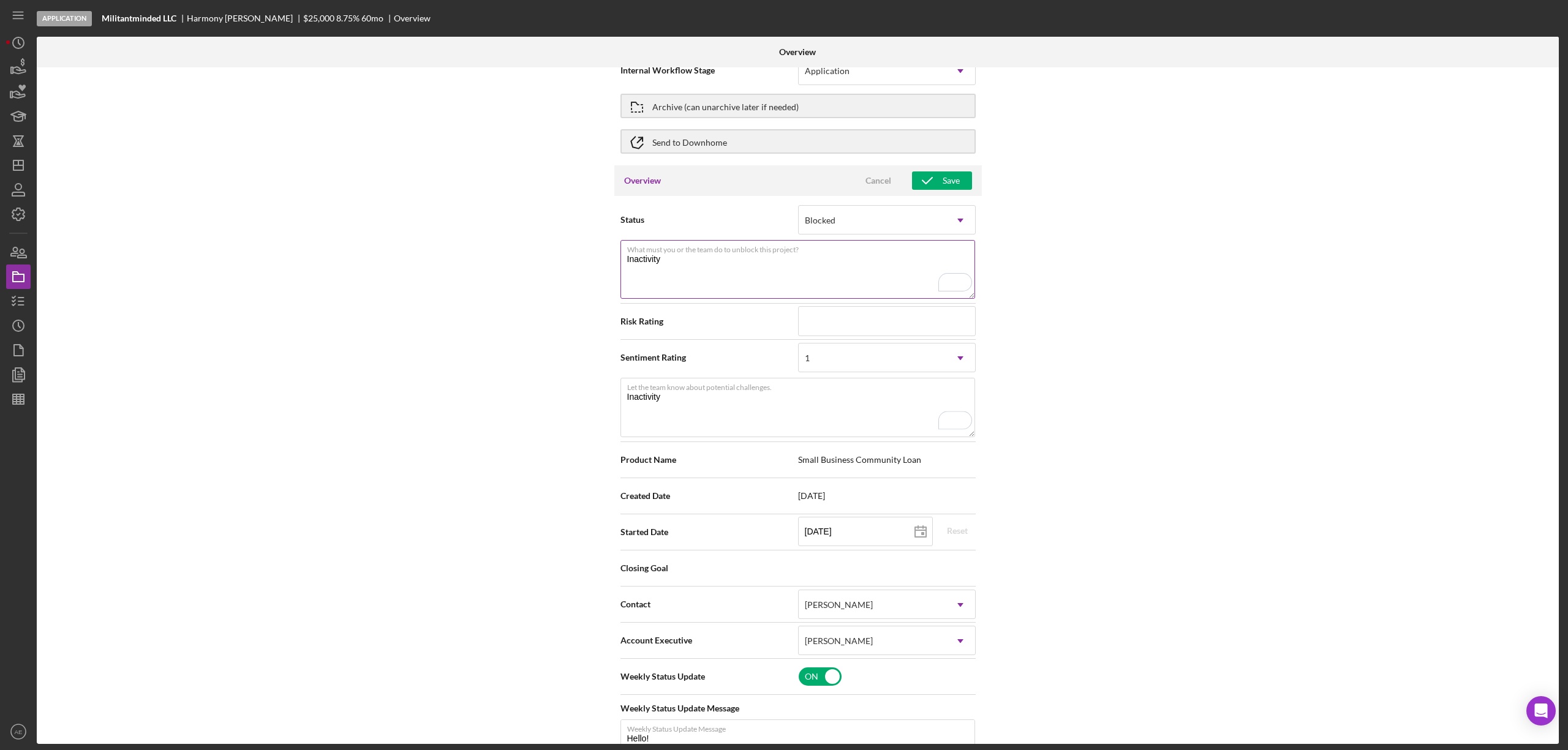
scroll to position [0, 0]
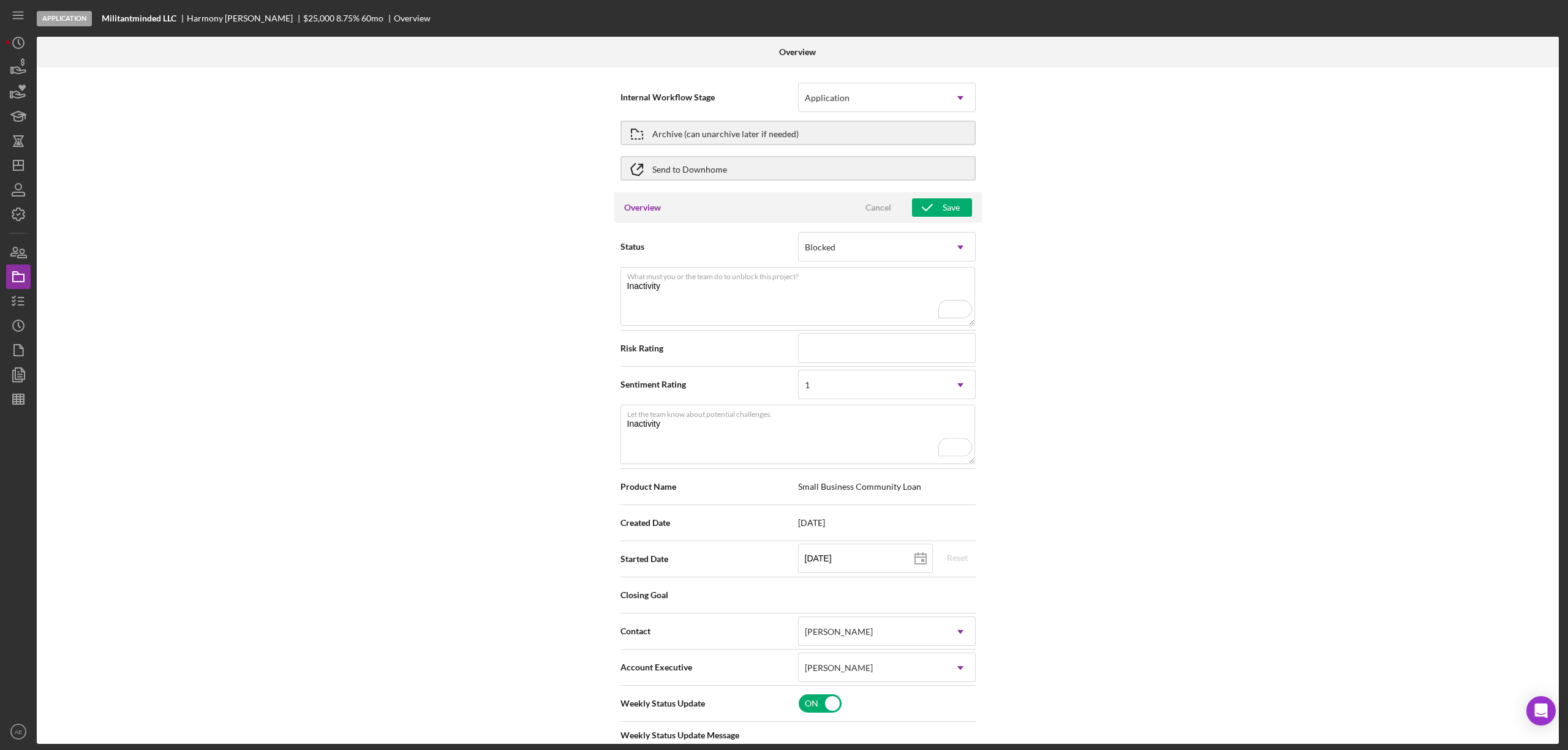
click at [932, 218] on div "Overview Cancel Save" at bounding box center [798, 207] width 367 height 30
click at [932, 217] on div "Overview Cancel Save" at bounding box center [798, 207] width 367 height 30
click at [929, 212] on icon "button" at bounding box center [927, 207] width 30 height 30
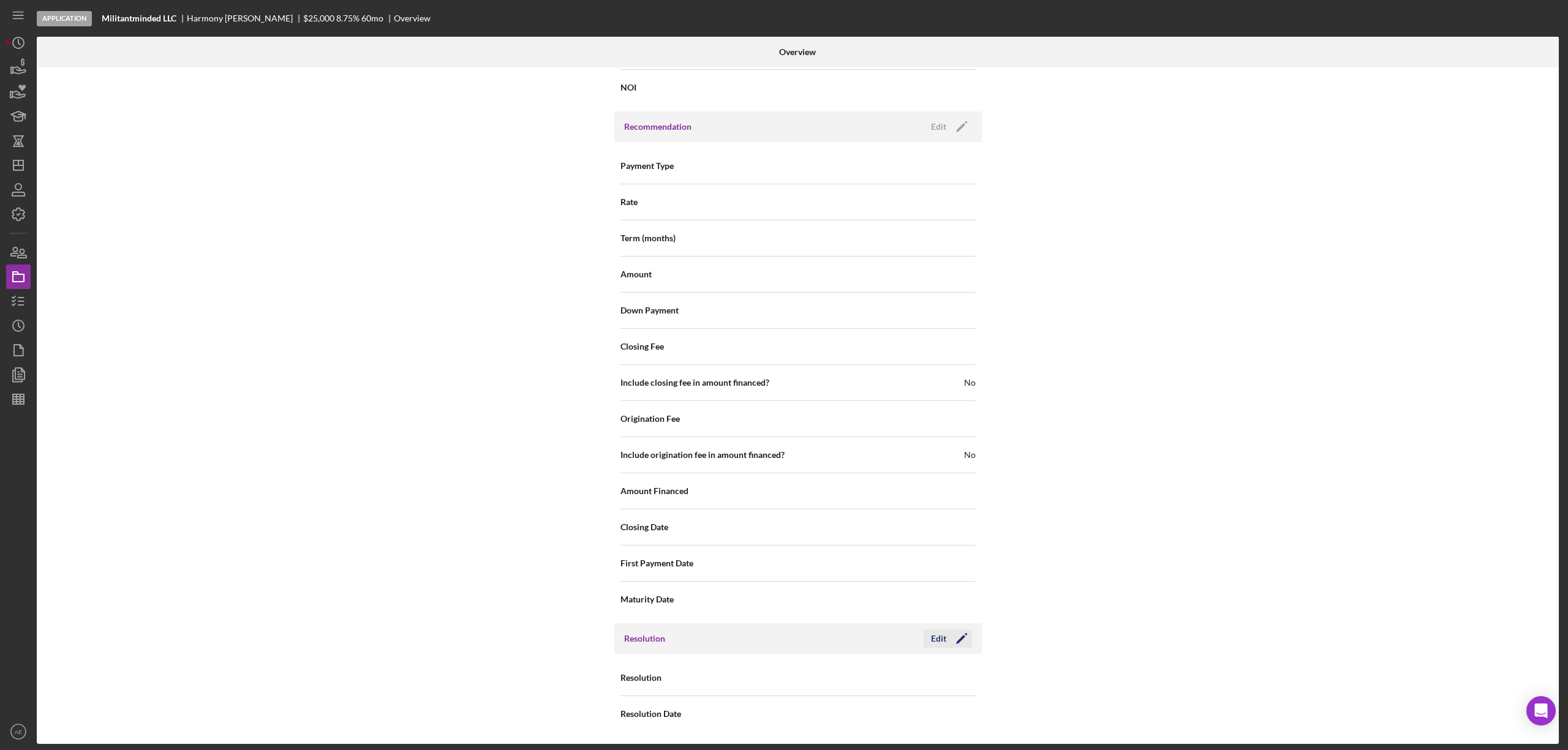
click at [946, 642] on icon "Icon/Edit" at bounding box center [961, 638] width 30 height 30
click at [913, 675] on div "Select..." at bounding box center [872, 679] width 147 height 28
click at [866, 642] on div "Withdrawn" at bounding box center [885, 642] width 177 height 31
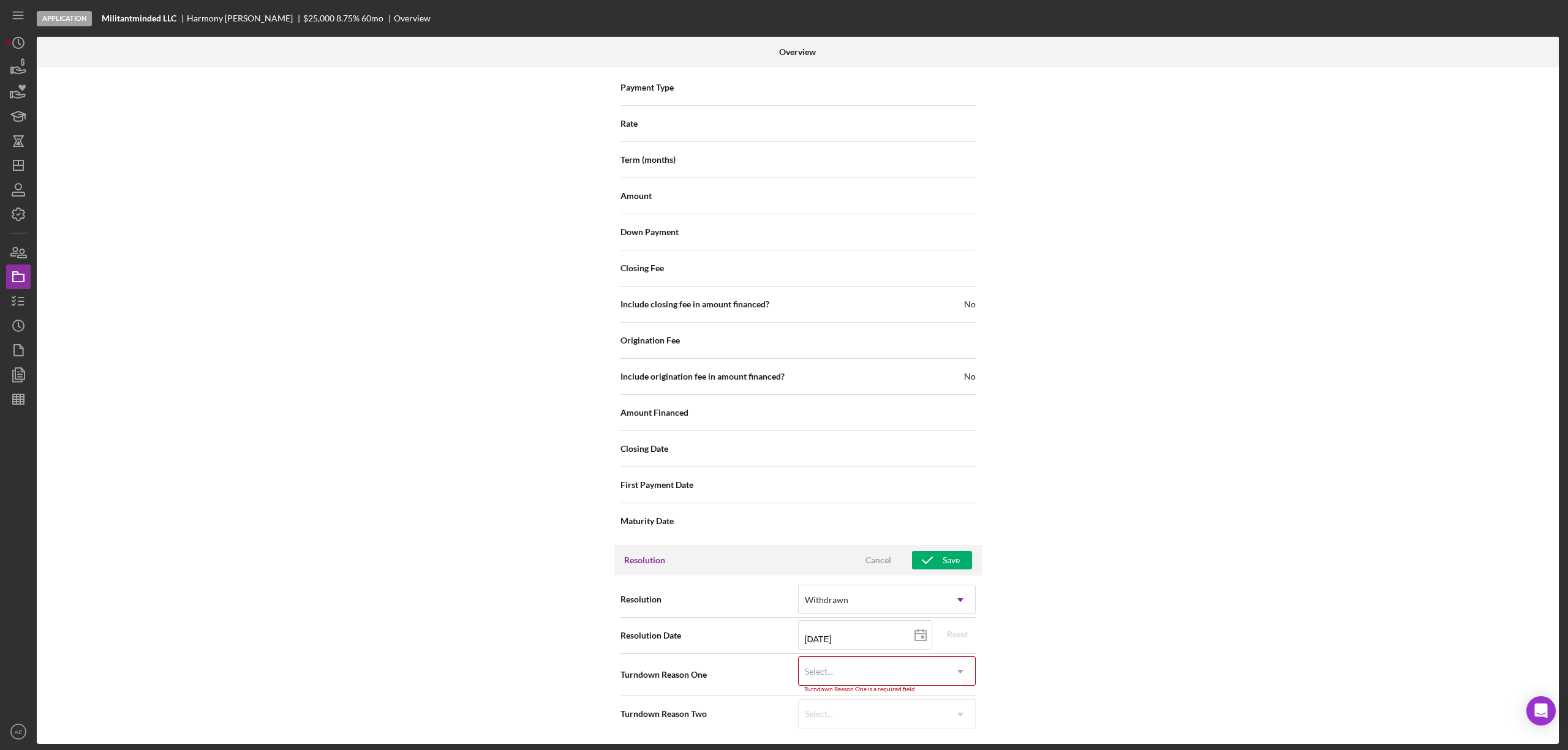
click at [875, 666] on div "Select..." at bounding box center [872, 672] width 147 height 28
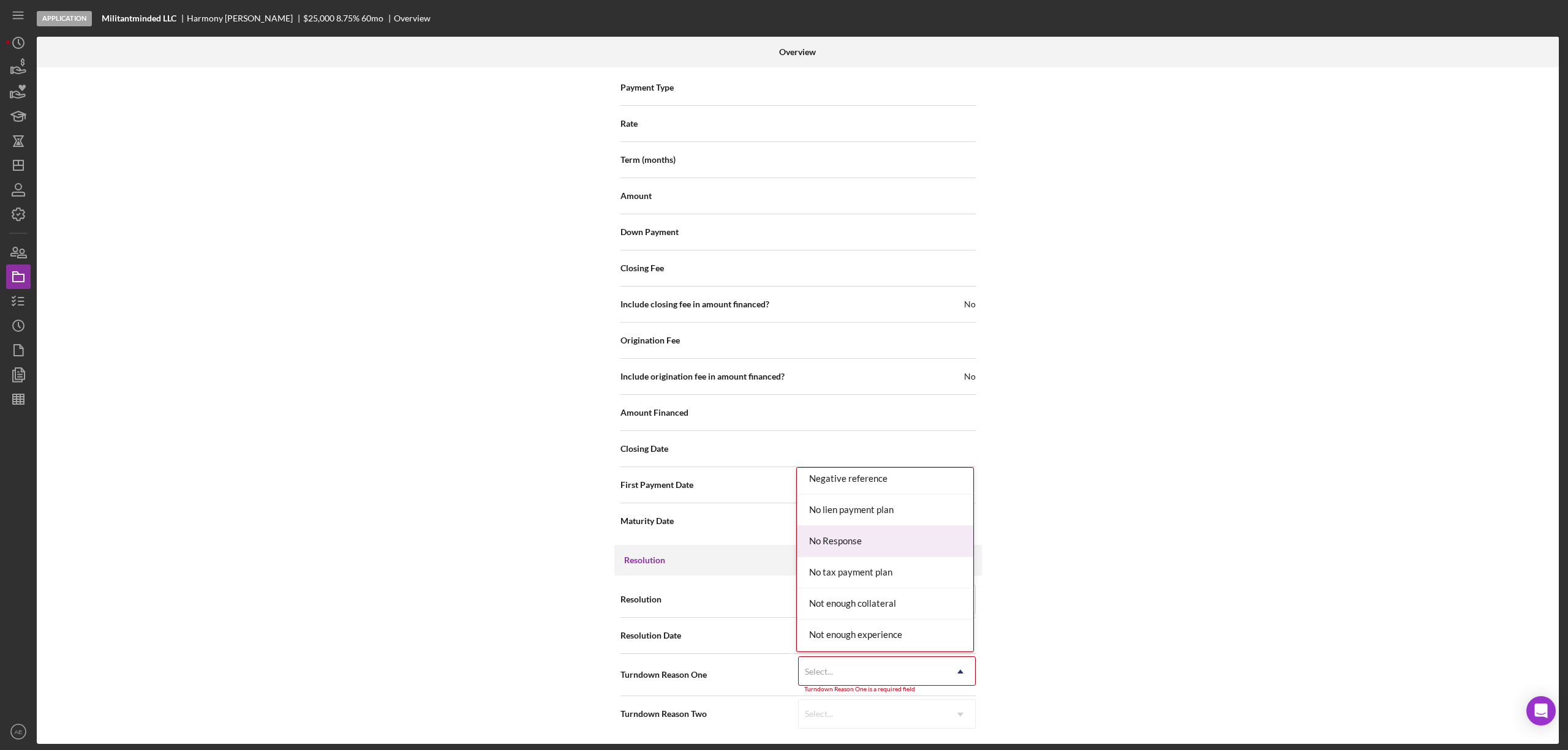
click at [870, 544] on div "No Response" at bounding box center [885, 541] width 177 height 31
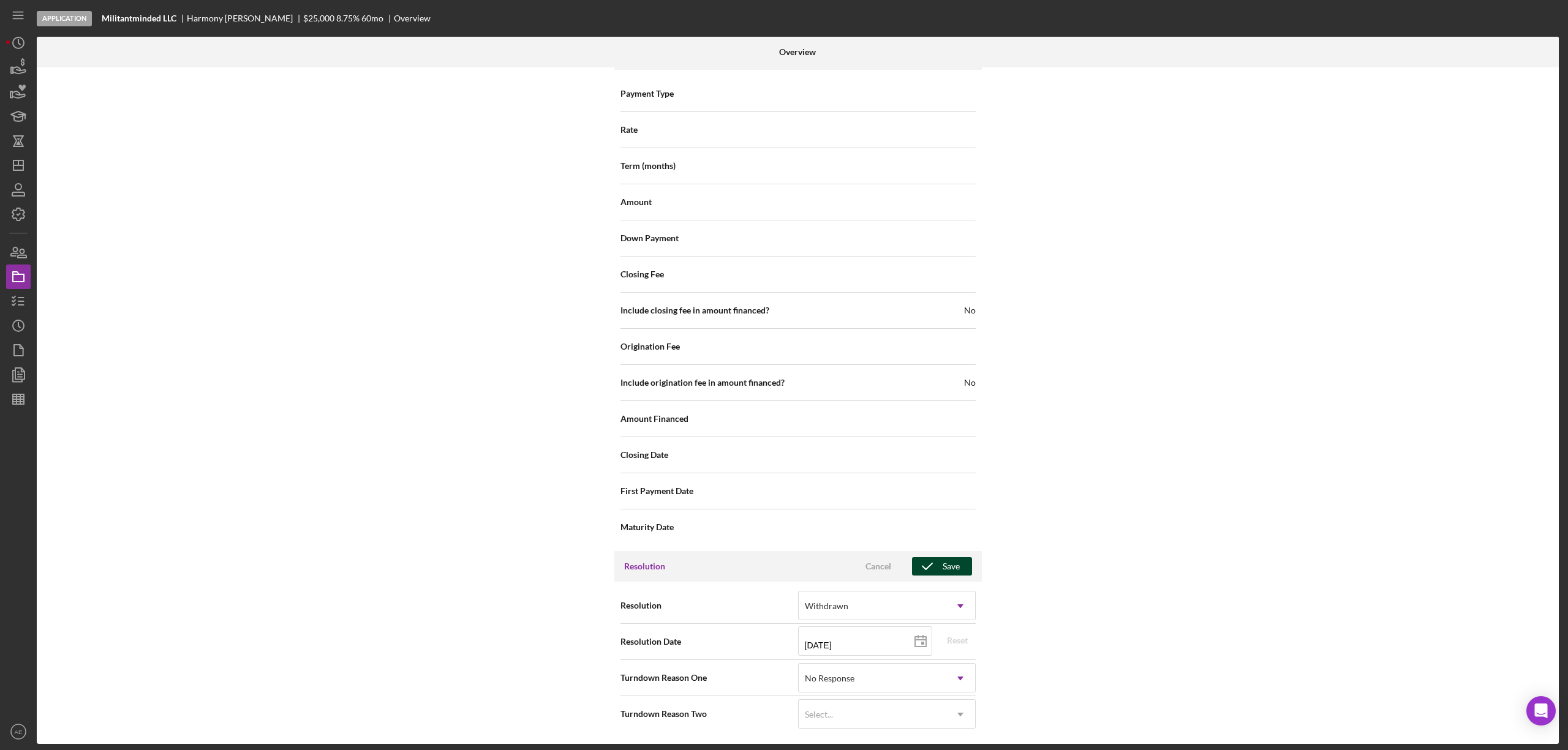
click at [928, 559] on icon "button" at bounding box center [927, 566] width 30 height 30
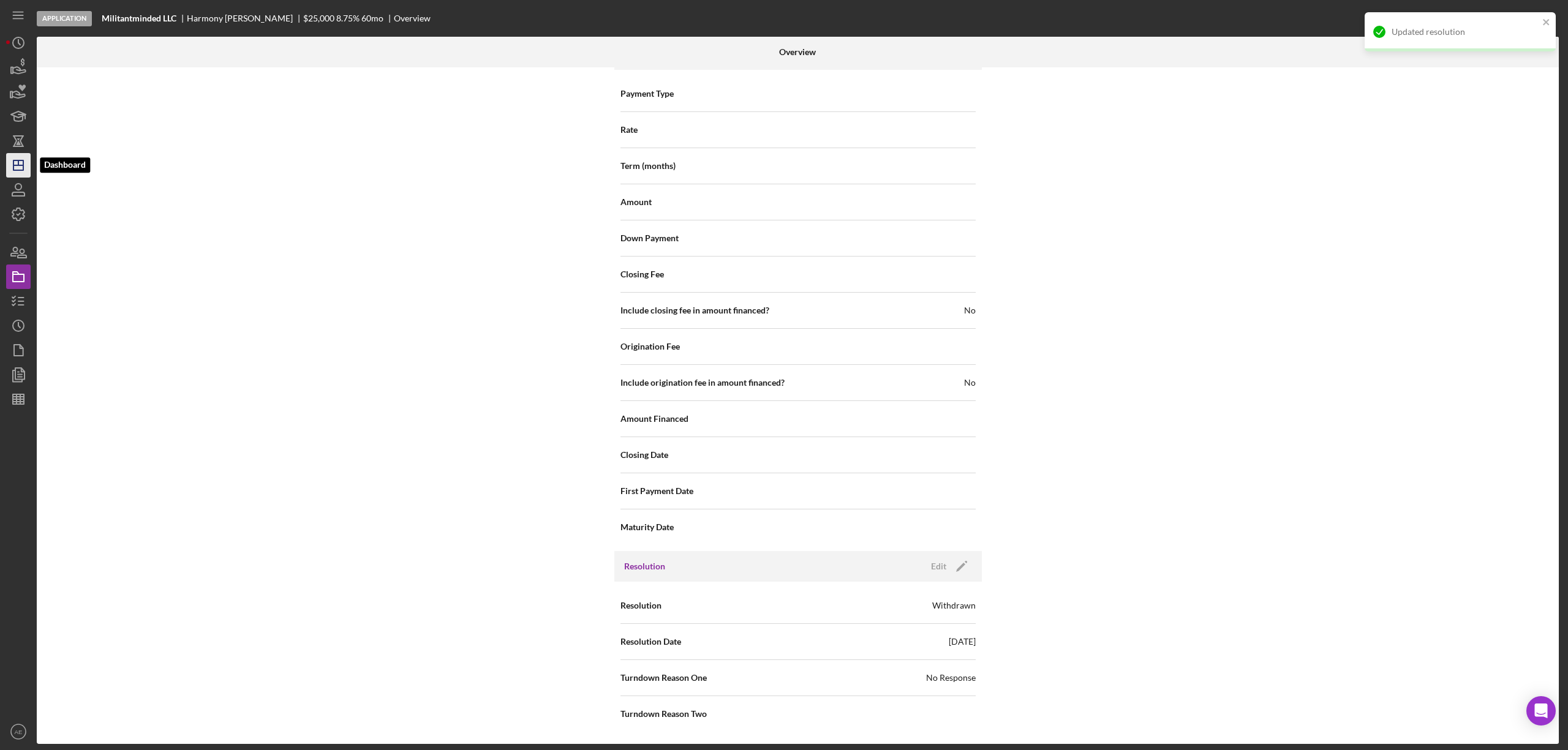
click at [20, 166] on line "button" at bounding box center [18, 166] width 10 height 0
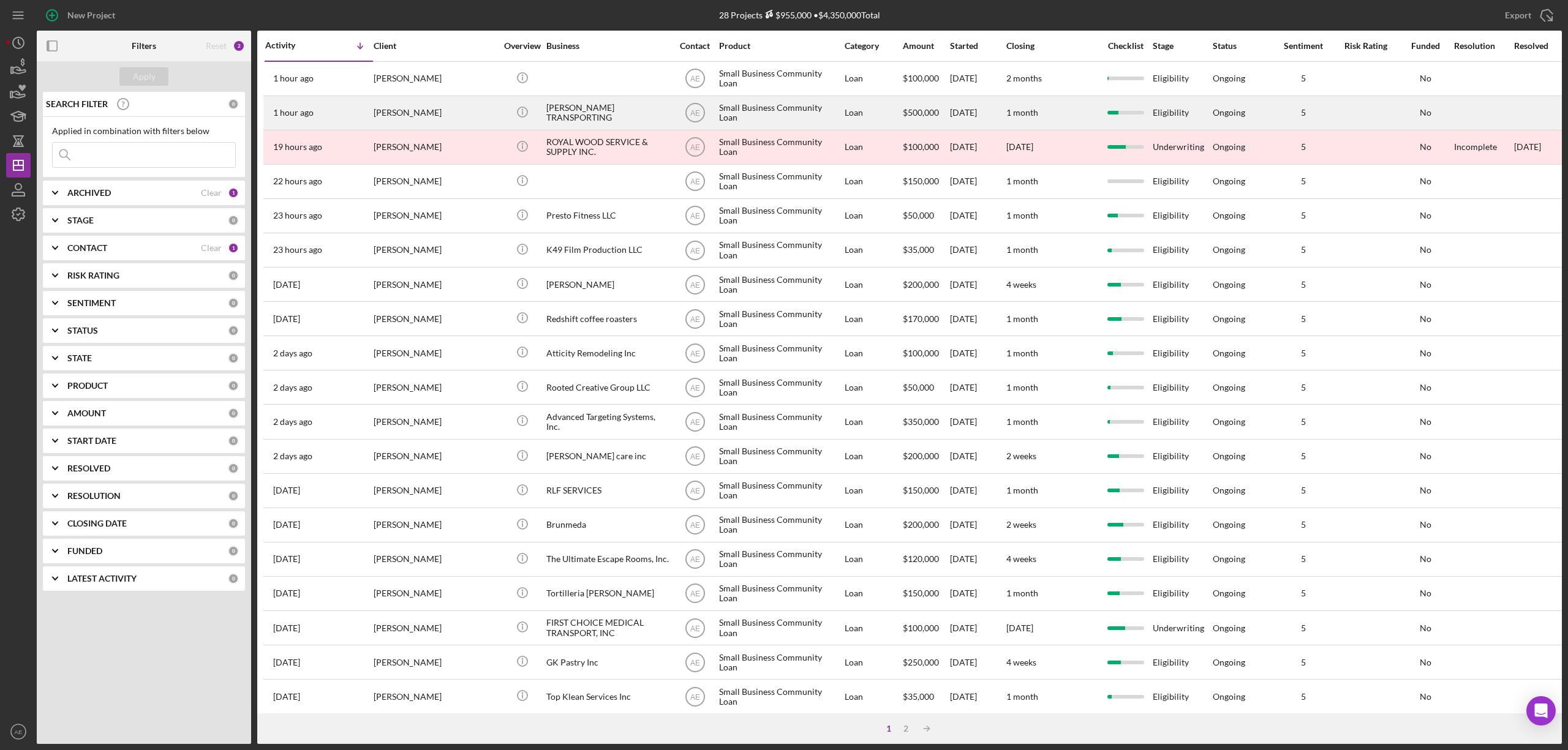
click at [602, 115] on div "[PERSON_NAME] TRANSPORTING" at bounding box center [607, 113] width 123 height 33
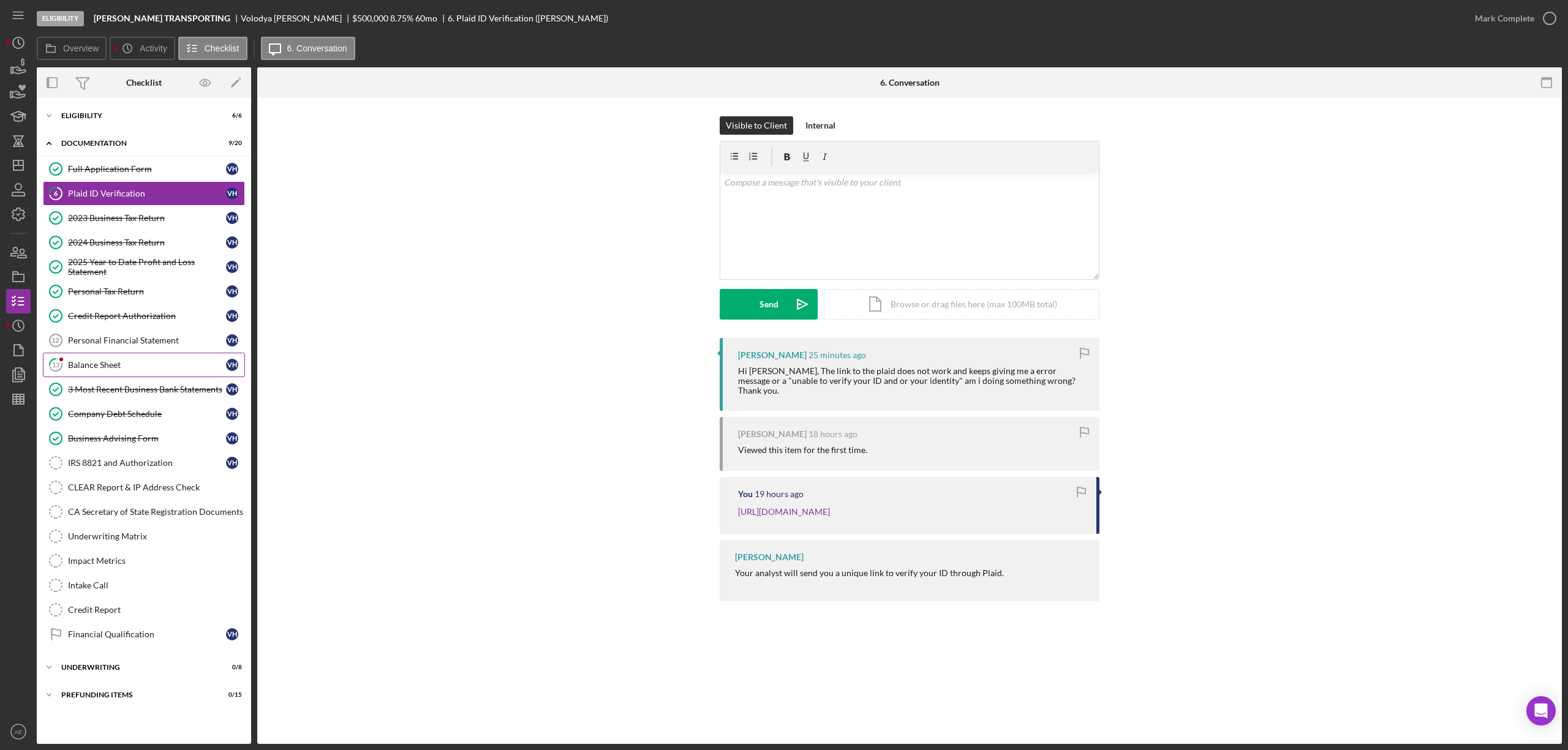
click at [136, 376] on link "13 Balance Sheet V H" at bounding box center [144, 365] width 202 height 24
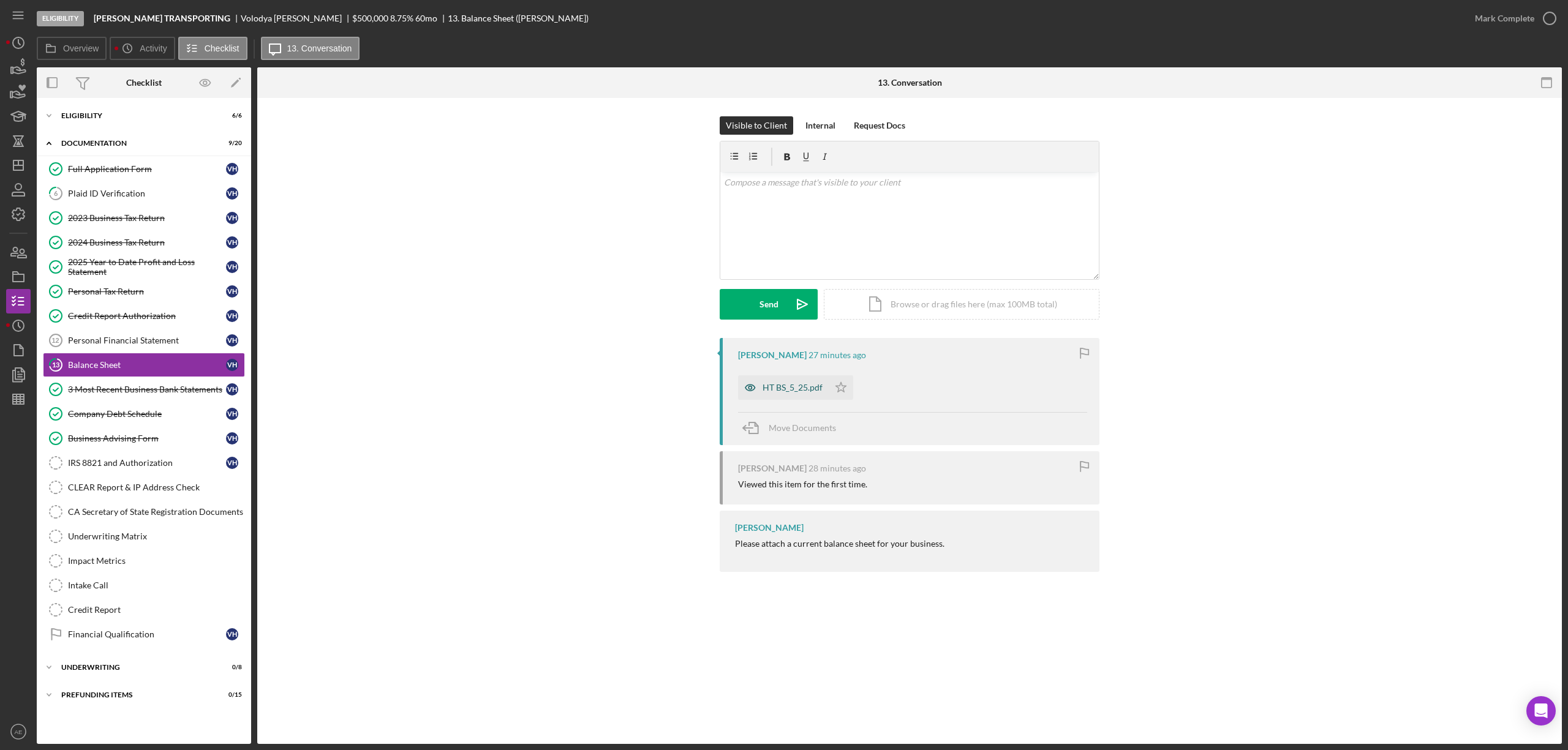
click at [743, 387] on icon "button" at bounding box center [750, 388] width 24 height 24
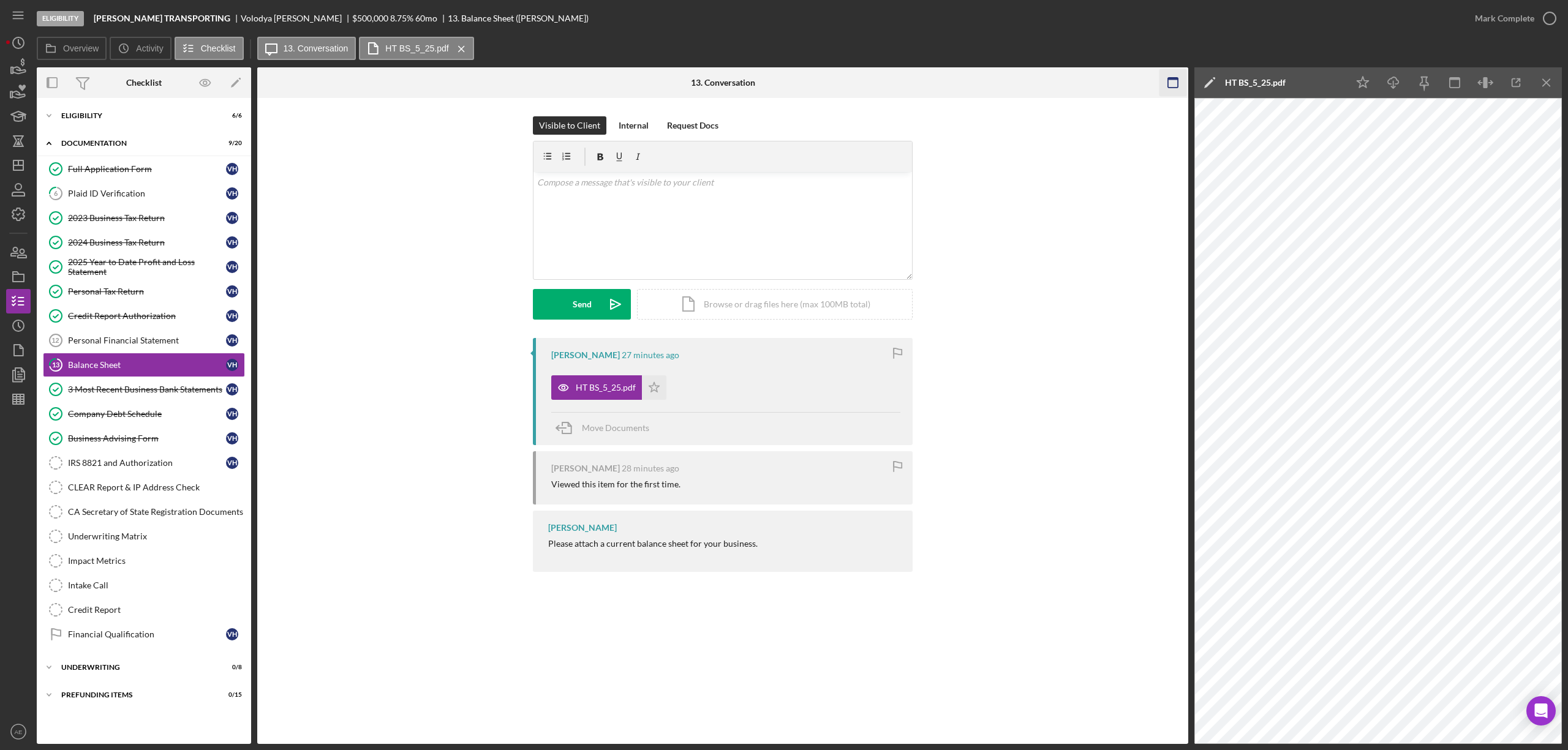
click at [1169, 84] on rect "button" at bounding box center [1173, 83] width 10 height 10
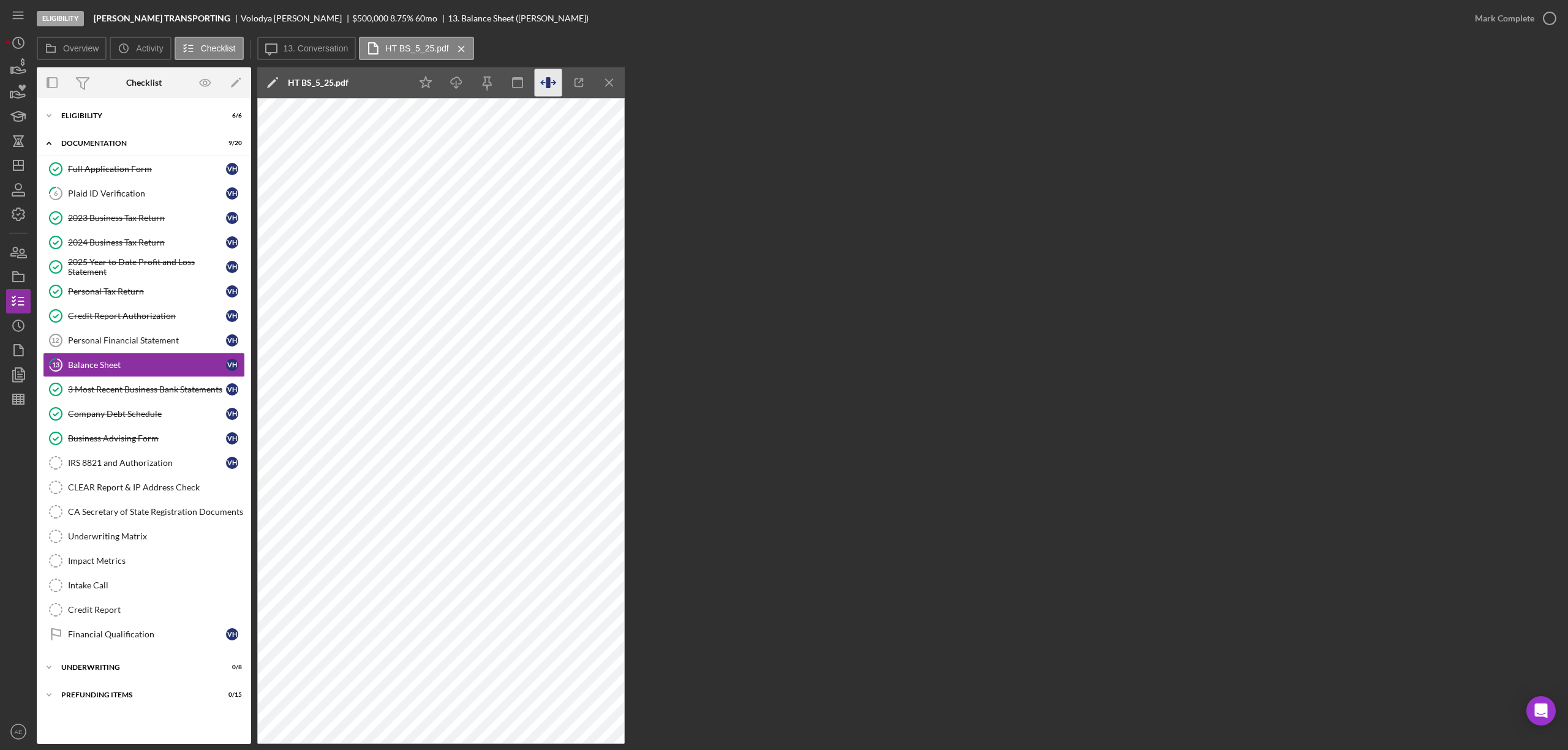
click at [555, 82] on icon "button" at bounding box center [553, 82] width 4 height 4
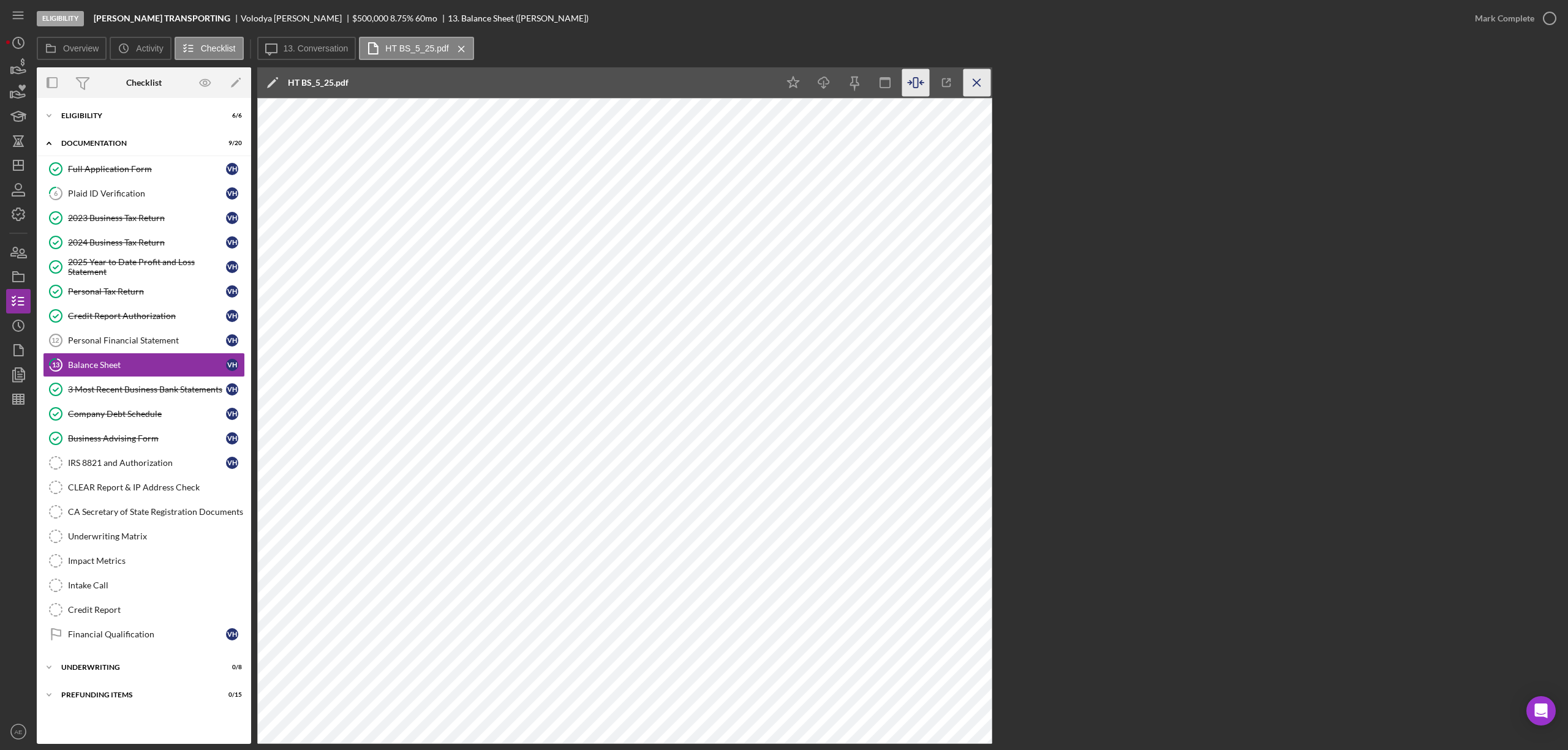
click at [975, 77] on icon "Icon/Menu Close" at bounding box center [977, 83] width 27 height 27
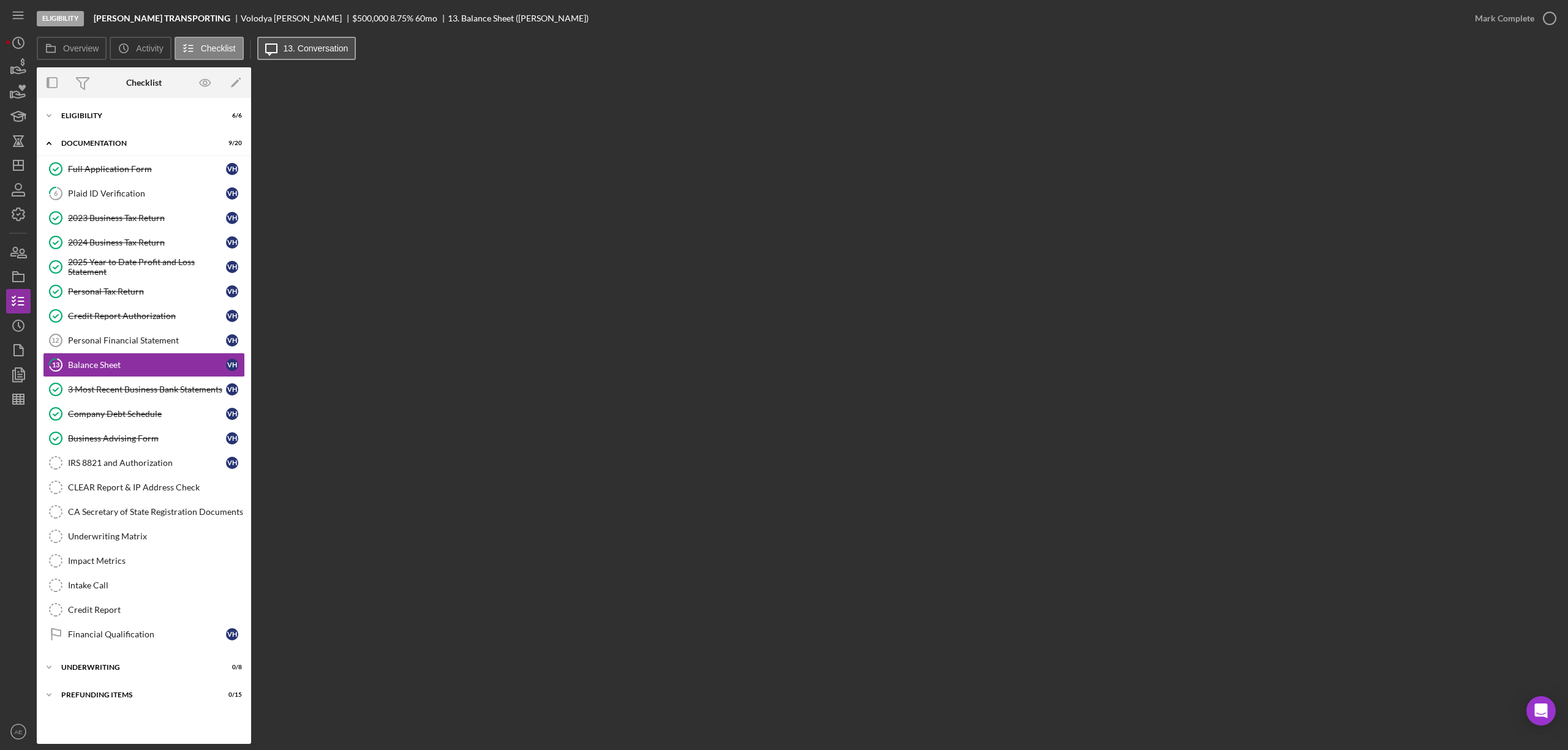
click at [295, 48] on label "13. Conversation" at bounding box center [316, 48] width 65 height 10
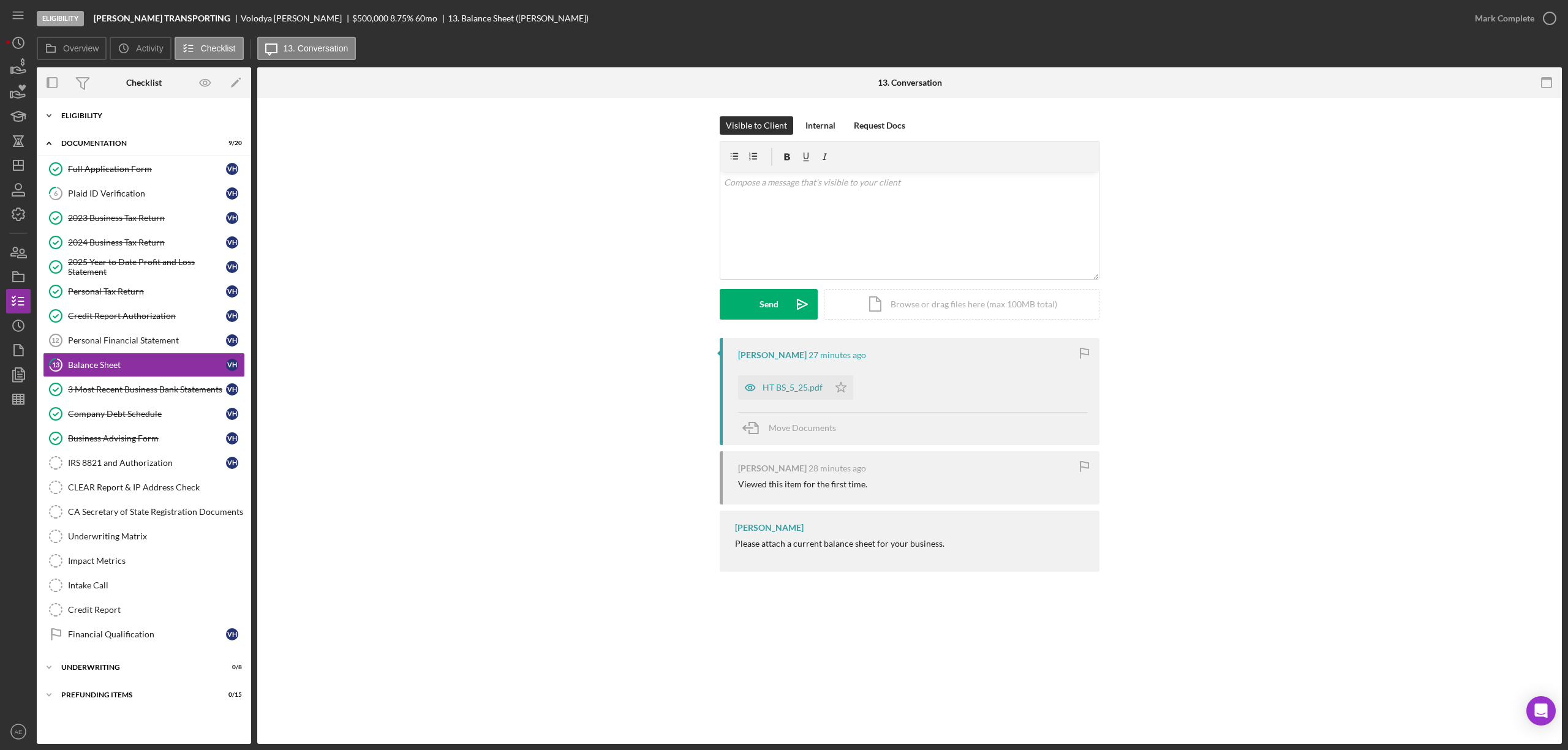
click at [115, 116] on div "Eligibility" at bounding box center [148, 115] width 174 height 7
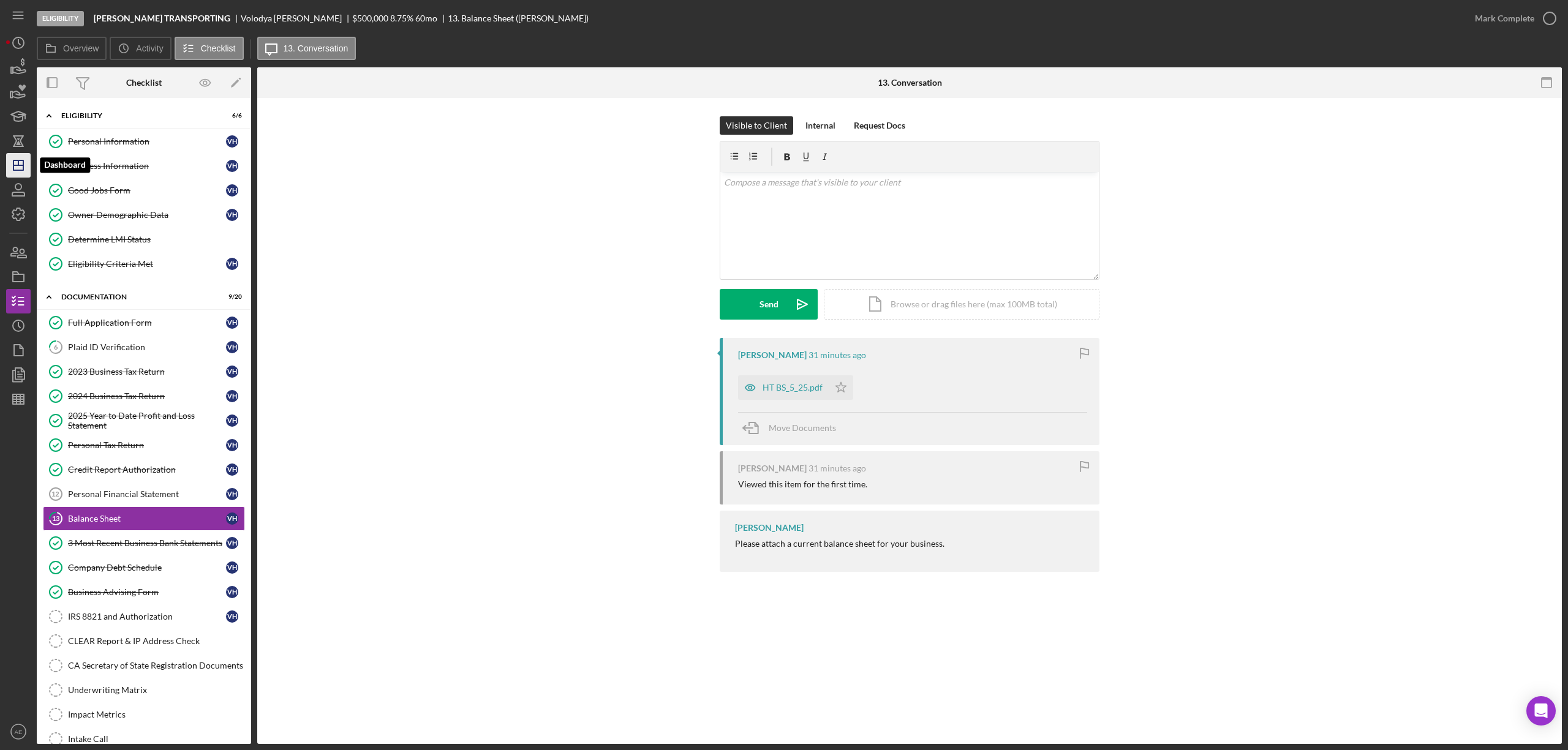
click at [21, 162] on icon "Icon/Dashboard" at bounding box center [18, 165] width 30 height 30
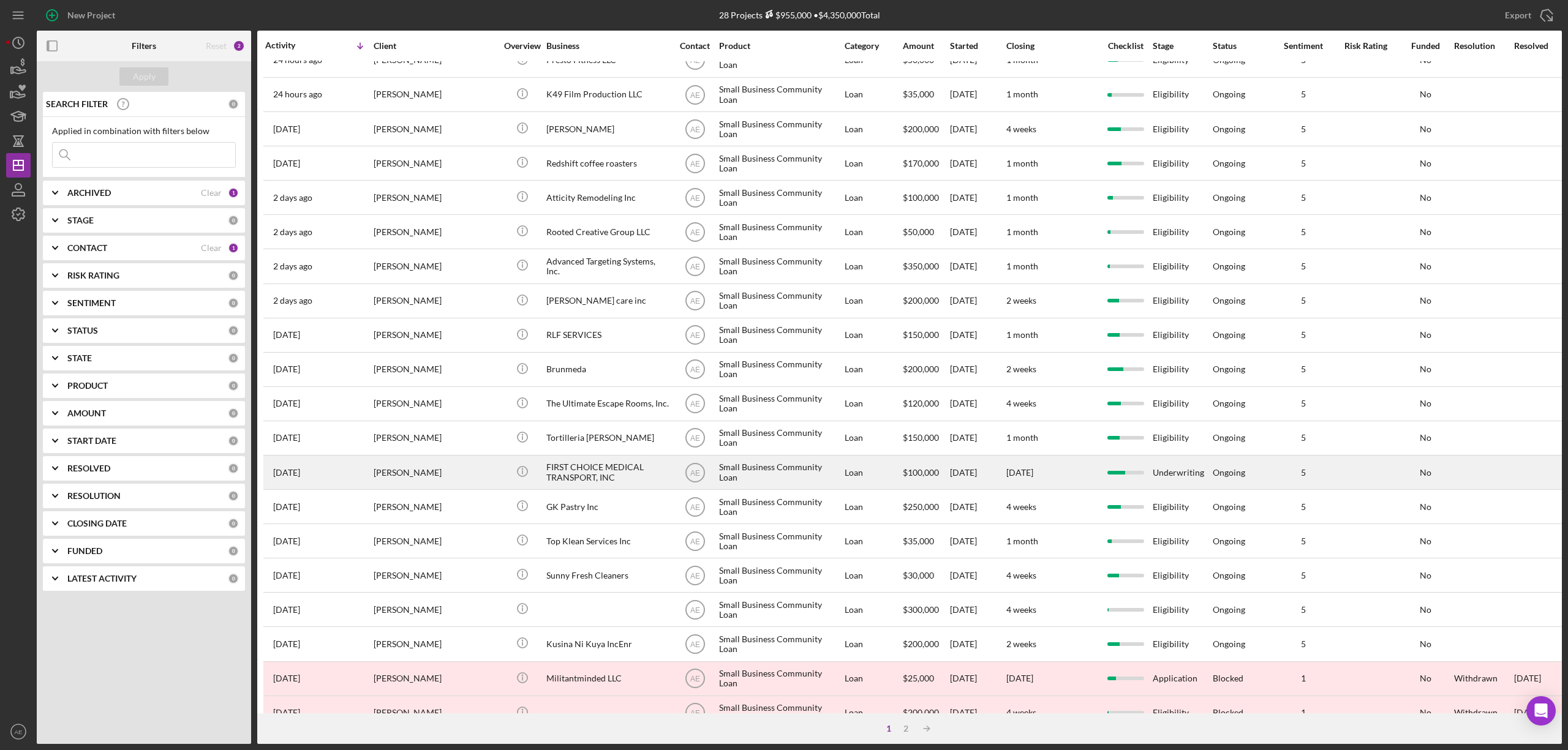
scroll to position [224, 0]
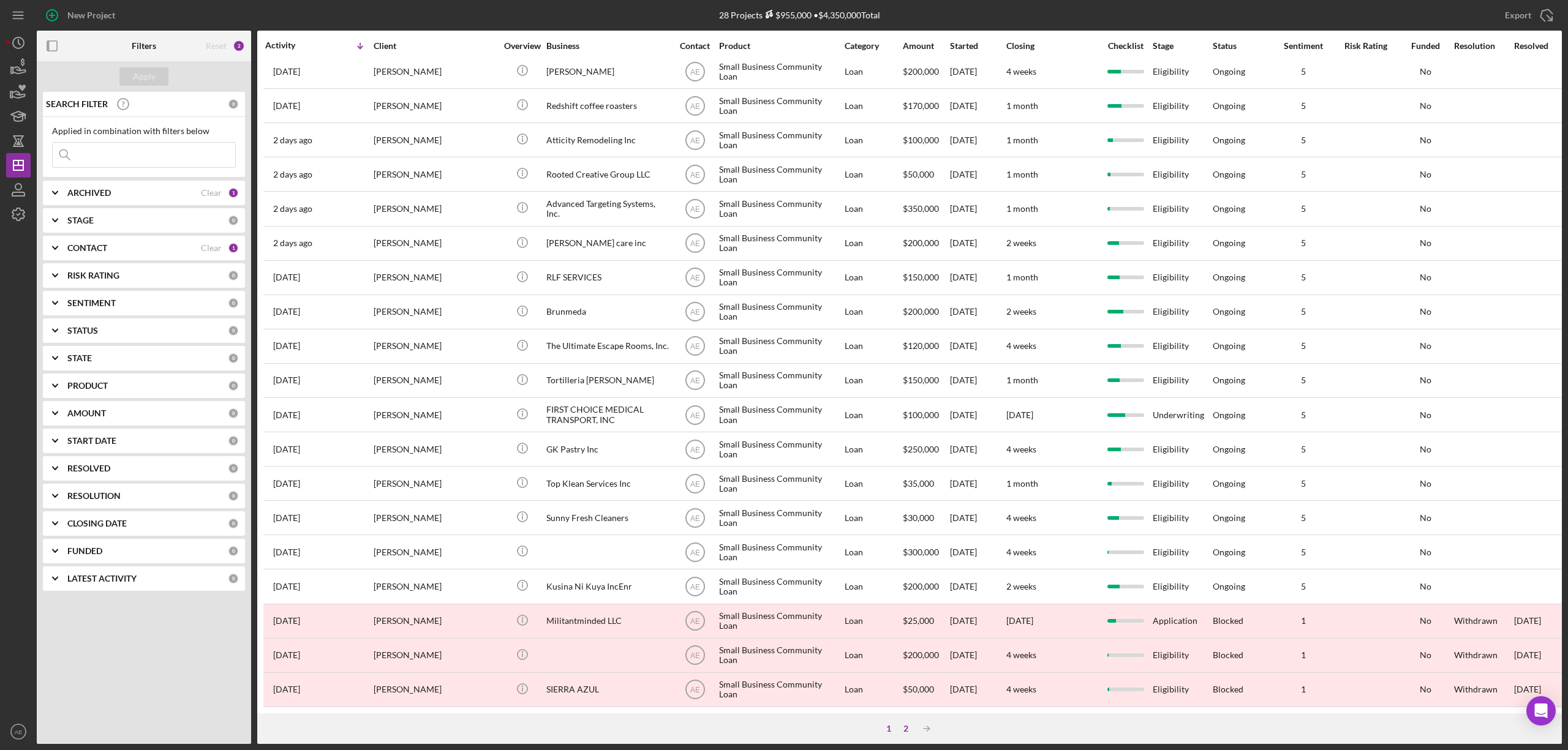
click at [905, 728] on div "2" at bounding box center [905, 729] width 17 height 10
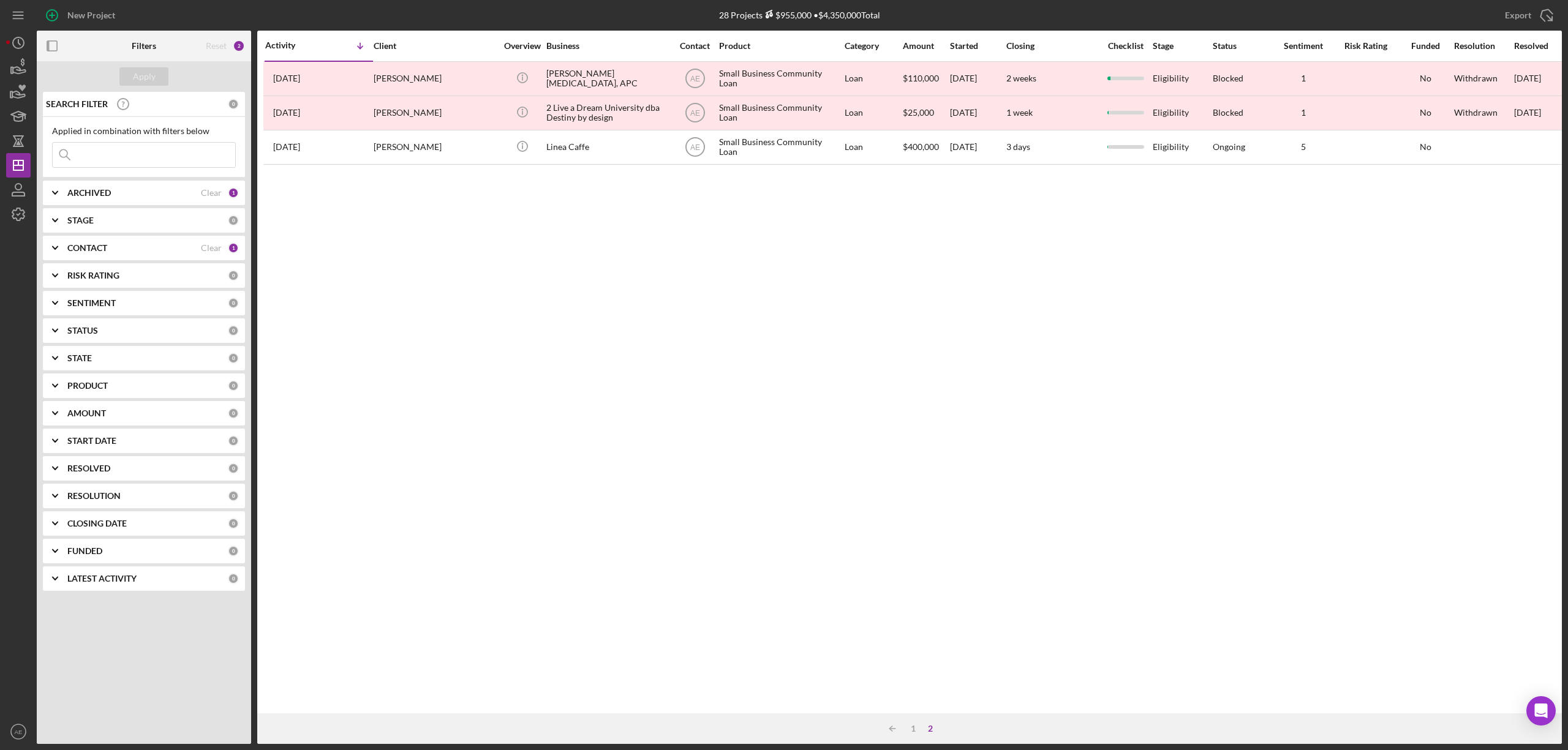
scroll to position [0, 0]
click at [909, 731] on div "1" at bounding box center [913, 729] width 17 height 10
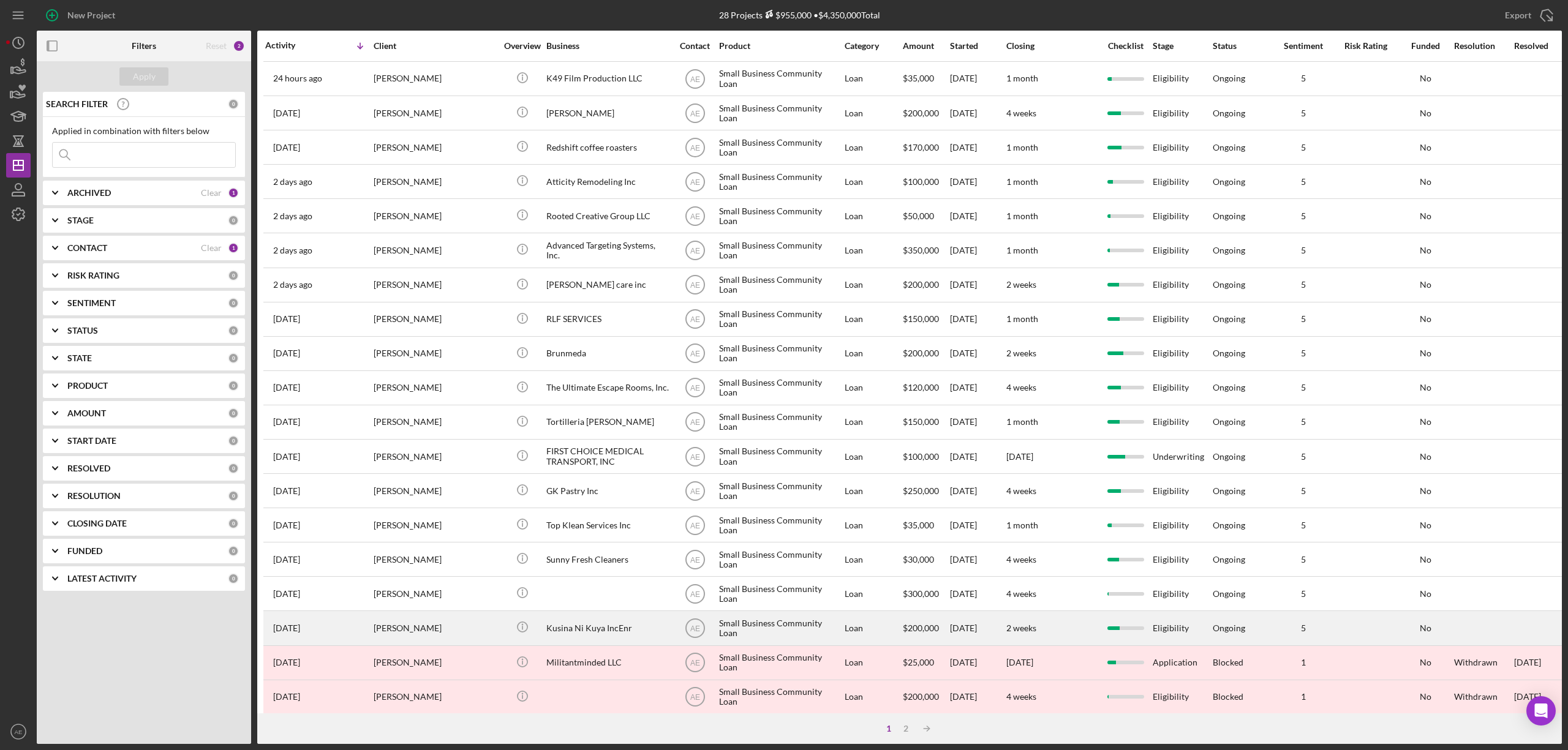
scroll to position [143, 0]
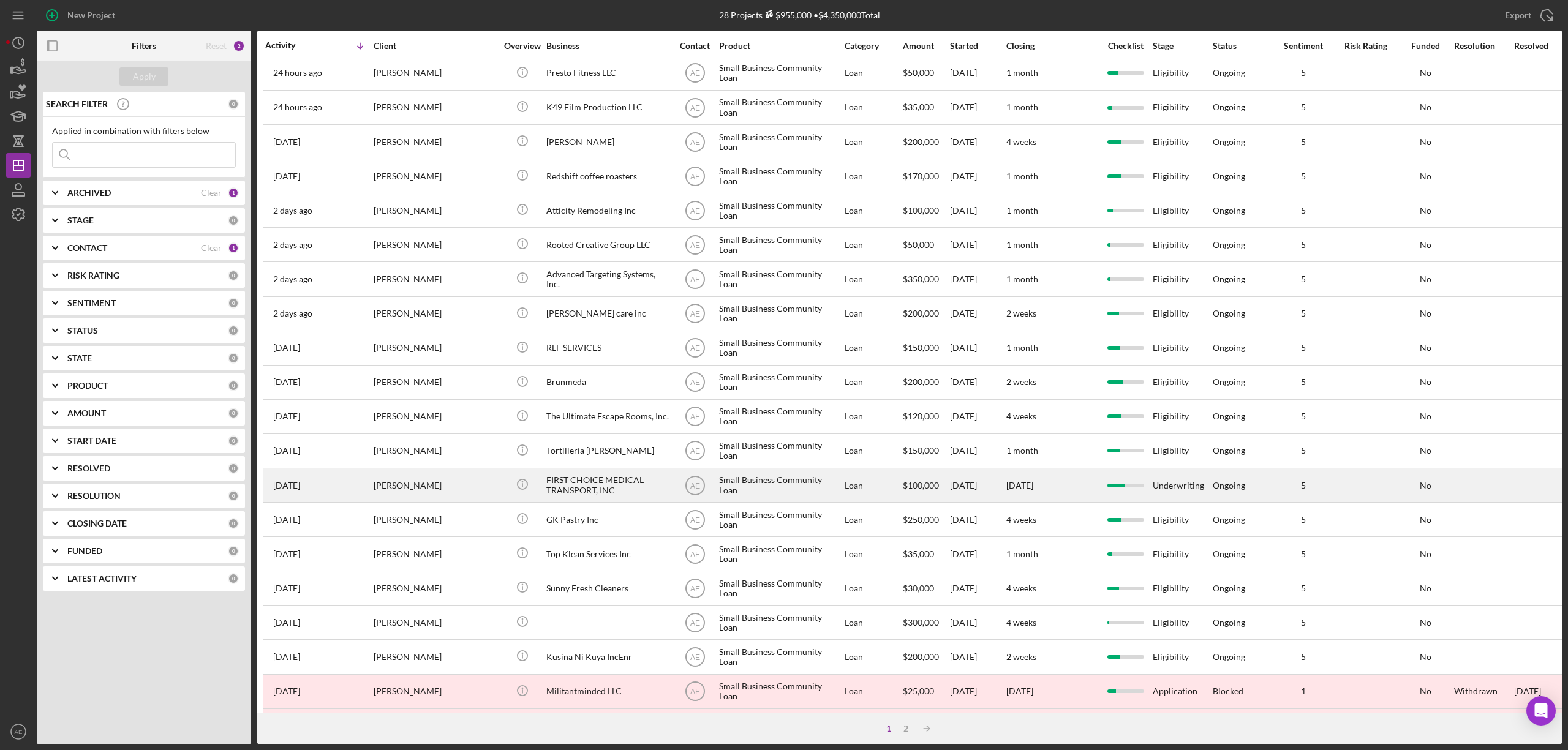
click at [461, 483] on div "[PERSON_NAME]" at bounding box center [434, 486] width 123 height 33
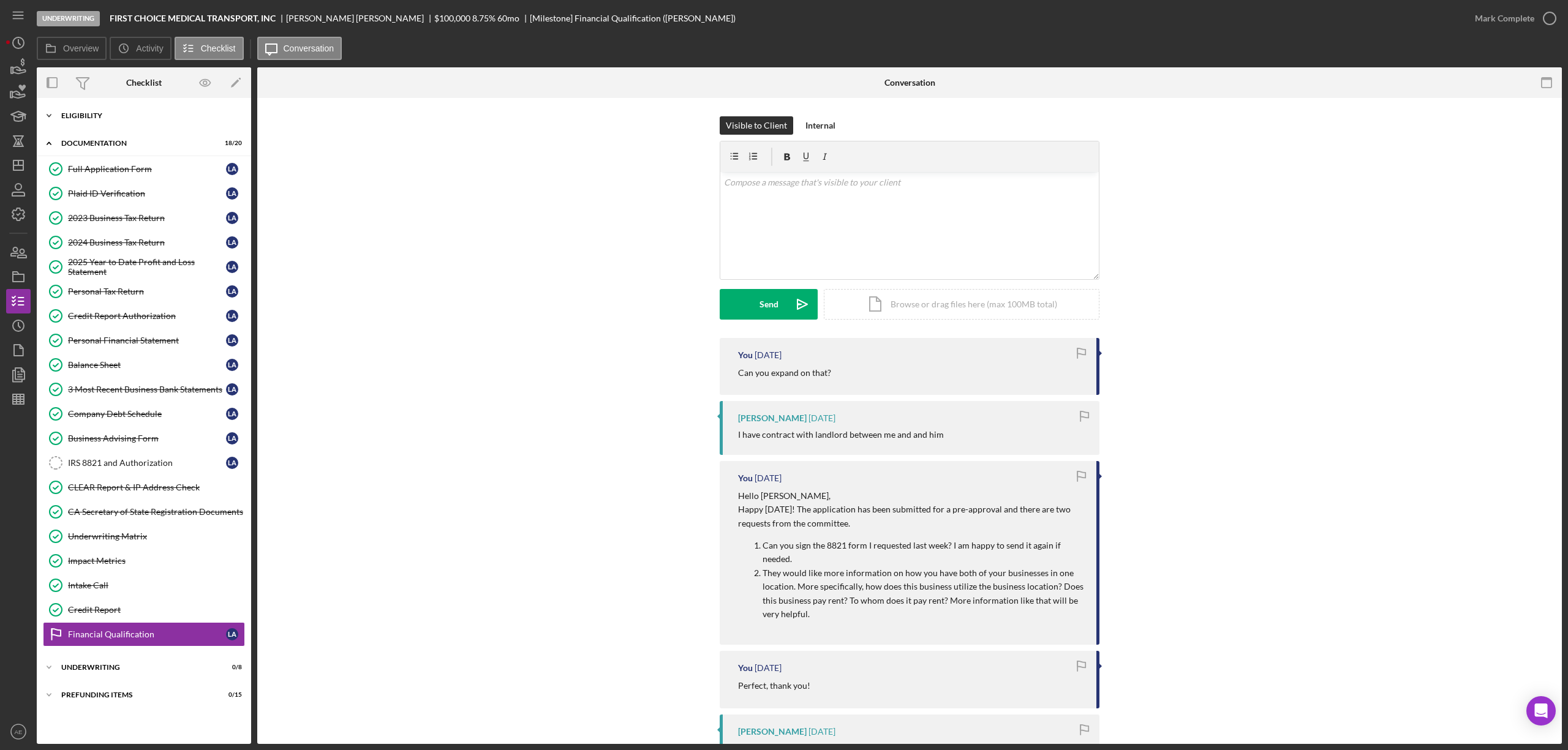
click at [118, 110] on div "Icon/Expander Eligibility 6 / 6" at bounding box center [144, 115] width 214 height 24
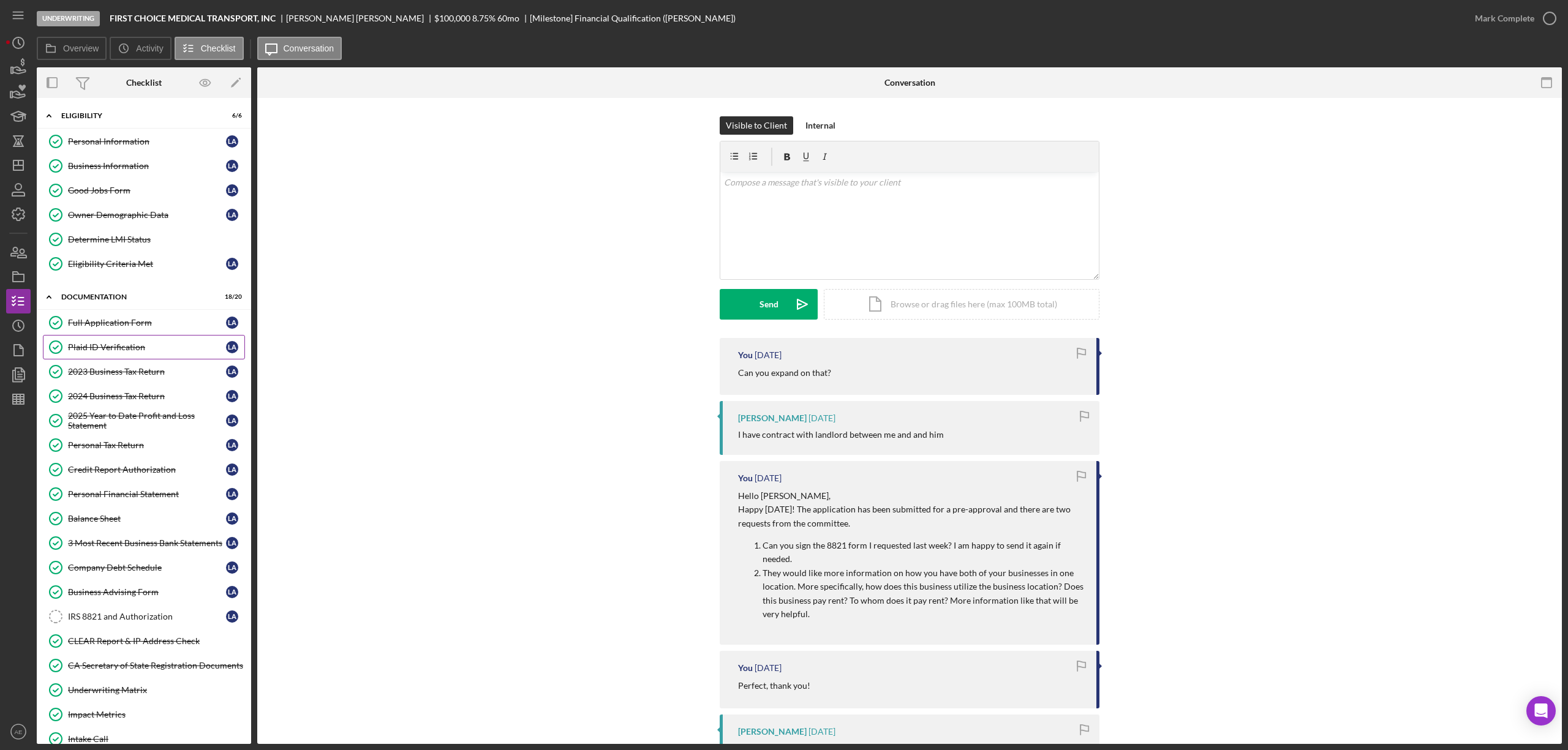
click at [141, 344] on link "Plaid ID Verification Plaid ID Verification L A" at bounding box center [144, 347] width 202 height 24
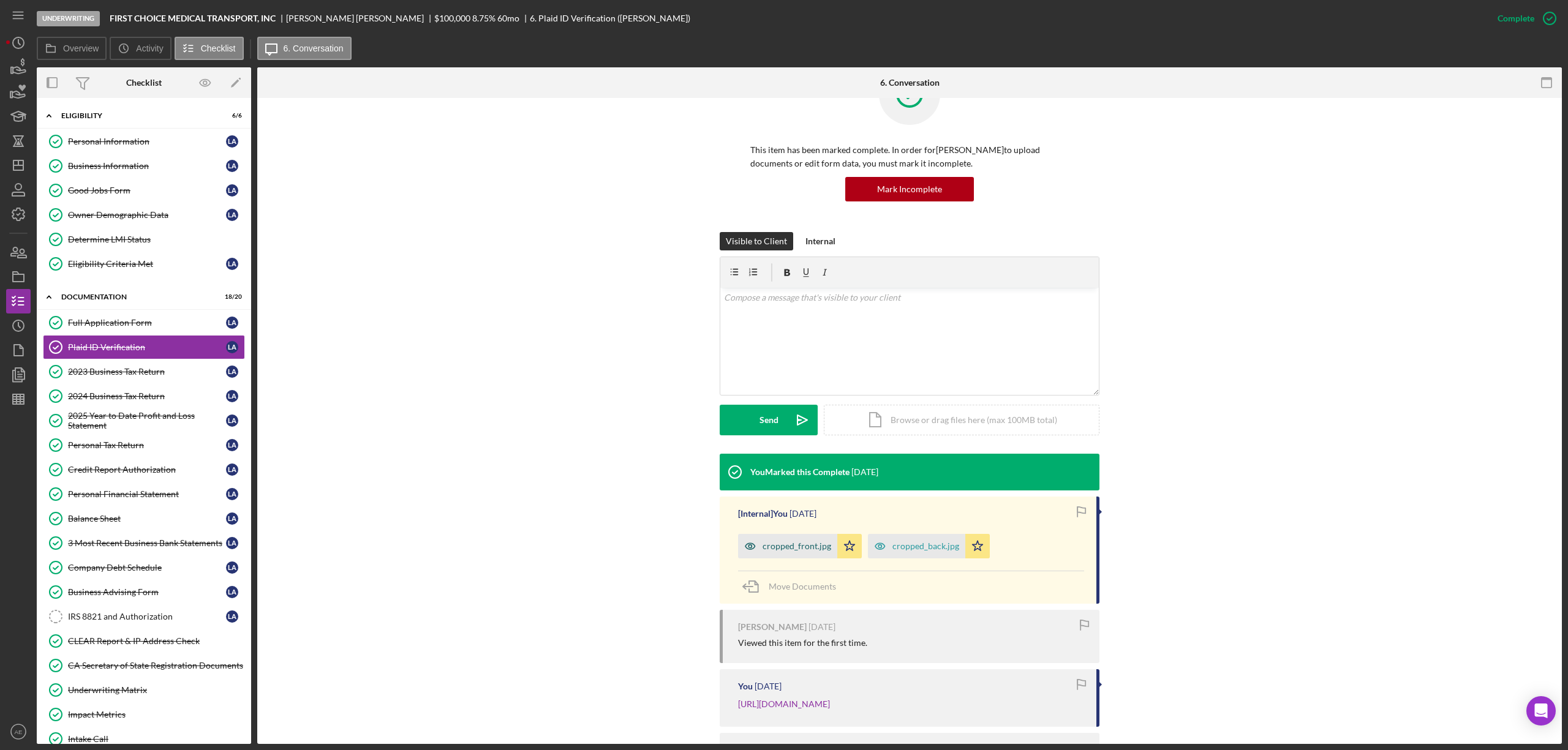
scroll to position [81, 0]
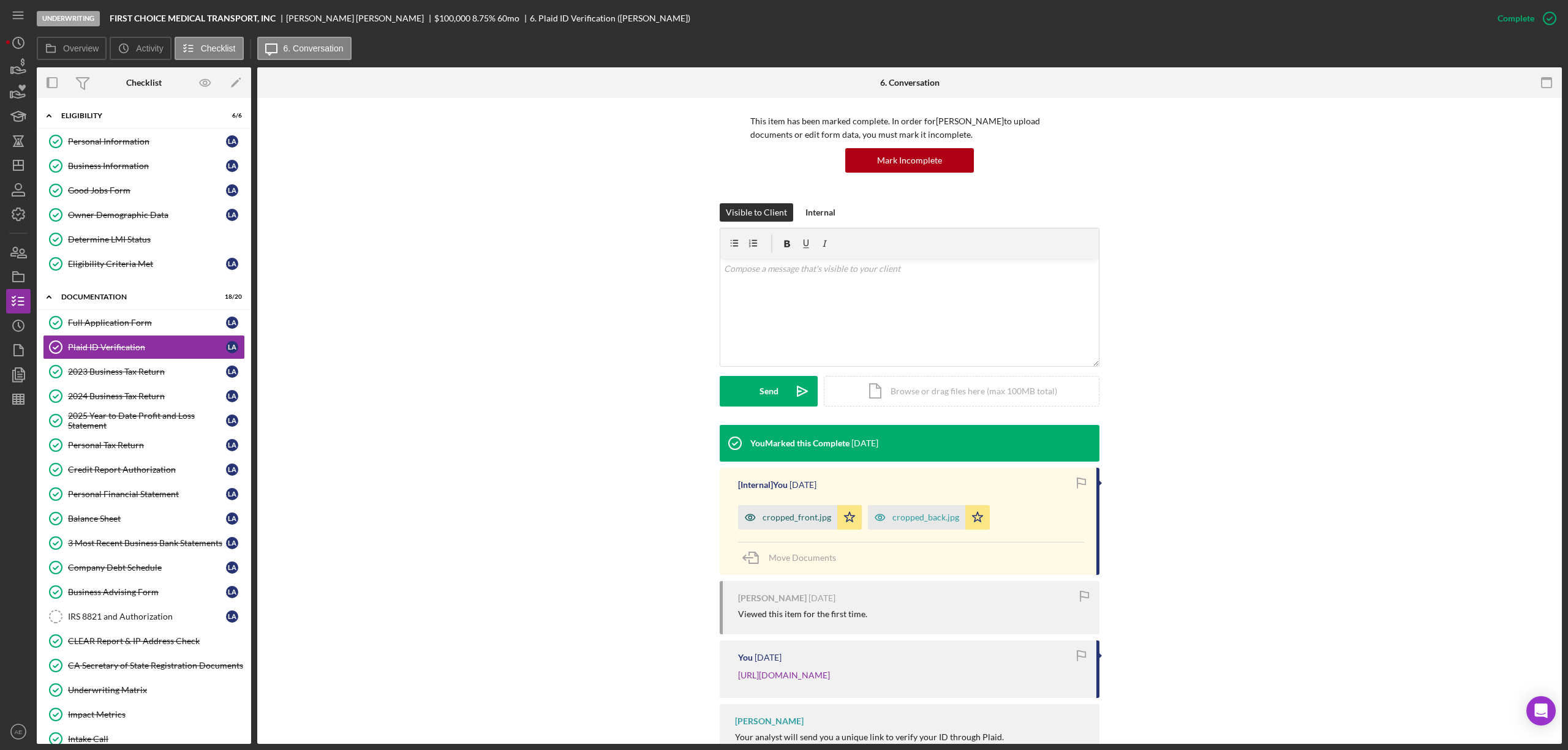
click at [759, 516] on div "cropped_front.jpg" at bounding box center [788, 517] width 99 height 24
